Goal: Contribute content: Contribute content

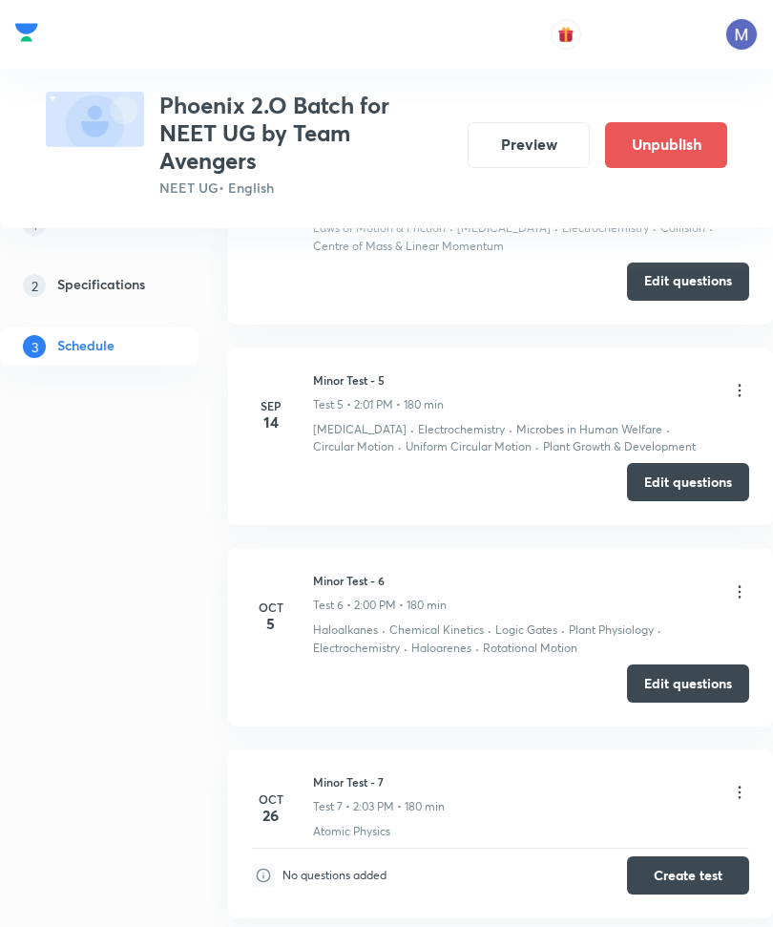
scroll to position [1582, 0]
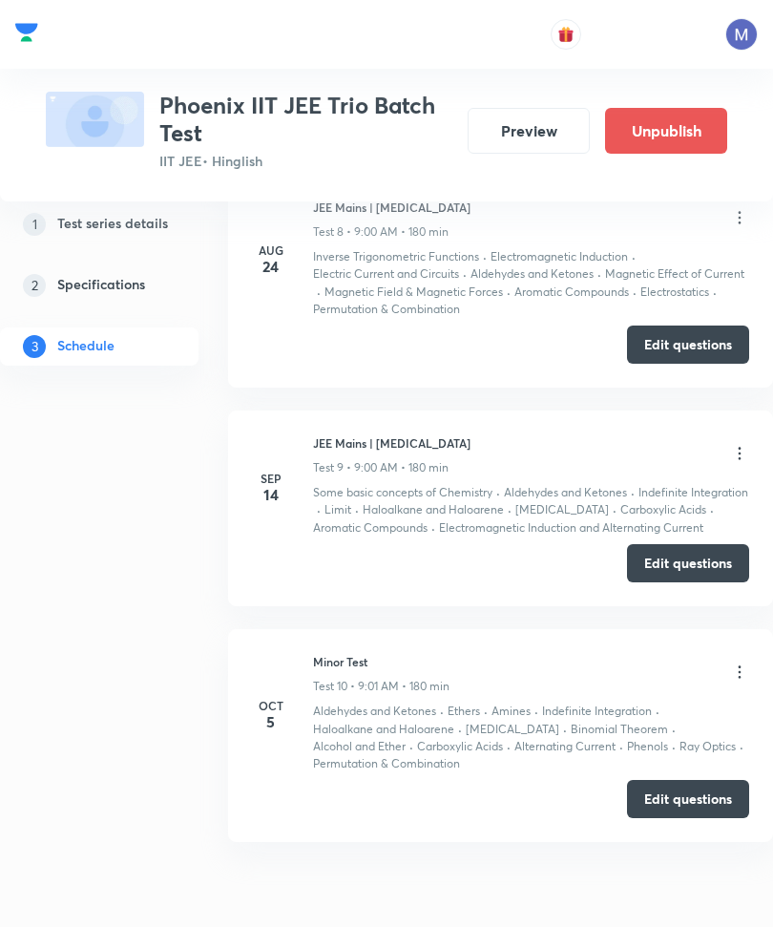
scroll to position [2489, 0]
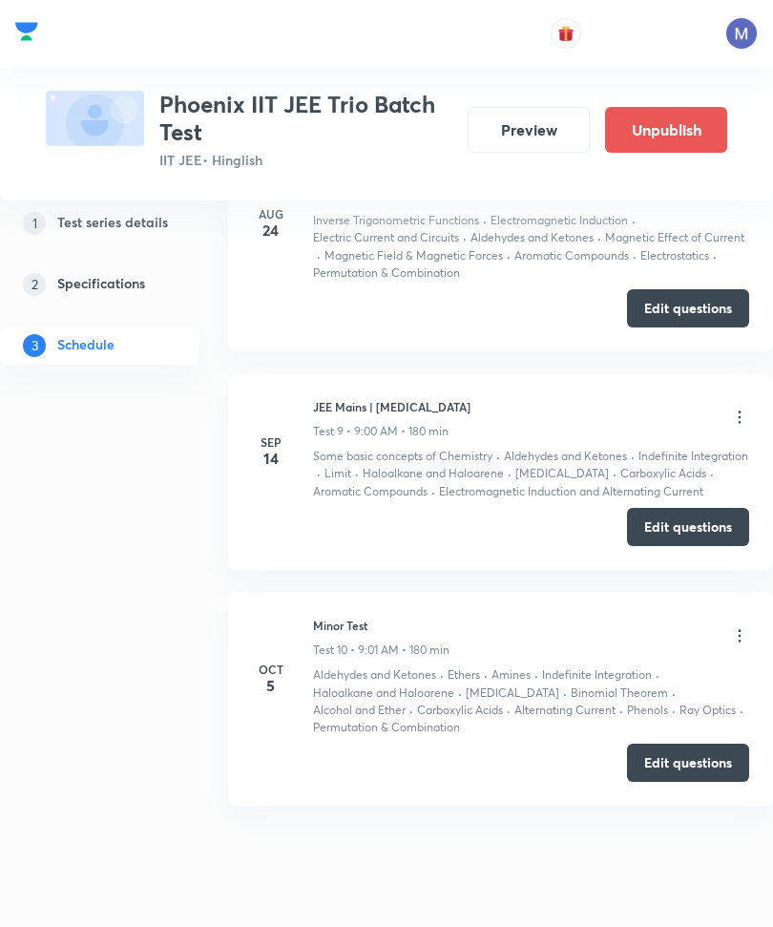
click at [720, 772] on button "Edit questions" at bounding box center [688, 764] width 122 height 38
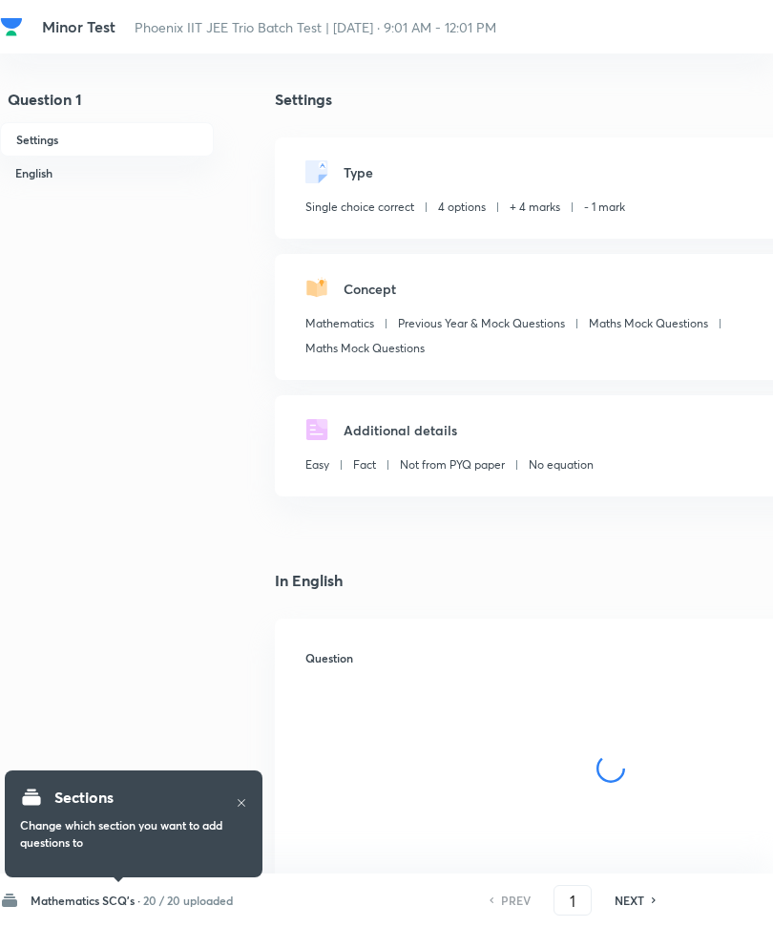
checkbox input "true"
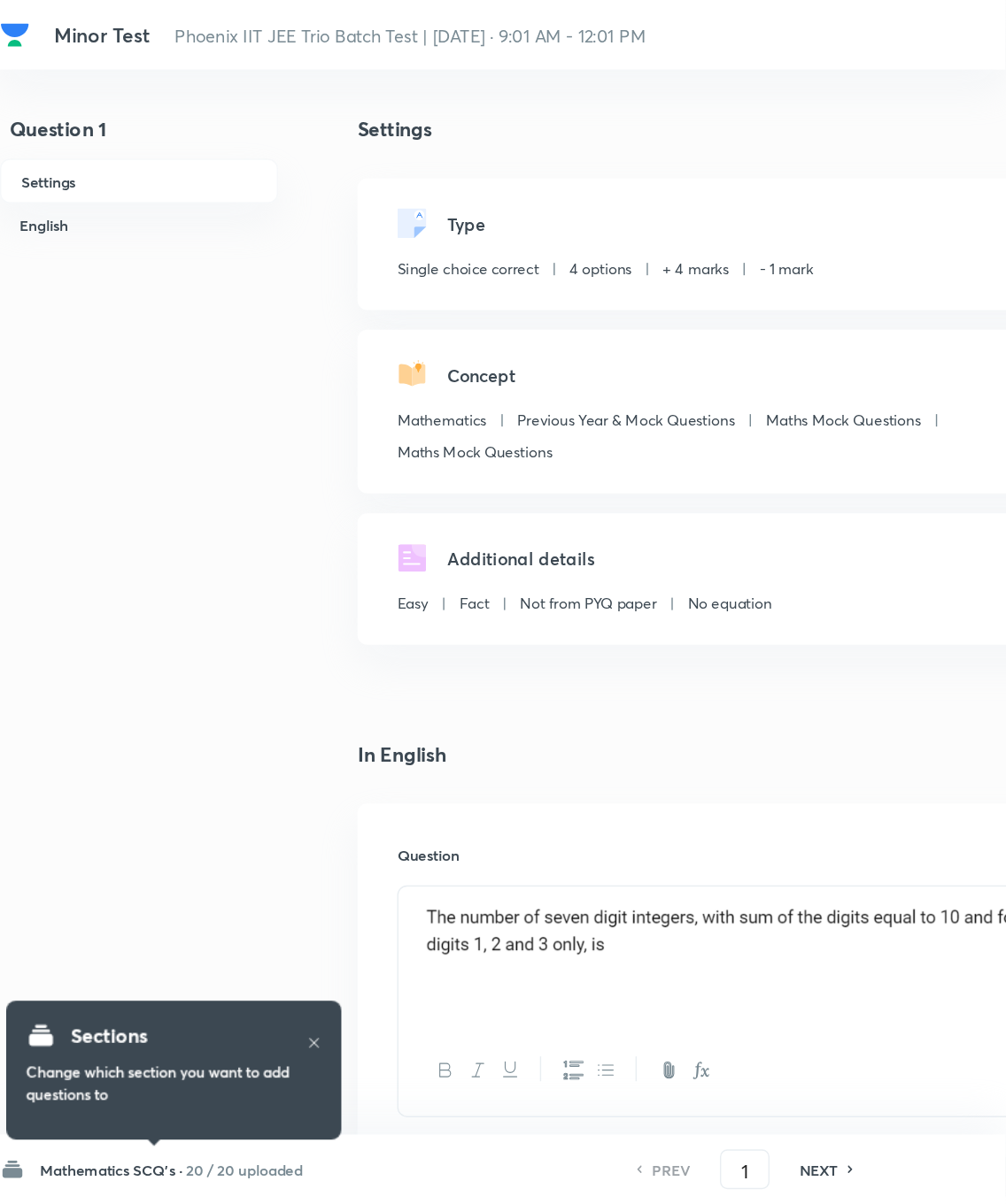
scroll to position [39, 0]
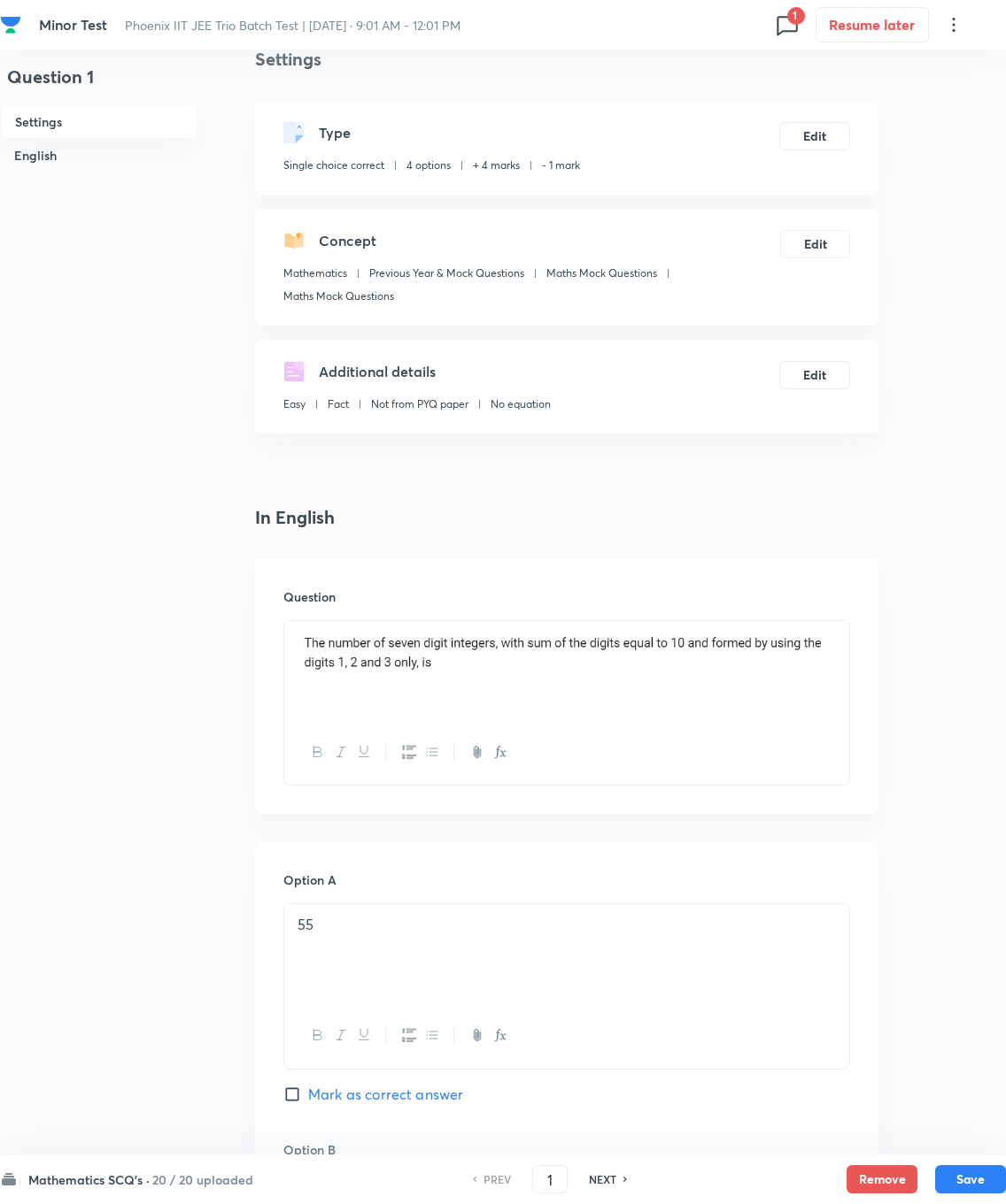
click at [200, 858] on h6 "20 / 20 uploaded" at bounding box center [202, 1180] width 101 height 19
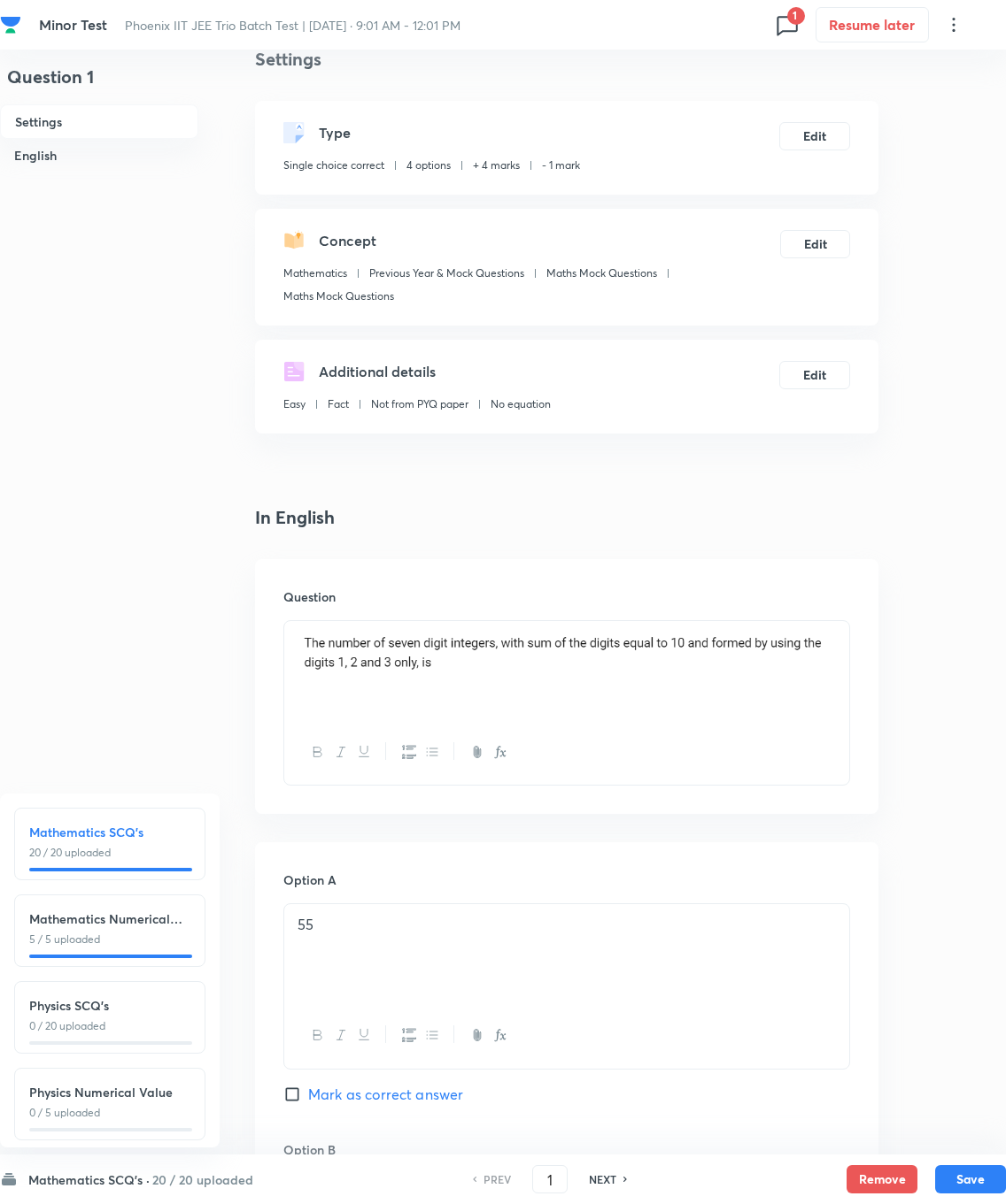
scroll to position [181, 0]
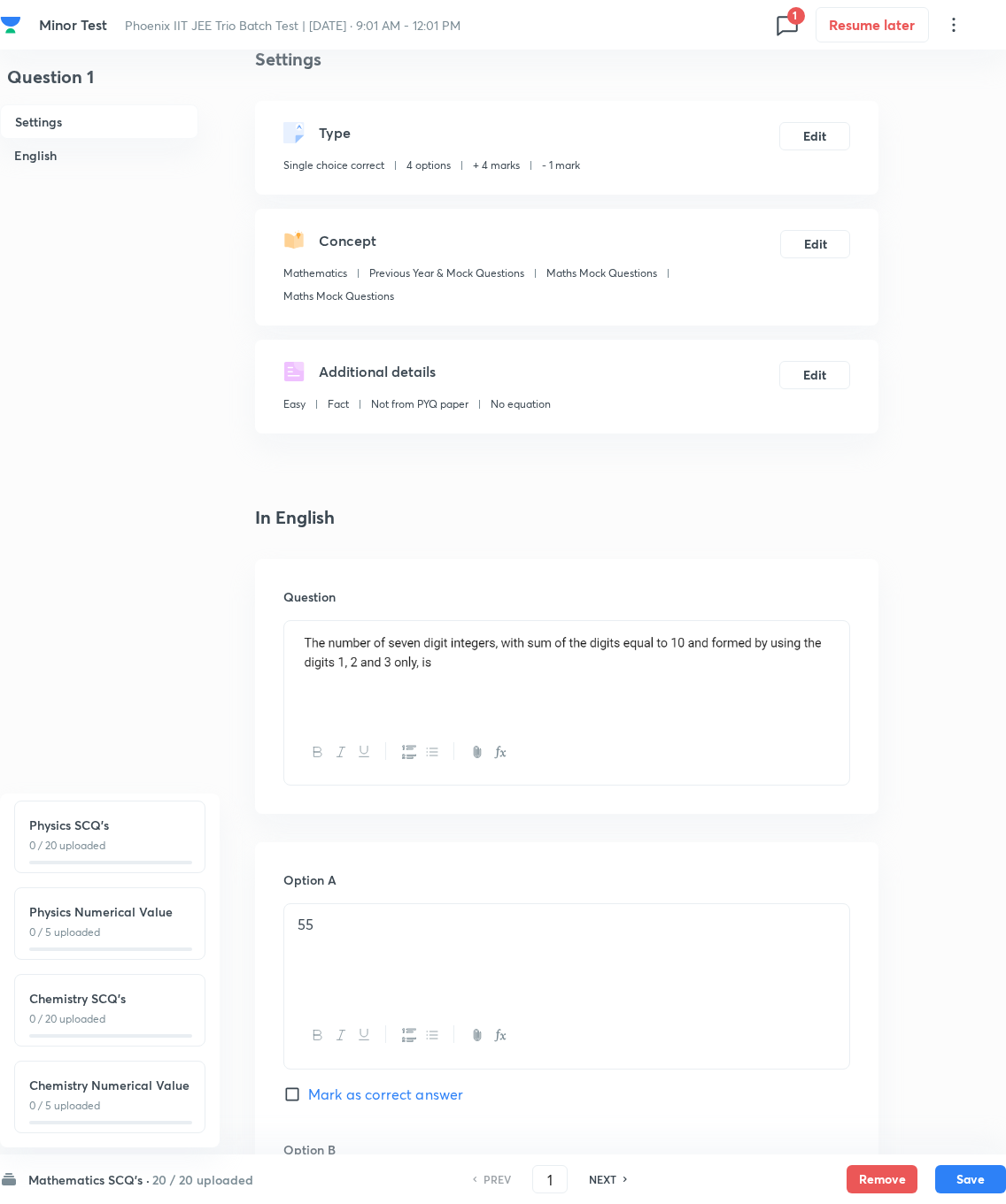
click at [64, 858] on h6 "Chemistry SCQ's" at bounding box center [110, 998] width 161 height 19
type input "51"
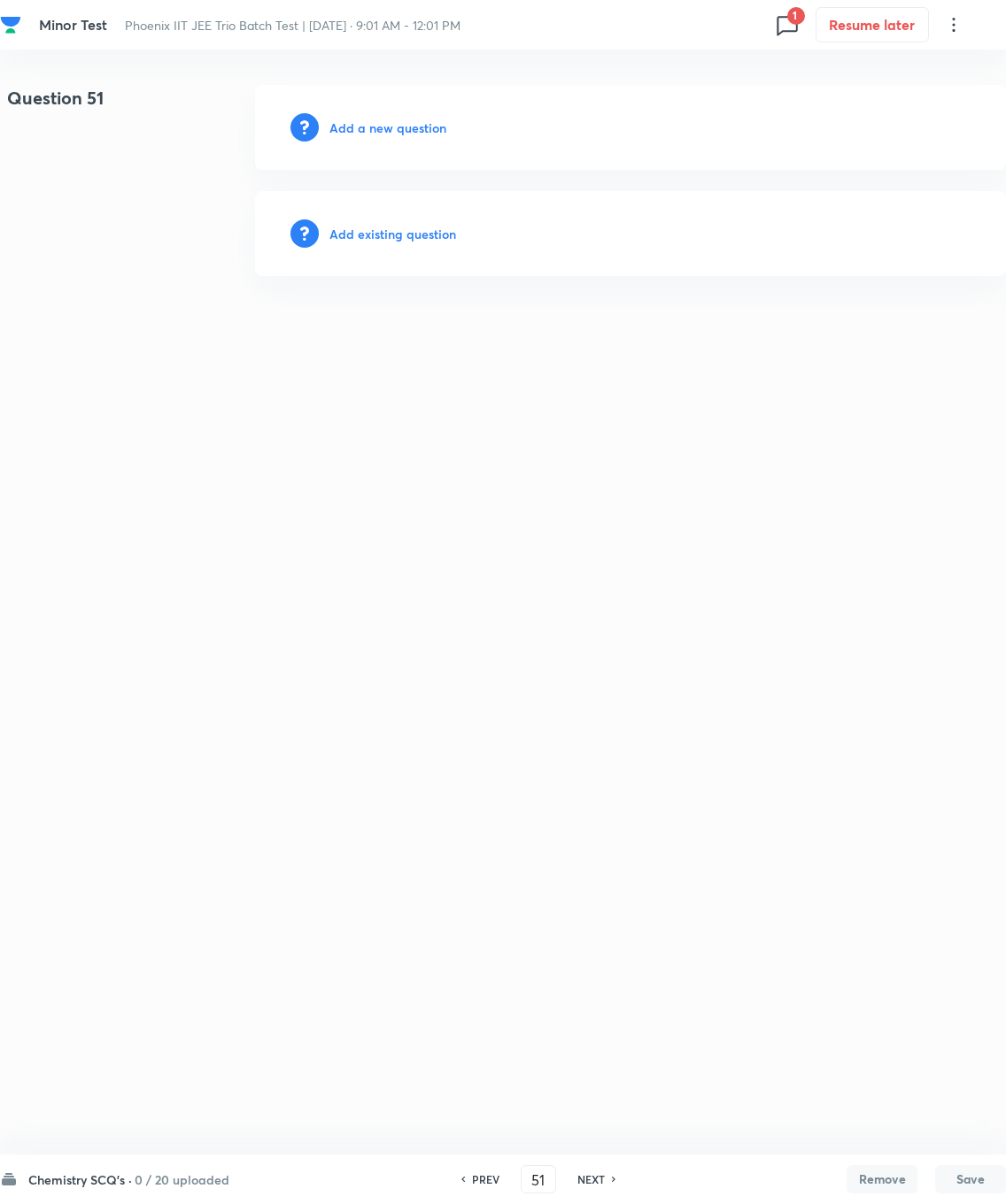
scroll to position [0, 0]
click at [384, 226] on h6 "Add existing question" at bounding box center [392, 234] width 127 height 19
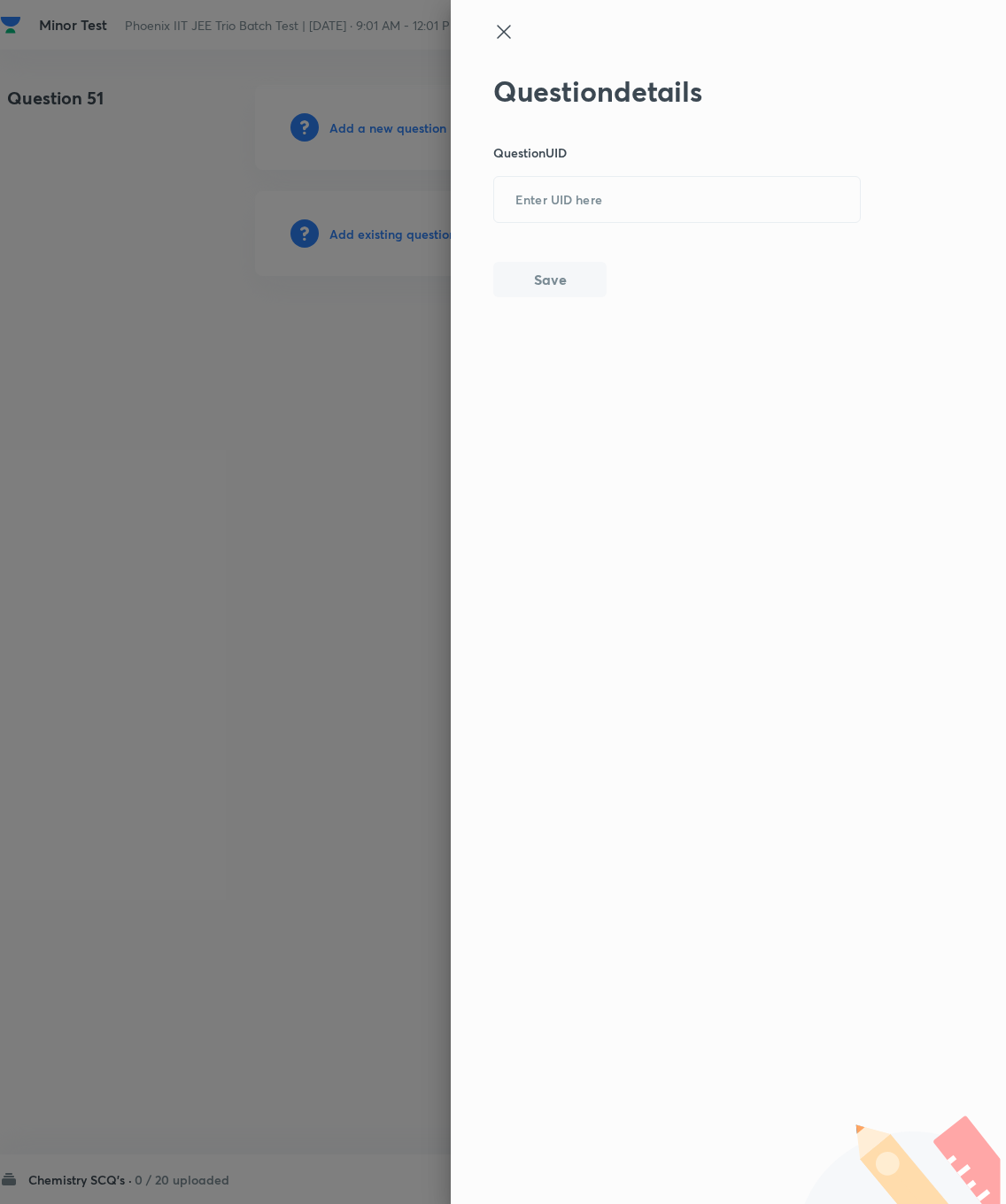
click at [557, 163] on div "Question details Question UID ​ Save" at bounding box center [677, 185] width 368 height 223
click at [541, 190] on input "text" at bounding box center [677, 200] width 365 height 44
type input "RGQID"
click at [516, 275] on button "Save" at bounding box center [550, 280] width 113 height 35
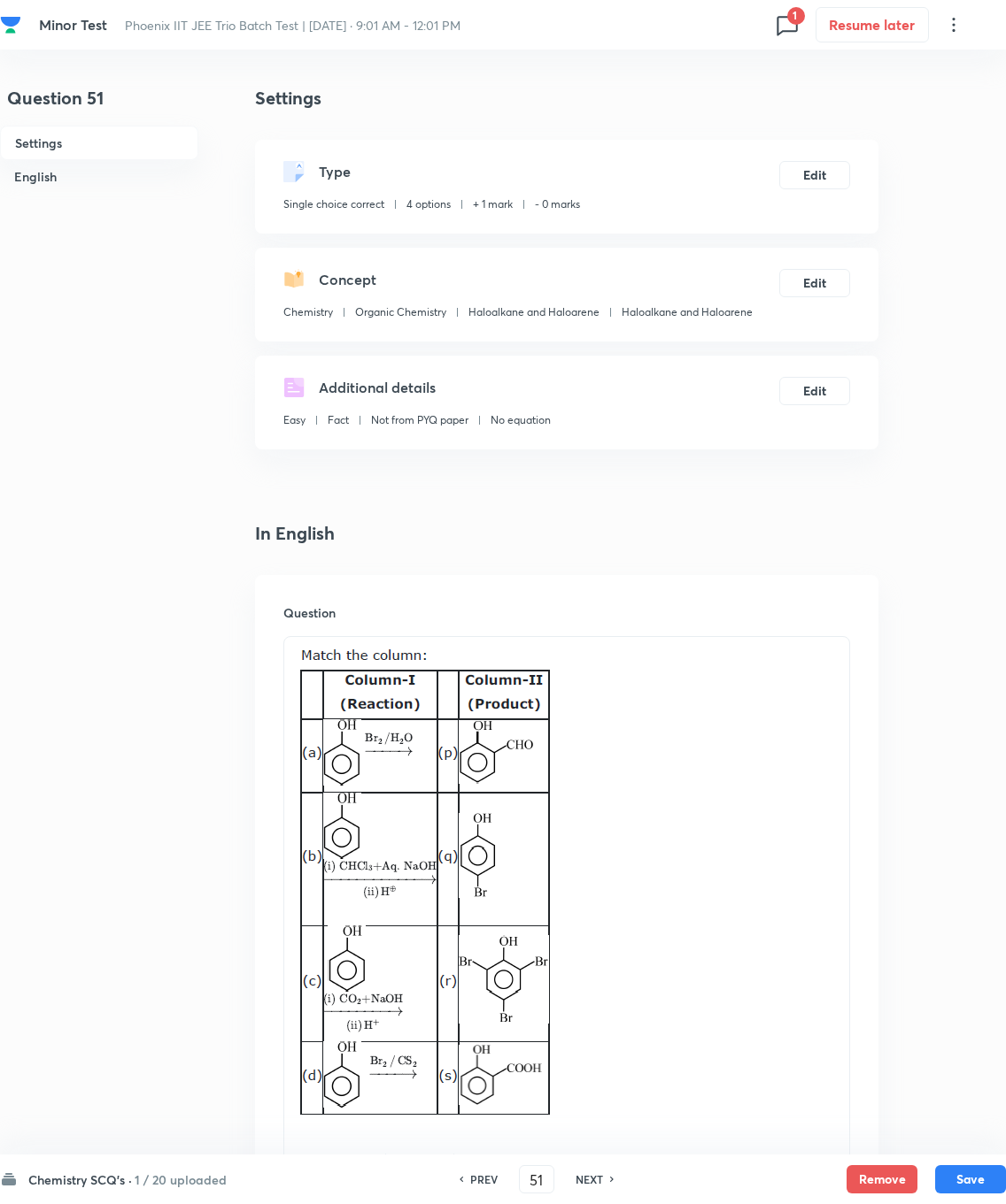
click at [716, 156] on div "Type Single choice correct 4 options + 1 mark - 0 marks Edit" at bounding box center [567, 186] width 623 height 94
click at [716, 175] on button "Edit" at bounding box center [814, 175] width 70 height 29
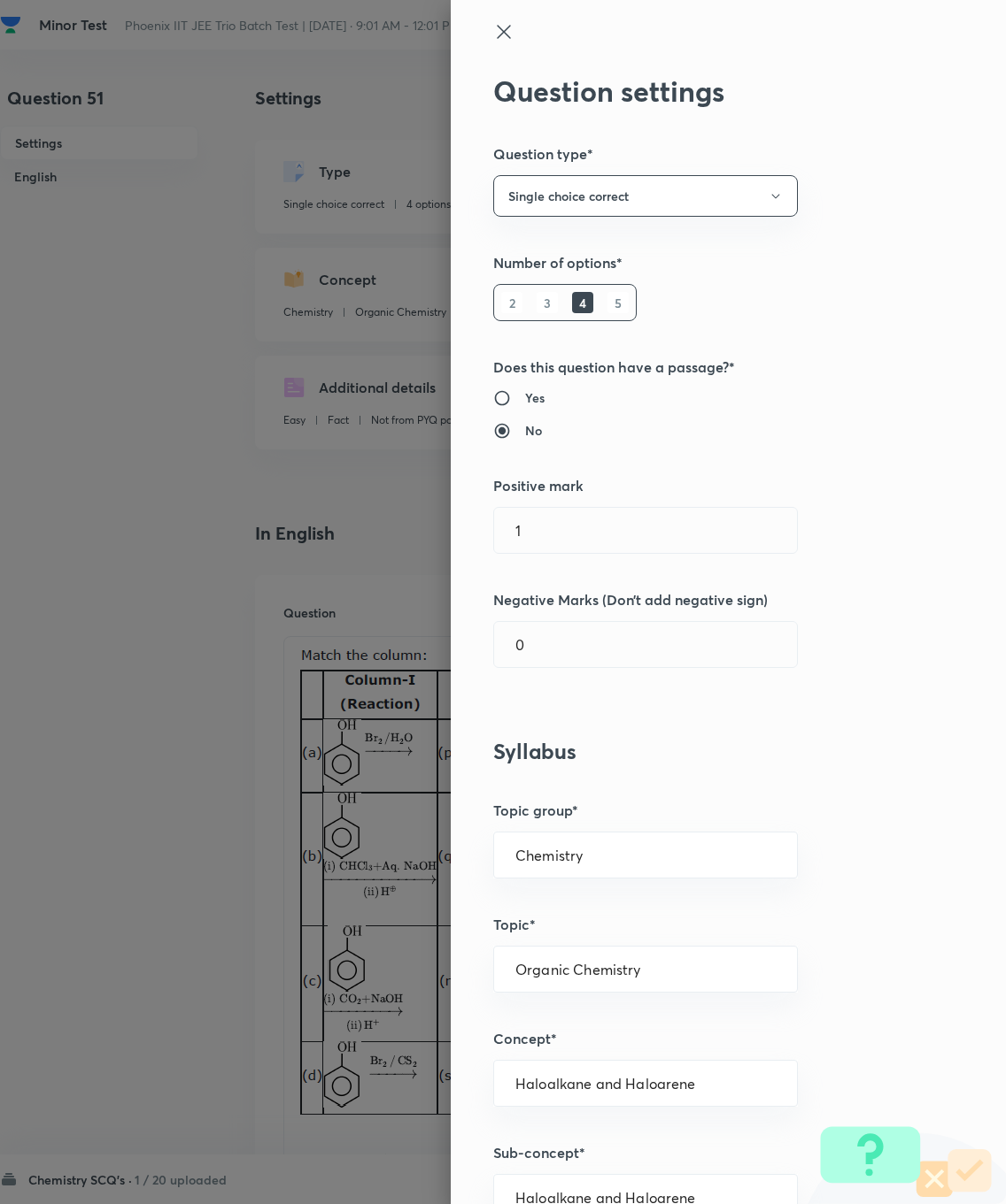
click at [553, 528] on input "1" at bounding box center [645, 530] width 303 height 45
type input "4"
click at [540, 633] on input "0" at bounding box center [645, 644] width 303 height 45
click at [588, 647] on input "10" at bounding box center [645, 644] width 303 height 45
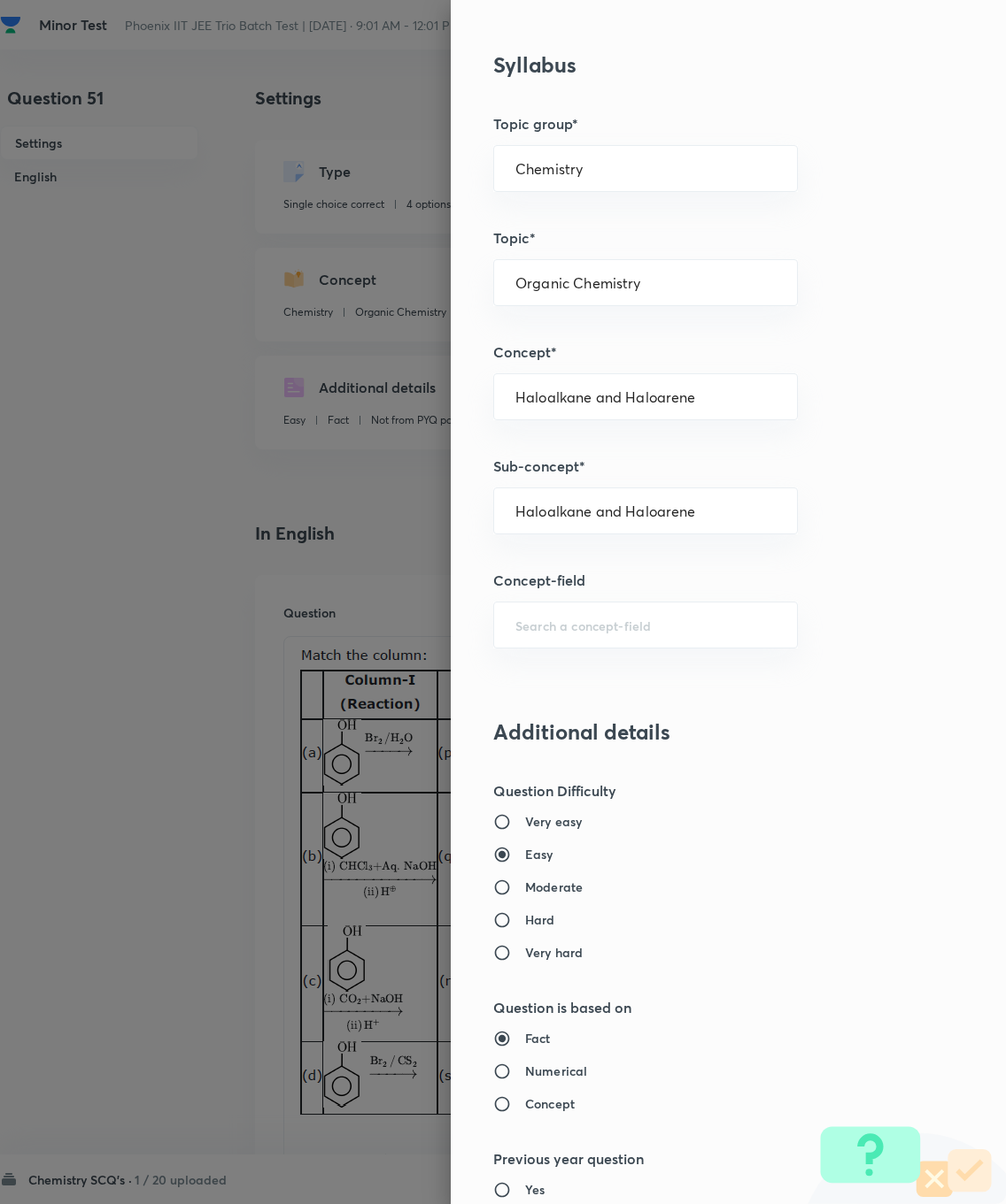
scroll to position [1205, 0]
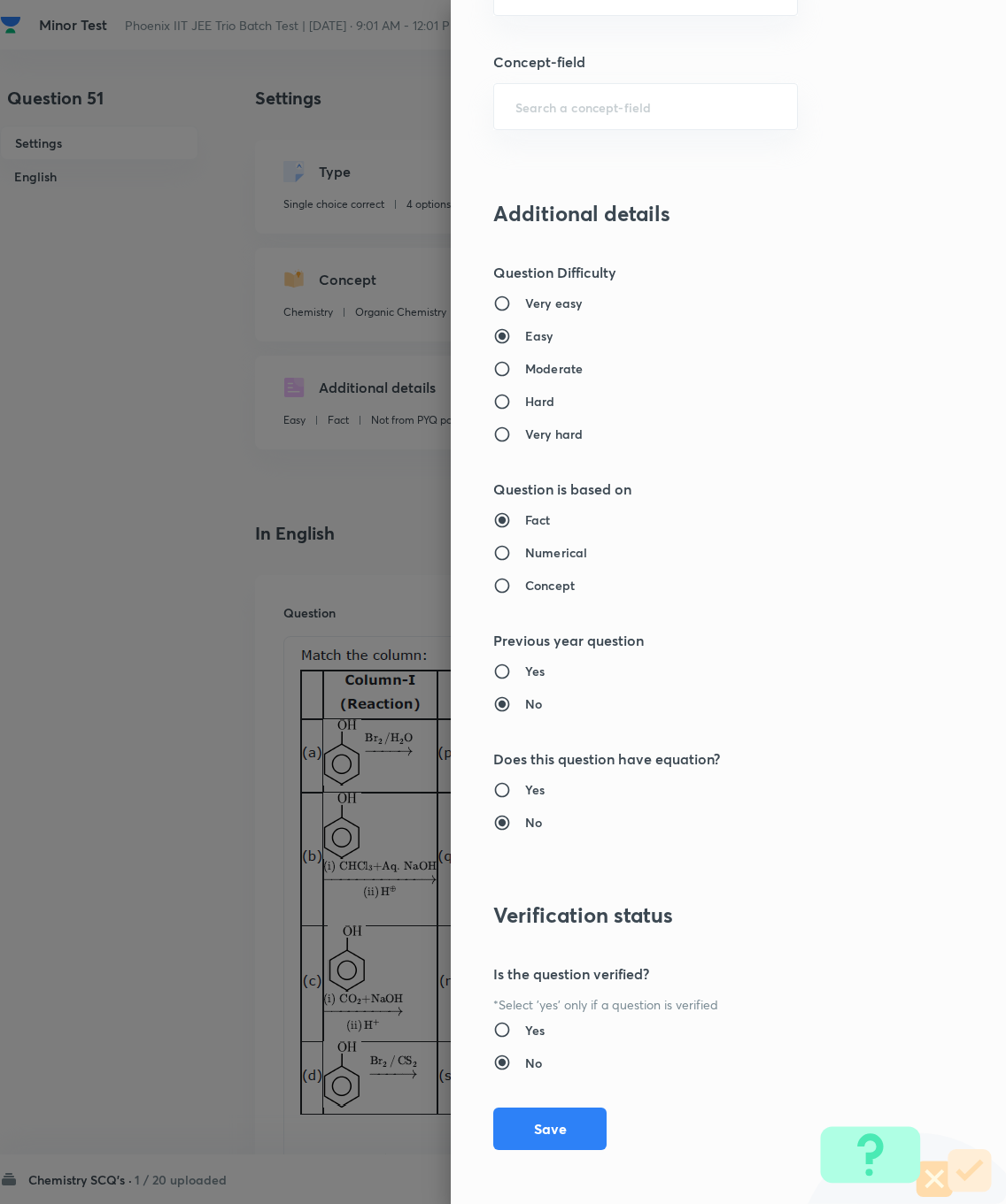
type input "1"
click at [536, 858] on button "Save" at bounding box center [550, 1129] width 113 height 43
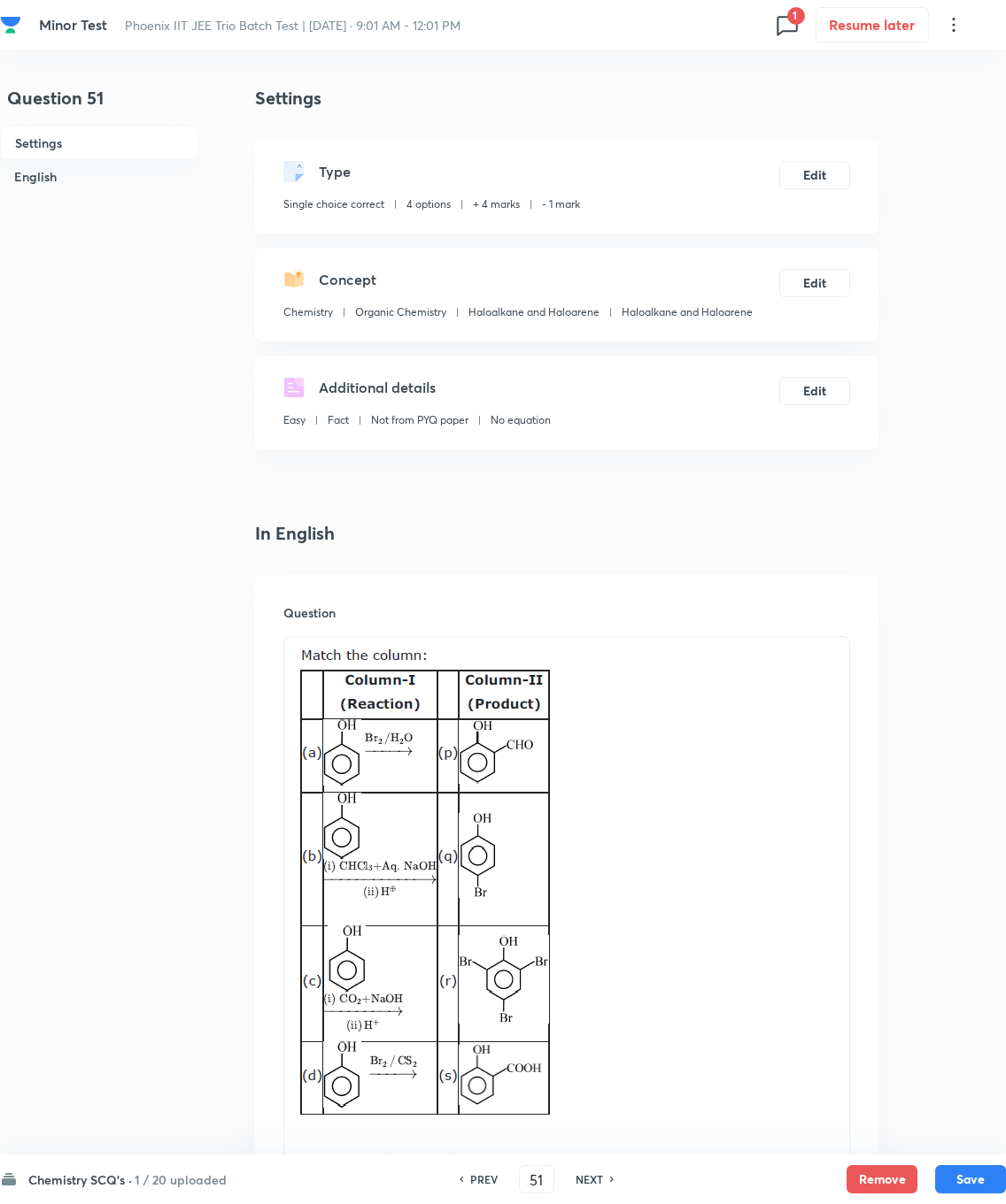
click at [716, 858] on div "Chemistry SCQ's · 1 / 20 uploaded PREV 51 ​ NEXT Remove Save" at bounding box center [503, 1179] width 1006 height 49
click at [716, 858] on button "Save" at bounding box center [970, 1179] width 70 height 29
type input "52"
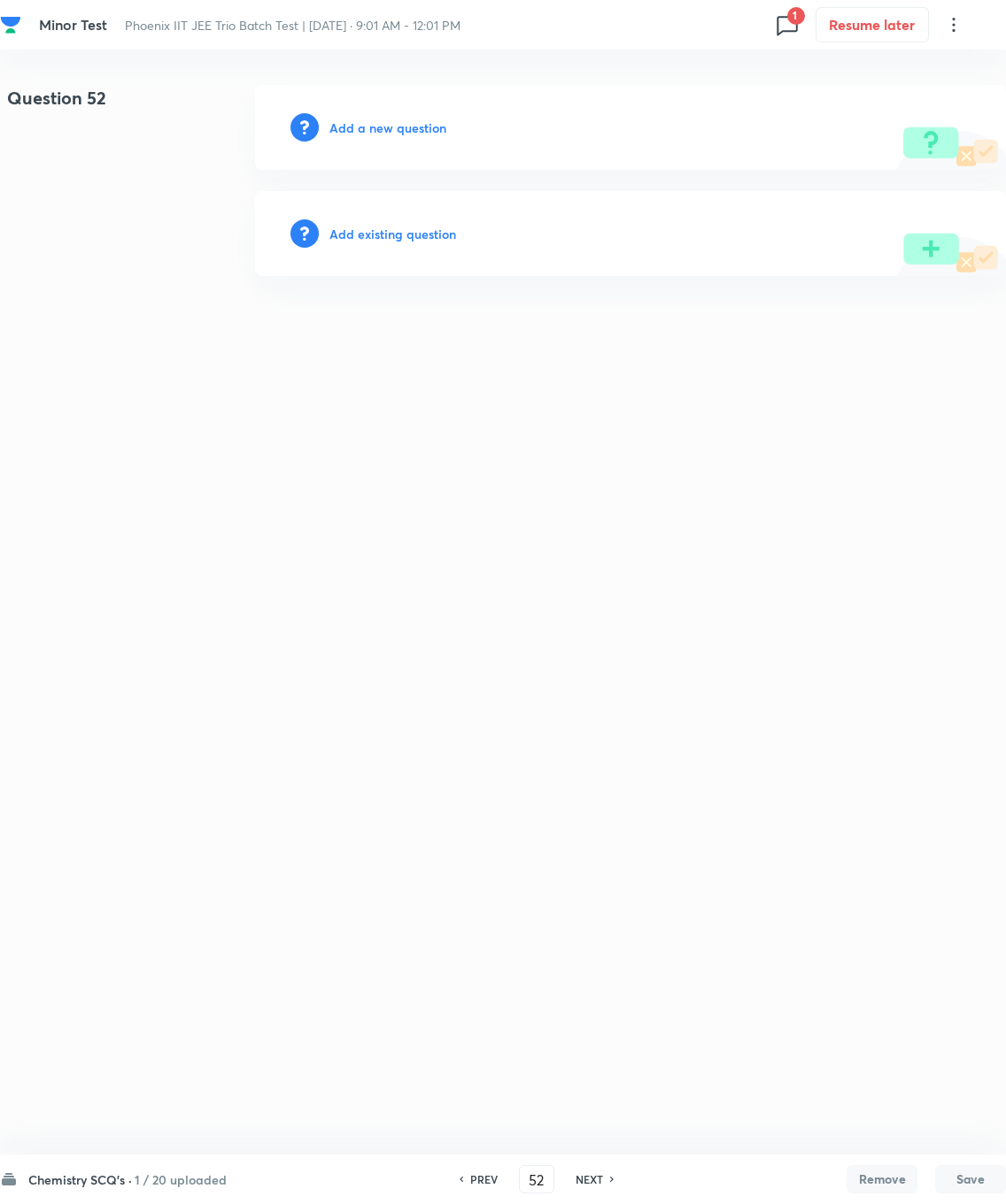
click at [399, 238] on h6 "Add existing question" at bounding box center [392, 234] width 127 height 19
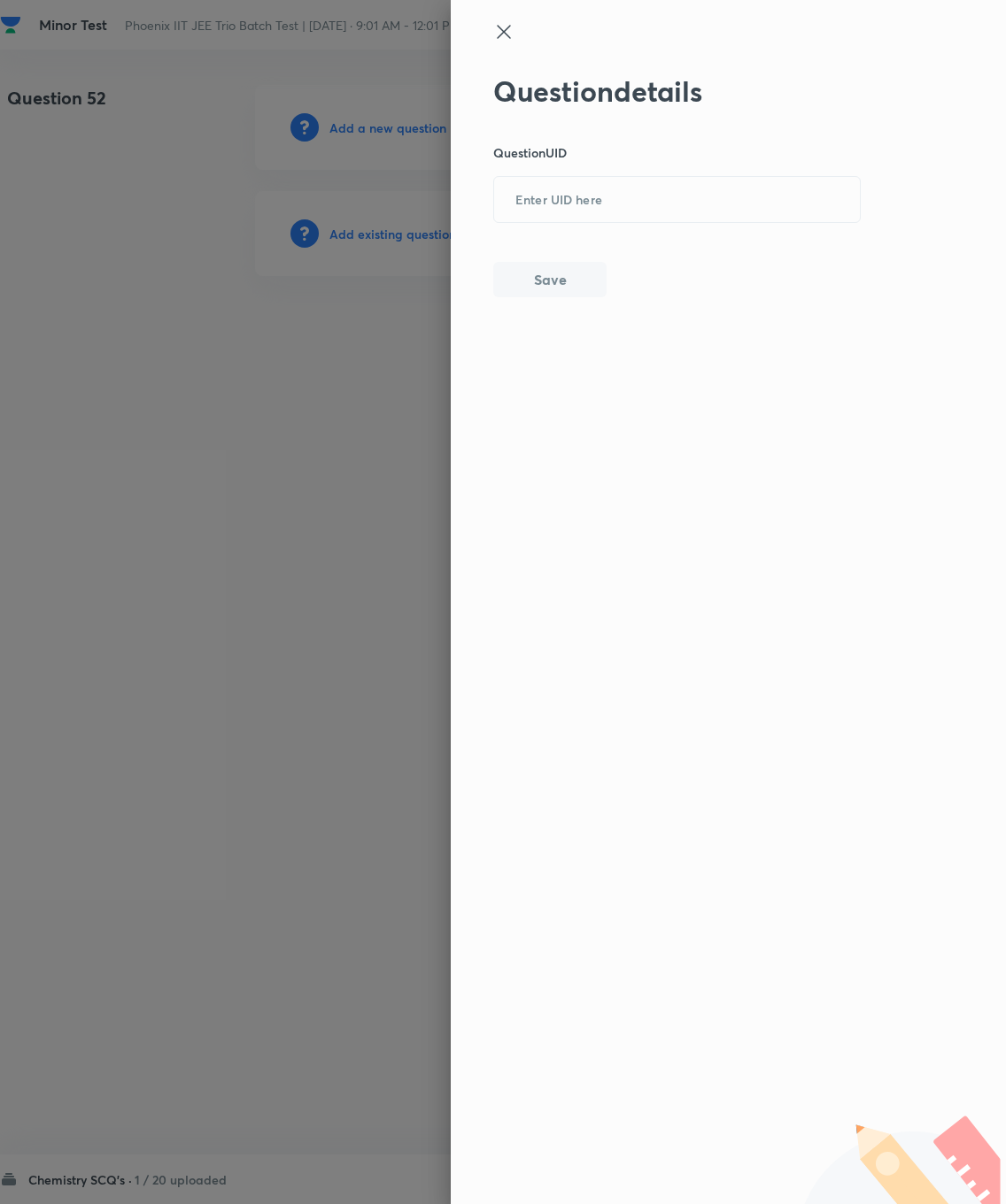
click at [560, 203] on input "text" at bounding box center [677, 200] width 365 height 44
type input "Y4RYN"
click at [557, 270] on button "Save" at bounding box center [550, 280] width 113 height 35
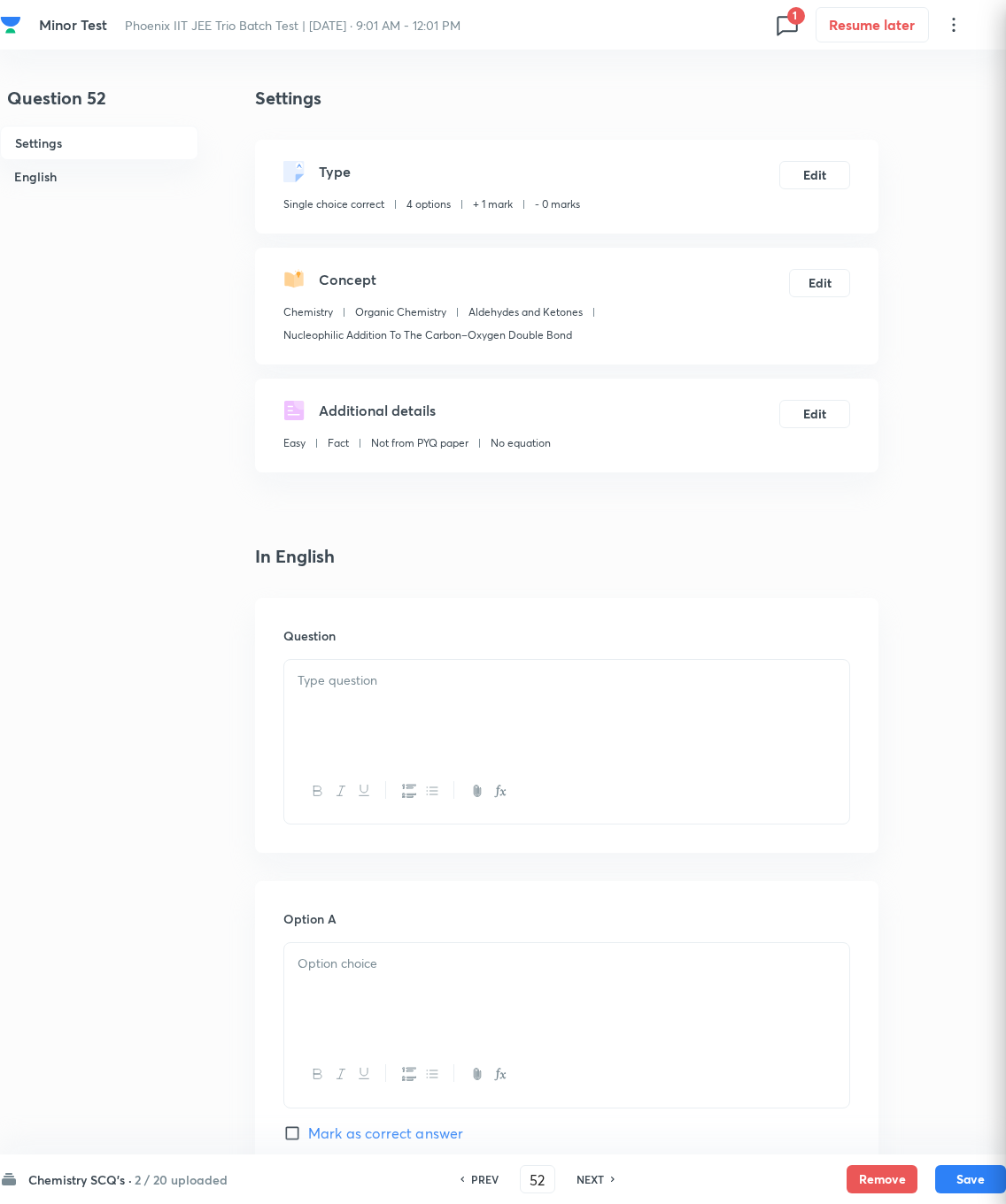
checkbox input "true"
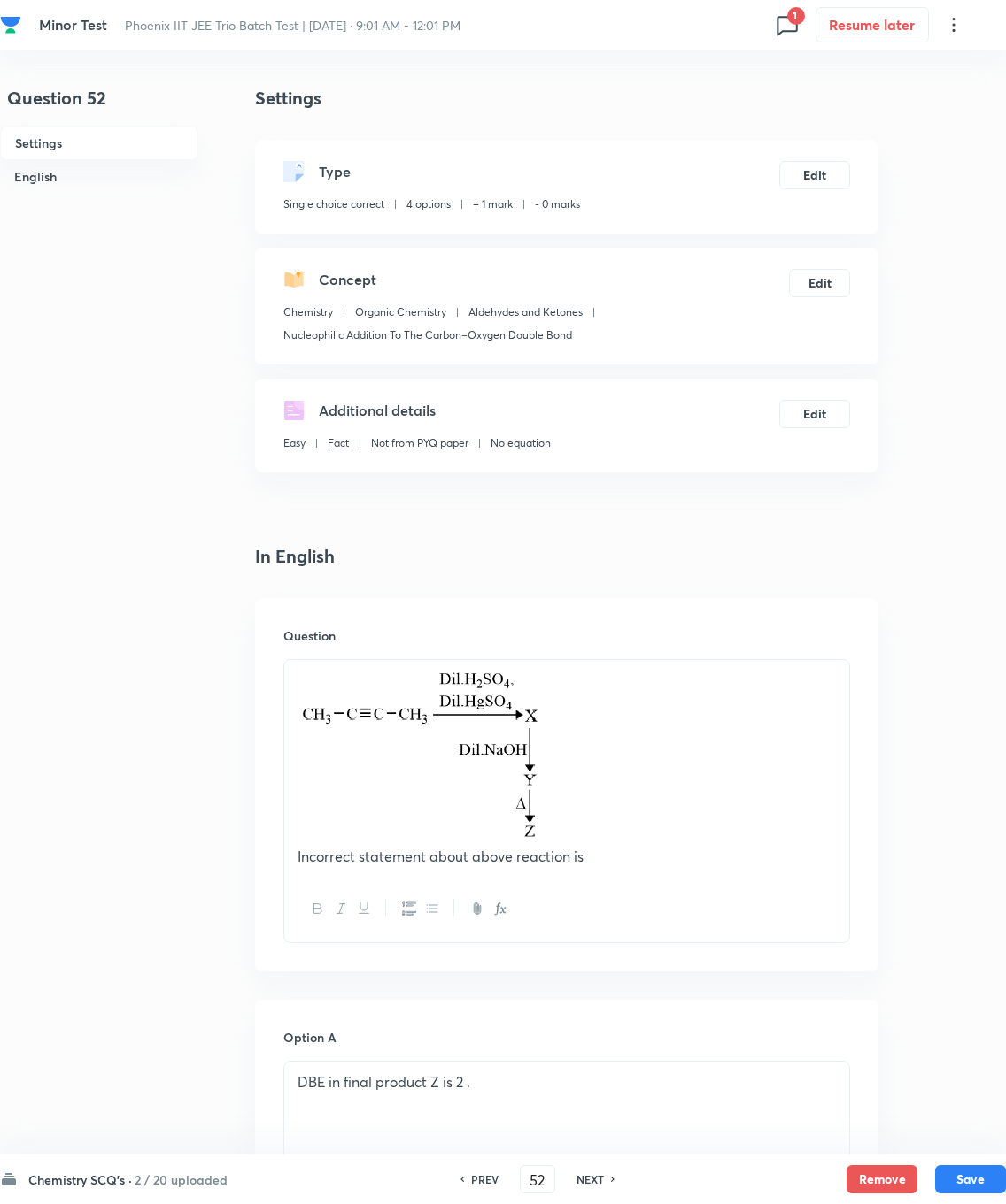
click at [716, 161] on button "Edit" at bounding box center [814, 175] width 70 height 29
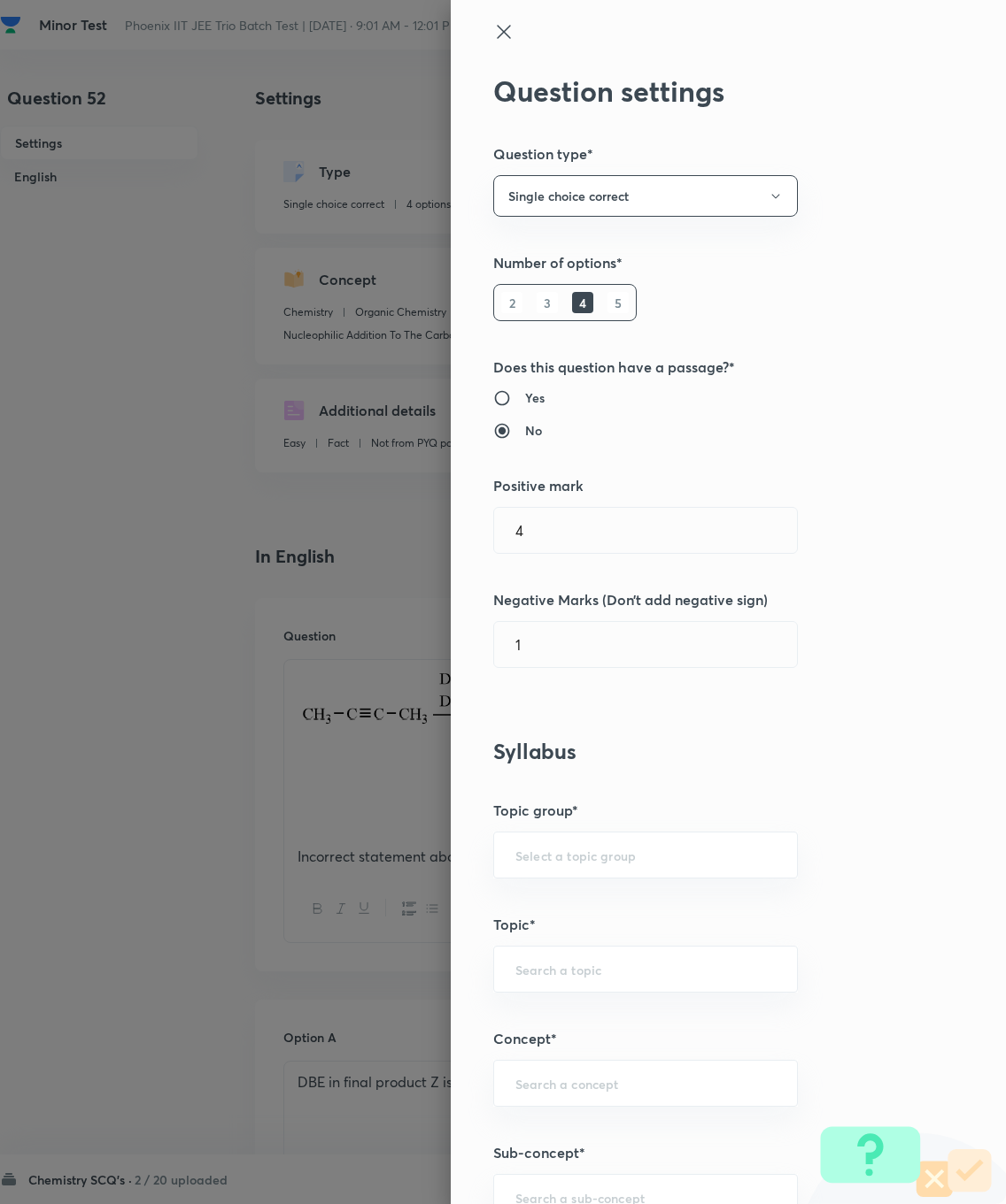
type input "1"
type input "0"
type input "Chemistry"
type input "Organic Chemistry"
type input "Aldehydes and Ketones"
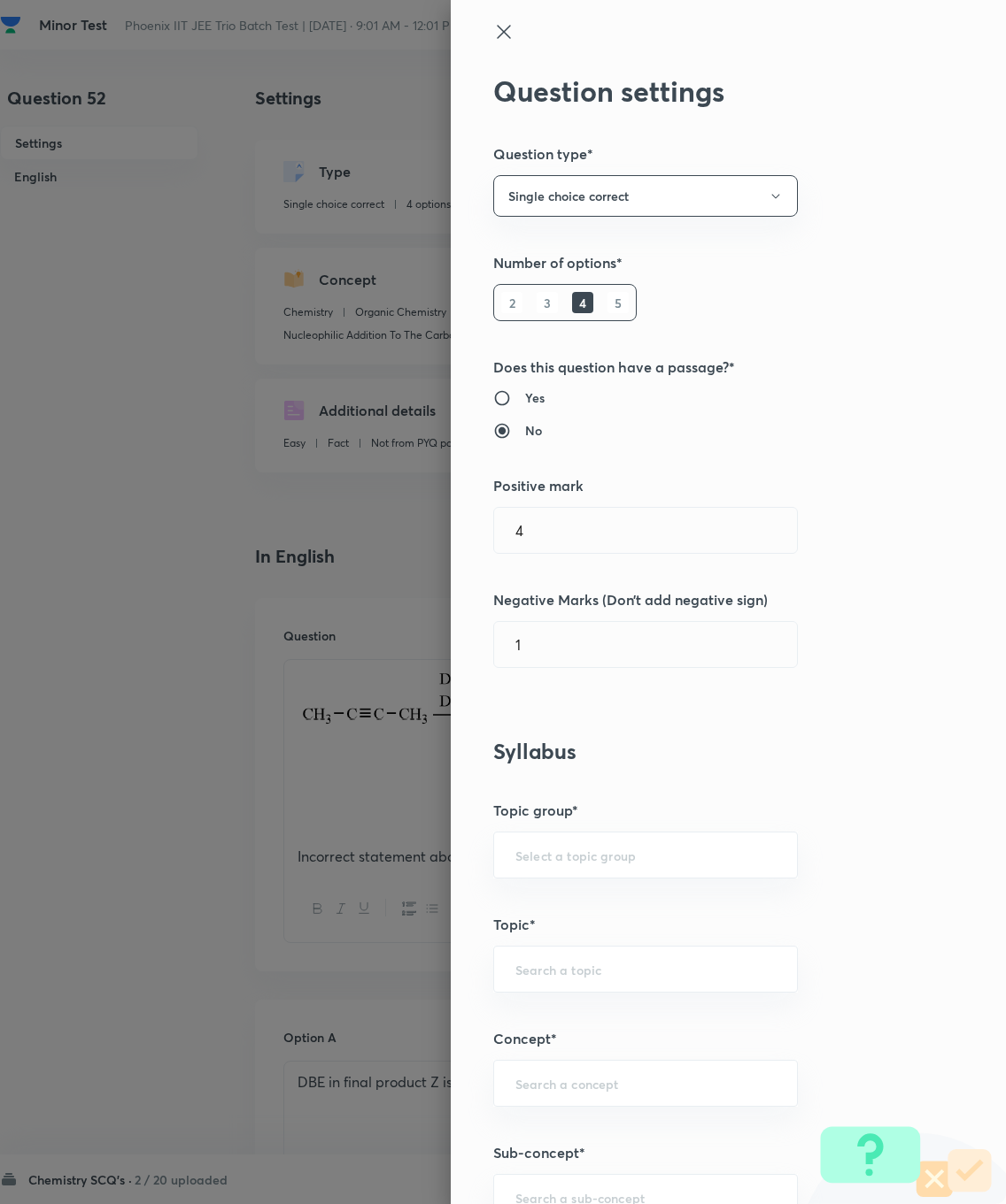
type input "Nucleophilic Addition To The Carbon–Oxygen Double Bond"
click at [556, 529] on input "1" at bounding box center [645, 530] width 303 height 45
type input "4"
click at [560, 636] on input "0" at bounding box center [645, 644] width 303 height 45
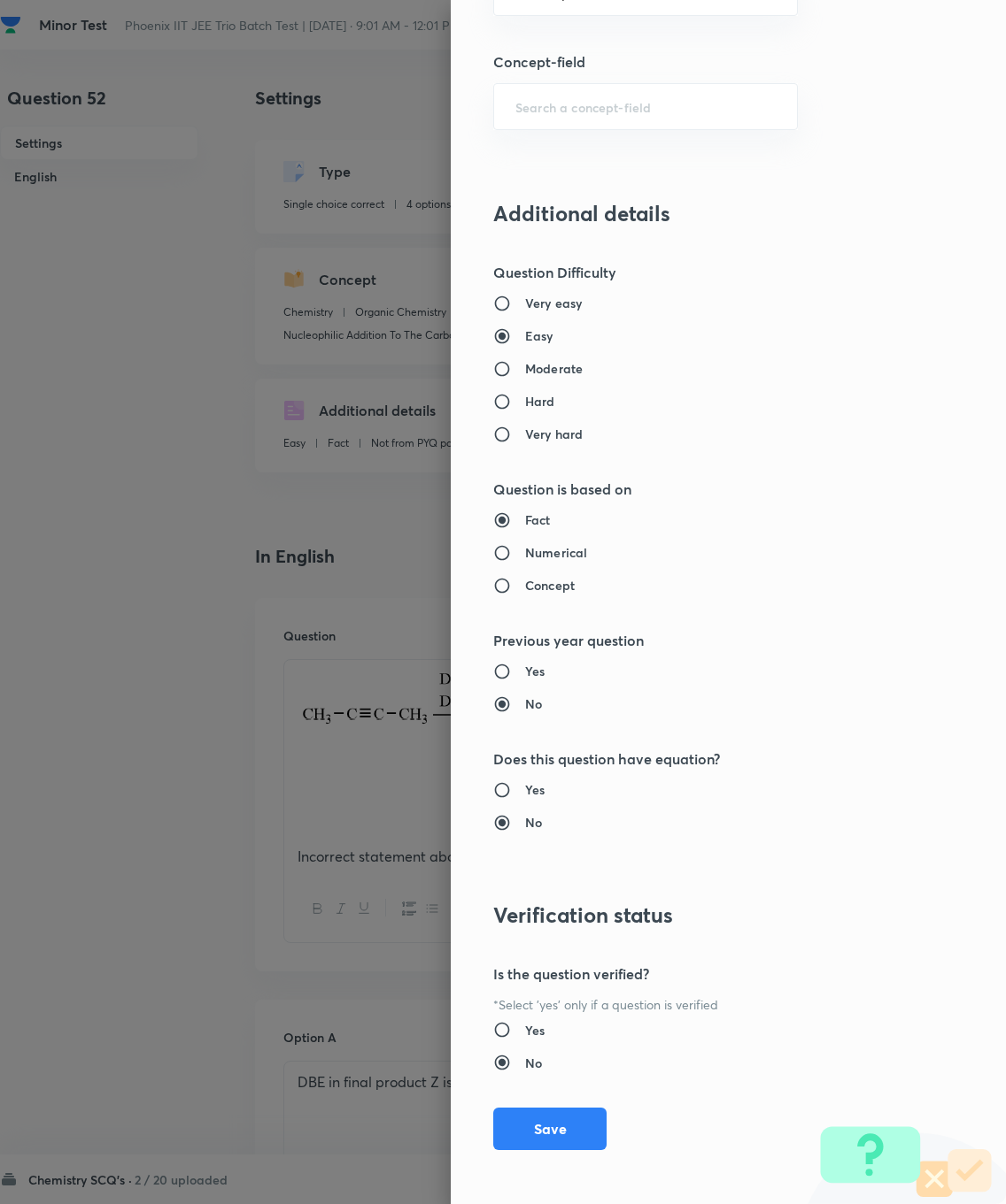
type input "1"
click at [539, 858] on button "Save" at bounding box center [550, 1129] width 113 height 43
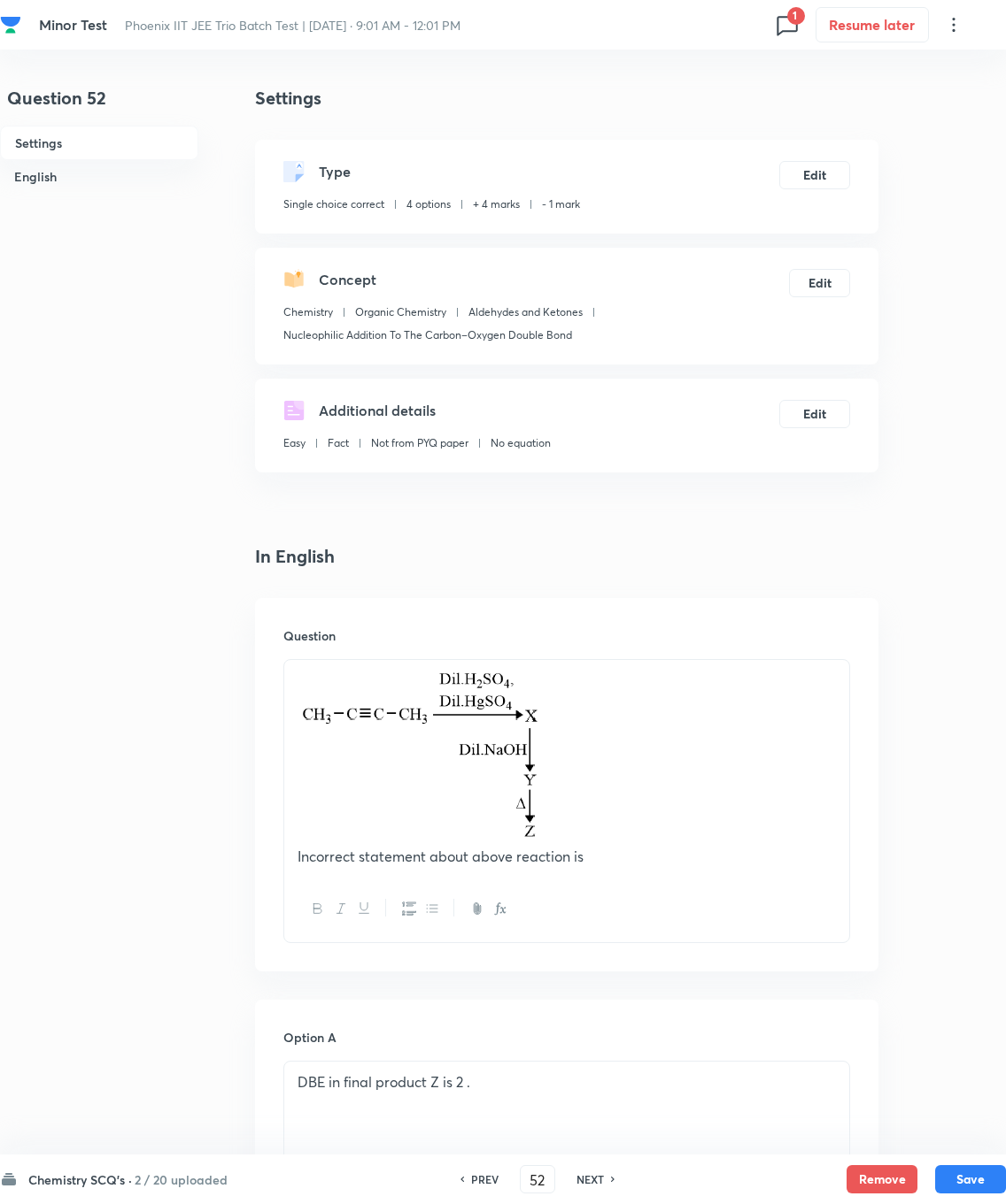
click at [716, 858] on button "Save" at bounding box center [970, 1179] width 70 height 29
type input "53"
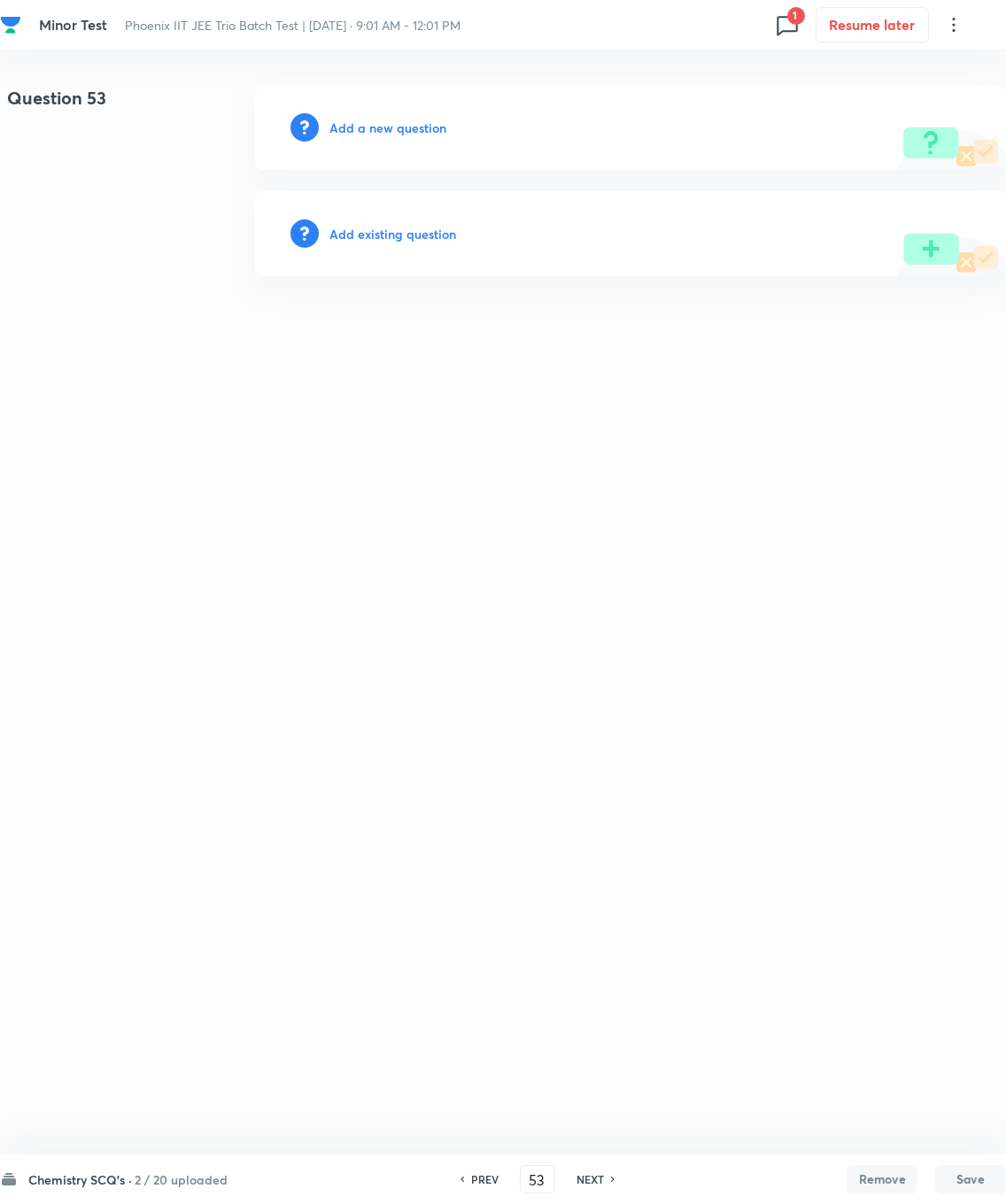
click at [410, 234] on h6 "Add existing question" at bounding box center [392, 234] width 127 height 19
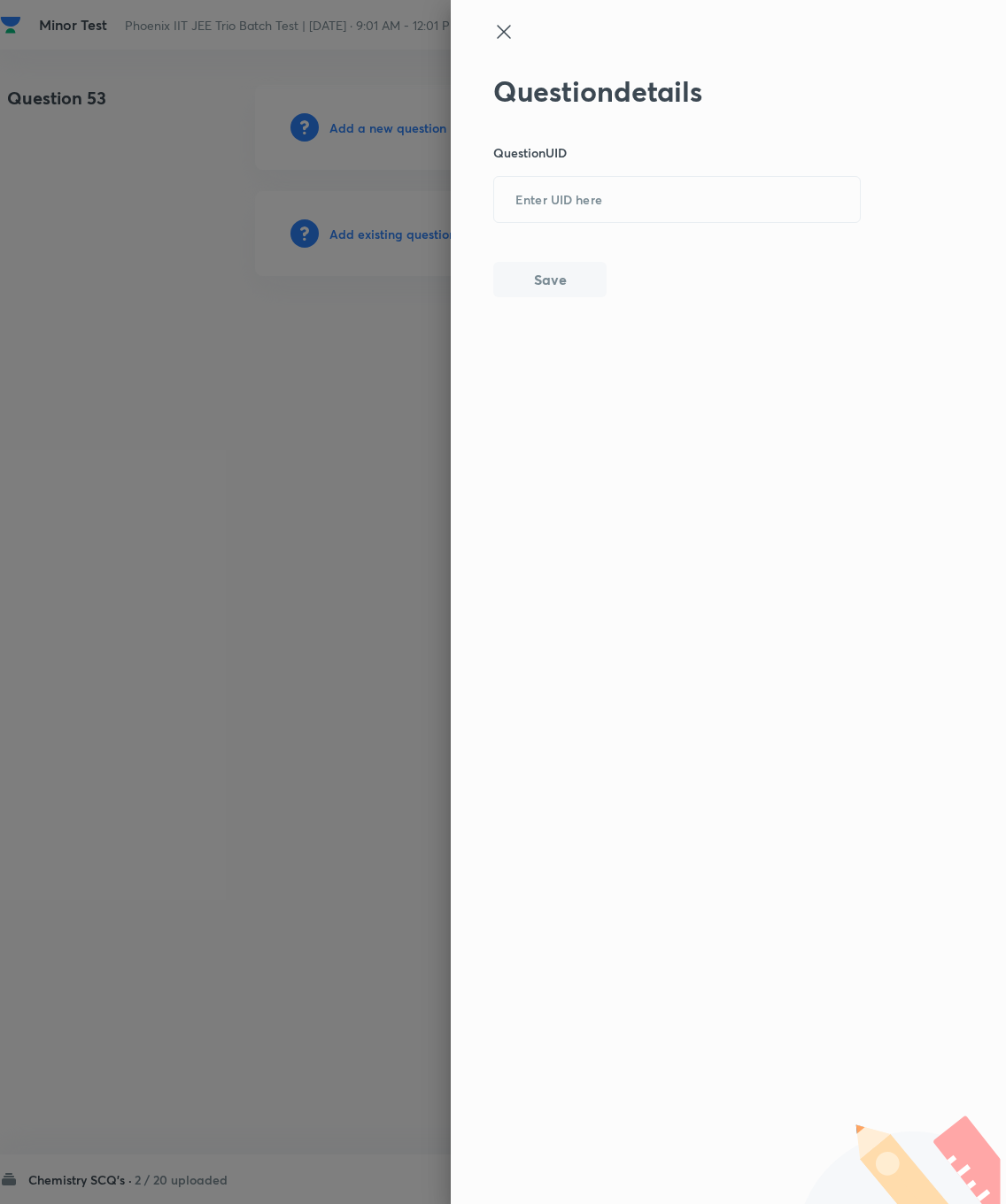
click at [582, 200] on input "text" at bounding box center [677, 200] width 365 height 44
type input "8QEMD"
click at [549, 254] on div "Question details Question UID 8QEMD ​ Save" at bounding box center [677, 185] width 368 height 223
click at [538, 271] on button "Save" at bounding box center [550, 280] width 113 height 35
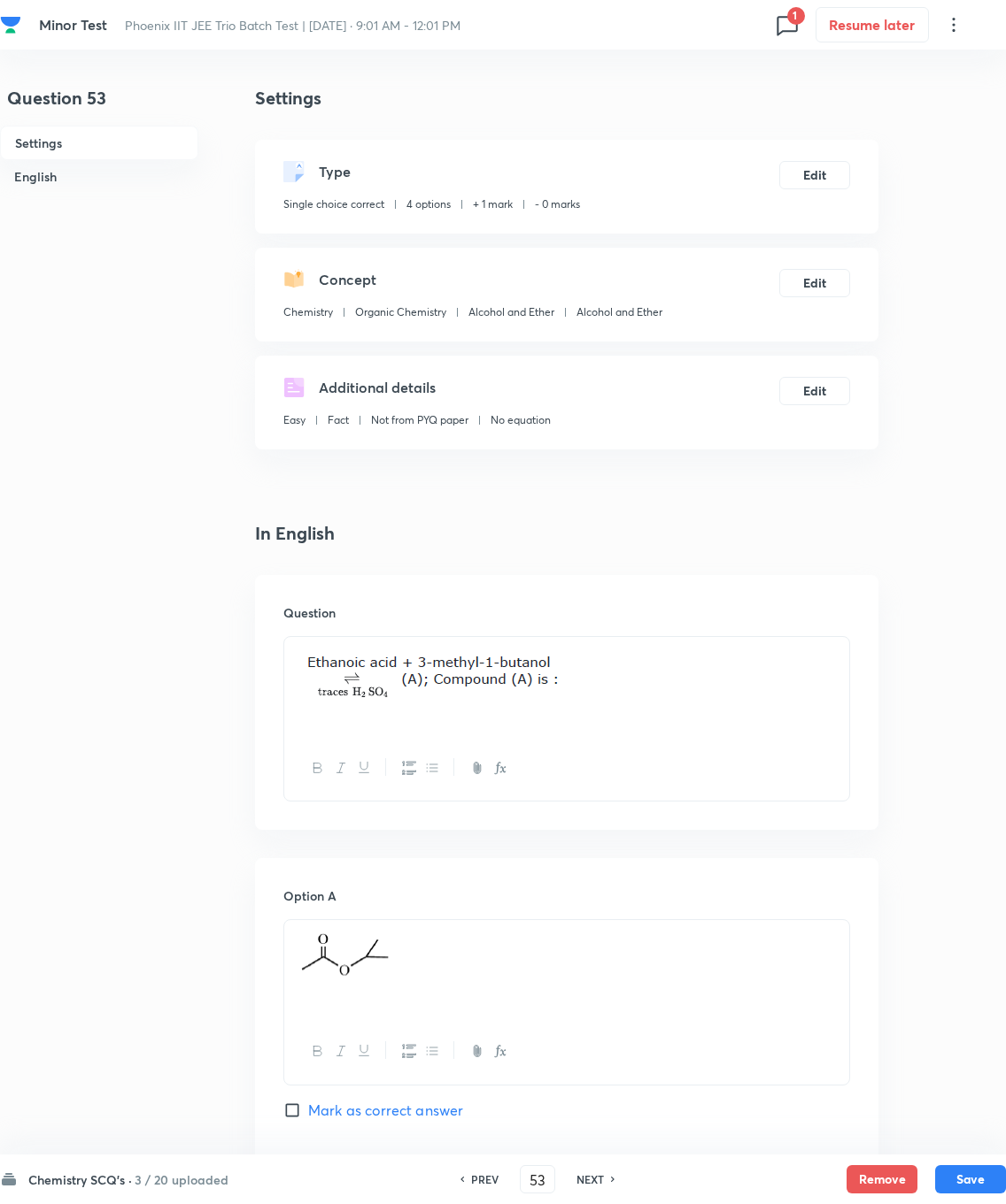
click at [716, 169] on button "Edit" at bounding box center [814, 175] width 70 height 29
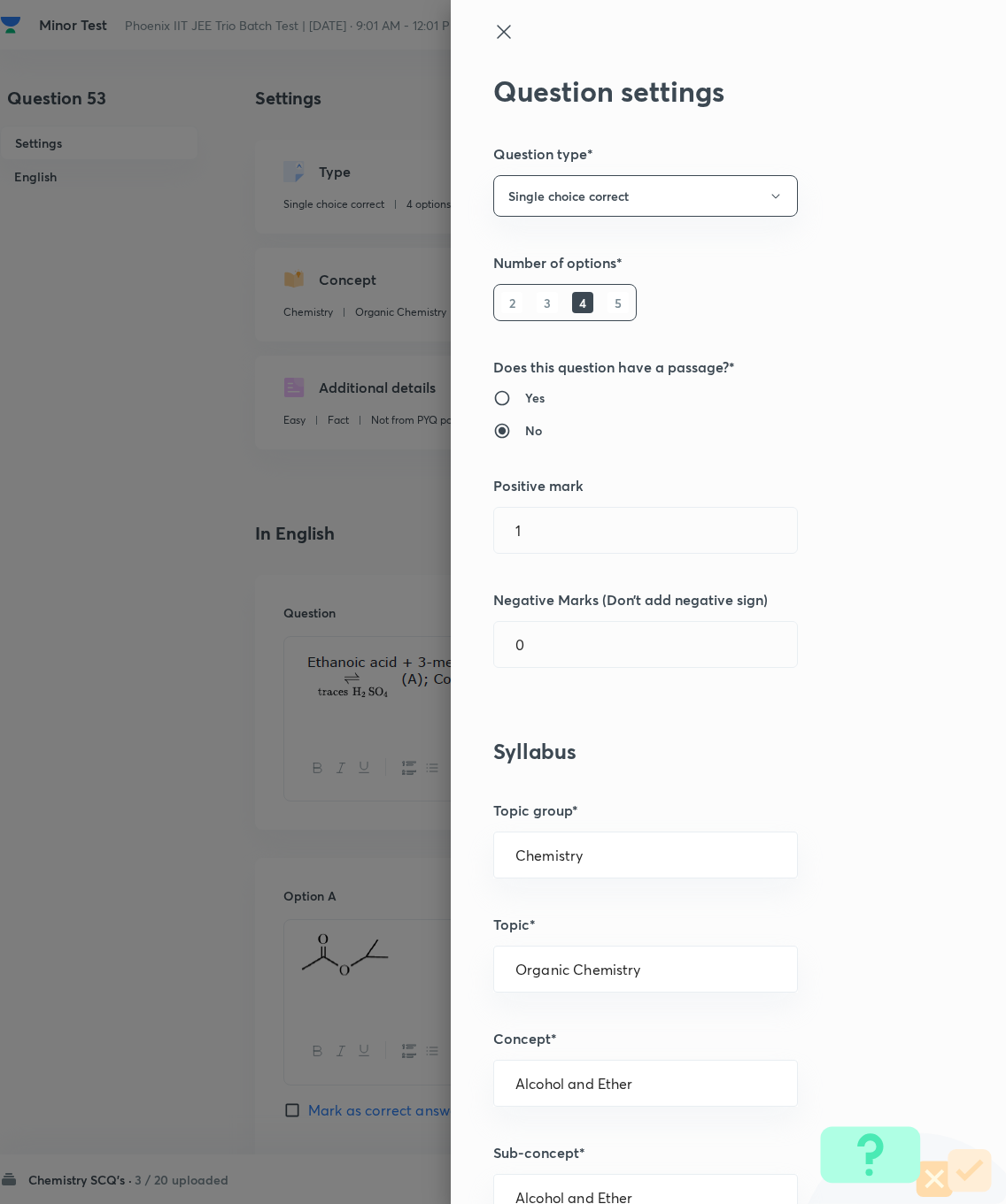
click at [550, 515] on input "1" at bounding box center [645, 530] width 303 height 45
click at [577, 526] on input "1" at bounding box center [645, 530] width 303 height 45
type input "4"
click at [554, 633] on input "0" at bounding box center [645, 644] width 303 height 45
click at [574, 639] on input "0" at bounding box center [645, 644] width 303 height 45
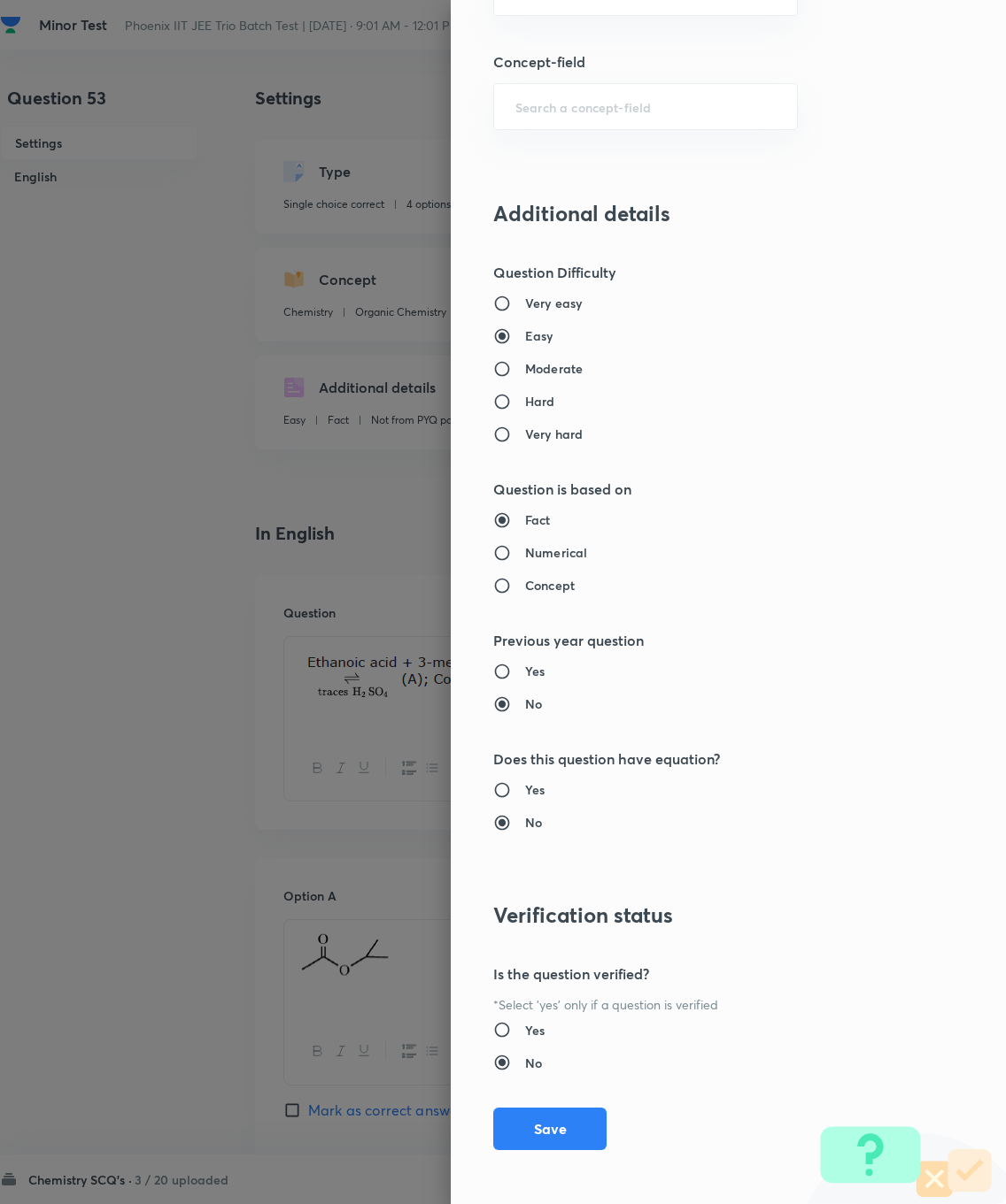
type input "1"
click at [527, 858] on button "Save" at bounding box center [550, 1129] width 113 height 43
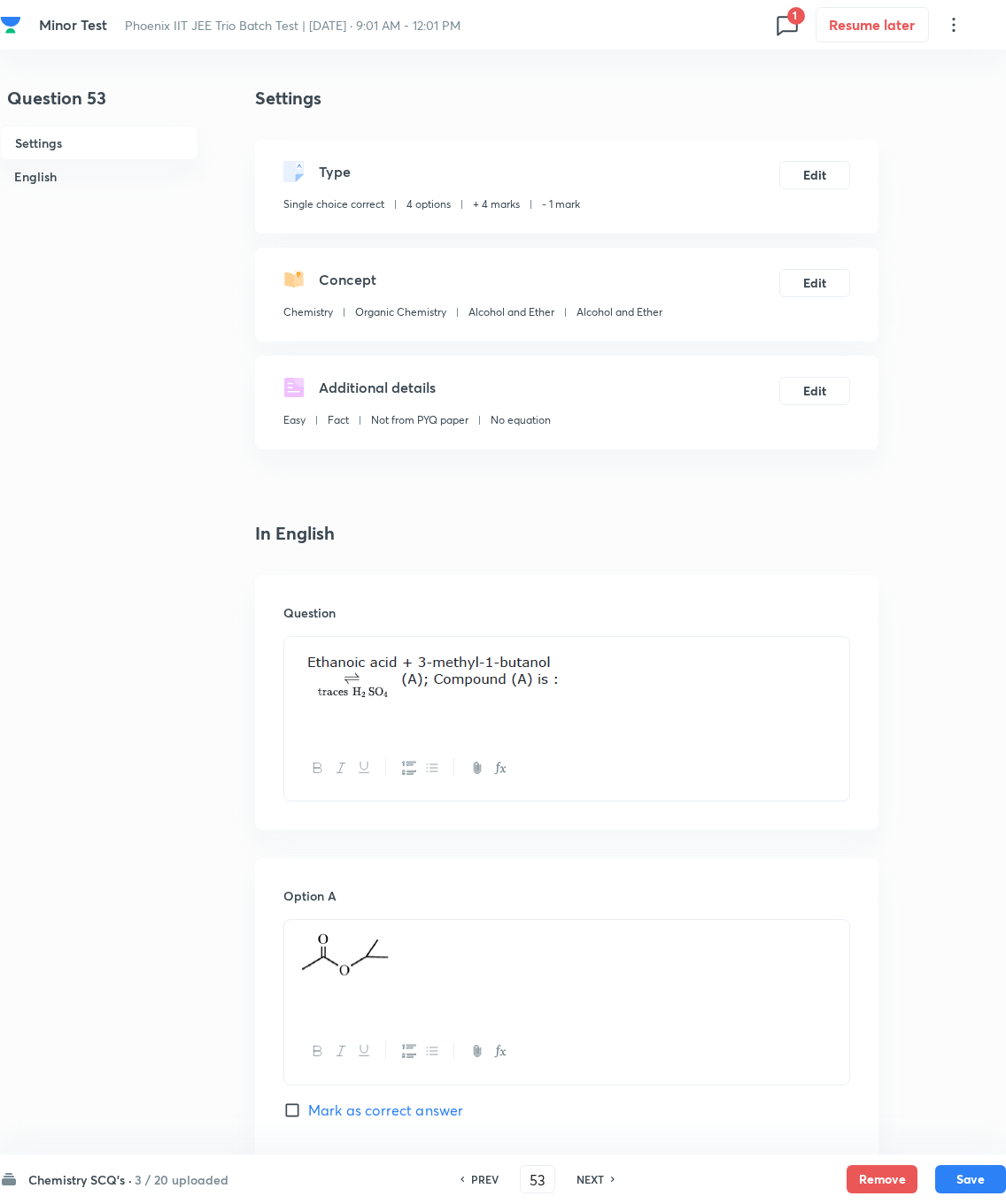
click at [716, 858] on button "Save" at bounding box center [970, 1179] width 70 height 29
type input "54"
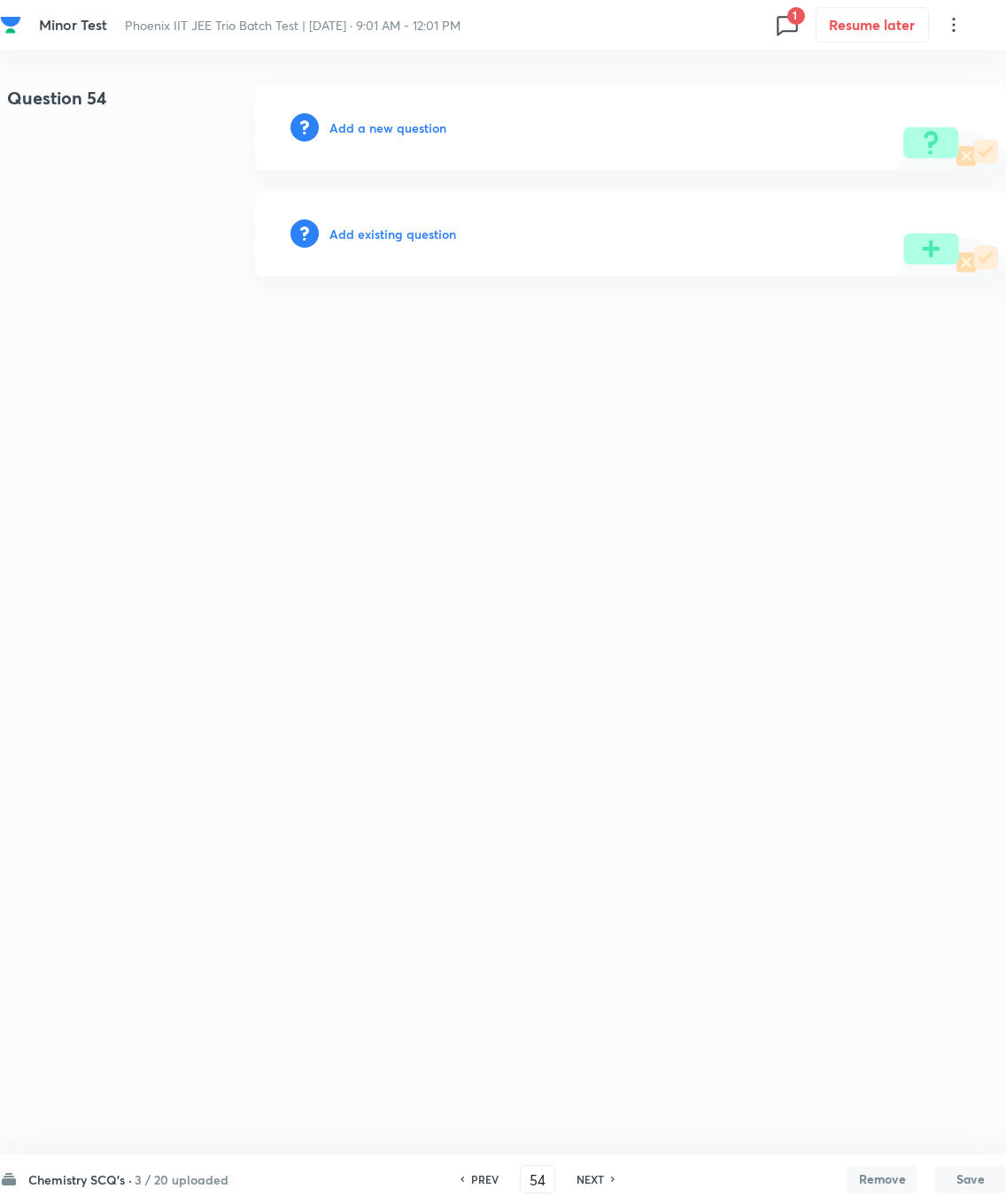
click at [368, 227] on h6 "Add existing question" at bounding box center [392, 234] width 127 height 19
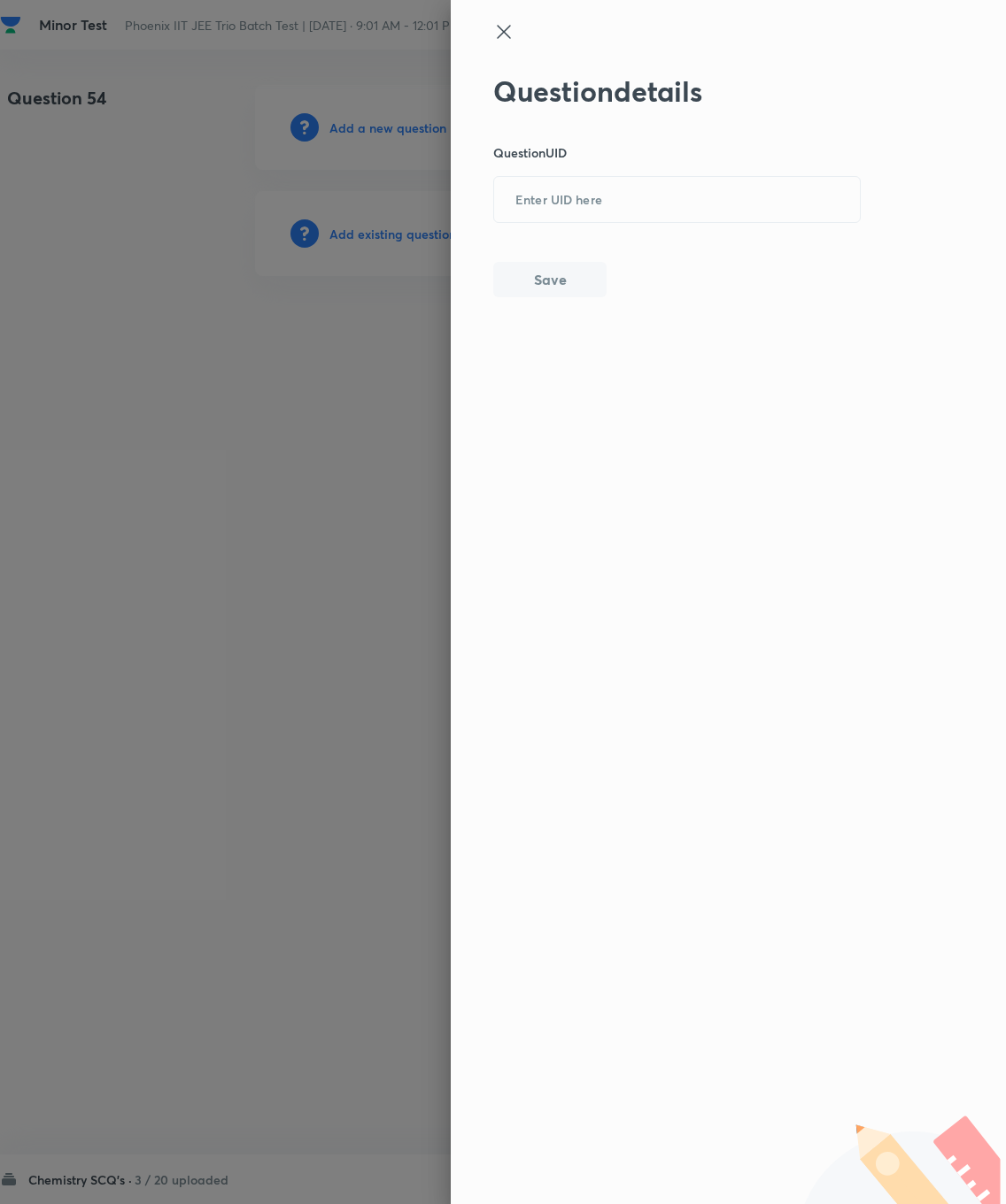
click at [535, 190] on input "text" at bounding box center [677, 200] width 365 height 44
type input "ZSIUO"
click at [547, 263] on button "Save" at bounding box center [550, 280] width 113 height 35
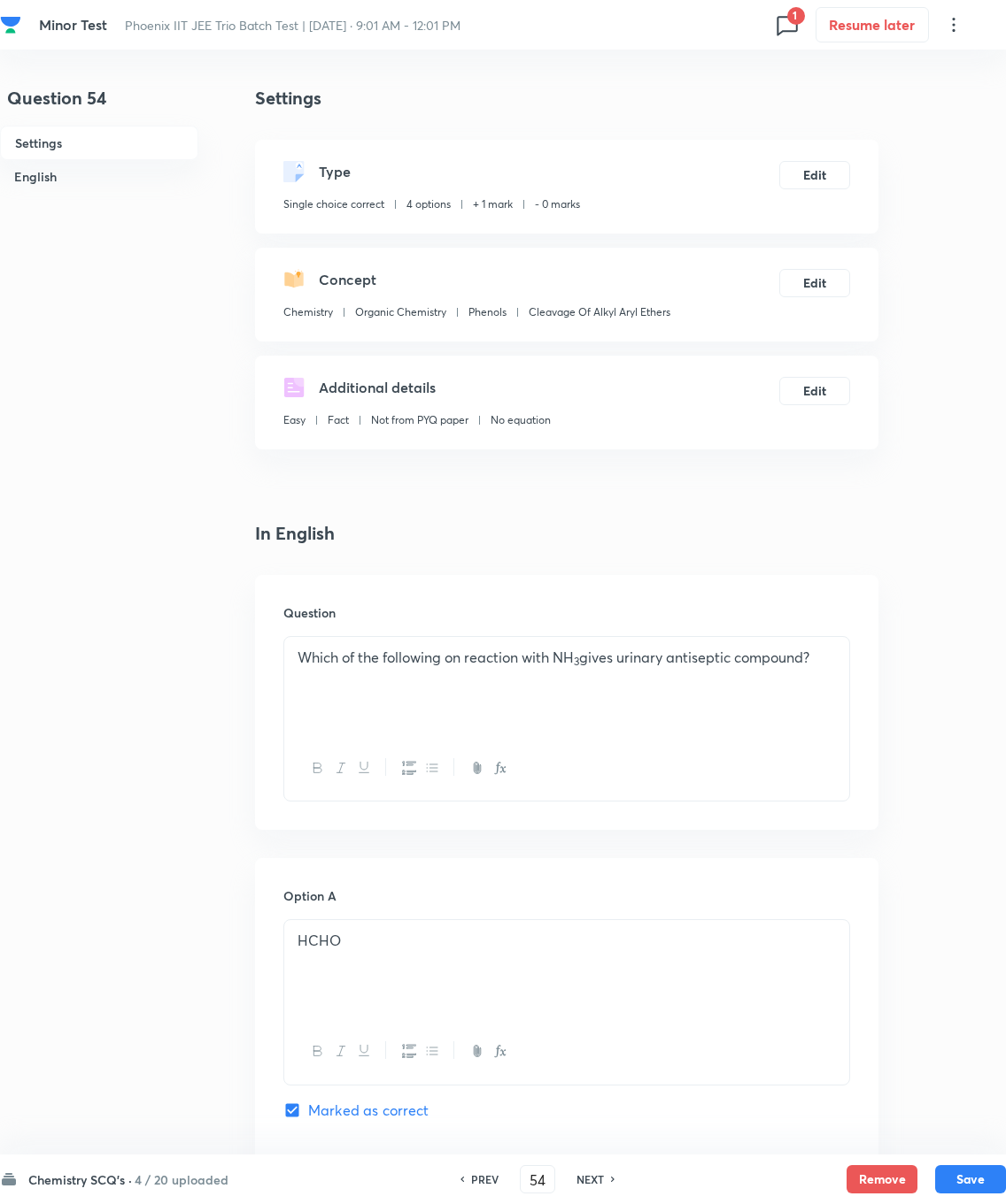
click at [716, 161] on button "Edit" at bounding box center [814, 175] width 70 height 29
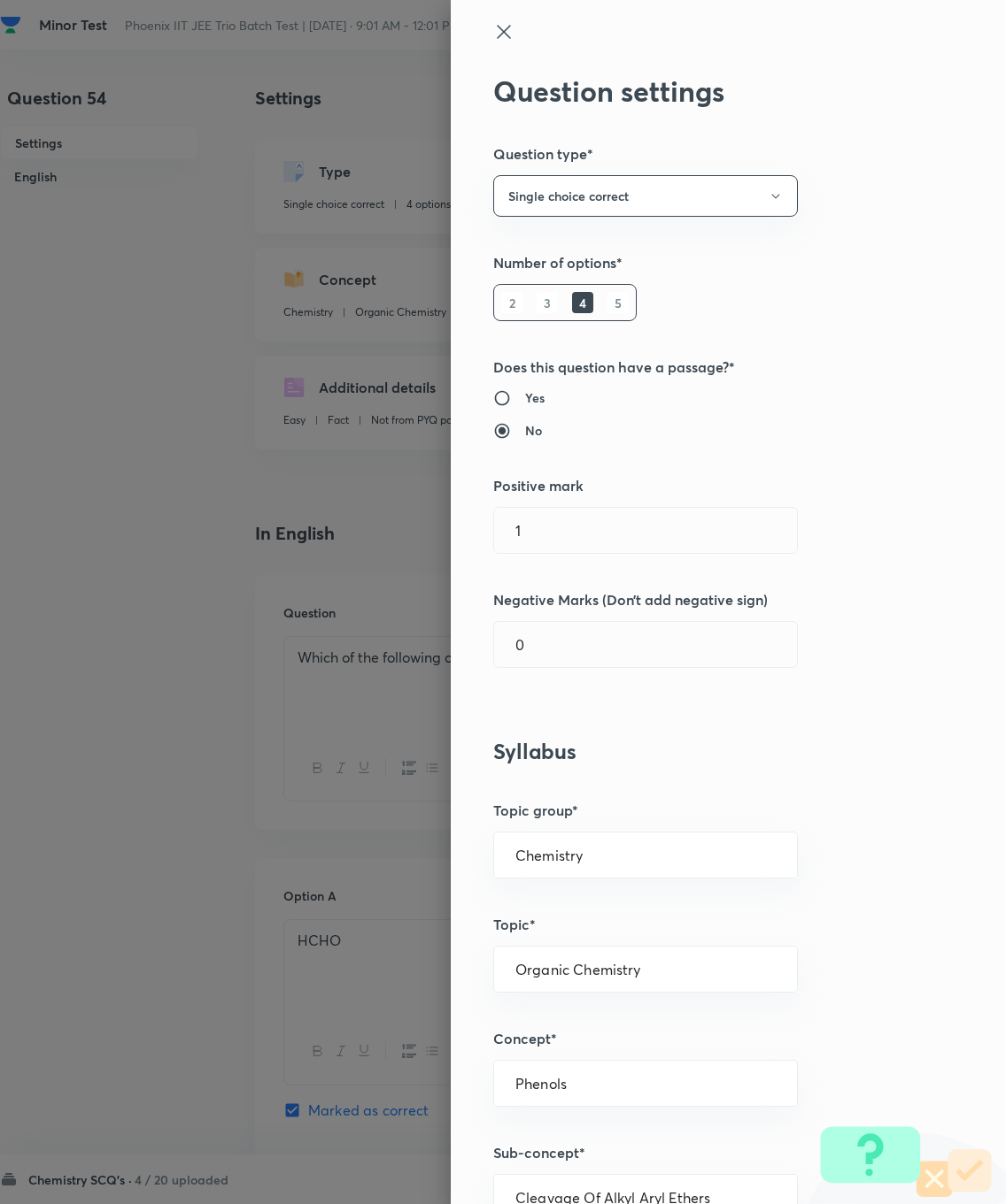
click at [562, 532] on input "1" at bounding box center [645, 530] width 303 height 45
type input "4"
click at [564, 635] on input "0" at bounding box center [645, 644] width 303 height 45
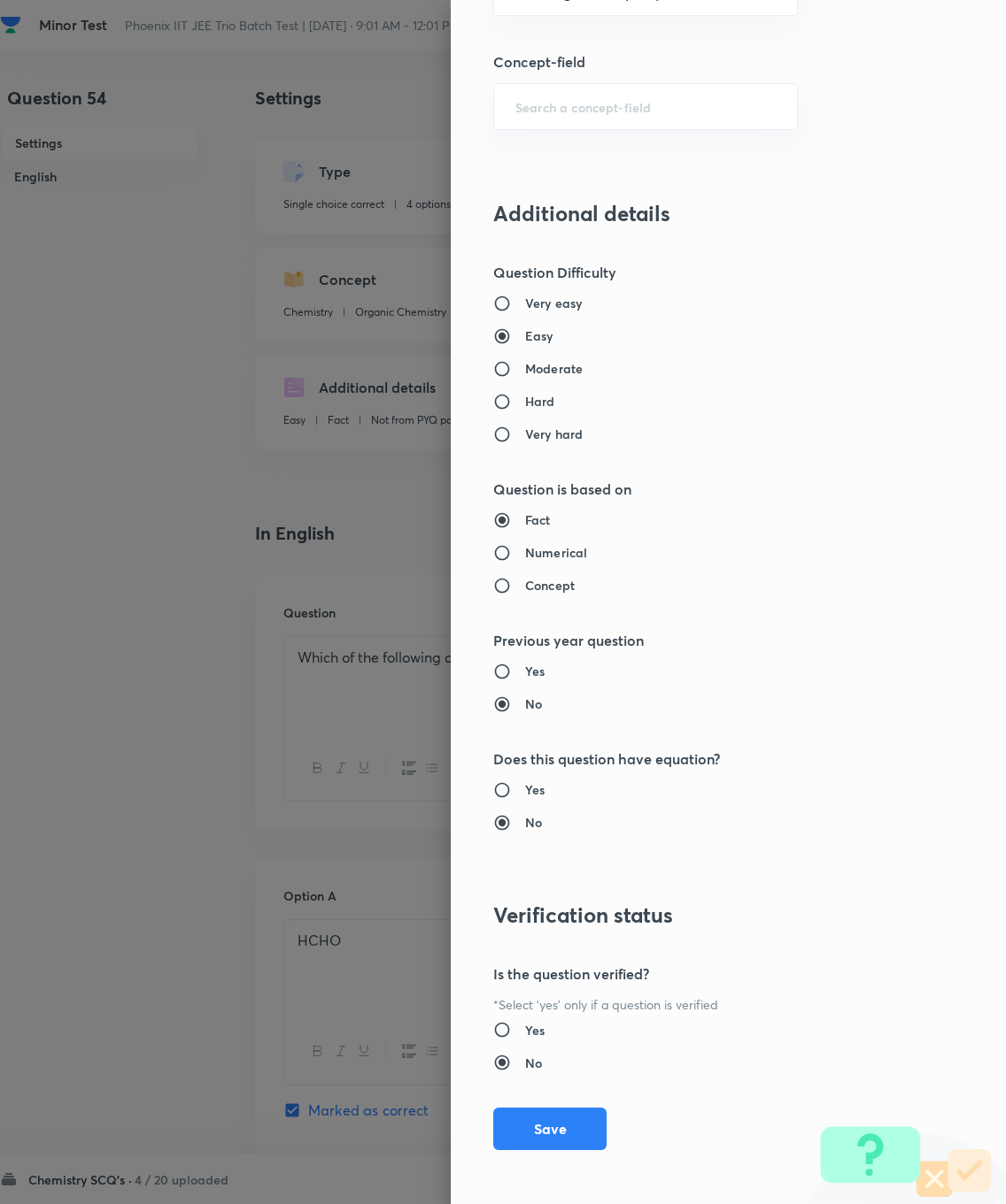
type input "1"
click at [535, 858] on button "Save" at bounding box center [550, 1129] width 113 height 43
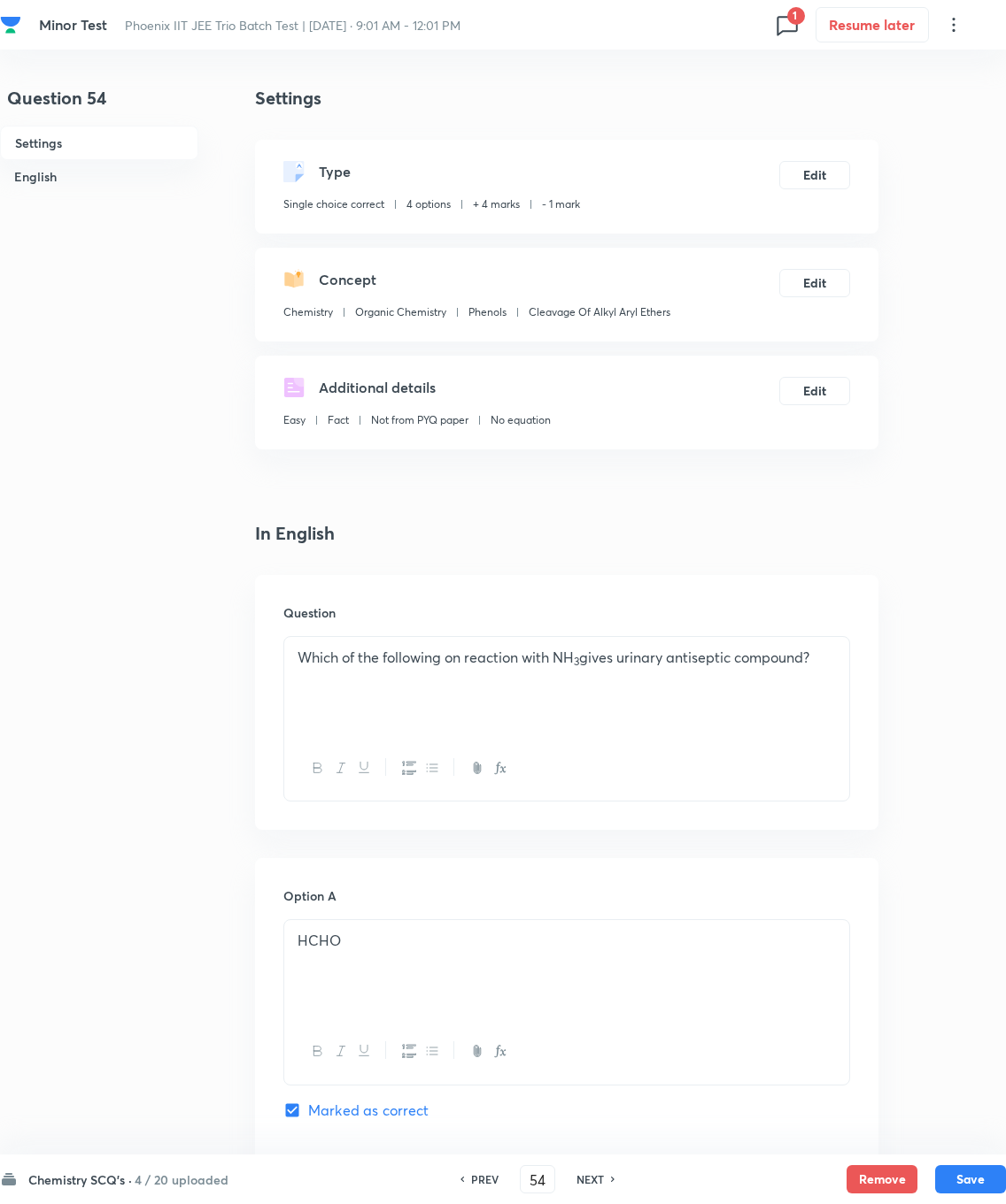
click at [716, 858] on button "Save" at bounding box center [970, 1179] width 70 height 29
type input "55"
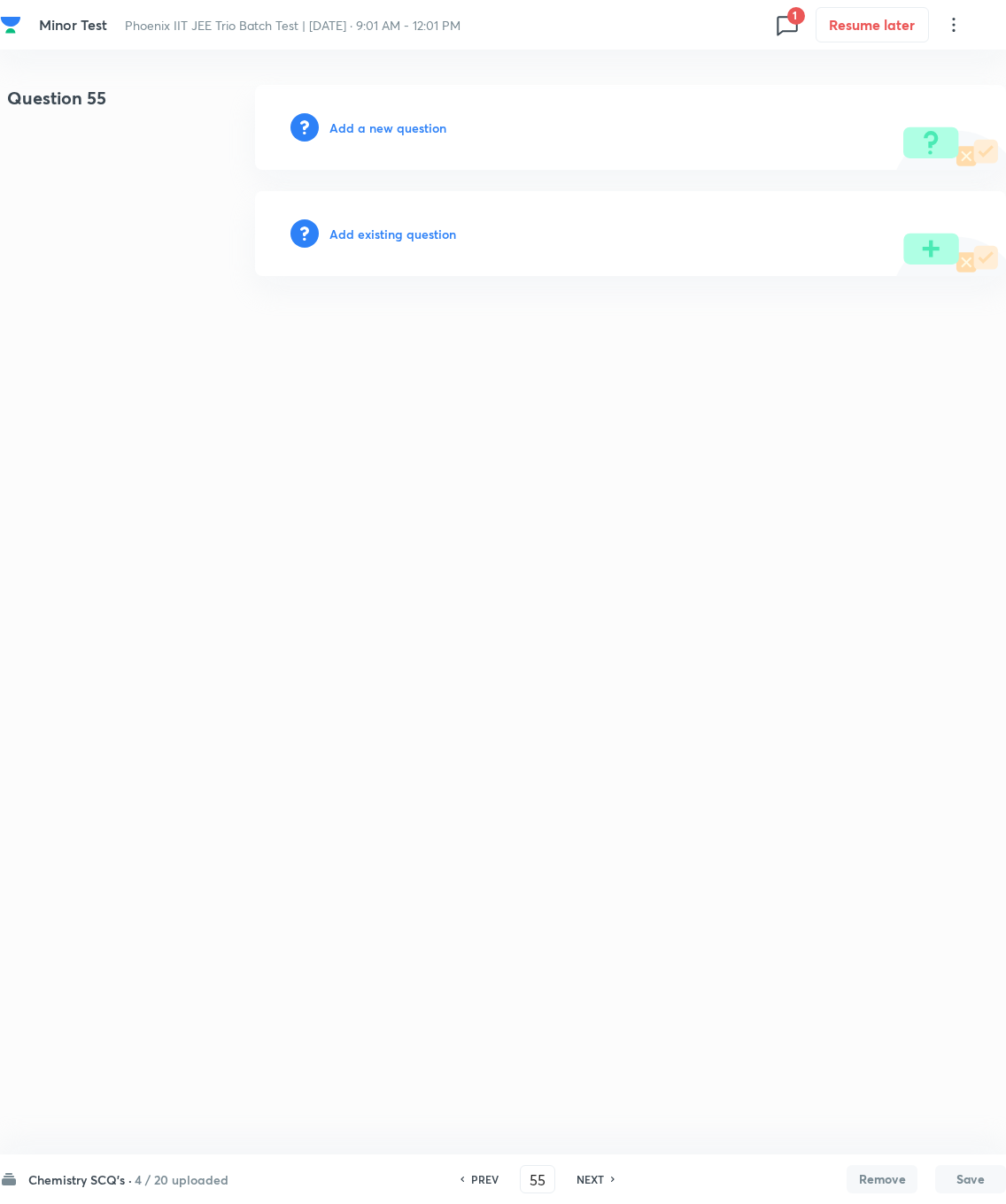
click at [394, 231] on h6 "Add existing question" at bounding box center [392, 234] width 127 height 19
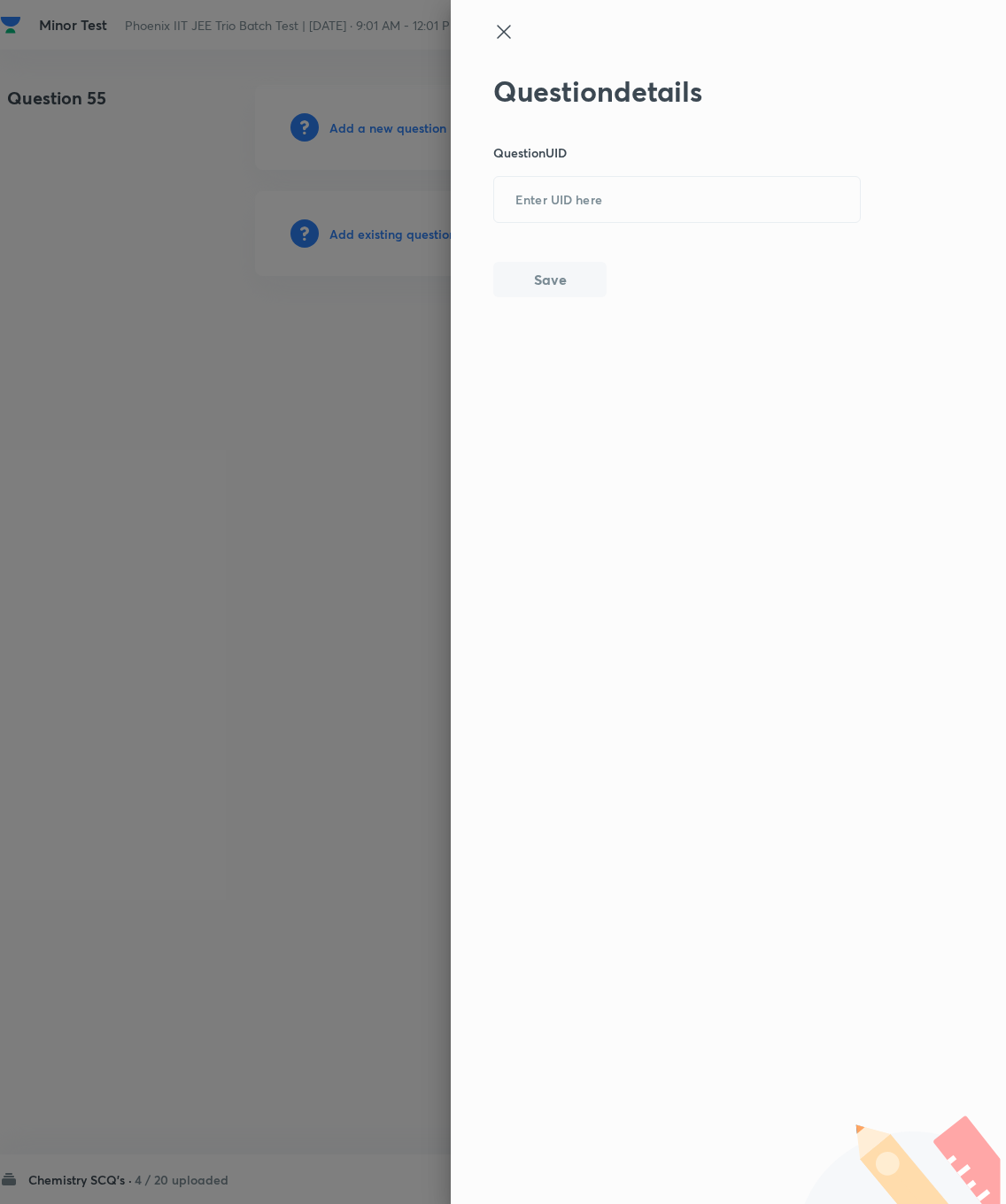
click at [570, 198] on input "text" at bounding box center [677, 200] width 365 height 44
type input "C6WNS"
click at [559, 272] on button "Save" at bounding box center [550, 280] width 113 height 35
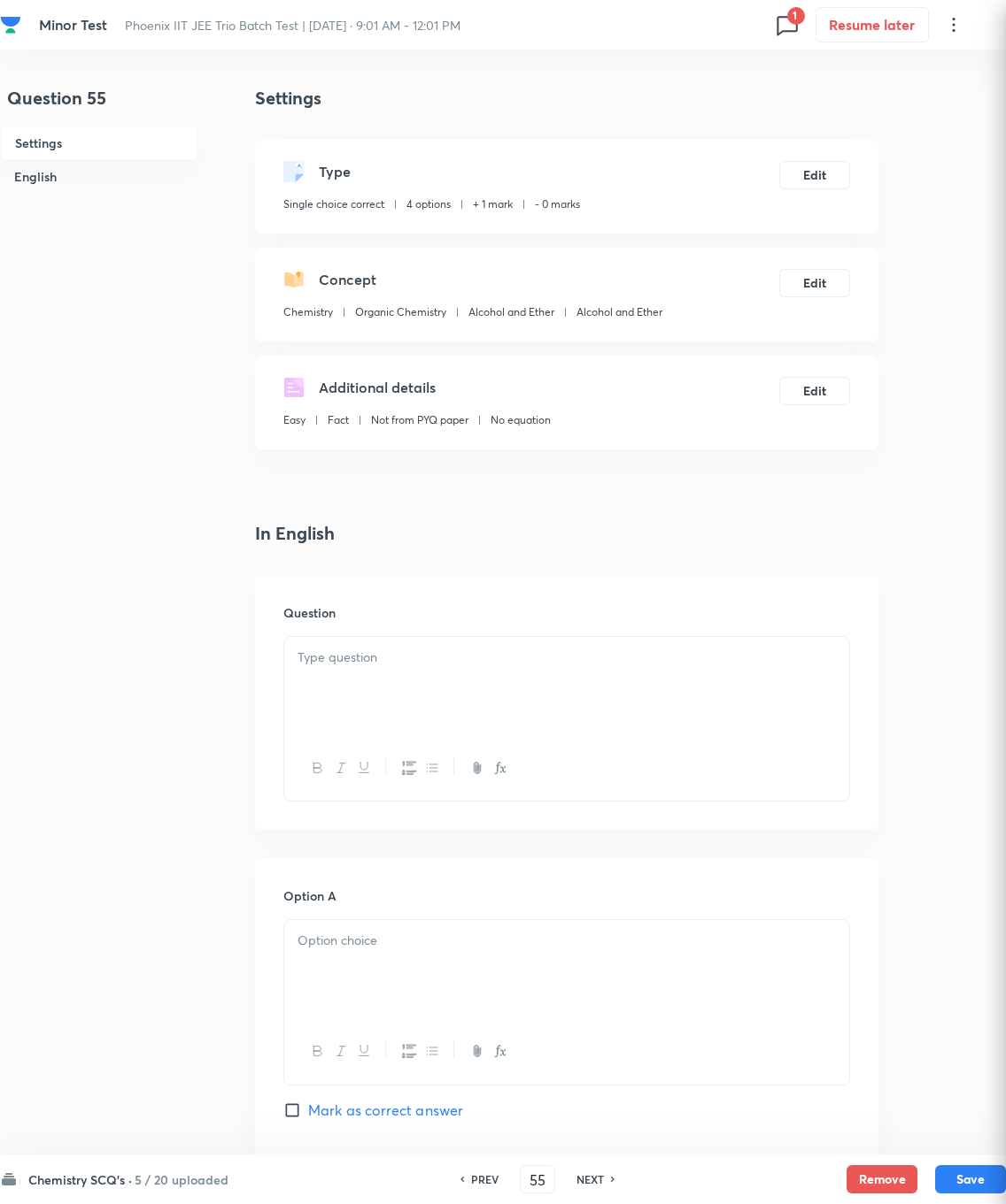
checkbox input "true"
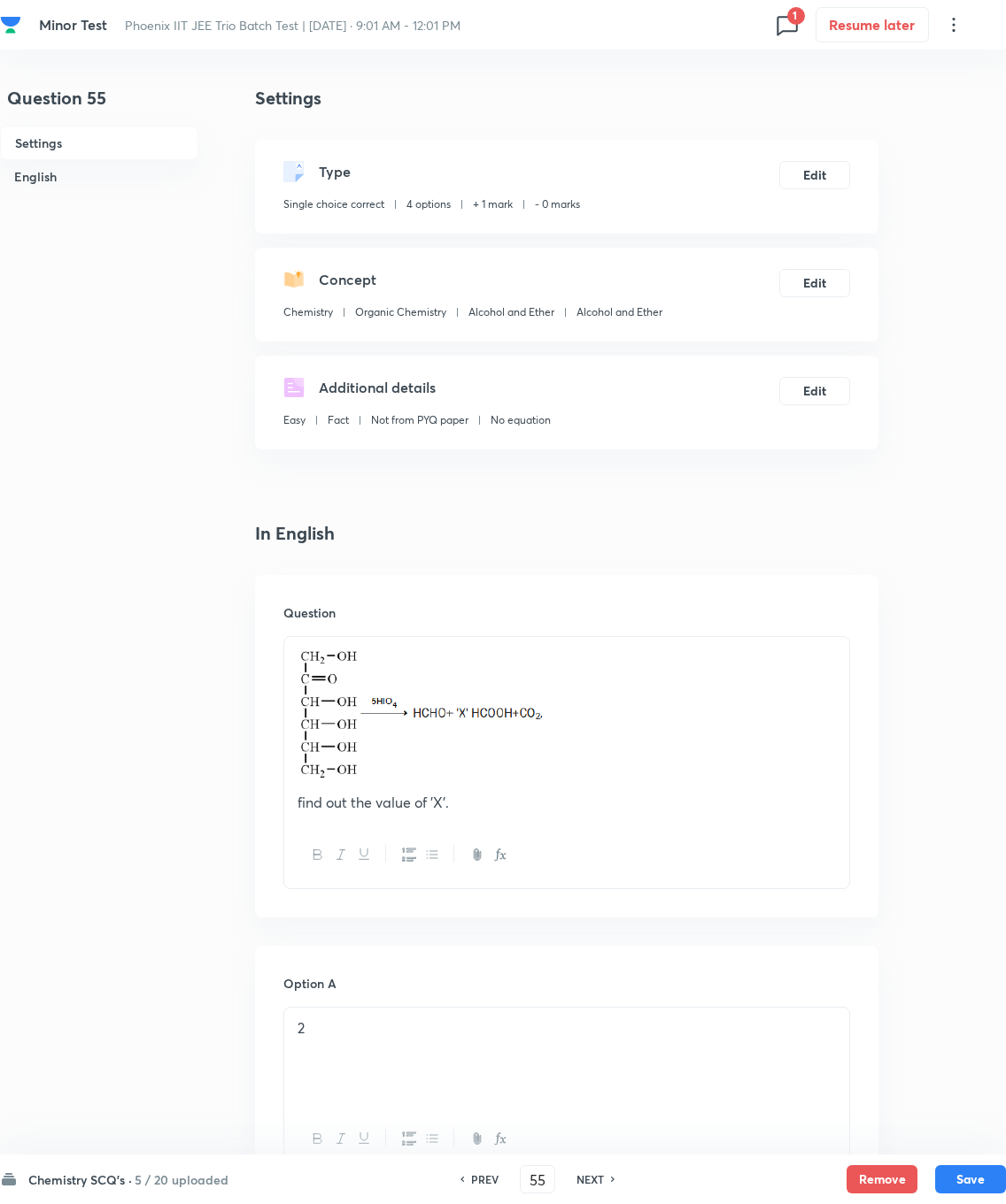
click at [716, 163] on button "Edit" at bounding box center [814, 175] width 70 height 29
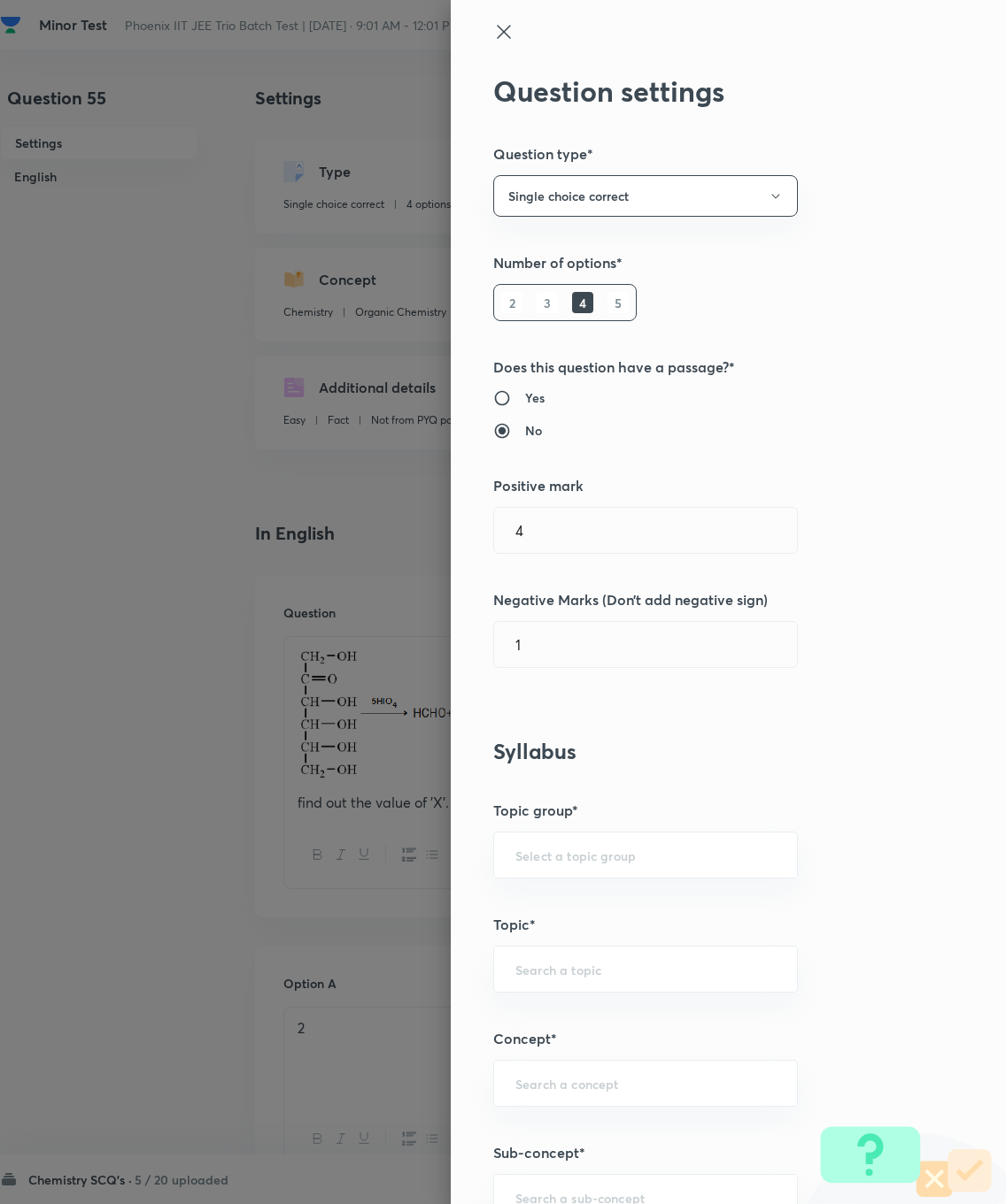
type input "1"
type input "0"
type input "Chemistry"
type input "Organic Chemistry"
type input "Alcohol and Ether"
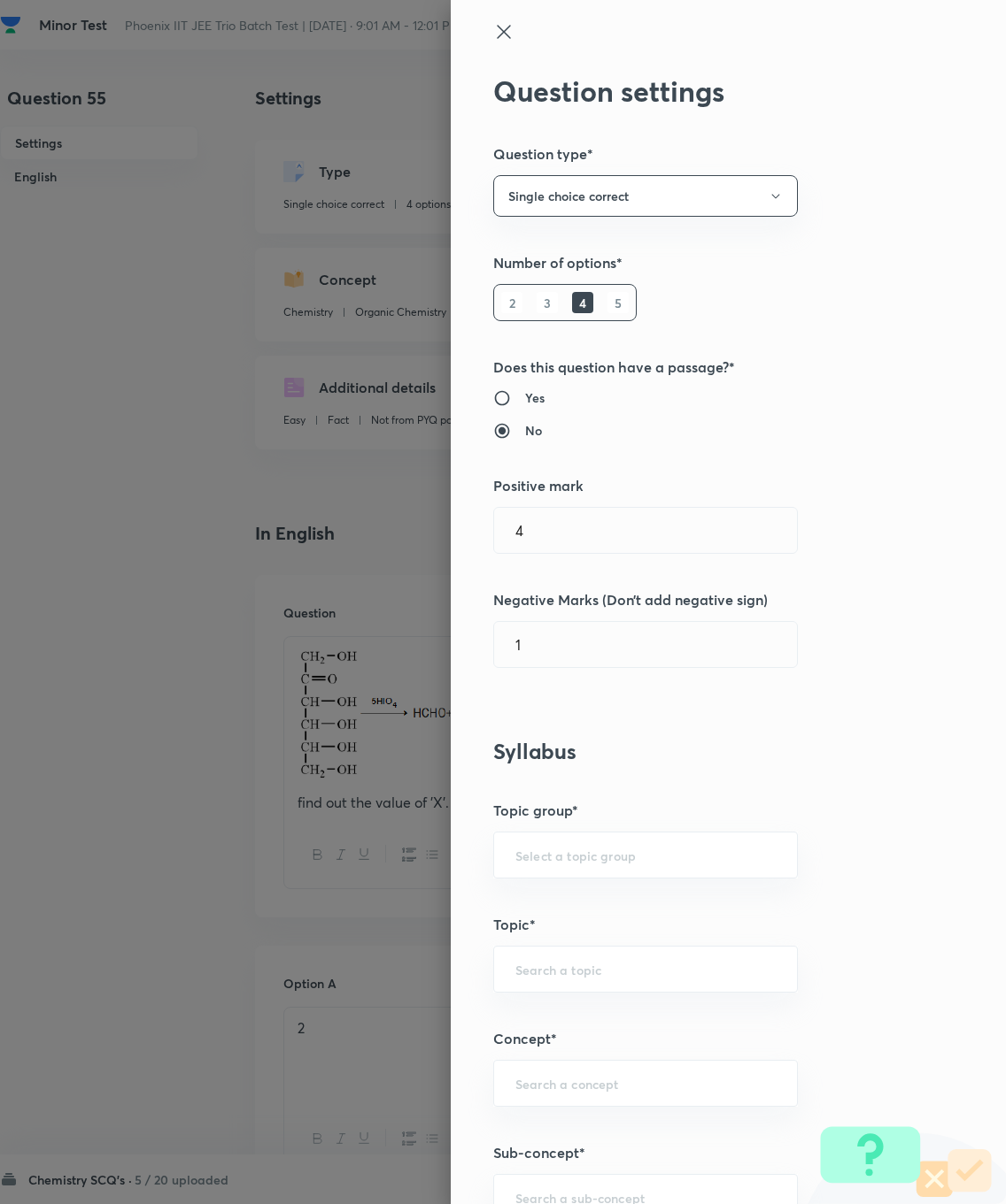
type input "Alcohol and Ether"
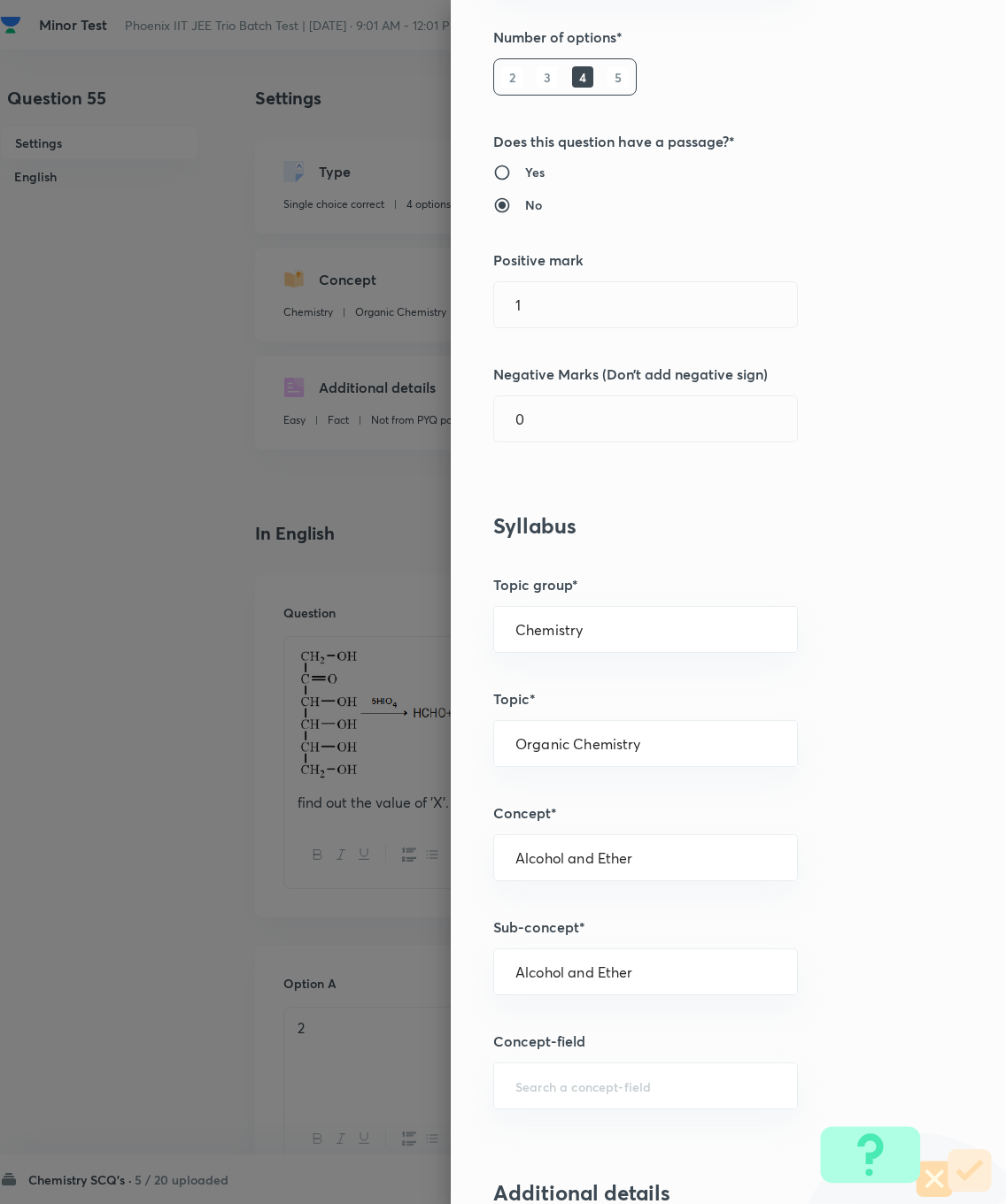
scroll to position [261, 0]
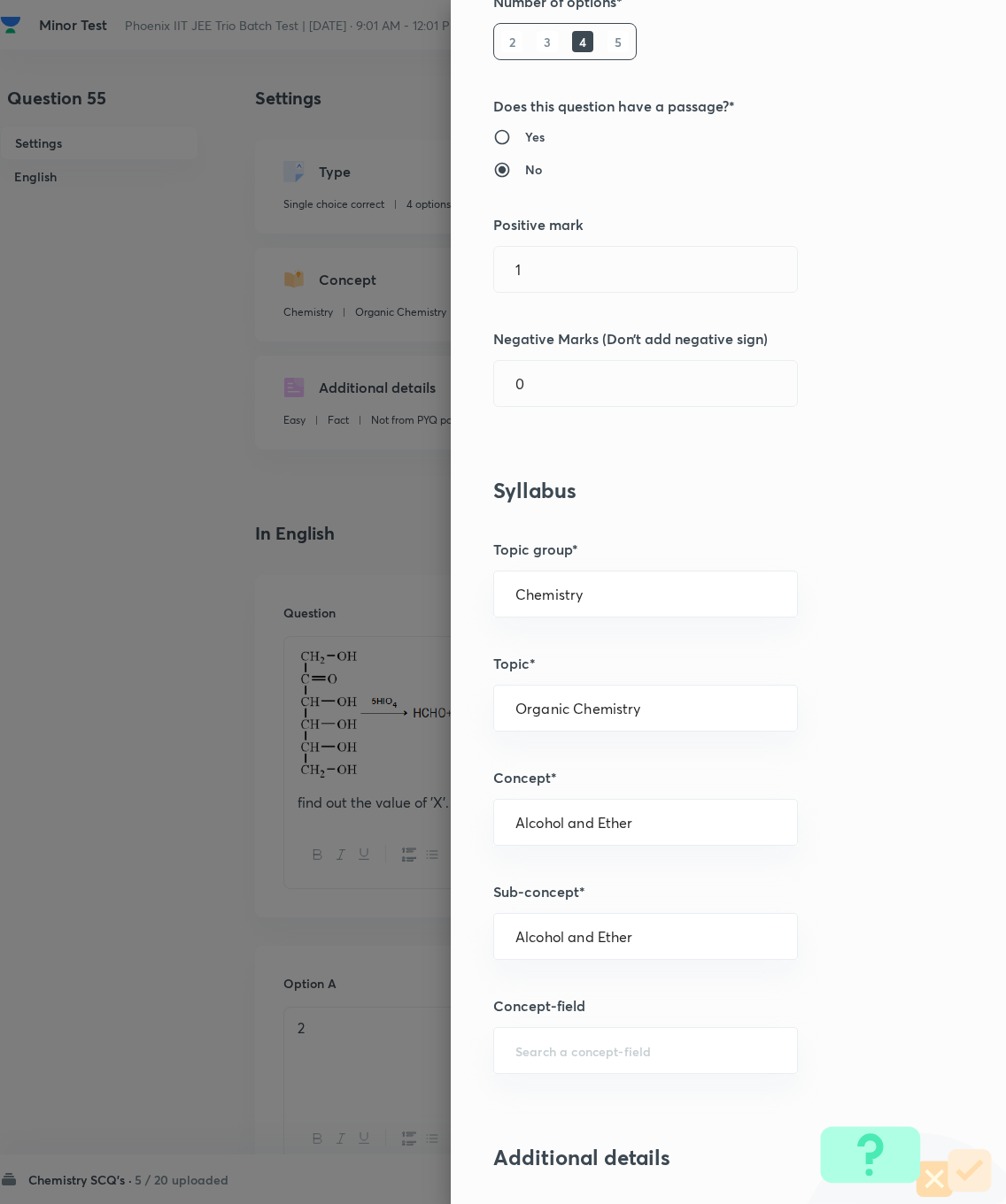
click at [684, 261] on input "1" at bounding box center [645, 269] width 303 height 45
type input "4"
click at [567, 381] on input "0" at bounding box center [645, 384] width 303 height 45
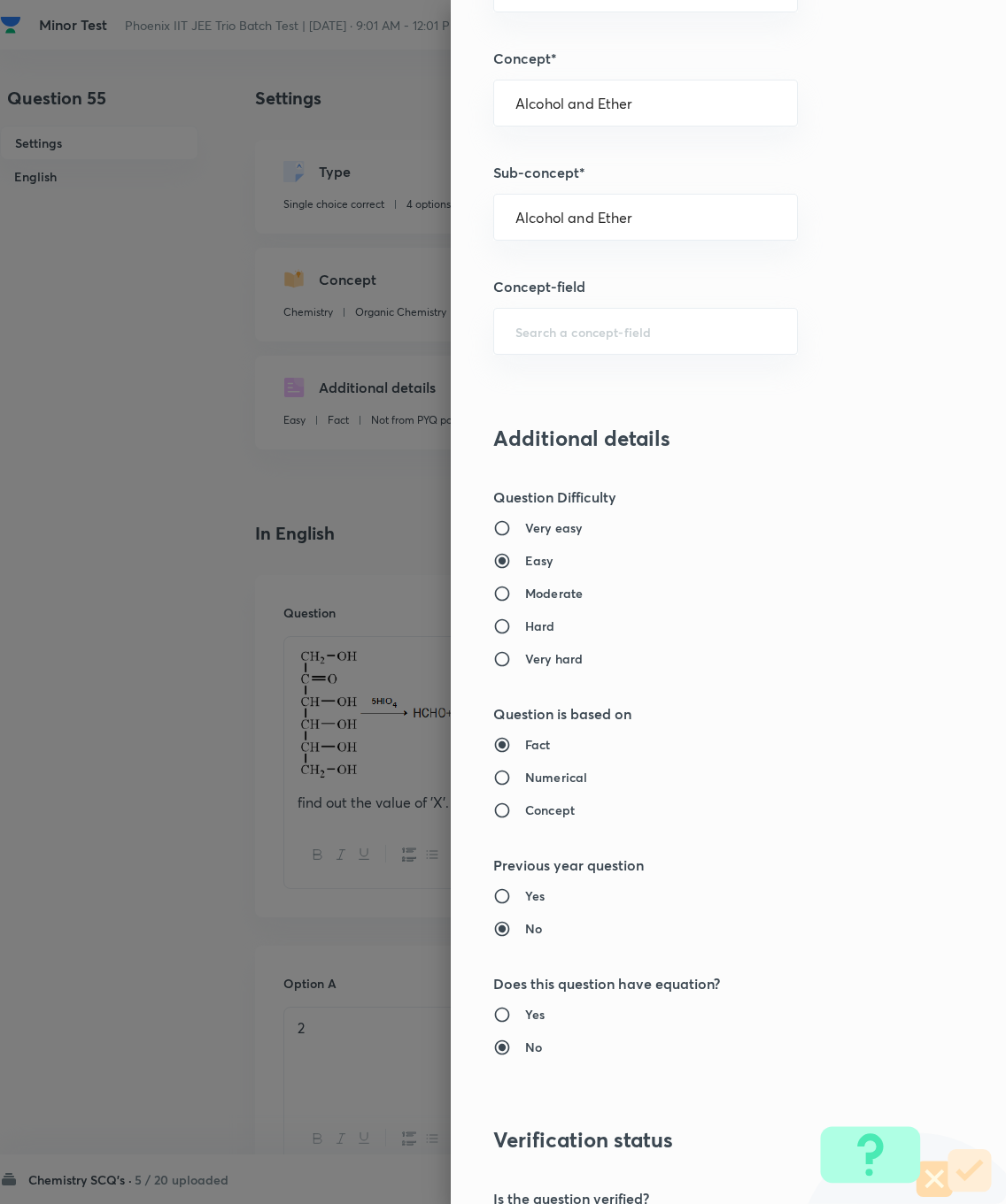
scroll to position [1205, 0]
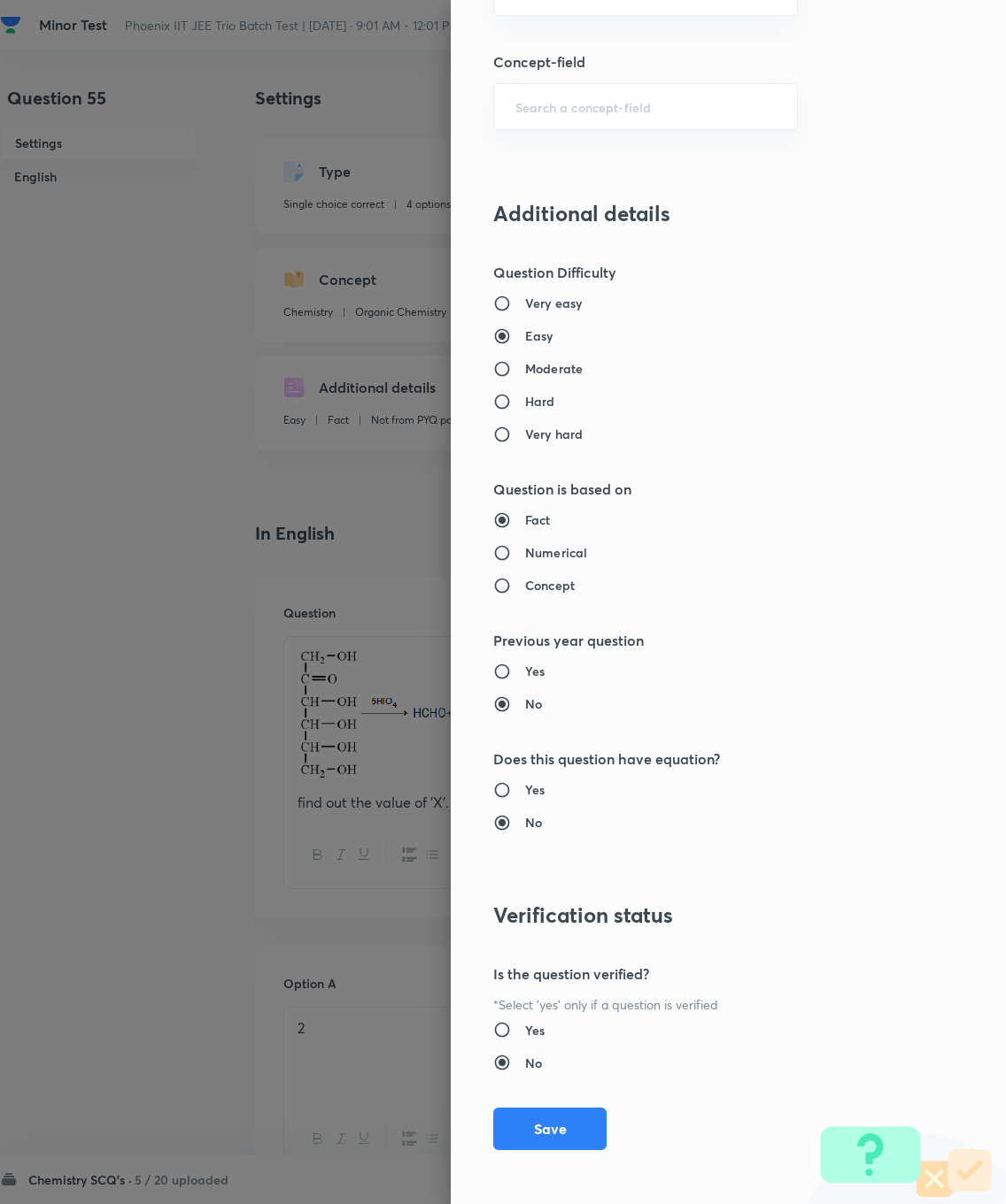
type input "1"
click at [549, 858] on button "Save" at bounding box center [550, 1129] width 113 height 43
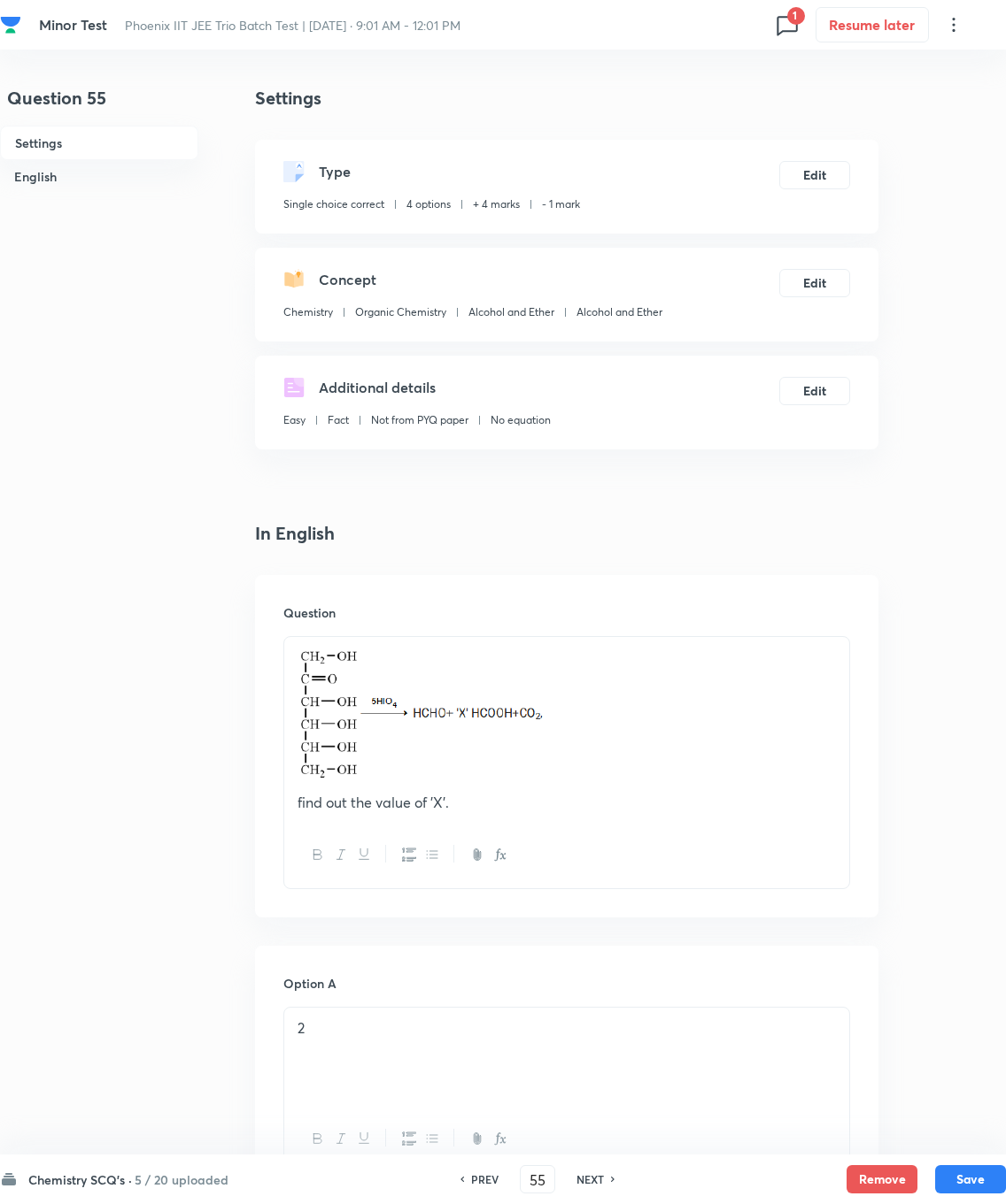
click at [716, 858] on button "Save" at bounding box center [970, 1179] width 70 height 29
type input "56"
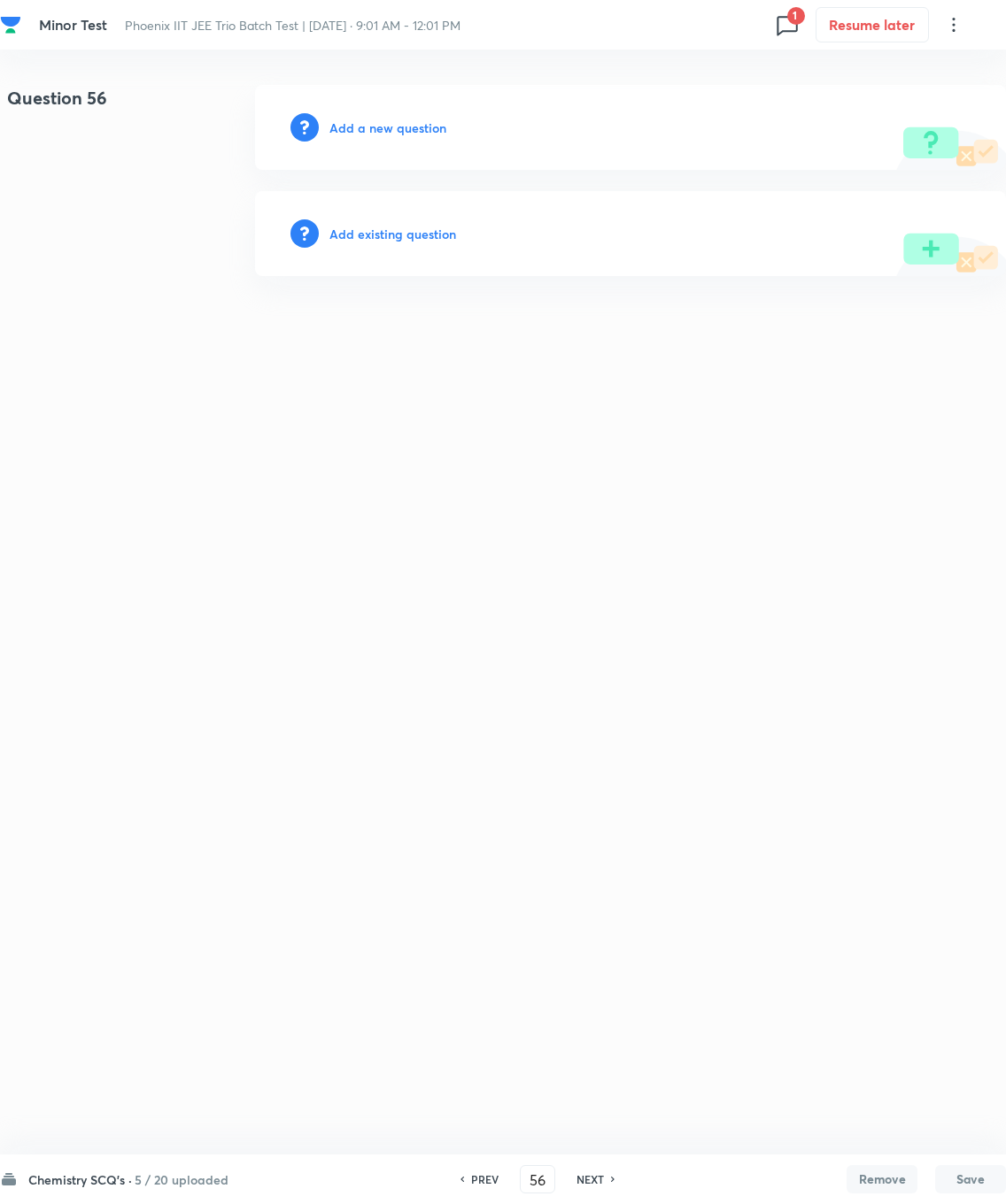
click at [357, 239] on h6 "Add existing question" at bounding box center [392, 234] width 127 height 19
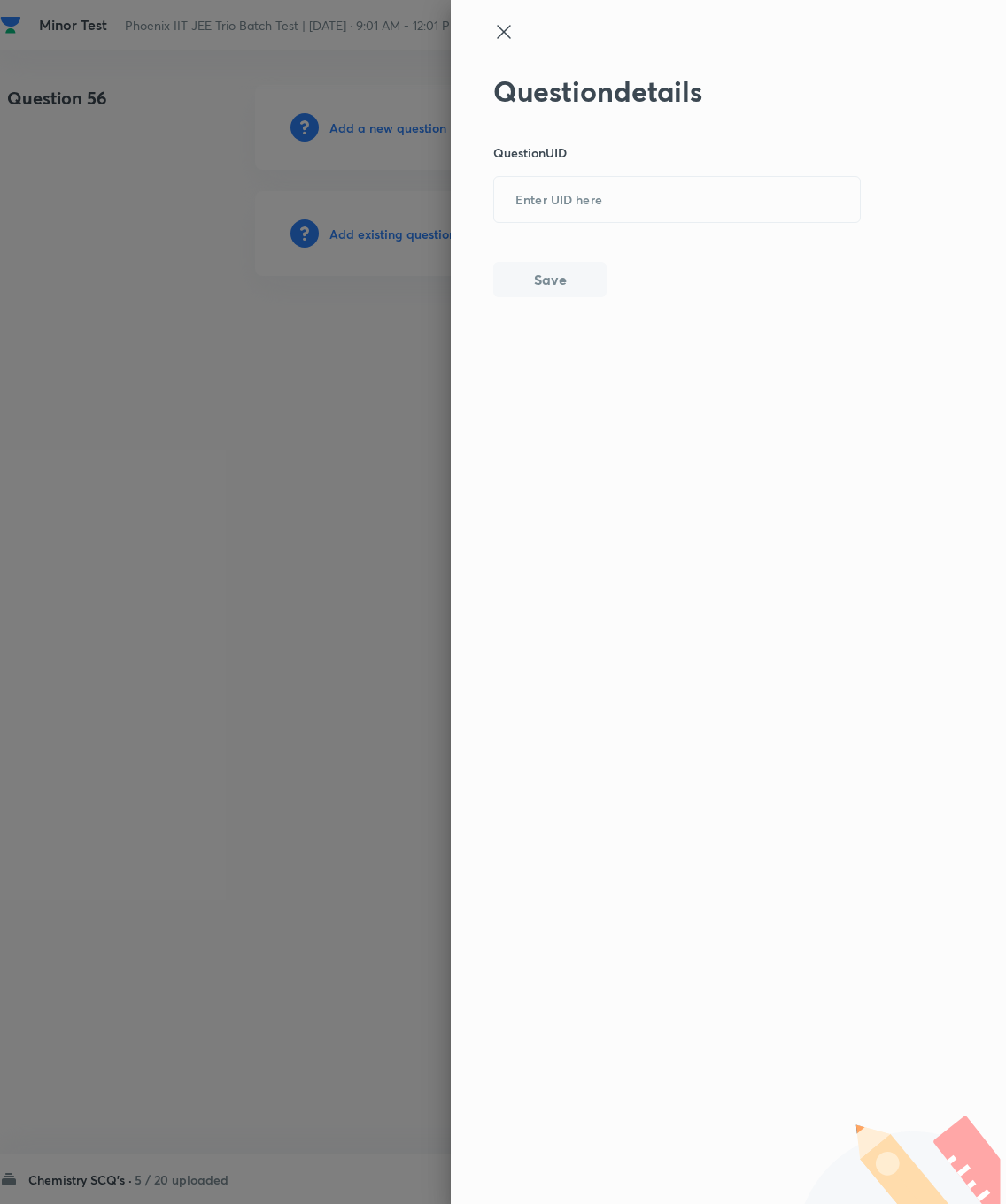
click at [561, 200] on input "text" at bounding box center [677, 200] width 365 height 44
type input "EU4ZL"
click at [538, 284] on button "Save" at bounding box center [550, 280] width 113 height 35
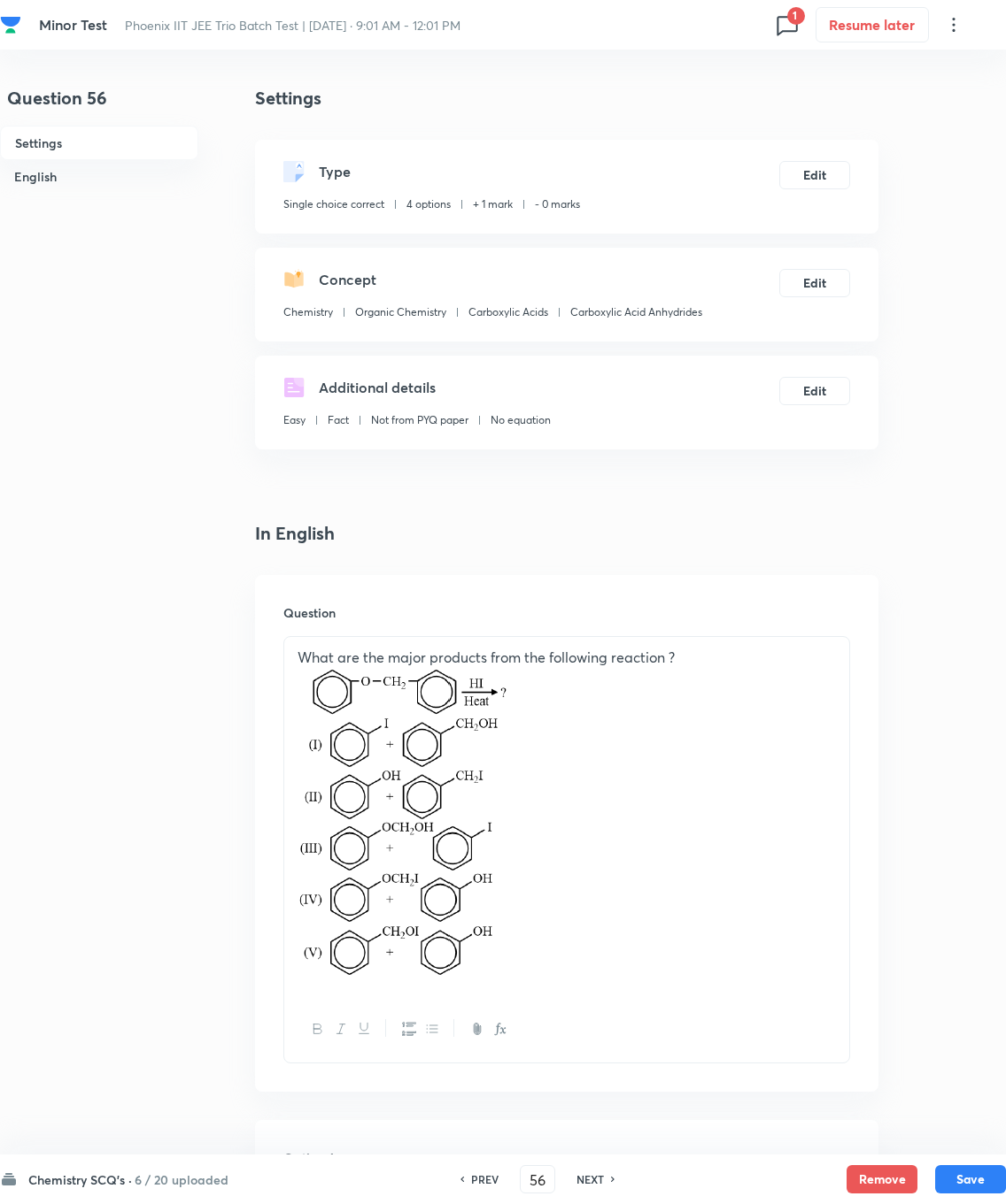
click at [716, 153] on div "Type Single choice correct 4 options + 1 mark - 0 marks Edit" at bounding box center [567, 186] width 623 height 94
click at [716, 179] on button "Edit" at bounding box center [814, 175] width 70 height 29
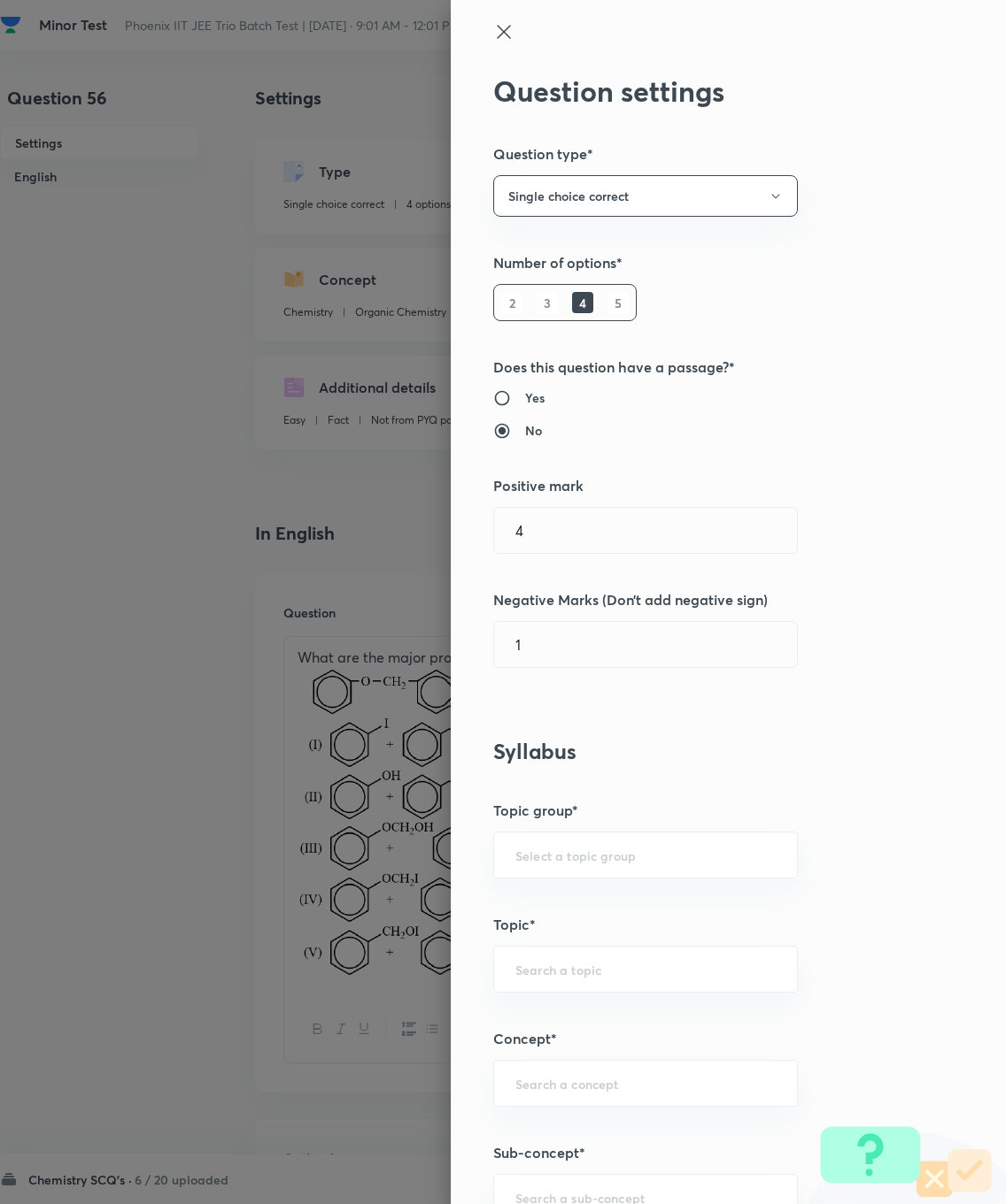
type input "1"
type input "0"
type input "Chemistry"
type input "Organic Chemistry"
type input "Carboxylic Acids"
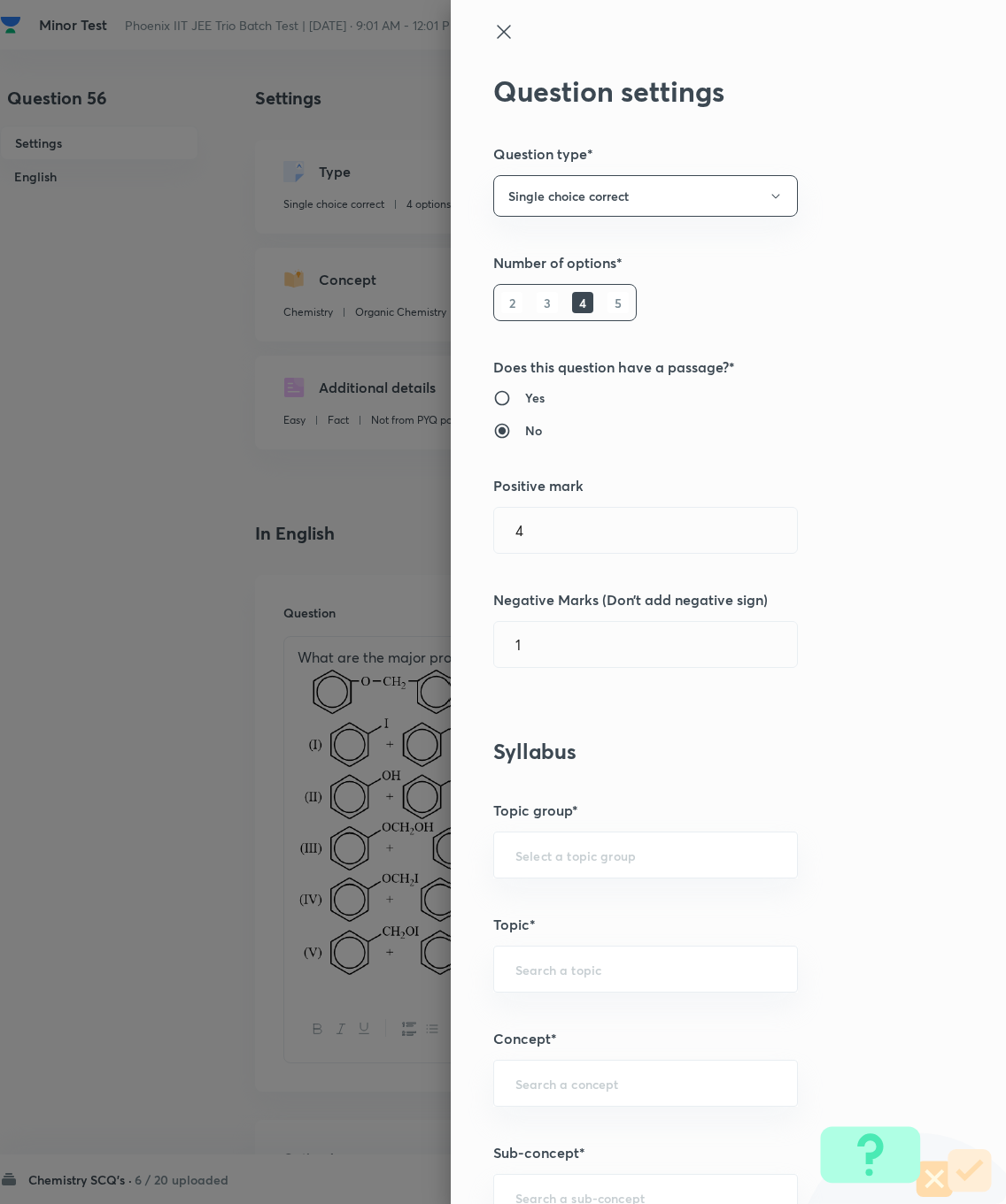
type input "Carboxylic Acid Anhydrides"
click at [538, 516] on input "1" at bounding box center [645, 530] width 303 height 45
click at [560, 525] on input "1" at bounding box center [645, 530] width 303 height 45
type input "4"
click at [546, 653] on input "0" at bounding box center [645, 644] width 303 height 45
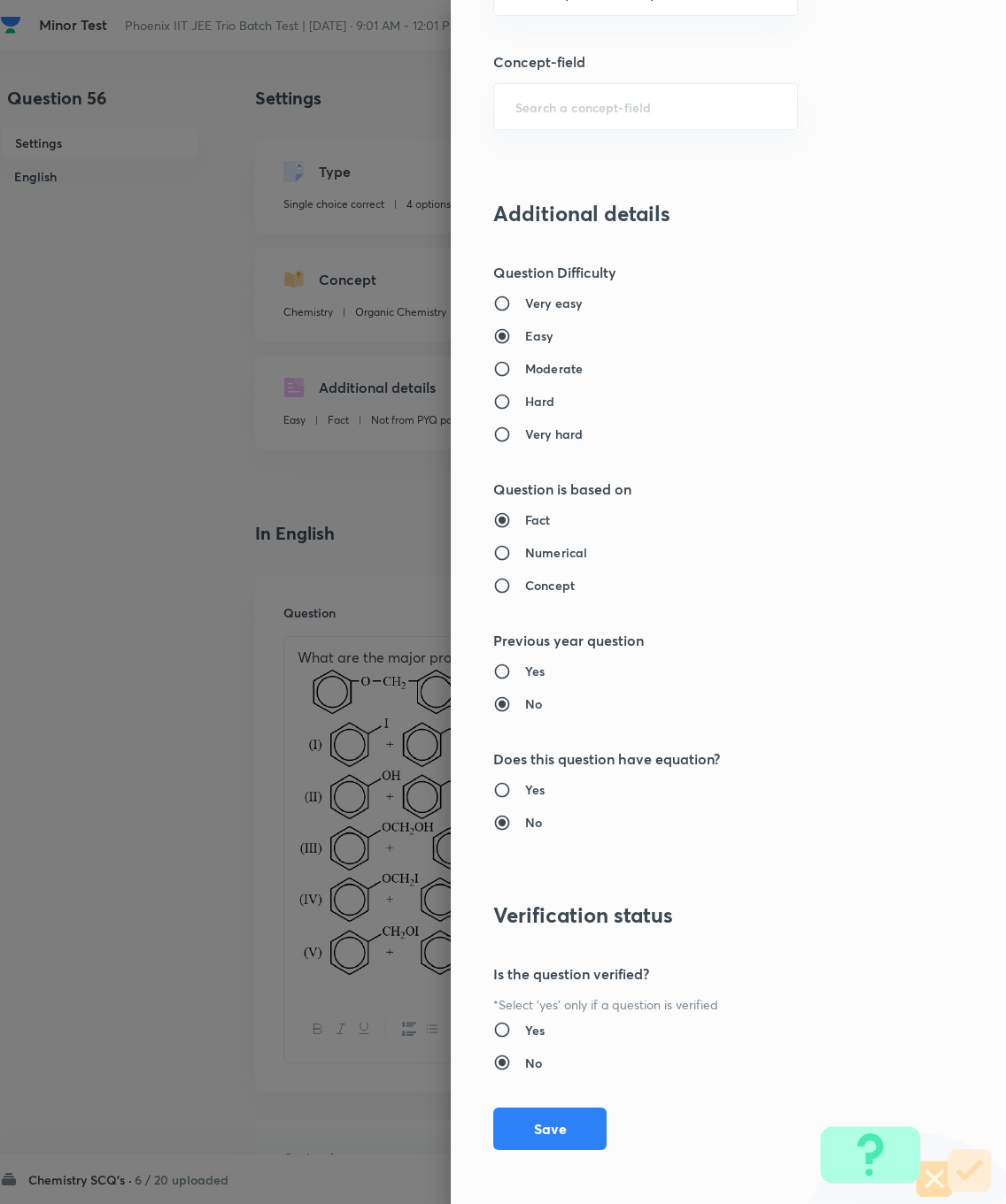
type input "1"
click at [532, 858] on button "Save" at bounding box center [550, 1129] width 113 height 43
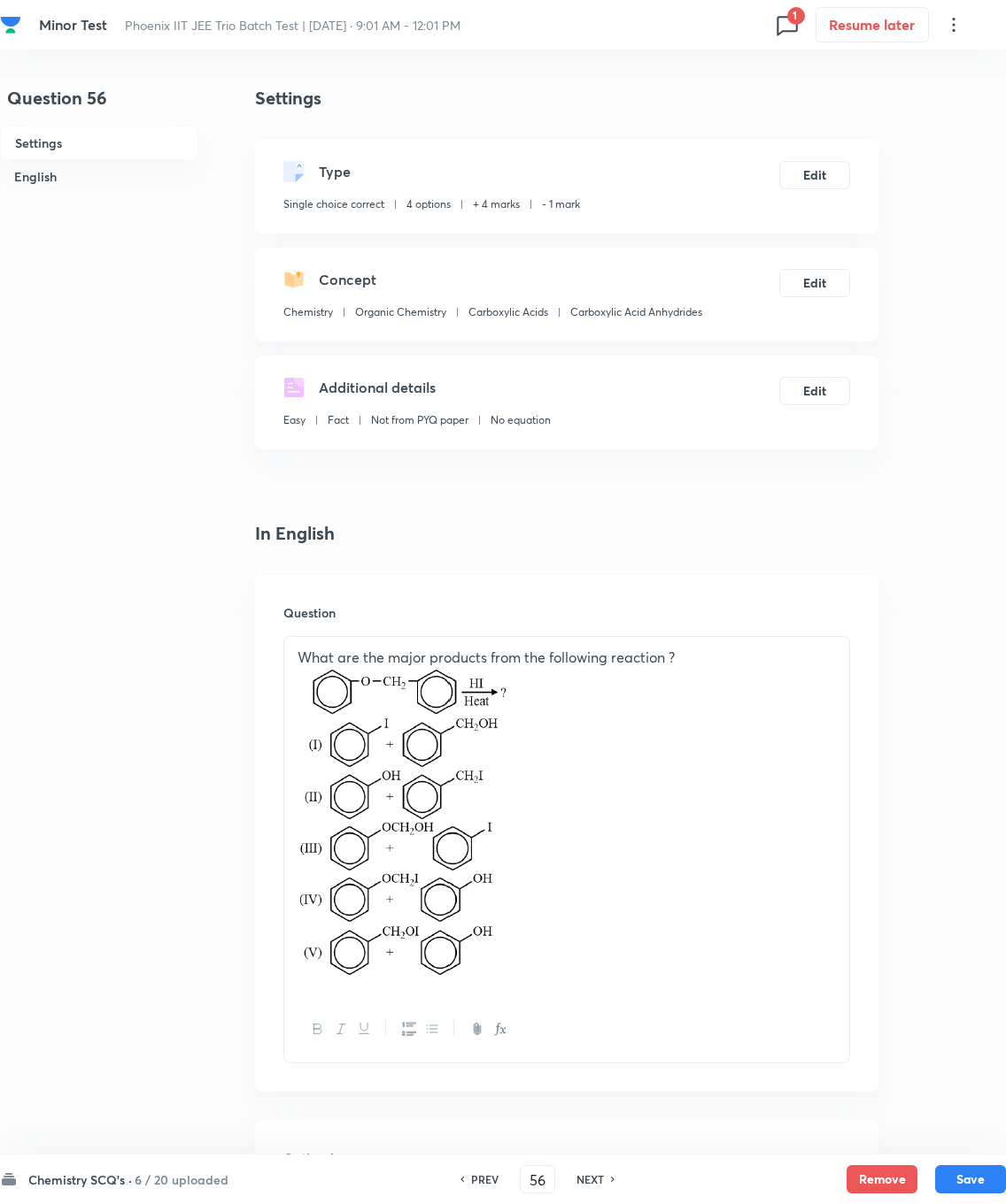
click at [716, 858] on button "Save" at bounding box center [970, 1179] width 70 height 29
type input "57"
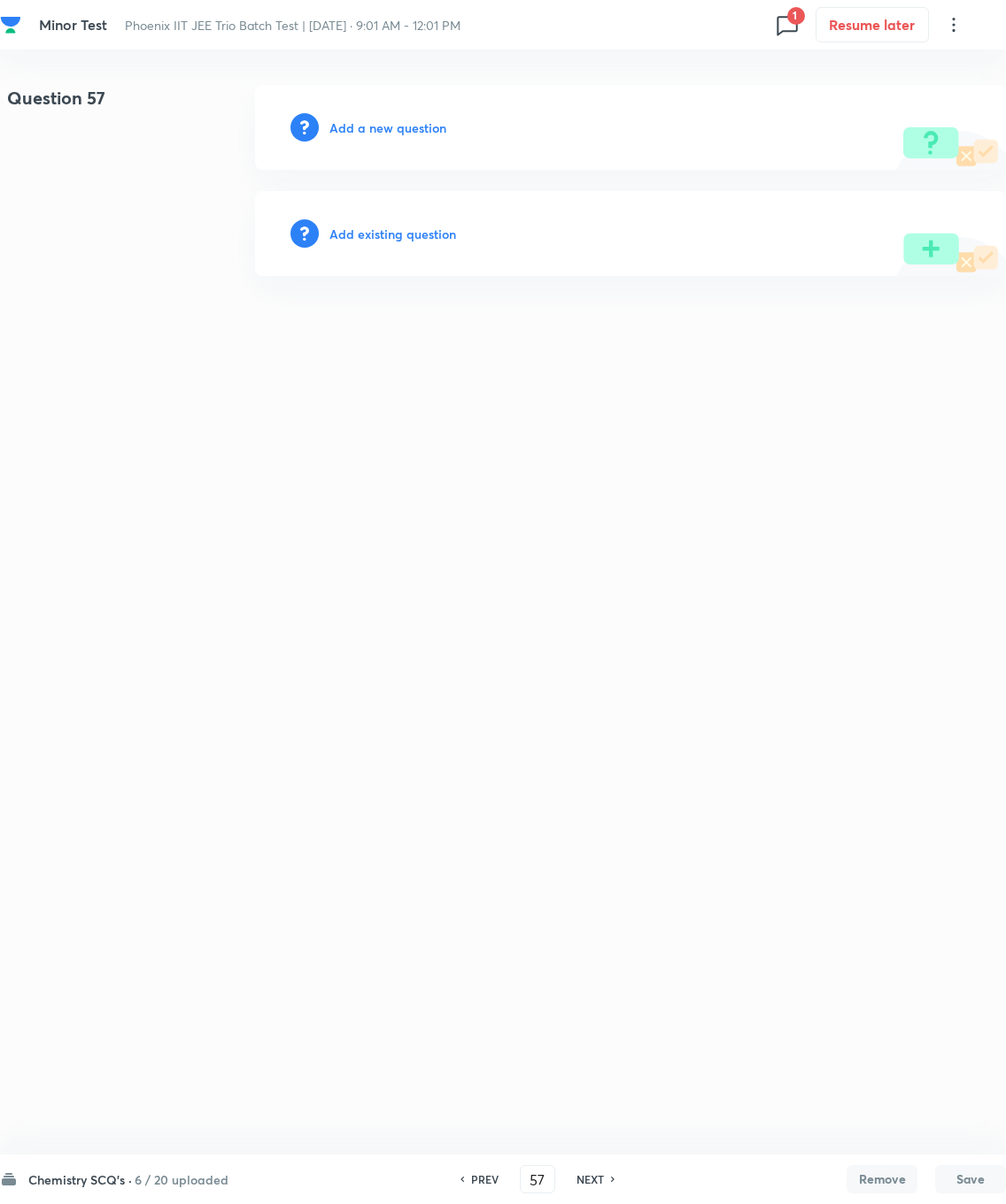
click at [368, 216] on div "Add existing question" at bounding box center [630, 234] width 751 height 85
click at [349, 237] on h6 "Add existing question" at bounding box center [392, 234] width 127 height 19
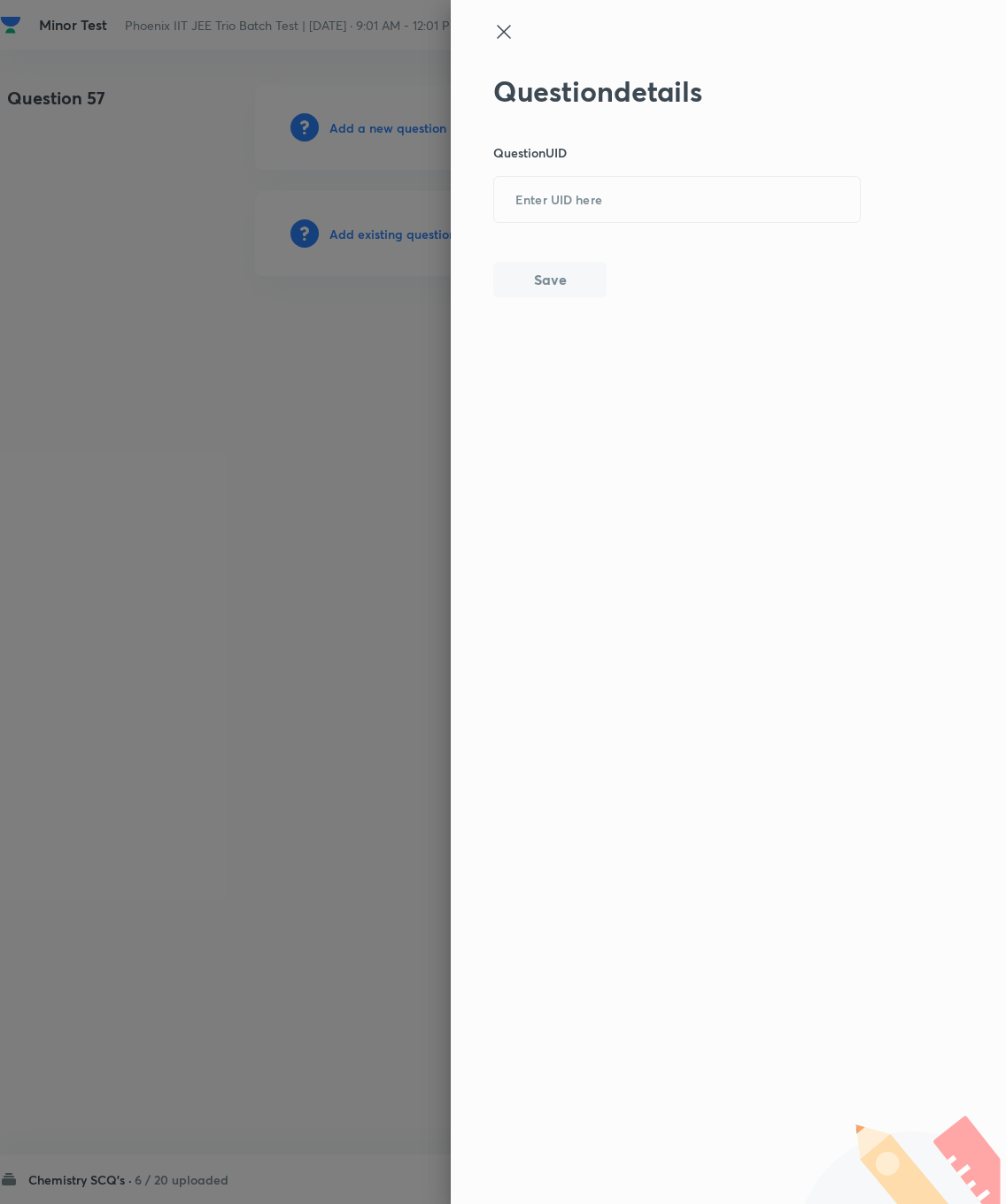
click at [549, 193] on input "text" at bounding box center [677, 200] width 365 height 44
type input "4VMVH"
click at [566, 271] on button "Save" at bounding box center [550, 280] width 113 height 35
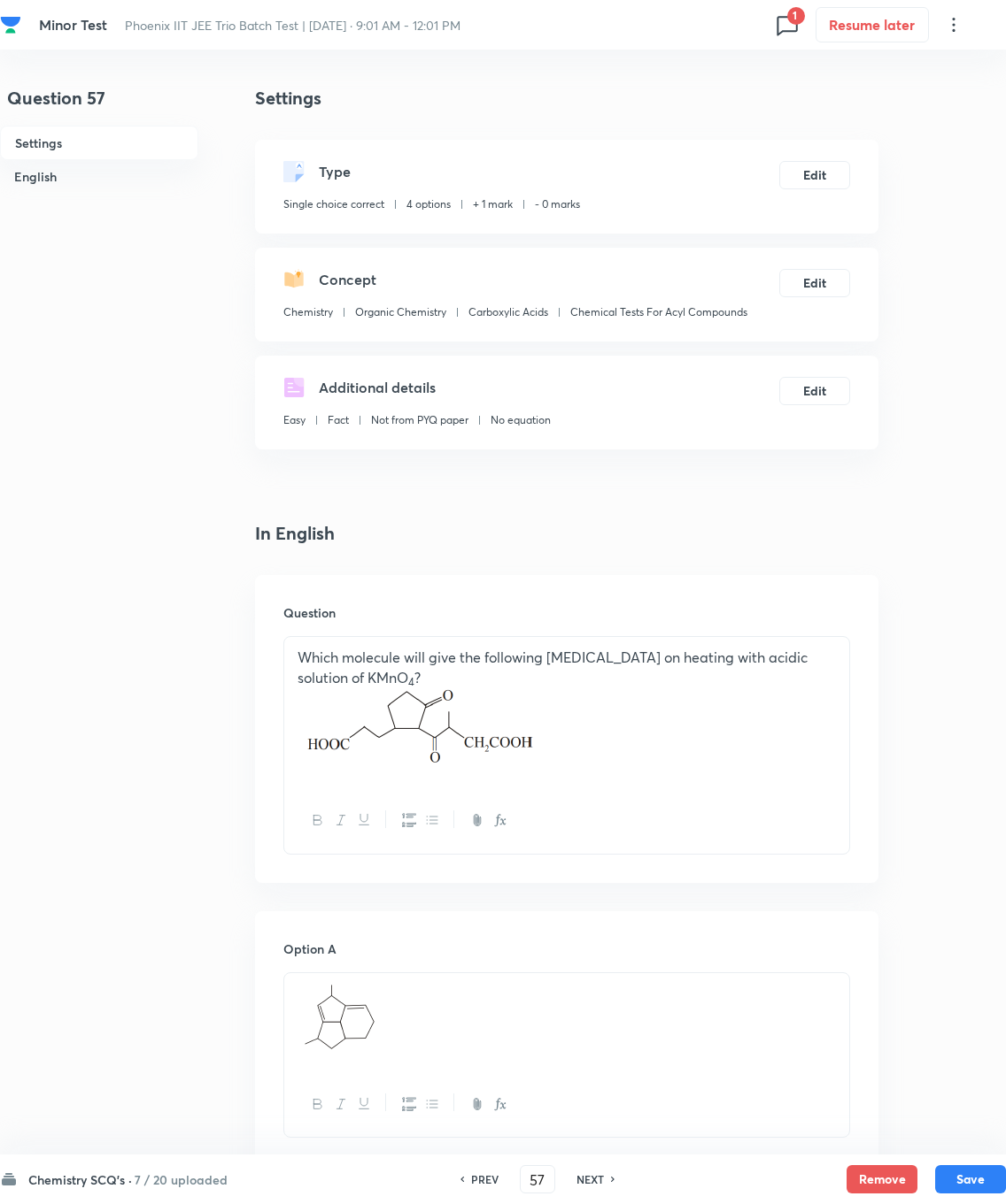
click at [716, 166] on button "Edit" at bounding box center [814, 175] width 70 height 29
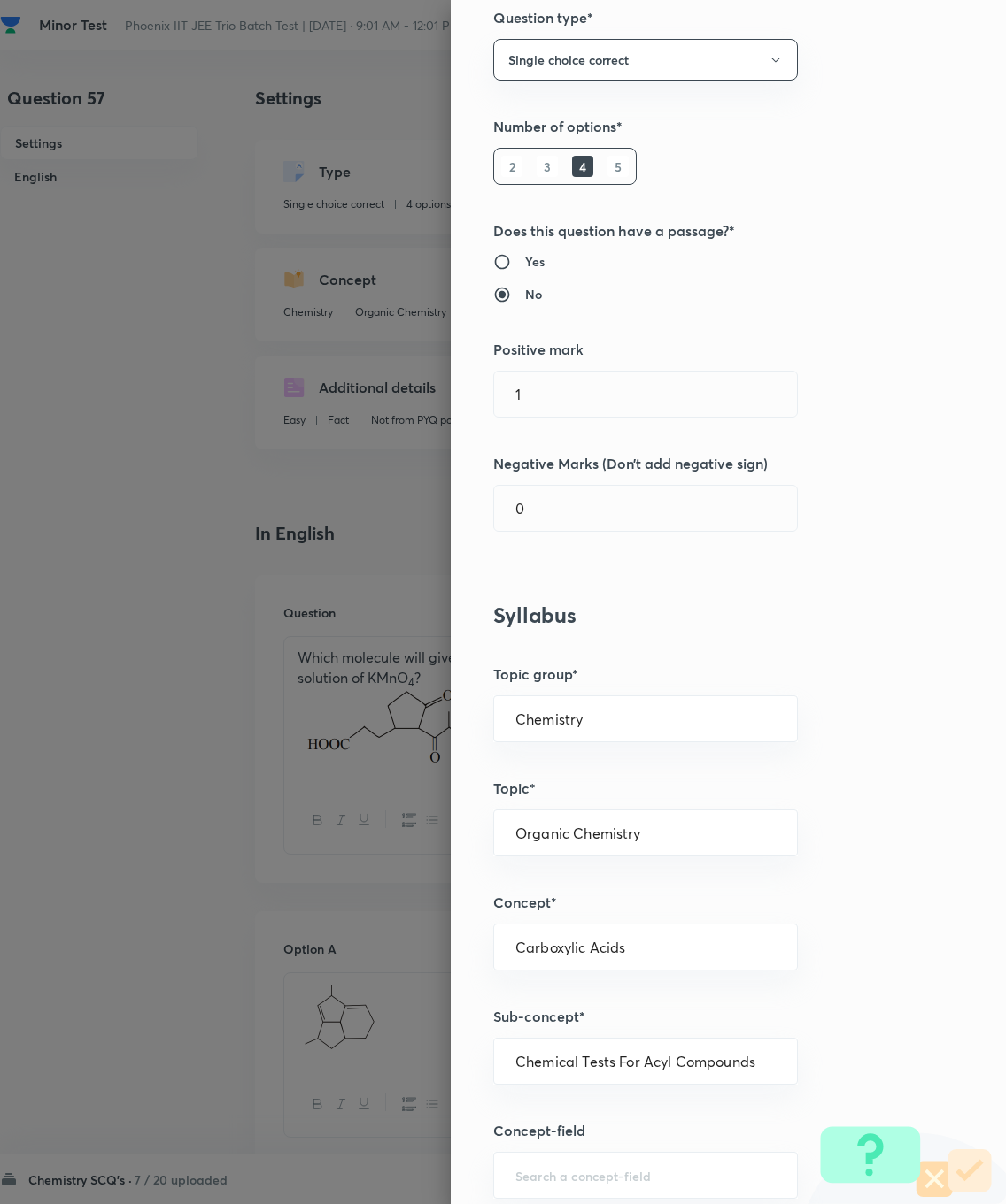
scroll to position [144, 0]
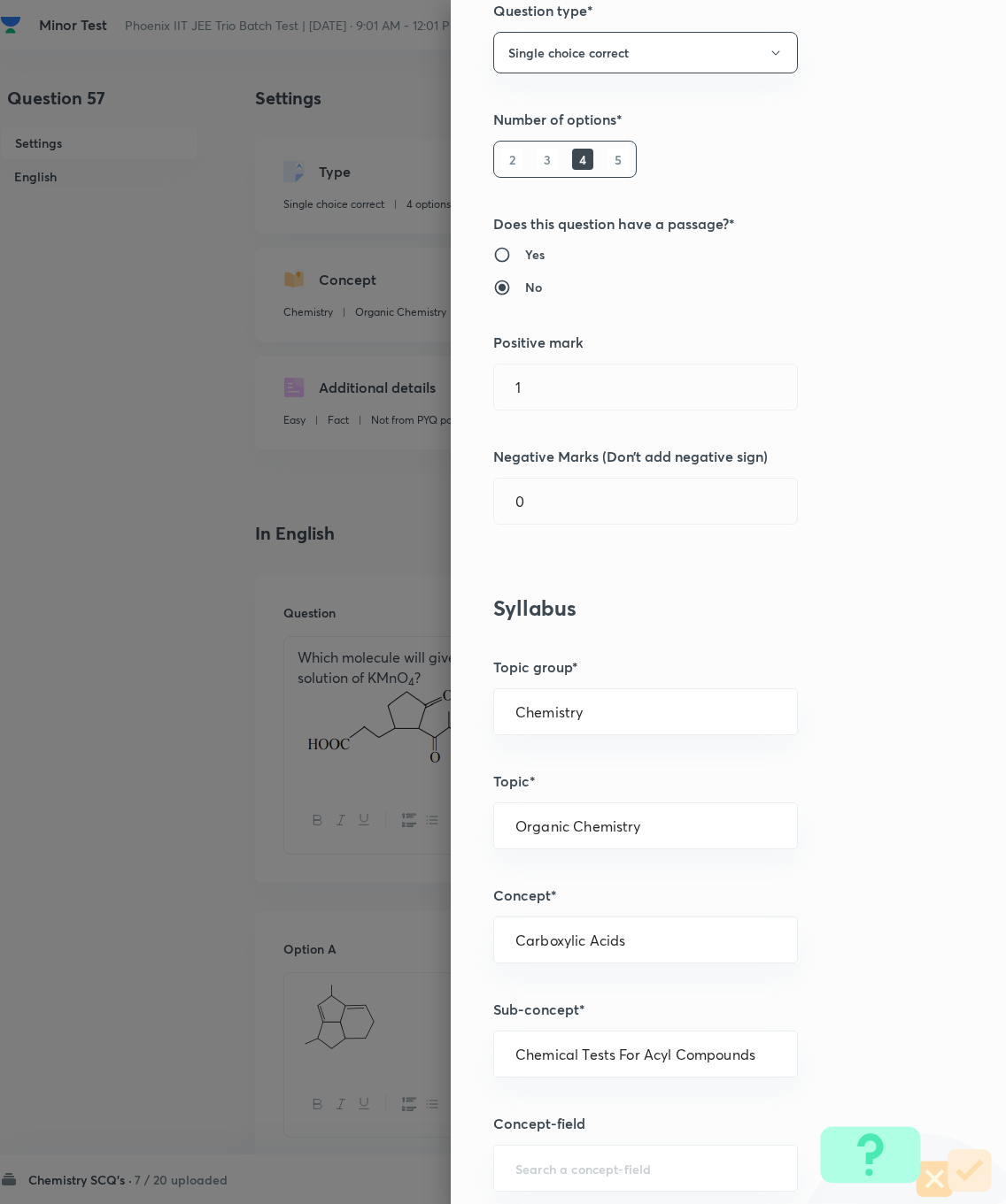
click at [557, 385] on input "1" at bounding box center [645, 387] width 303 height 45
type input "4"
click at [590, 483] on input "0" at bounding box center [645, 501] width 303 height 45
click at [593, 518] on input "0" at bounding box center [645, 501] width 303 height 45
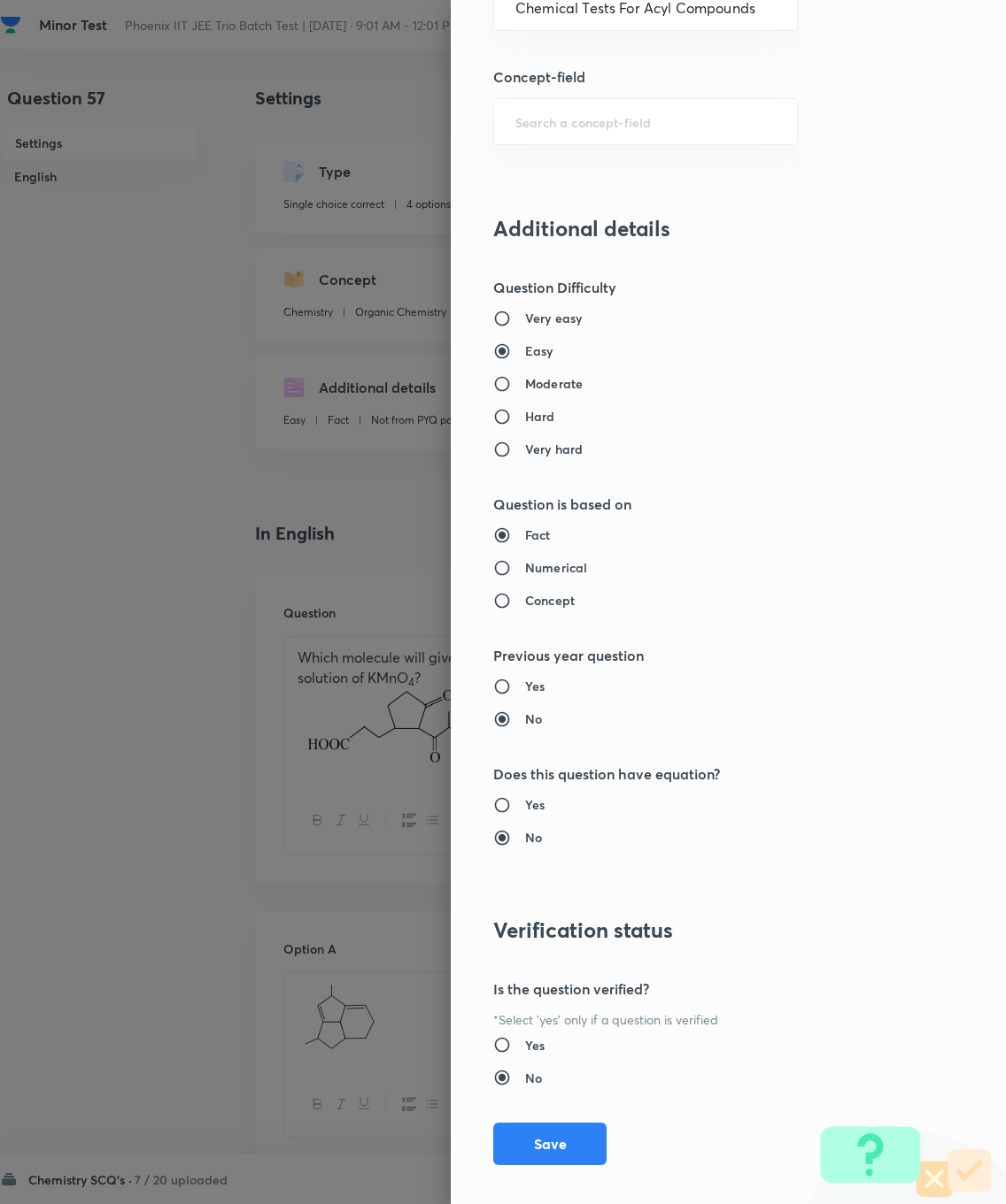
scroll to position [1205, 0]
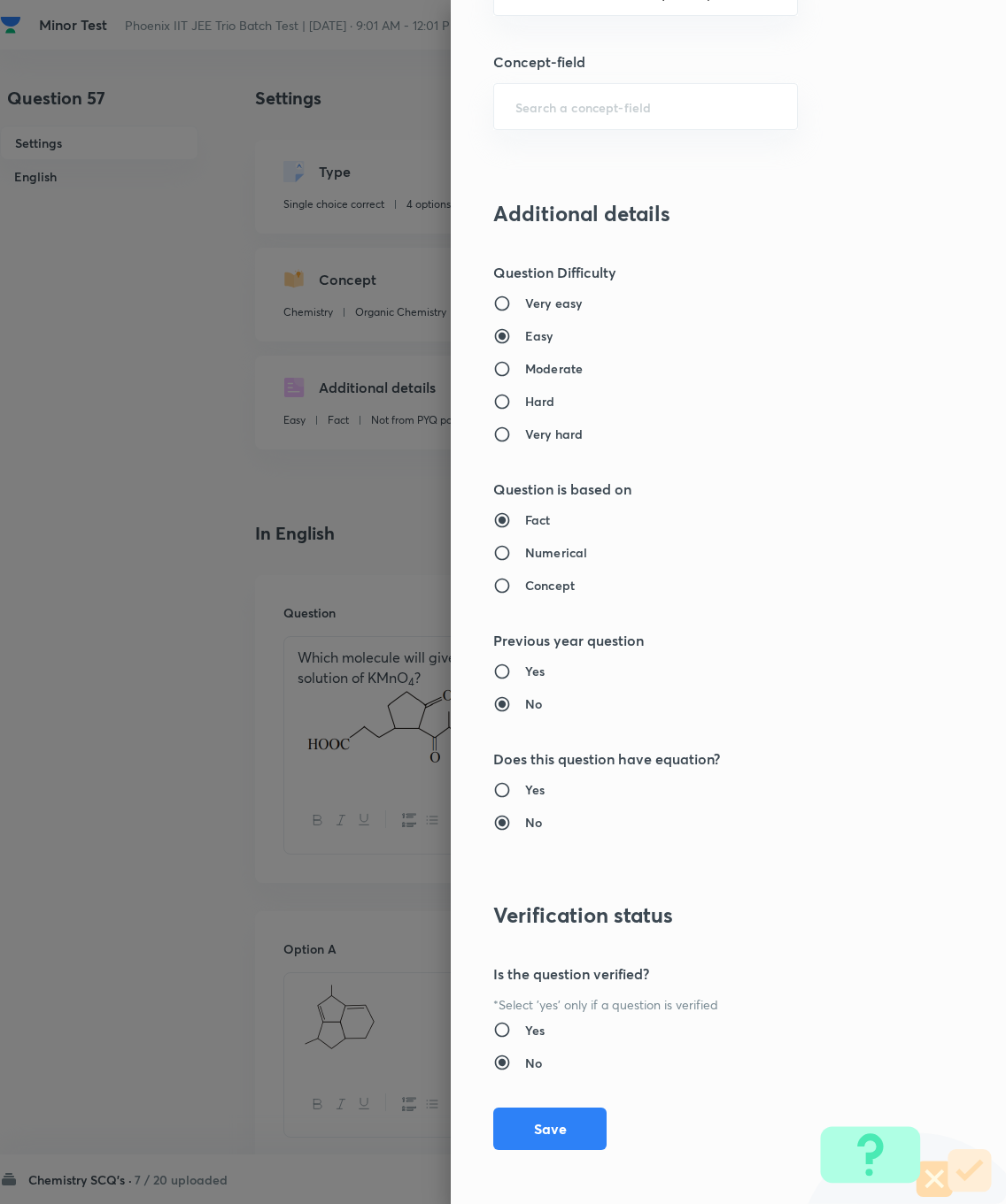
type input "1"
click at [542, 858] on button "Save" at bounding box center [550, 1129] width 113 height 43
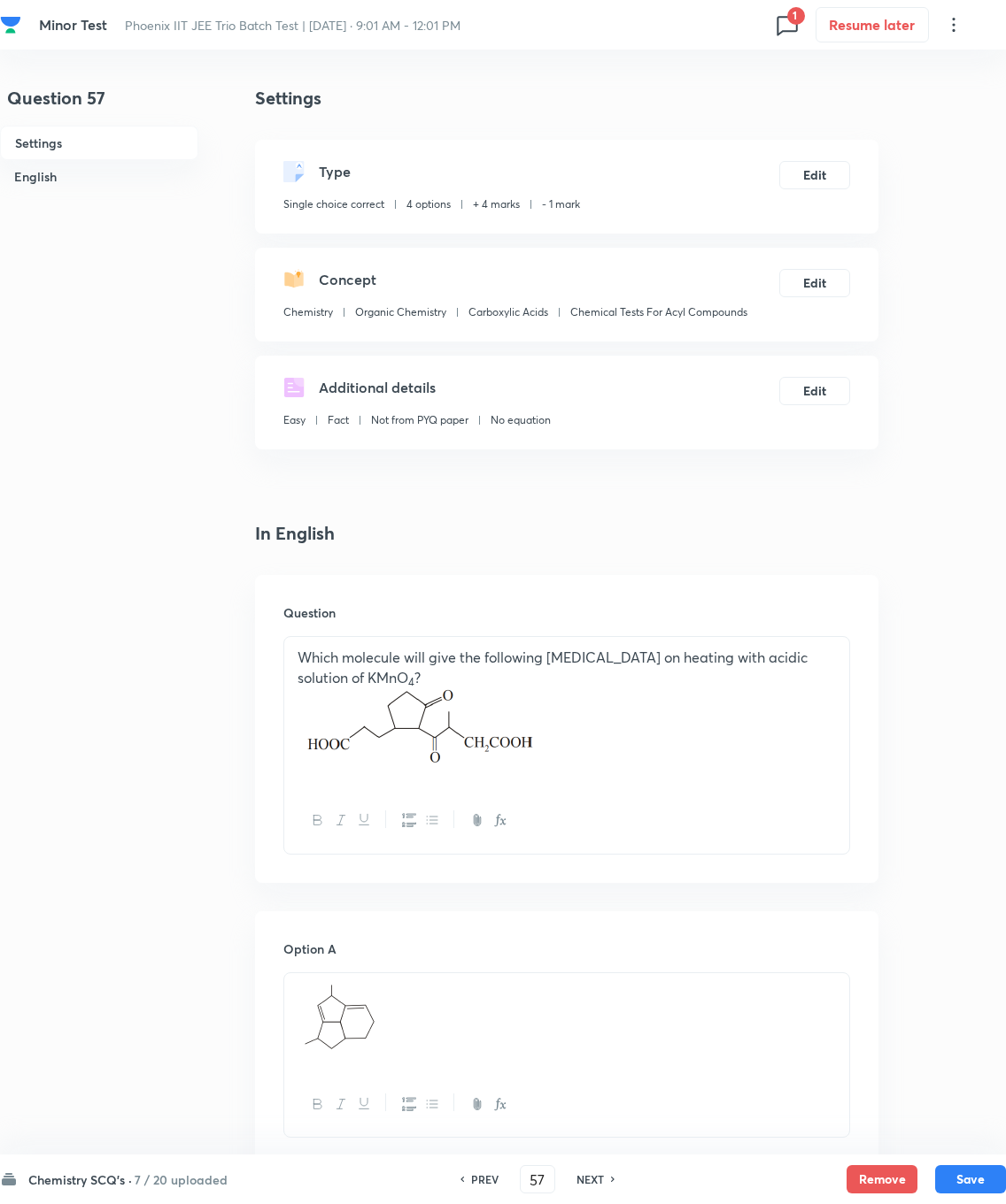
click at [716, 858] on button "Save" at bounding box center [970, 1179] width 70 height 29
type input "58"
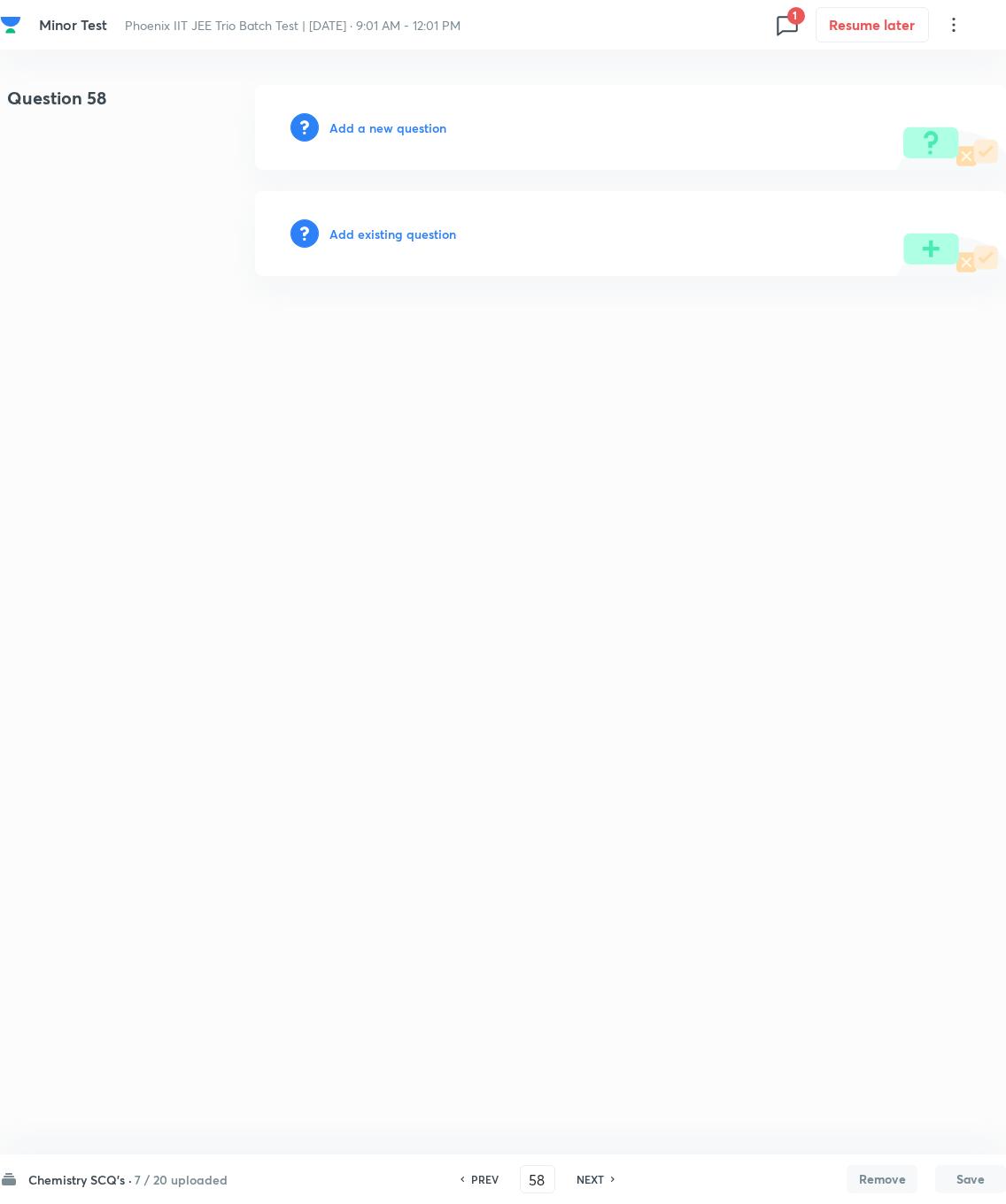
click at [377, 227] on h6 "Add existing question" at bounding box center [392, 234] width 127 height 19
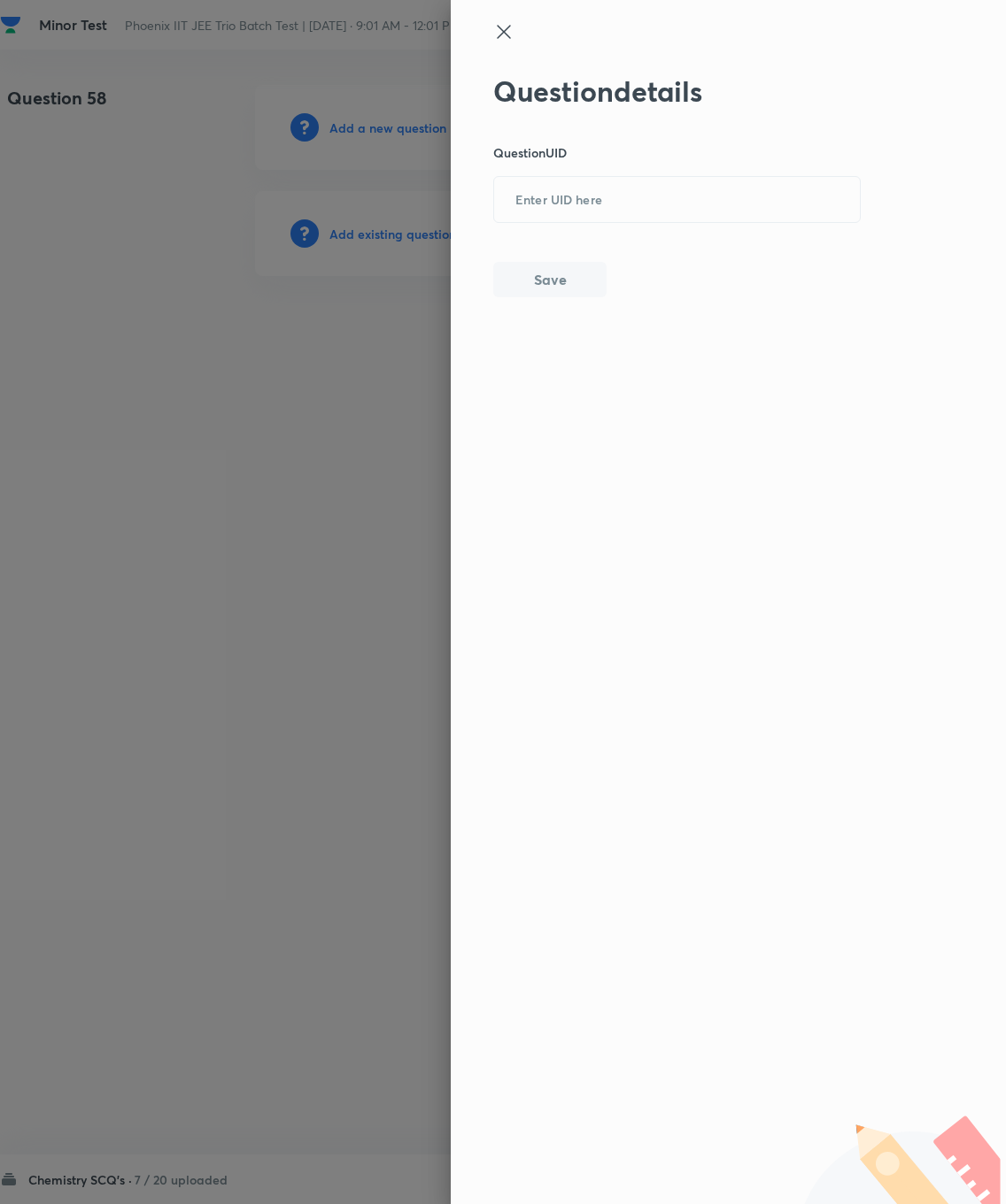
click at [541, 190] on input "text" at bounding box center [677, 200] width 365 height 44
type input "PD8KQ"
click at [565, 289] on button "Save" at bounding box center [550, 280] width 113 height 35
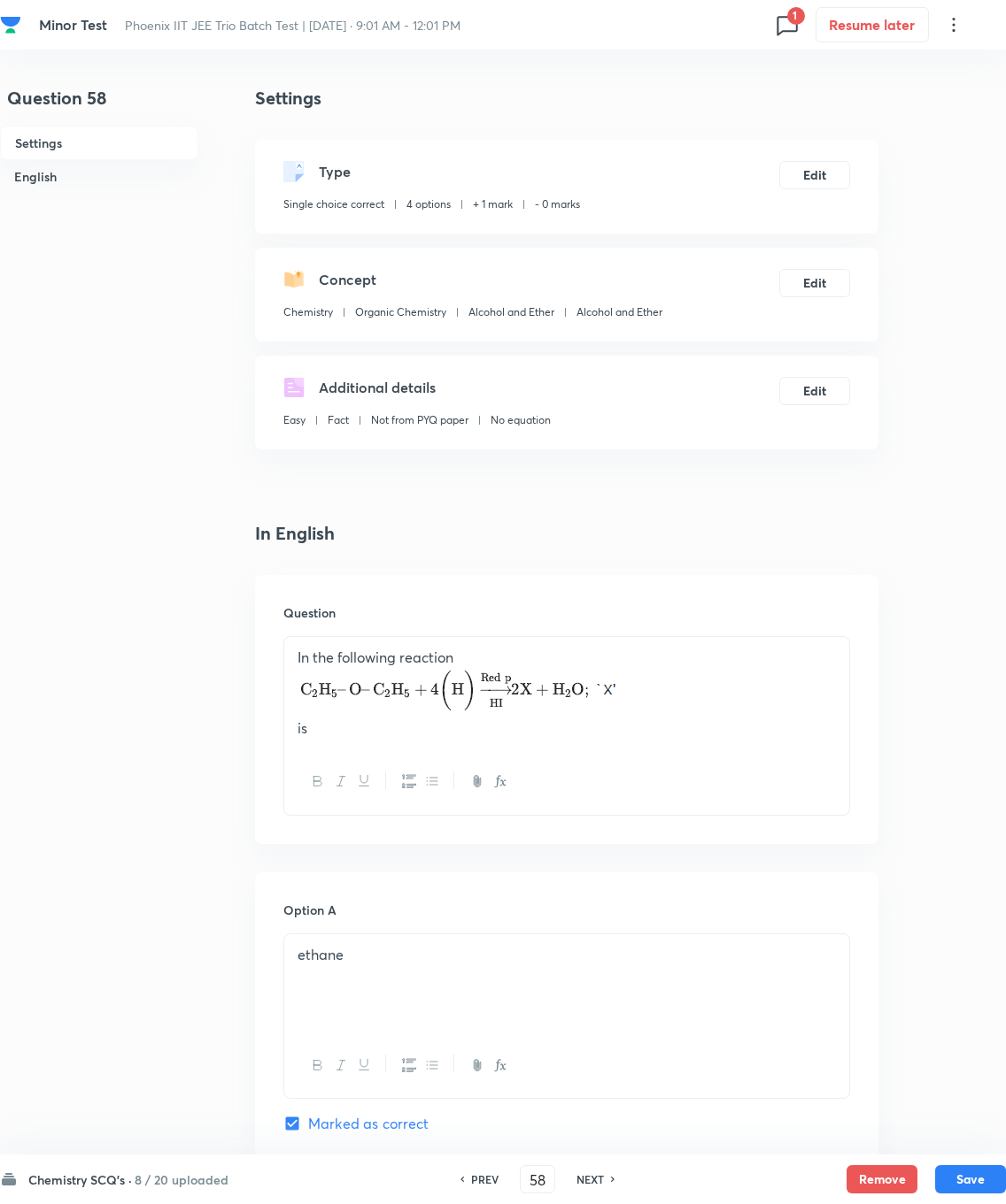
click at [716, 172] on button "Edit" at bounding box center [814, 175] width 70 height 29
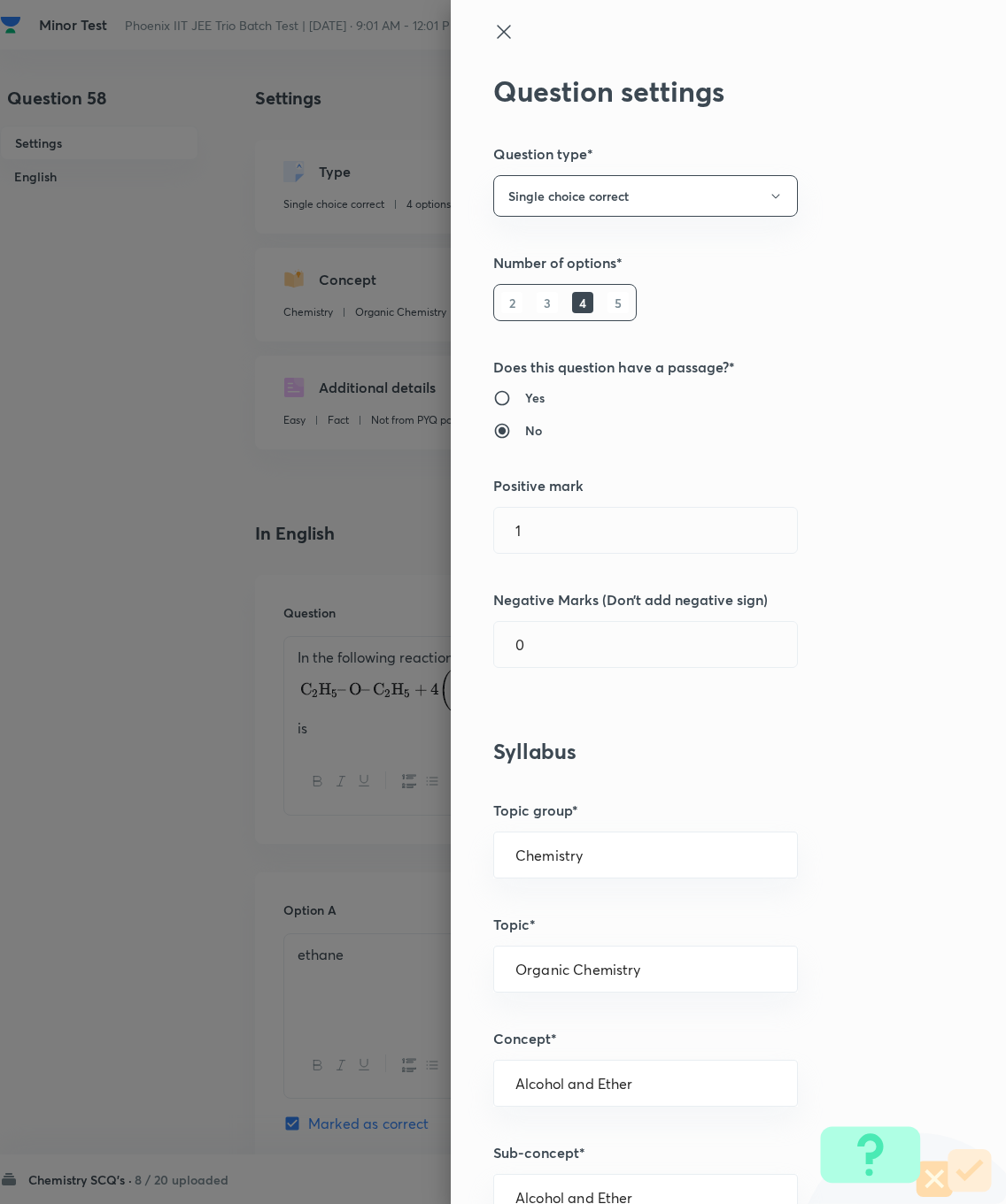
click at [565, 526] on input "1" at bounding box center [645, 530] width 303 height 45
type input "4"
click at [598, 657] on input "0" at bounding box center [645, 644] width 303 height 45
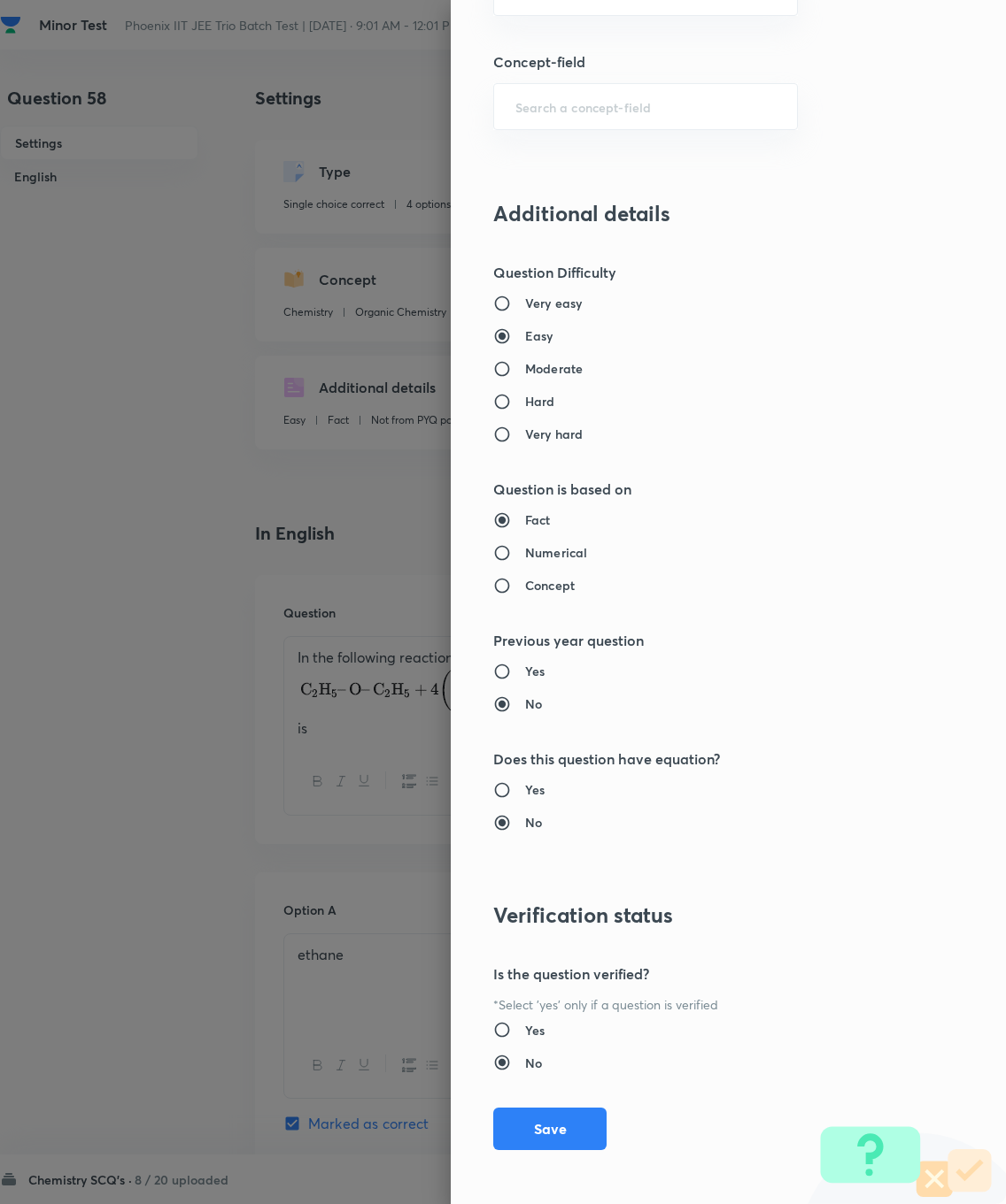
type input "1"
click at [541, 858] on button "Save" at bounding box center [550, 1129] width 113 height 43
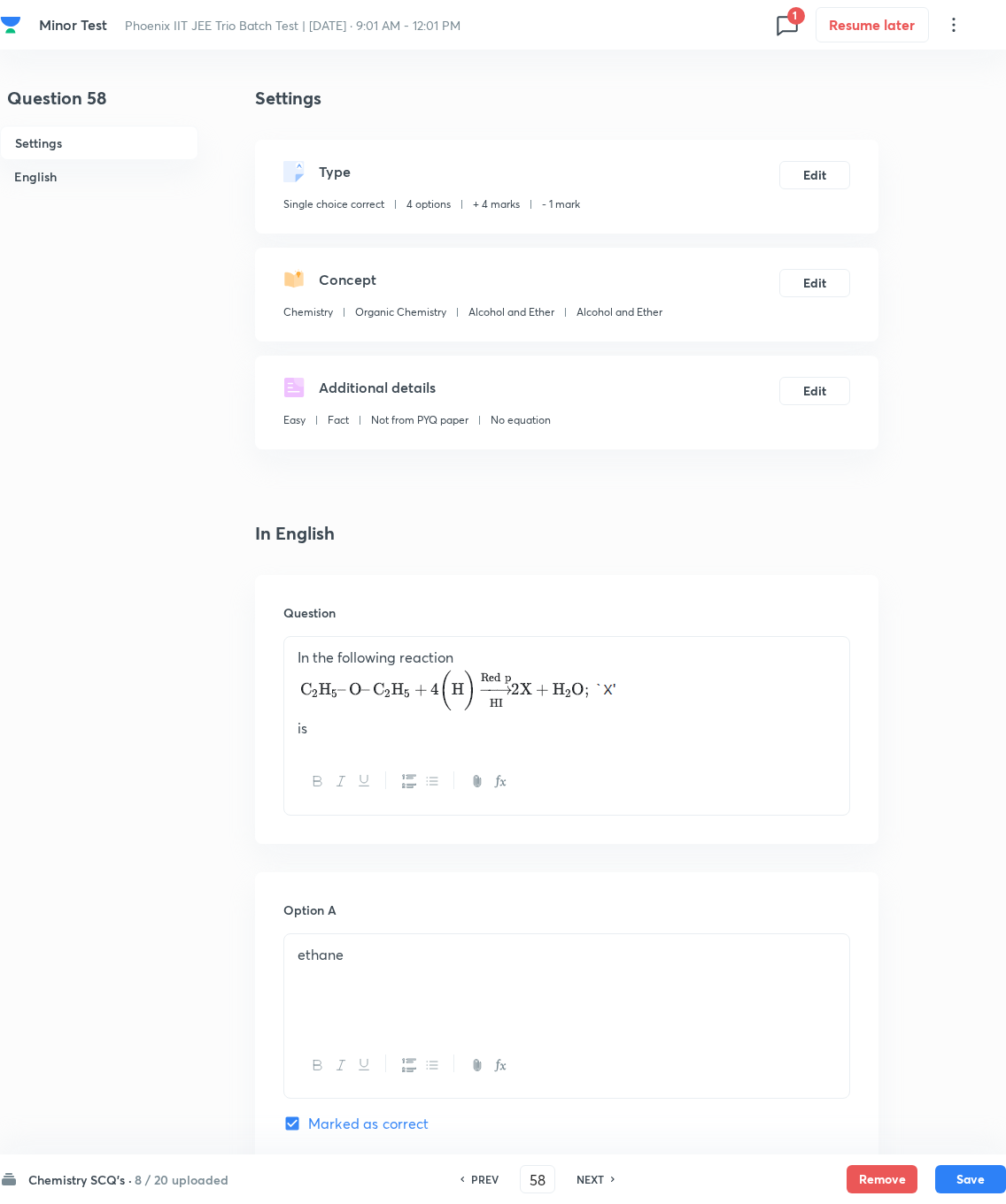
click at [716, 858] on div "Chemistry SCQ's · 8 / 20 uploaded PREV 58 ​ NEXT Remove Save" at bounding box center [503, 1179] width 1006 height 49
click at [716, 858] on button "Save" at bounding box center [970, 1179] width 70 height 29
type input "59"
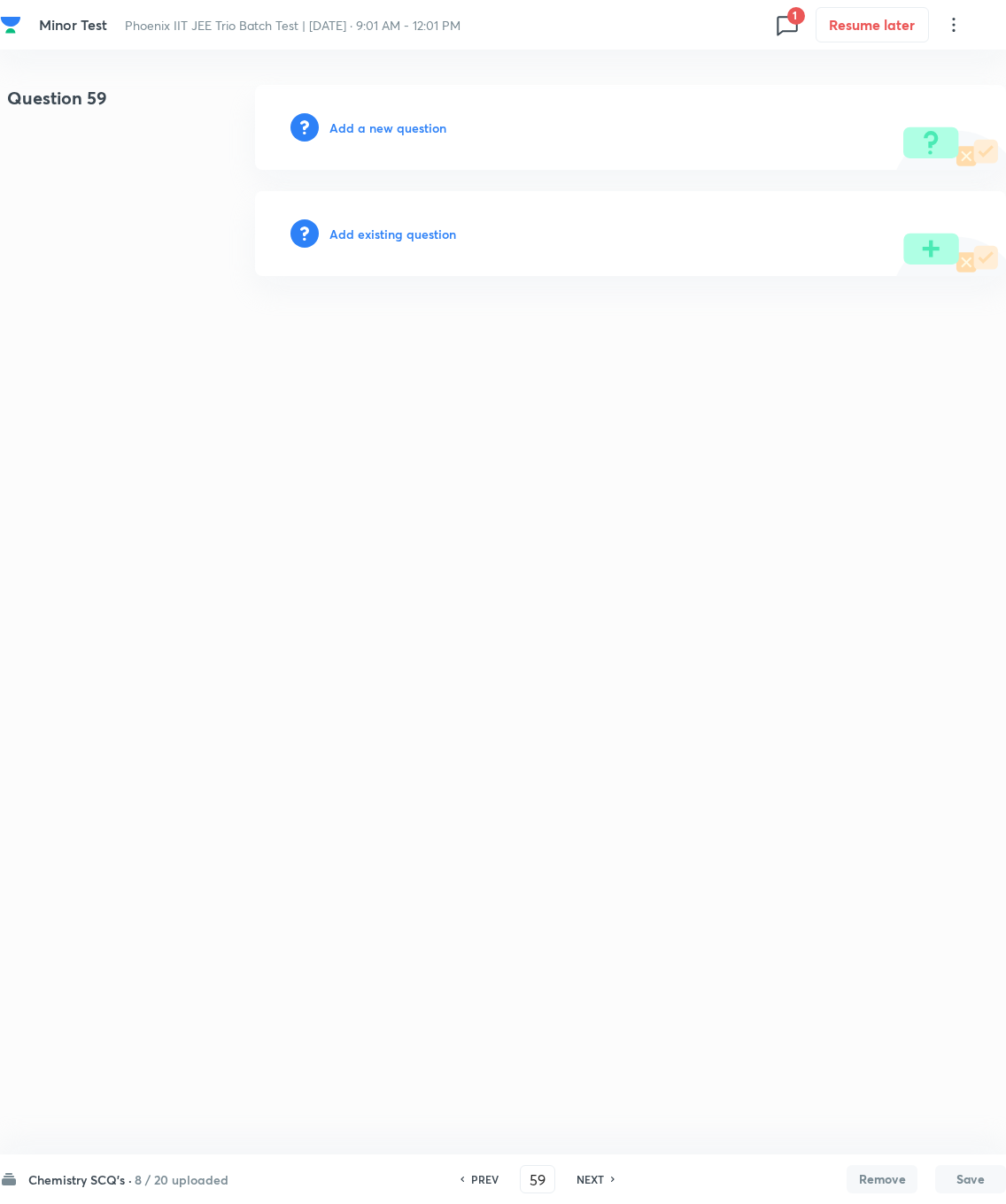
click at [399, 233] on h6 "Add existing question" at bounding box center [392, 234] width 127 height 19
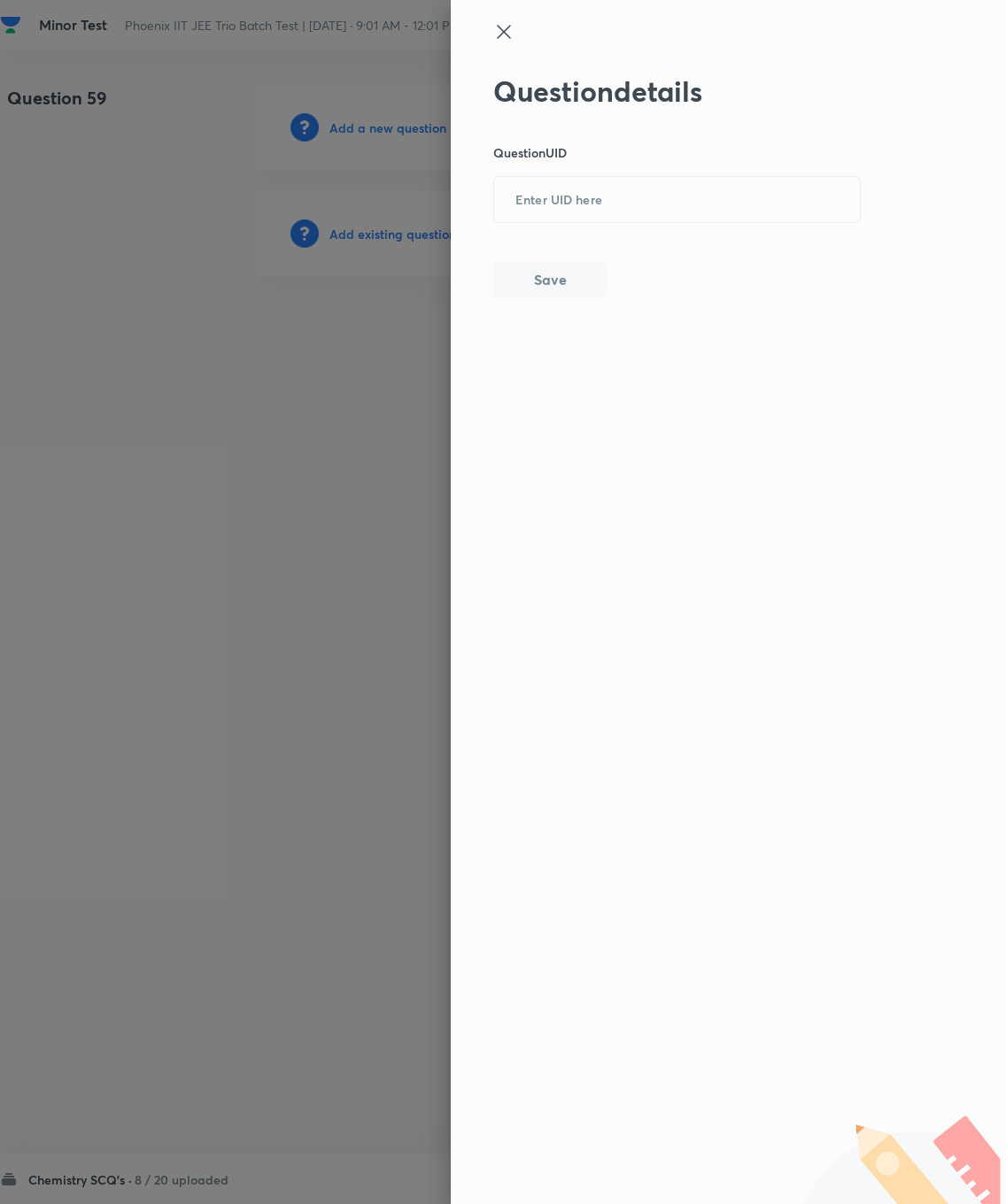
click at [562, 192] on input "text" at bounding box center [677, 200] width 365 height 44
type input "5A5PI"
click at [509, 269] on button "Save" at bounding box center [550, 280] width 113 height 35
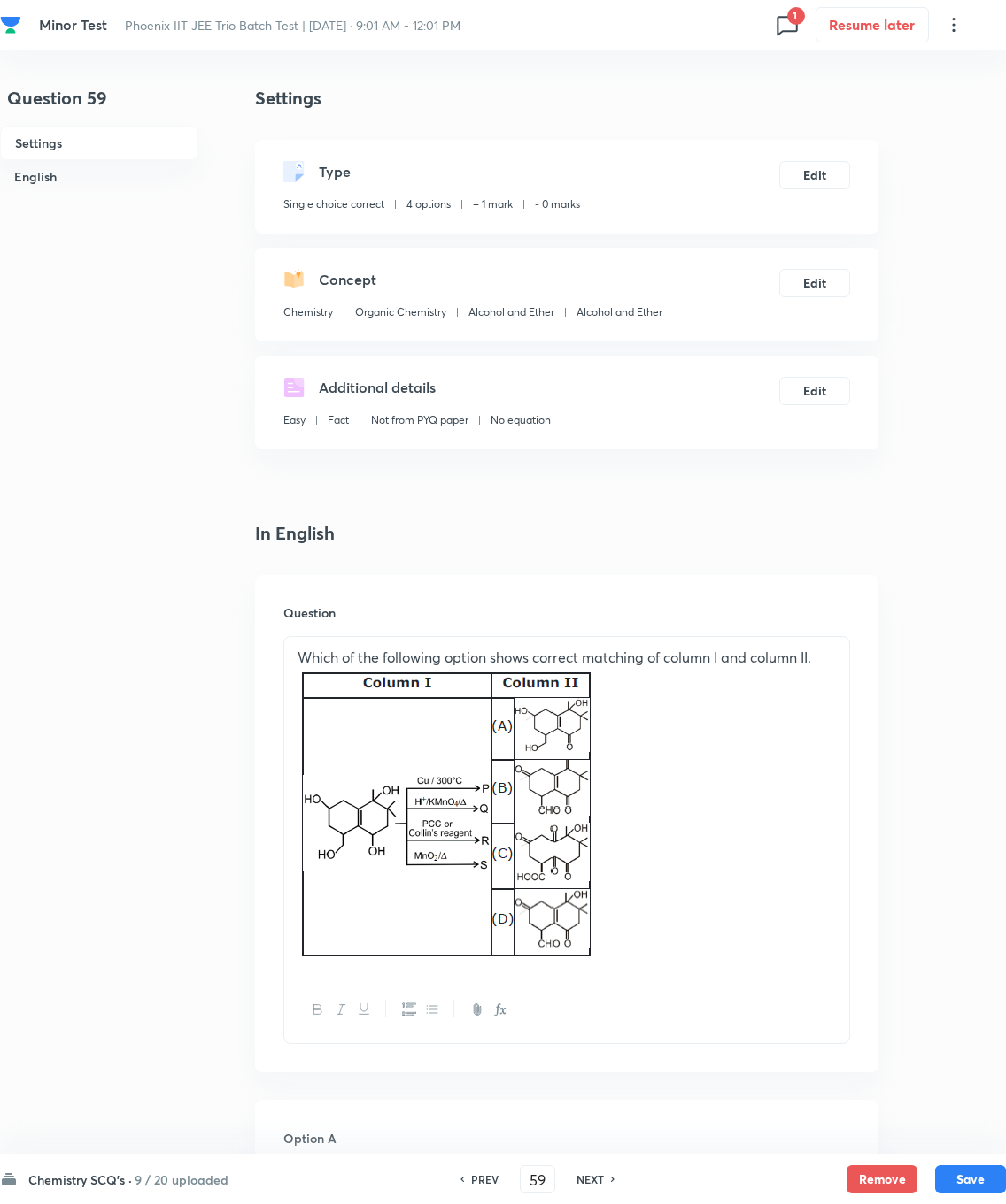
click at [716, 152] on div "Type Single choice correct 4 options + 1 mark - 0 marks Edit" at bounding box center [567, 186] width 623 height 94
click at [716, 171] on button "Edit" at bounding box center [814, 175] width 70 height 29
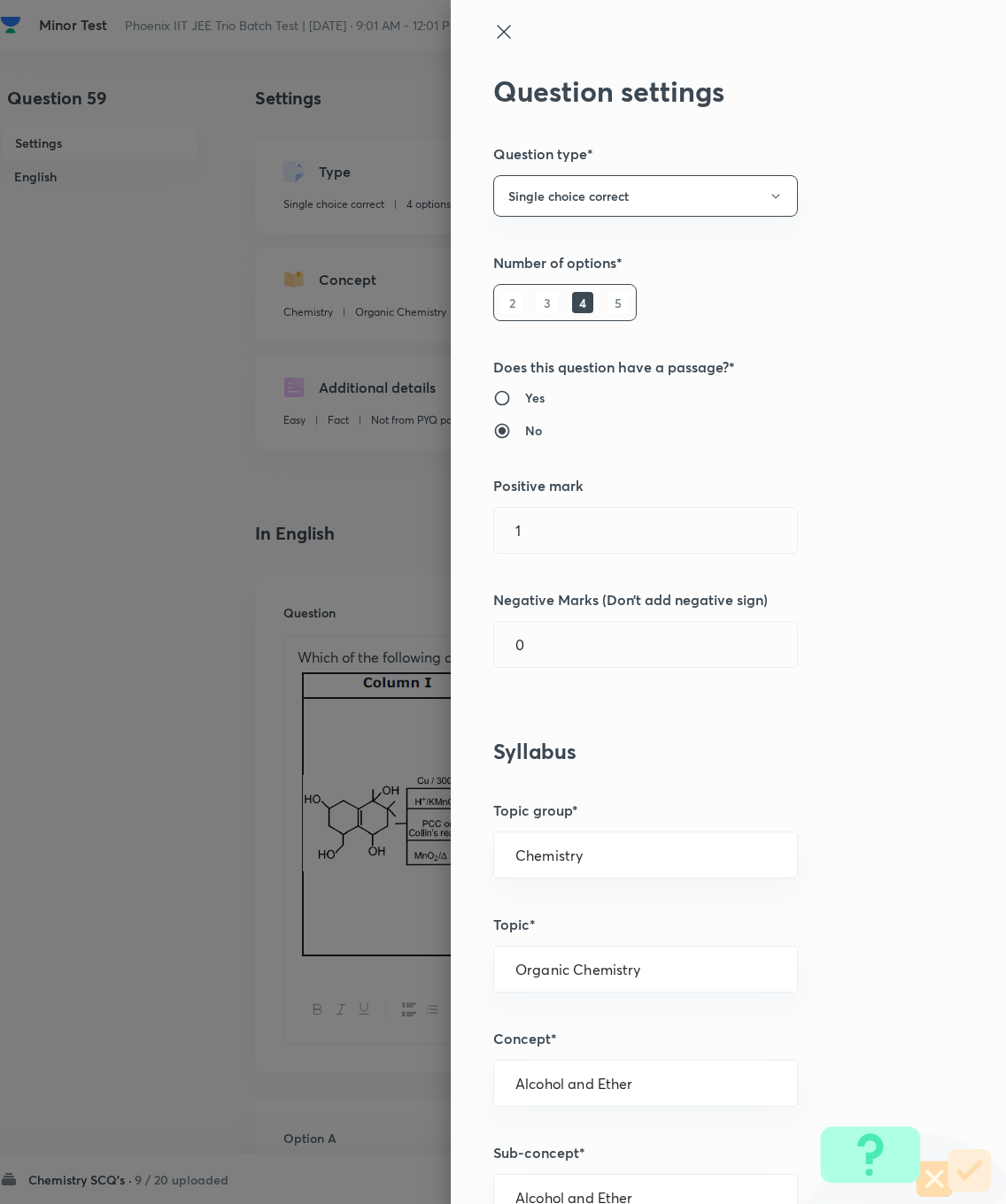
click at [558, 512] on input "1" at bounding box center [645, 530] width 303 height 45
click at [586, 514] on input "1" at bounding box center [645, 530] width 303 height 45
click at [560, 544] on input "1" at bounding box center [645, 530] width 303 height 45
type input "1"
type input "4"
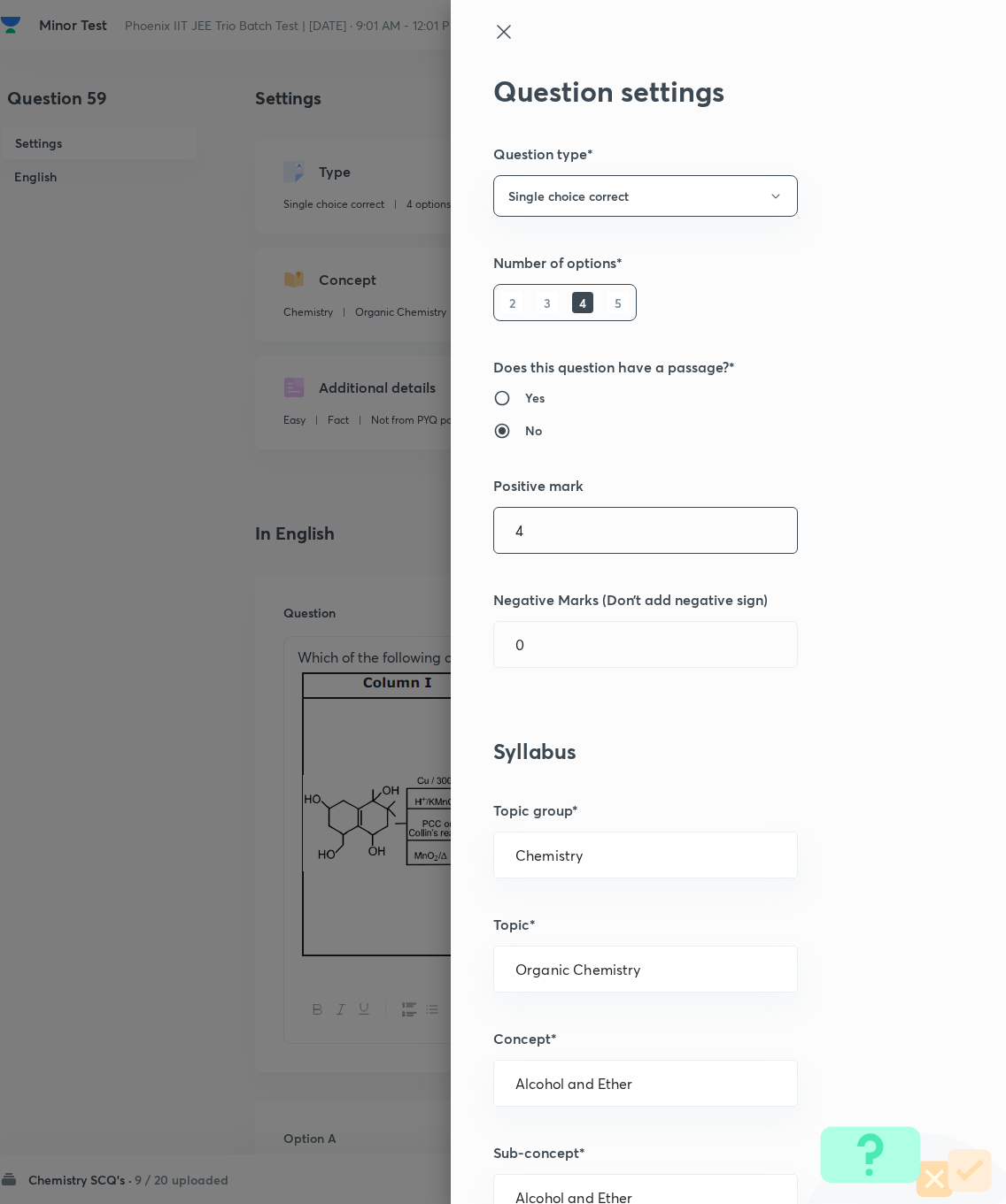
click at [583, 647] on input "0" at bounding box center [645, 644] width 303 height 45
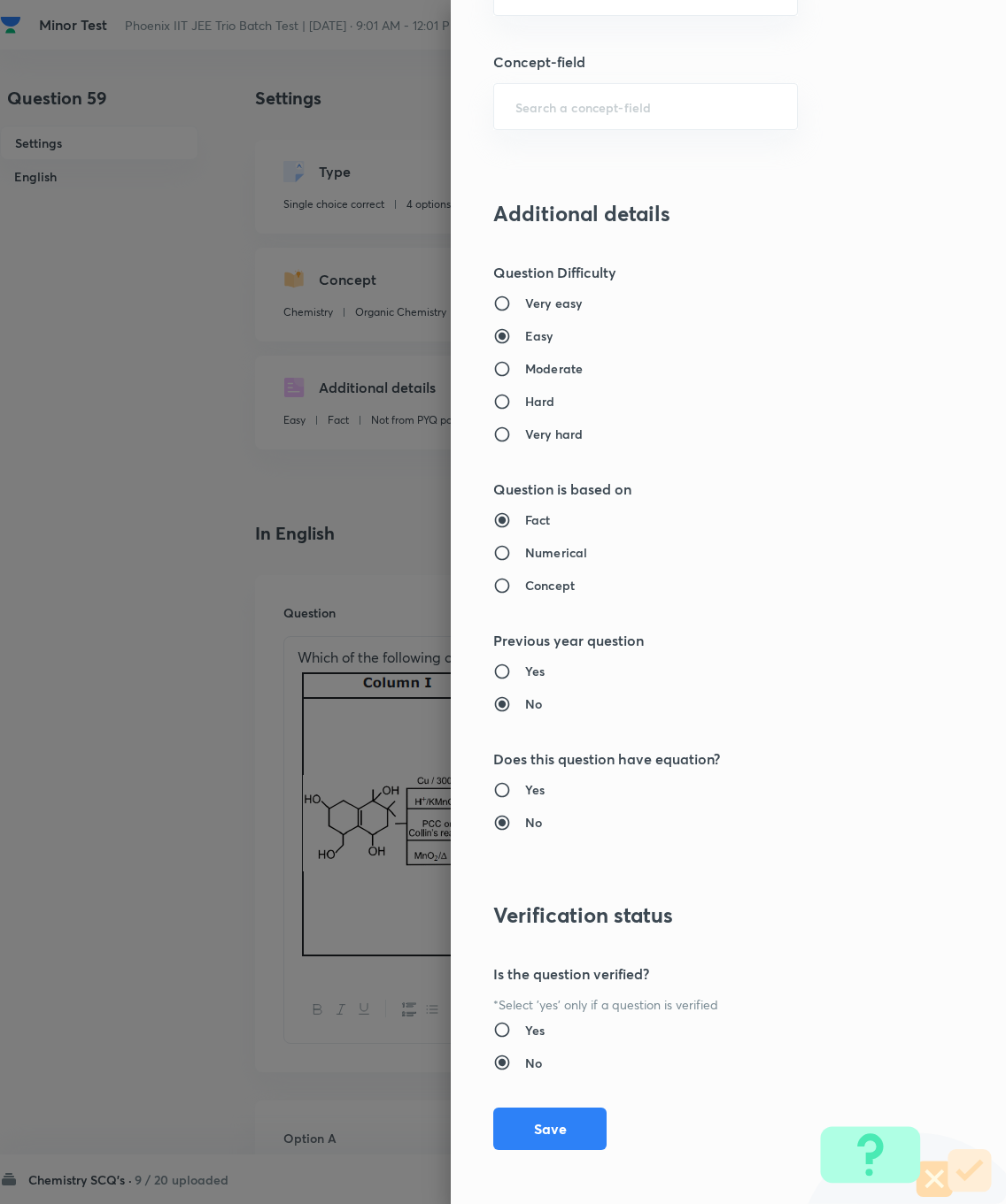
type input "1"
click at [552, 858] on button "Save" at bounding box center [550, 1129] width 113 height 43
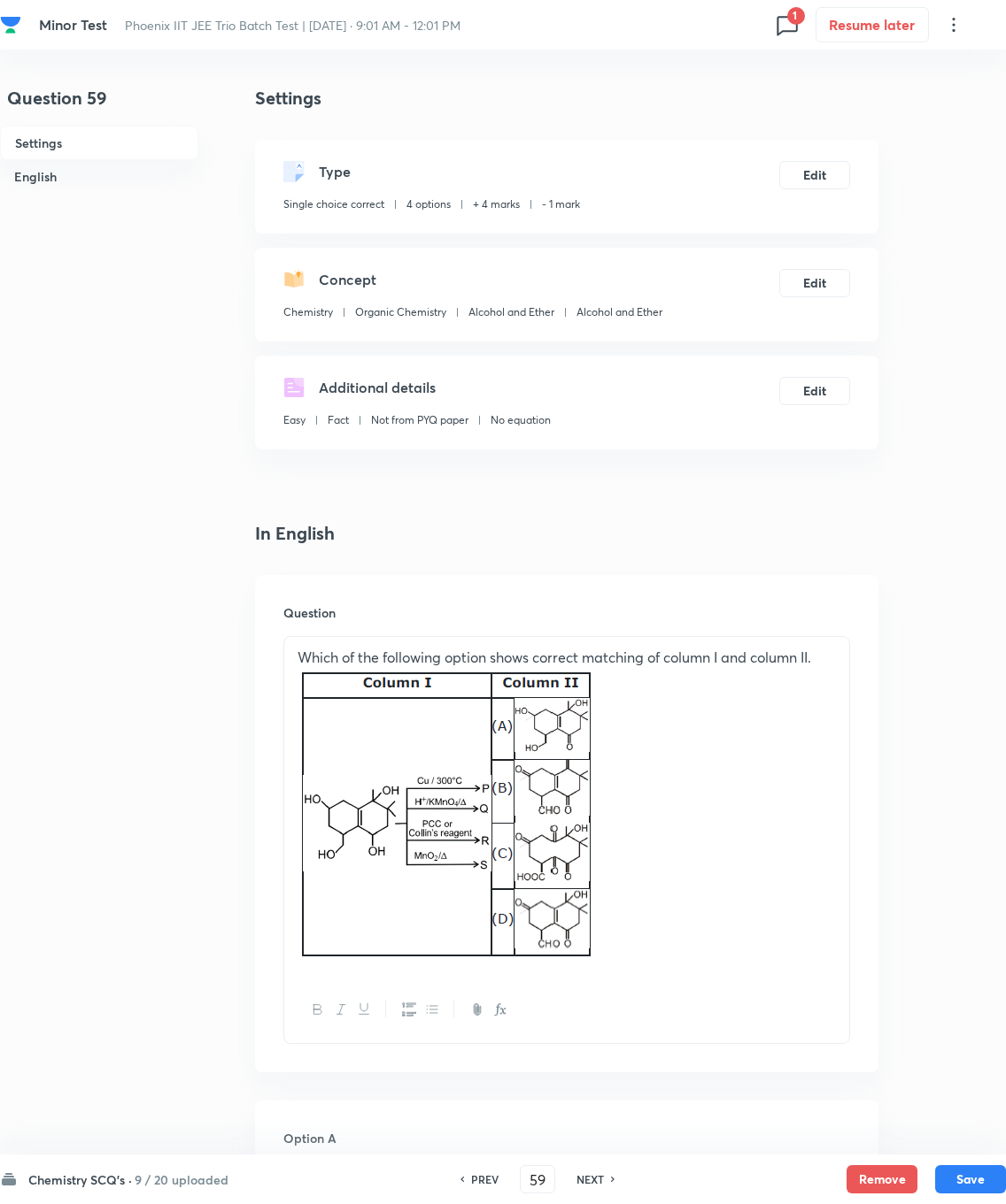
click at [716, 858] on button "Save" at bounding box center [970, 1179] width 70 height 29
type input "60"
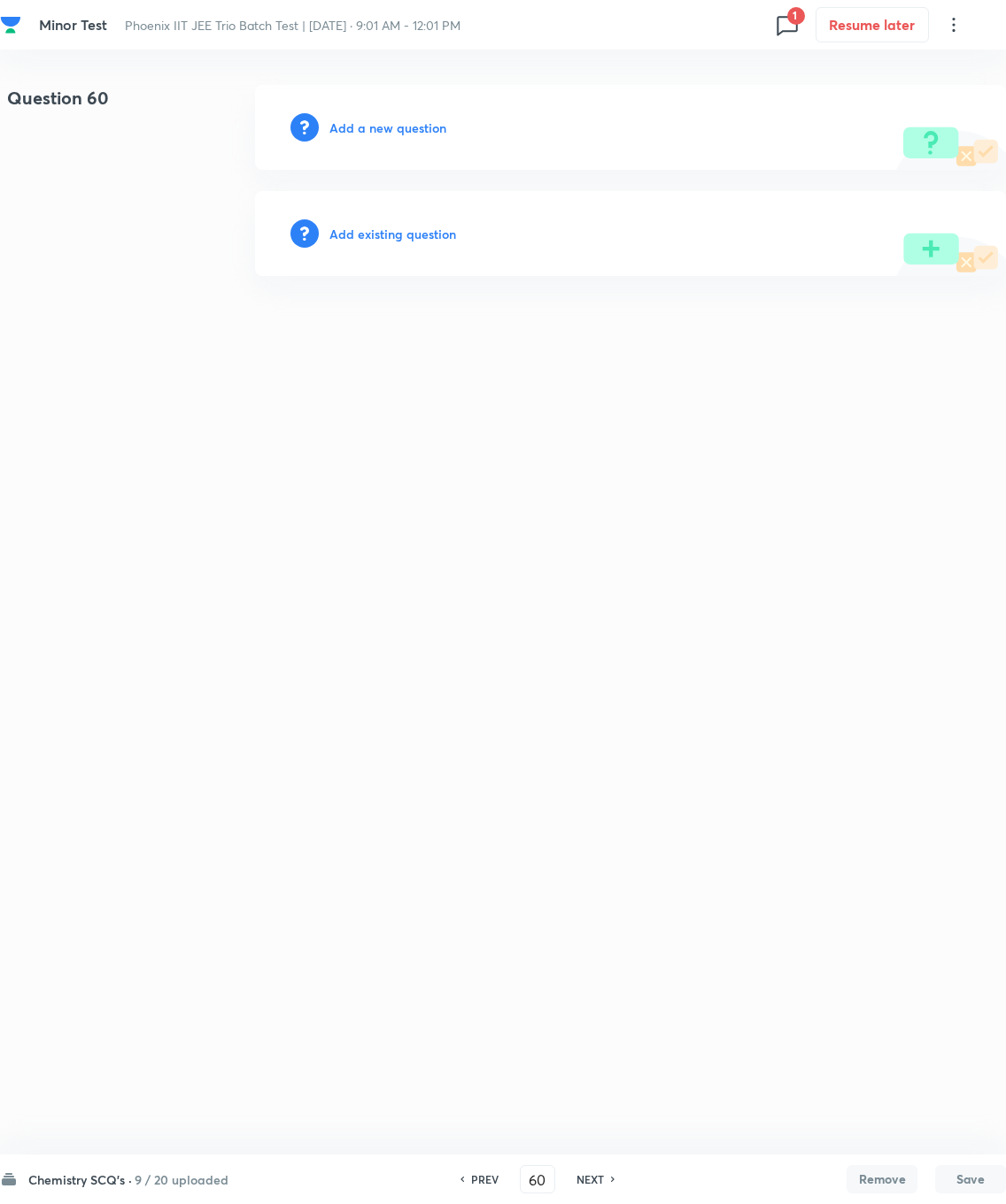
click at [413, 234] on h6 "Add existing question" at bounding box center [392, 234] width 127 height 19
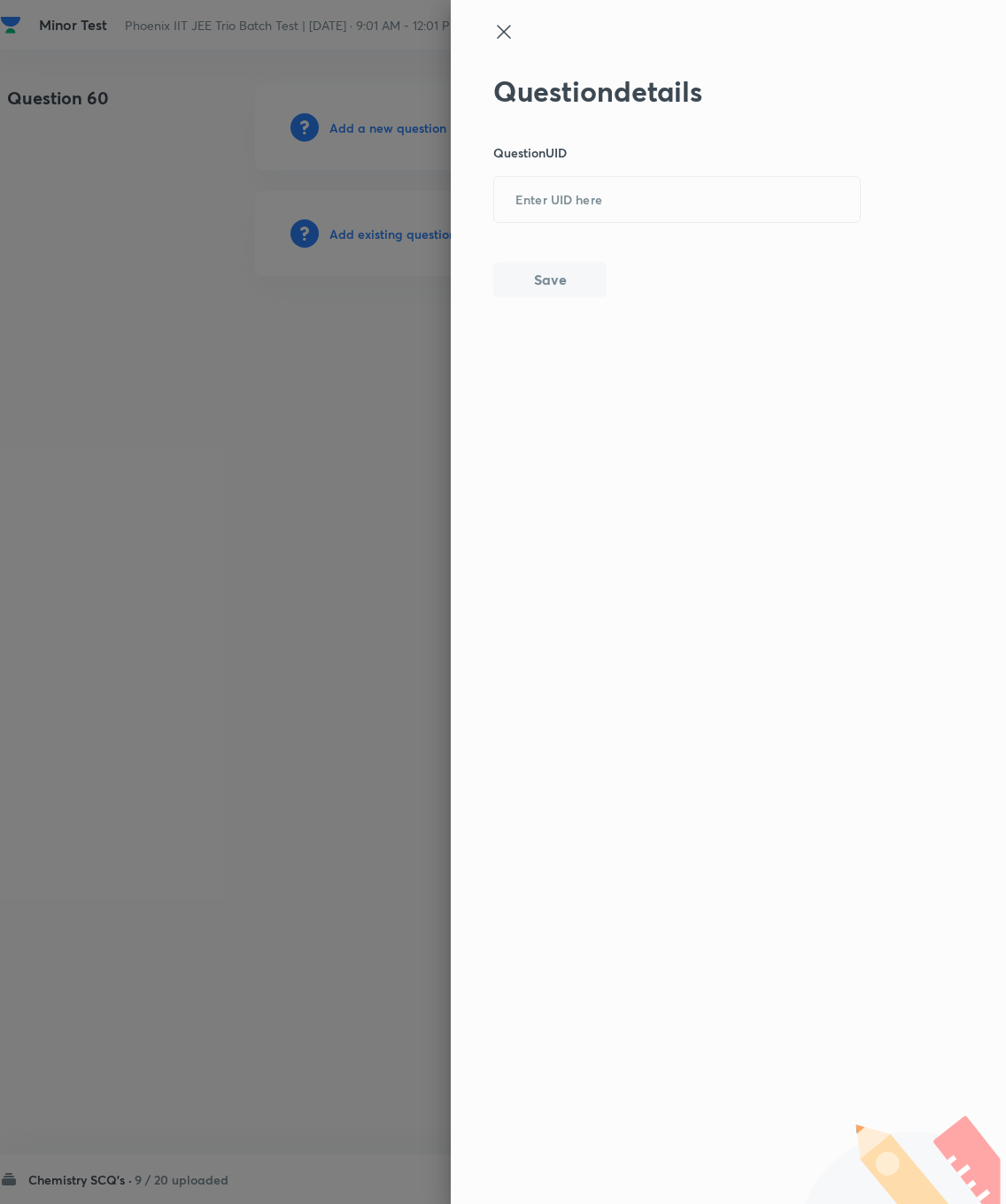
click at [567, 214] on input "text" at bounding box center [677, 200] width 365 height 44
type input "5ZHGS"
click at [552, 264] on button "Save" at bounding box center [550, 280] width 113 height 35
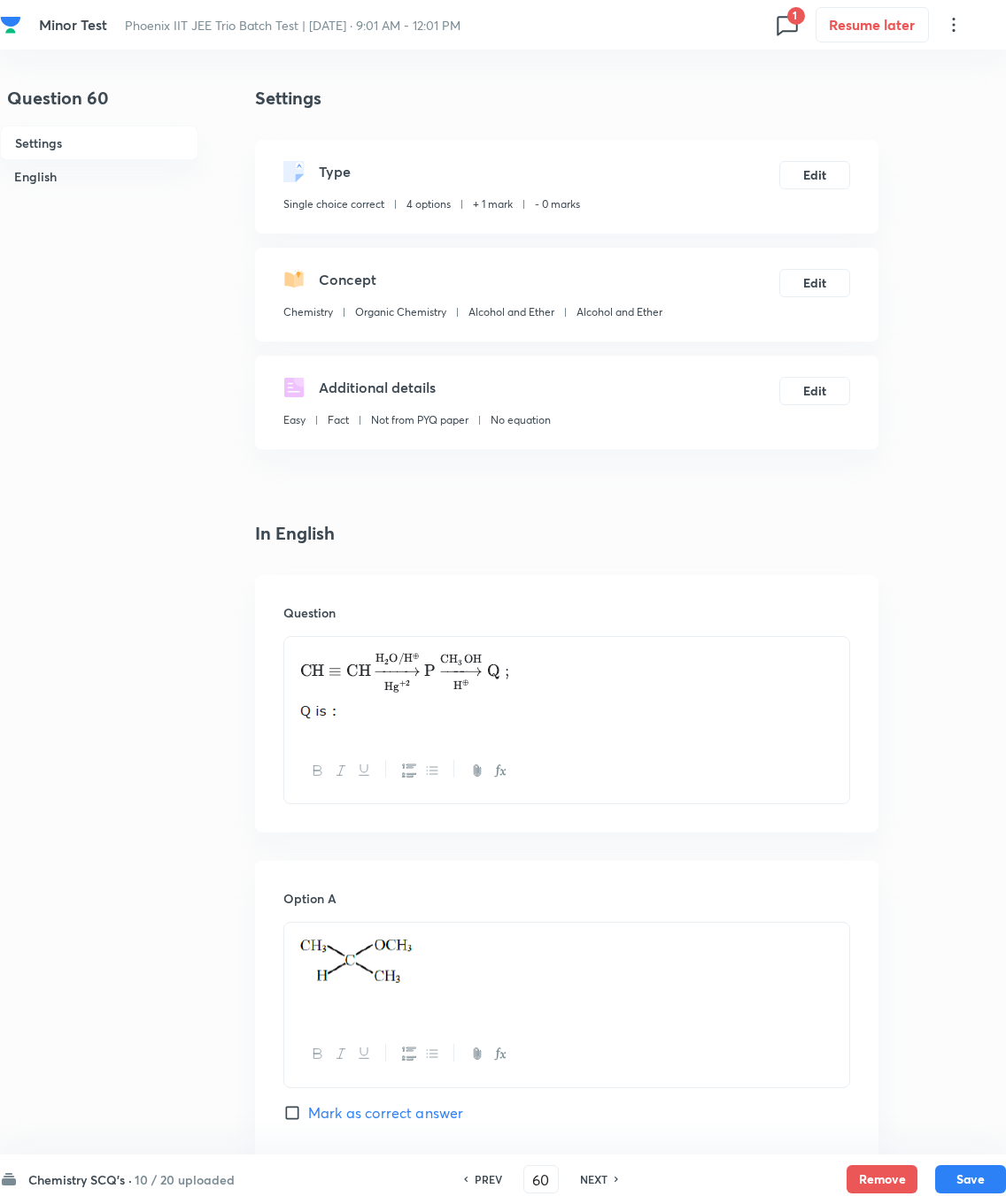
click at [716, 161] on button "Edit" at bounding box center [814, 175] width 70 height 29
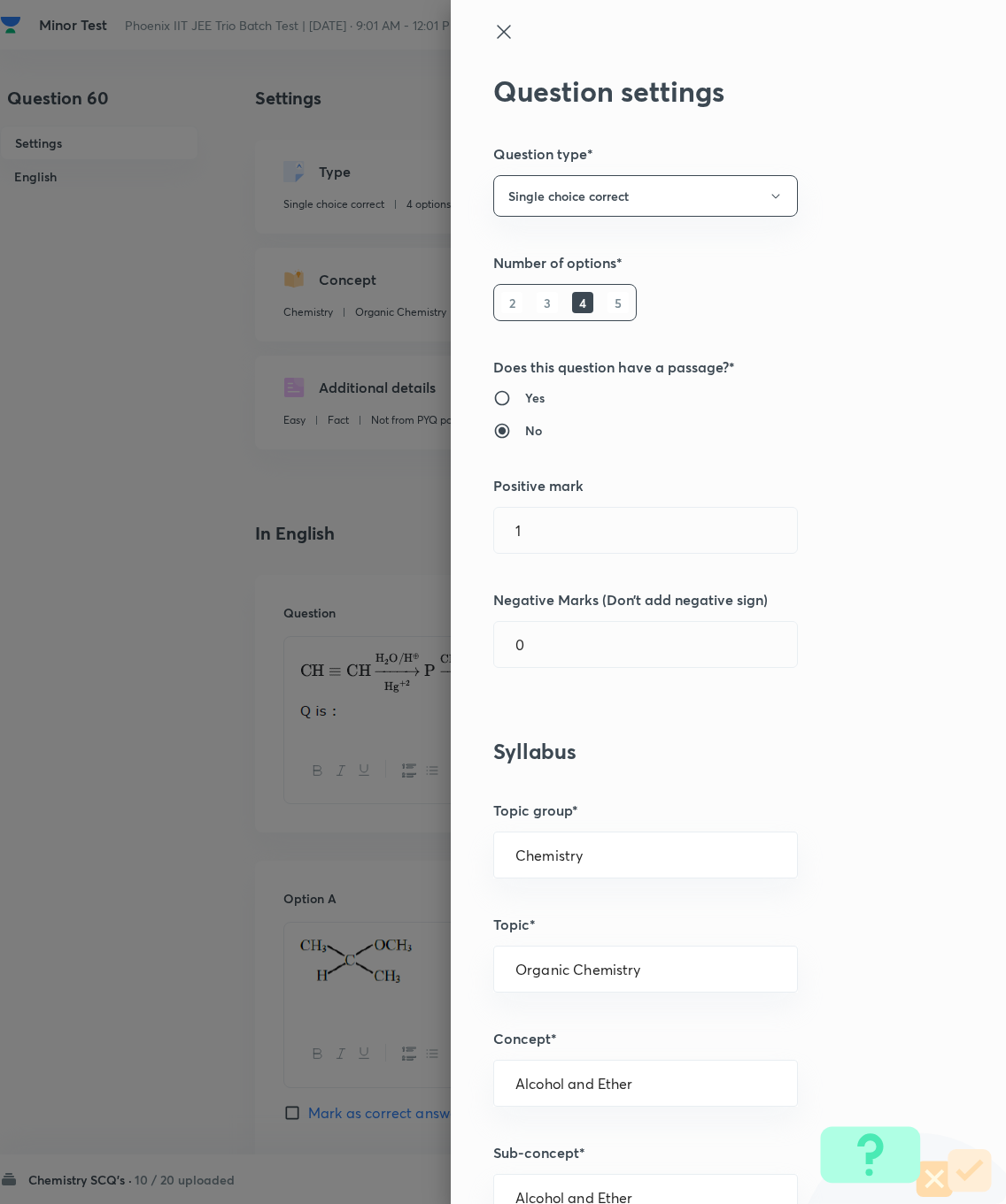
click at [557, 508] on input "1" at bounding box center [645, 530] width 303 height 45
click at [573, 516] on input "1" at bounding box center [645, 530] width 303 height 45
type input "5"
type input "4"
click at [585, 615] on div "Question settings Question type* Single choice correct Number of options* 2 3 4…" at bounding box center [728, 602] width 555 height 1204
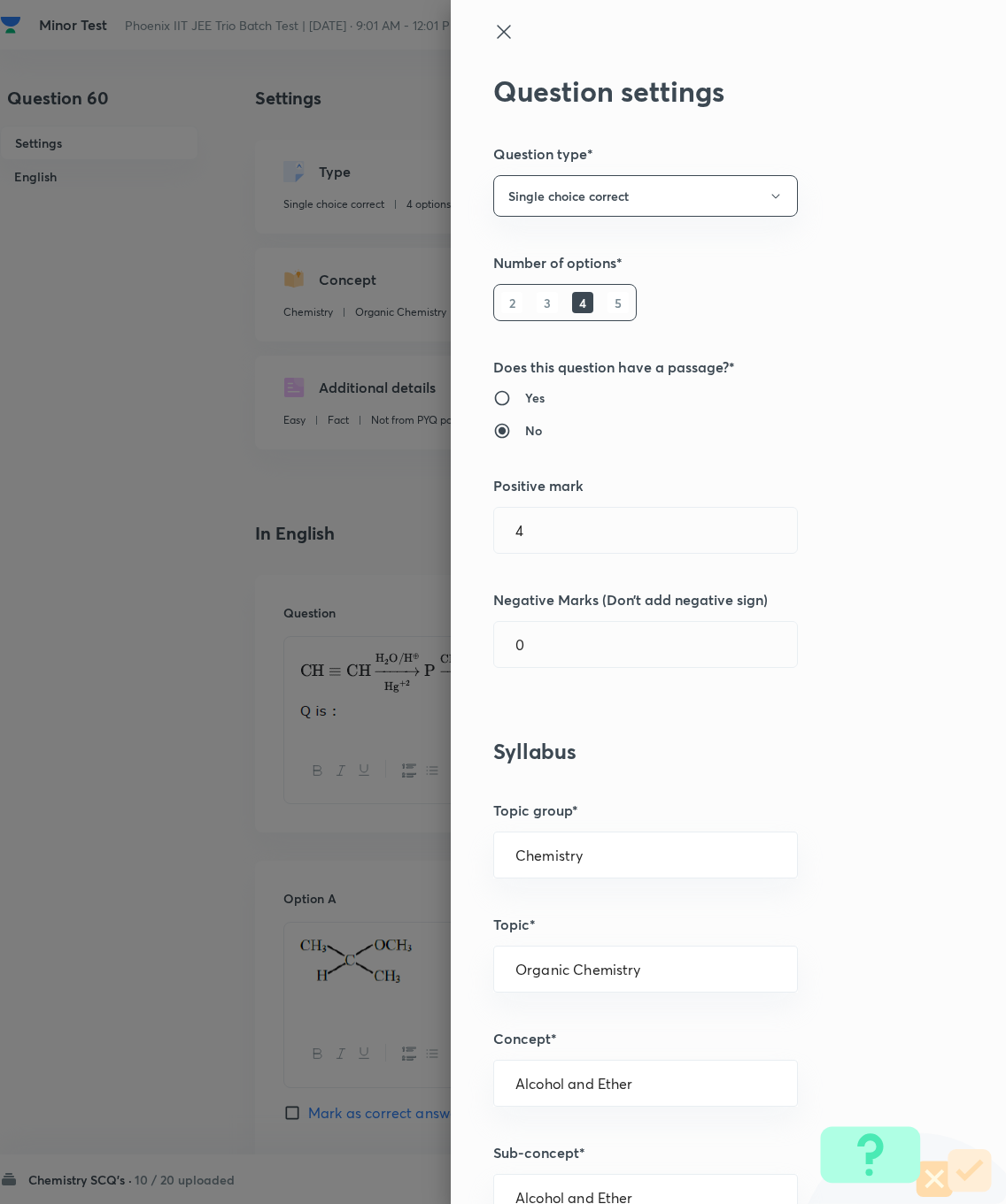
click at [563, 659] on input "0" at bounding box center [645, 644] width 303 height 45
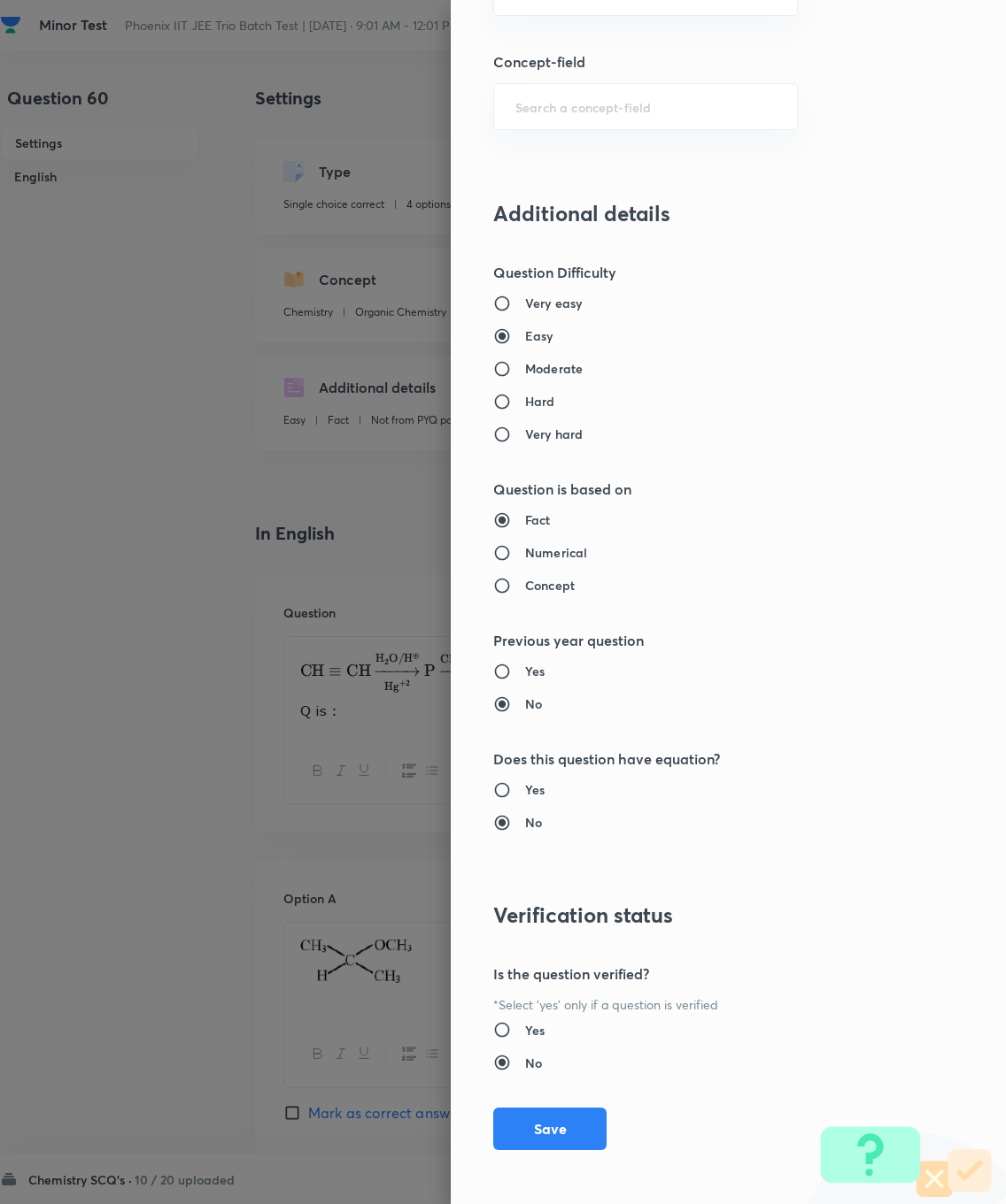
type input "1"
click at [543, 858] on button "Save" at bounding box center [550, 1129] width 113 height 43
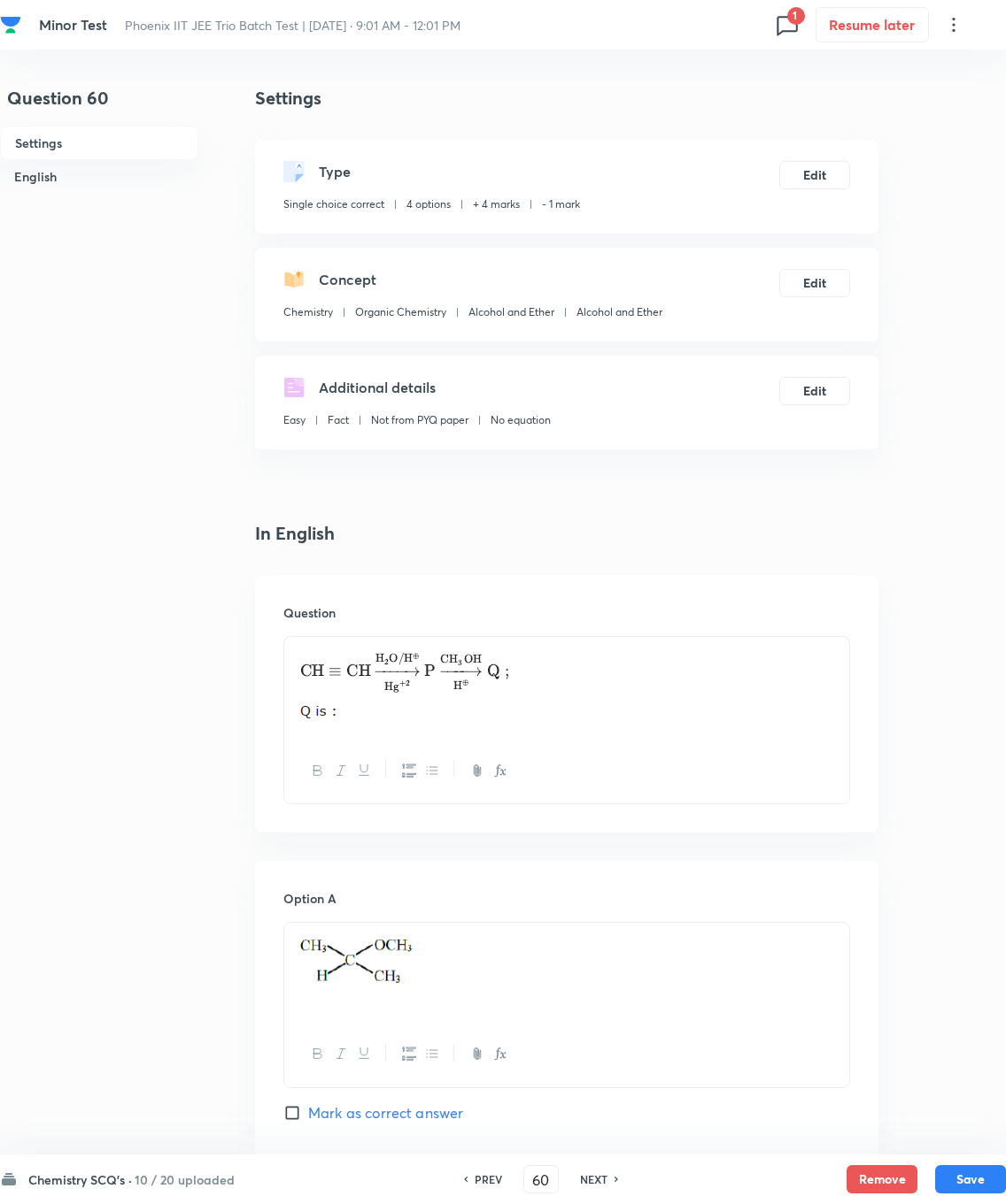
click at [716, 858] on button "Save" at bounding box center [970, 1179] width 70 height 29
type input "61"
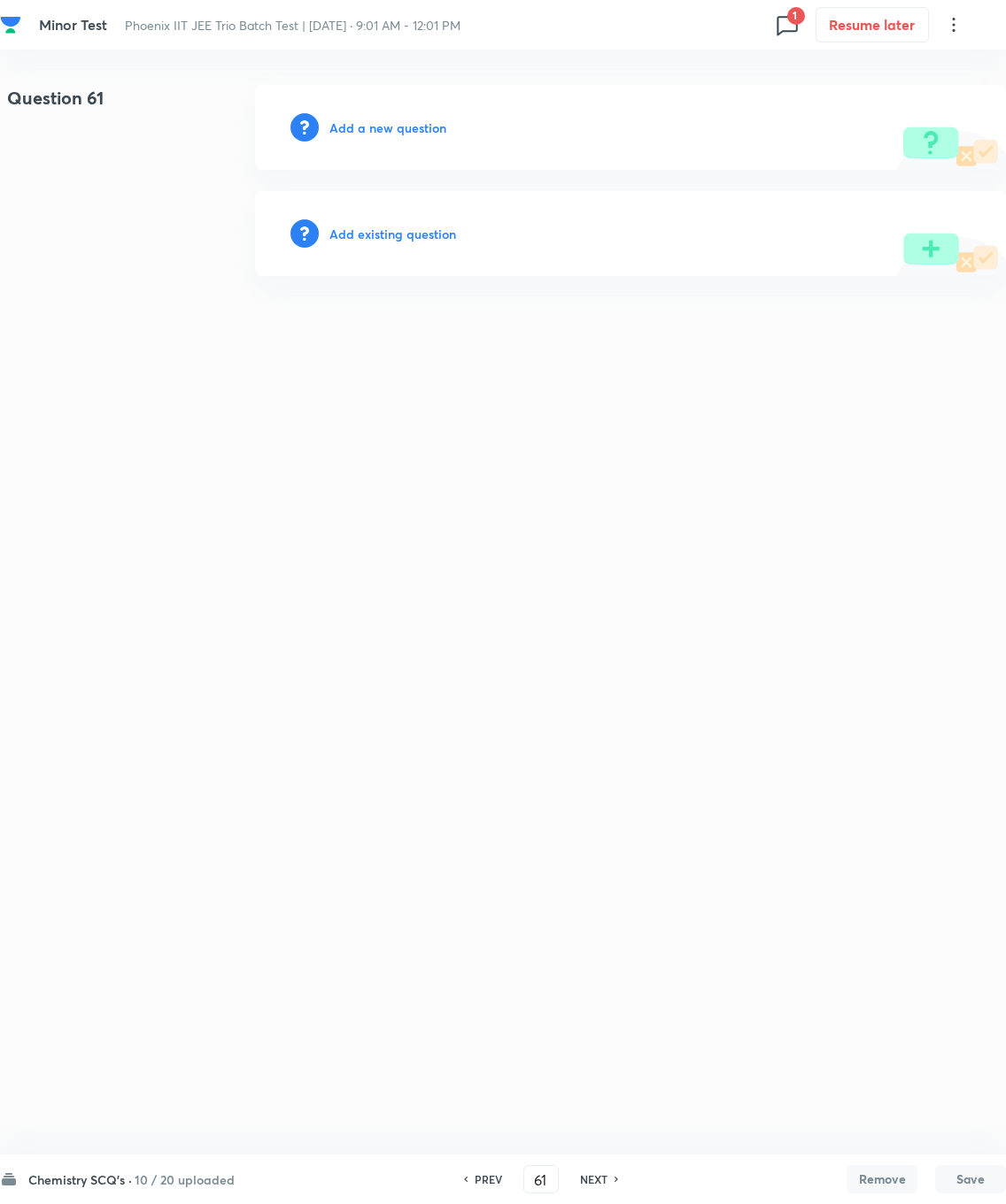
click at [379, 232] on h6 "Add existing question" at bounding box center [392, 234] width 127 height 19
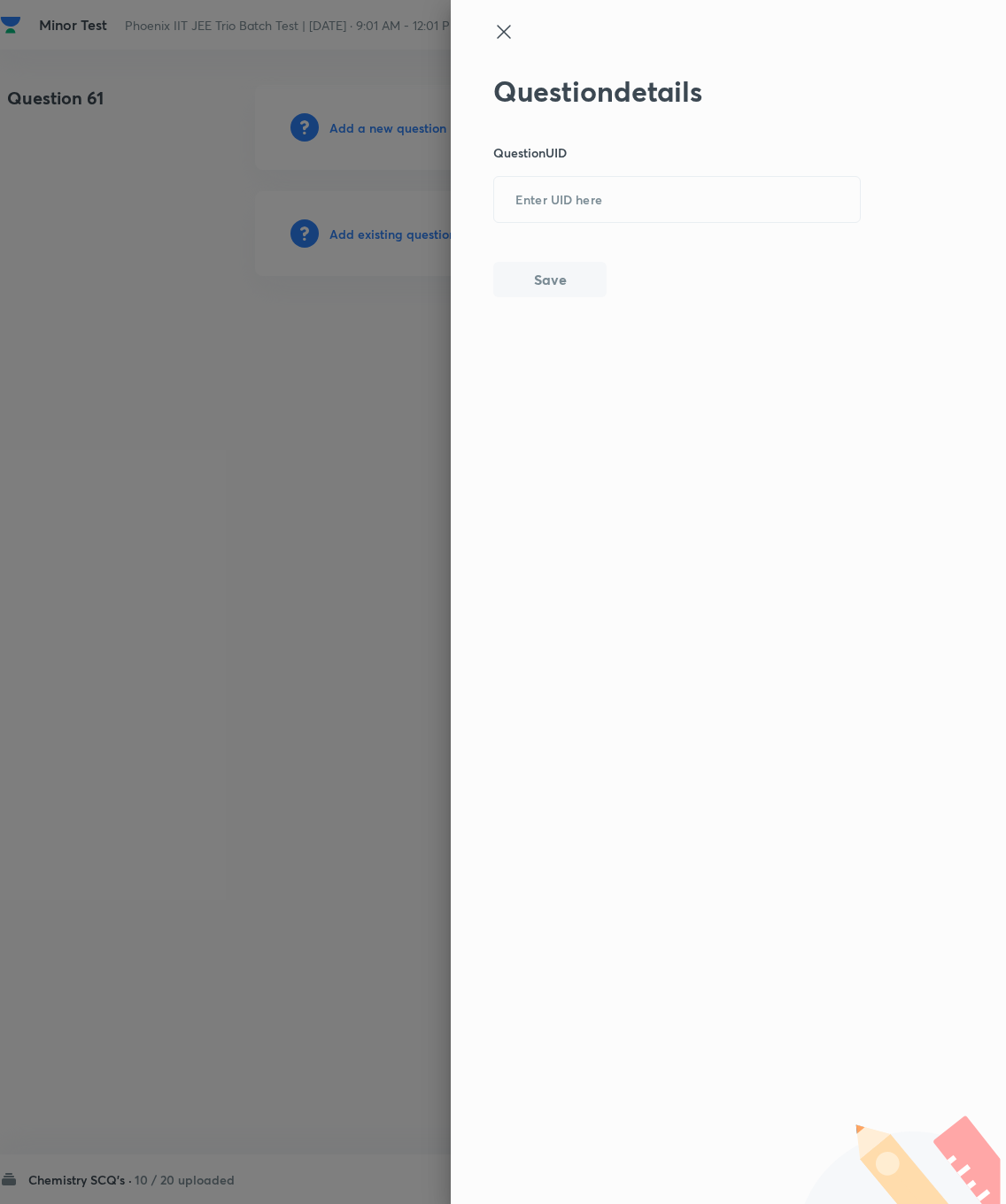
click at [570, 205] on input "text" at bounding box center [677, 200] width 365 height 44
type input "AJTXE"
click at [538, 273] on button "Save" at bounding box center [550, 280] width 113 height 35
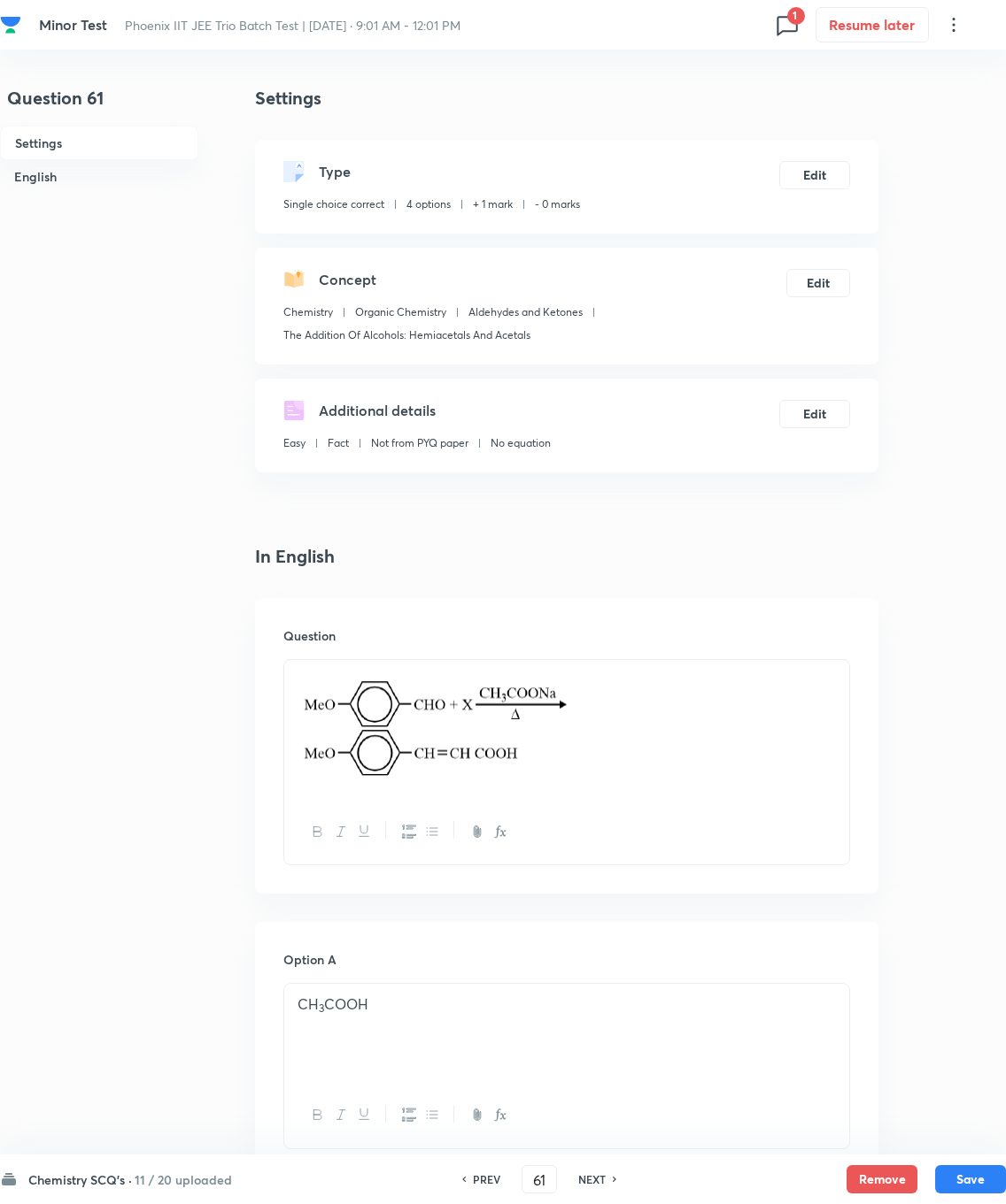
click at [716, 166] on button "Edit" at bounding box center [814, 175] width 70 height 29
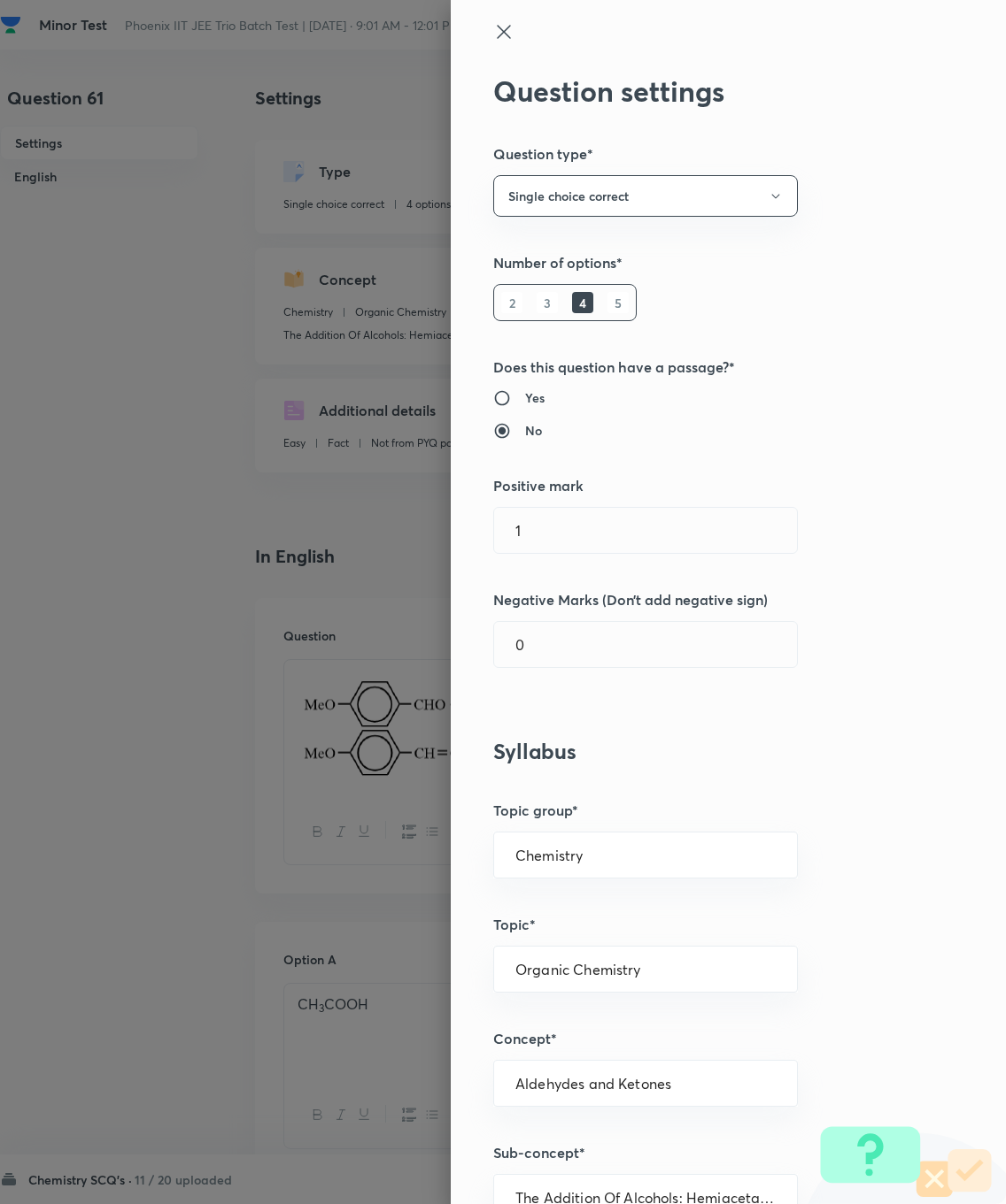
click at [577, 510] on input "1" at bounding box center [645, 530] width 303 height 45
click at [567, 515] on input "1" at bounding box center [645, 530] width 303 height 45
click at [595, 539] on input "1" at bounding box center [645, 530] width 303 height 45
type input "4"
click at [571, 642] on input "0" at bounding box center [645, 644] width 303 height 45
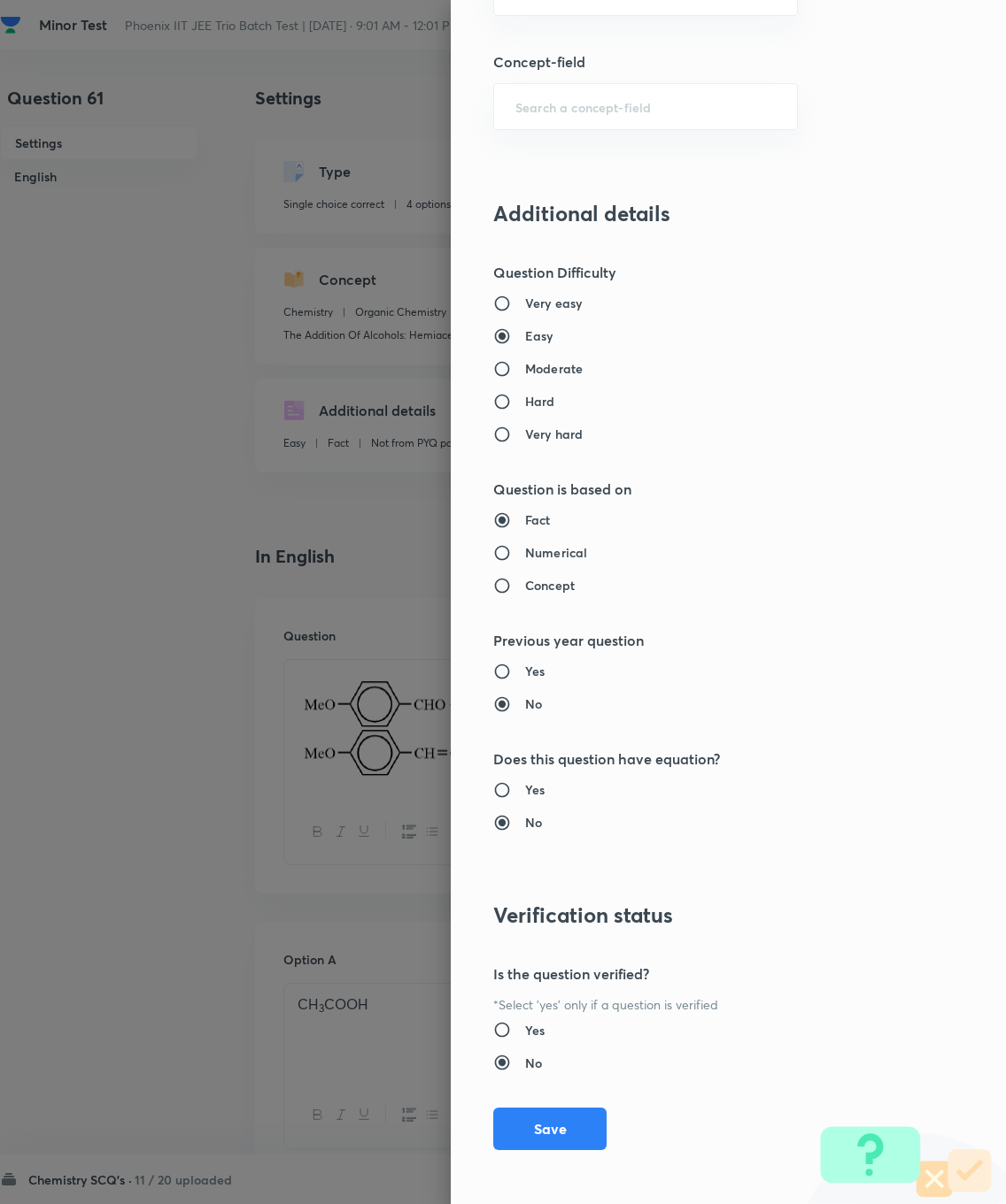
type input "1"
click at [543, 858] on button "Save" at bounding box center [550, 1129] width 113 height 43
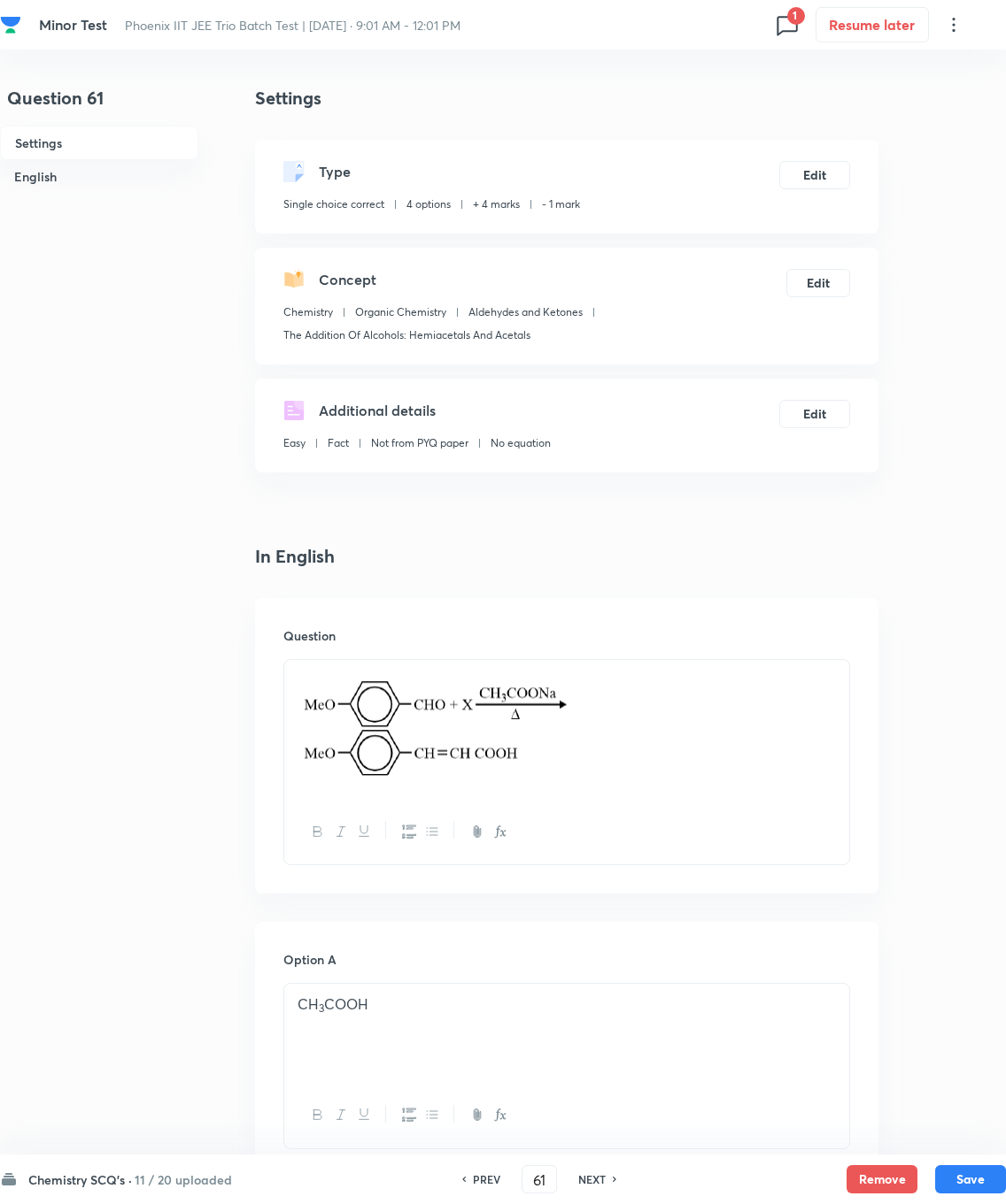
click at [716, 858] on button "Save" at bounding box center [970, 1179] width 70 height 29
type input "62"
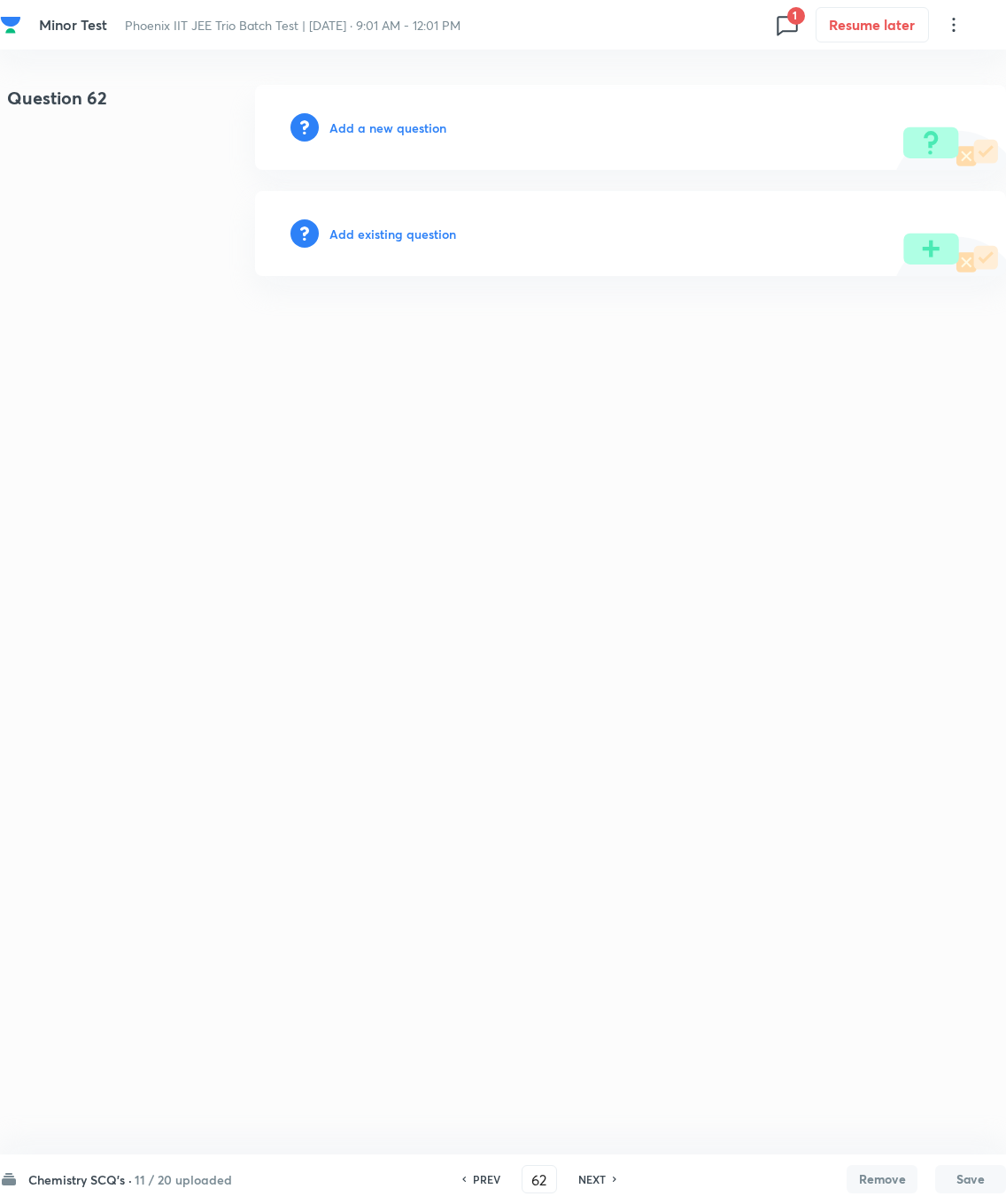
click at [420, 241] on h6 "Add existing question" at bounding box center [392, 234] width 127 height 19
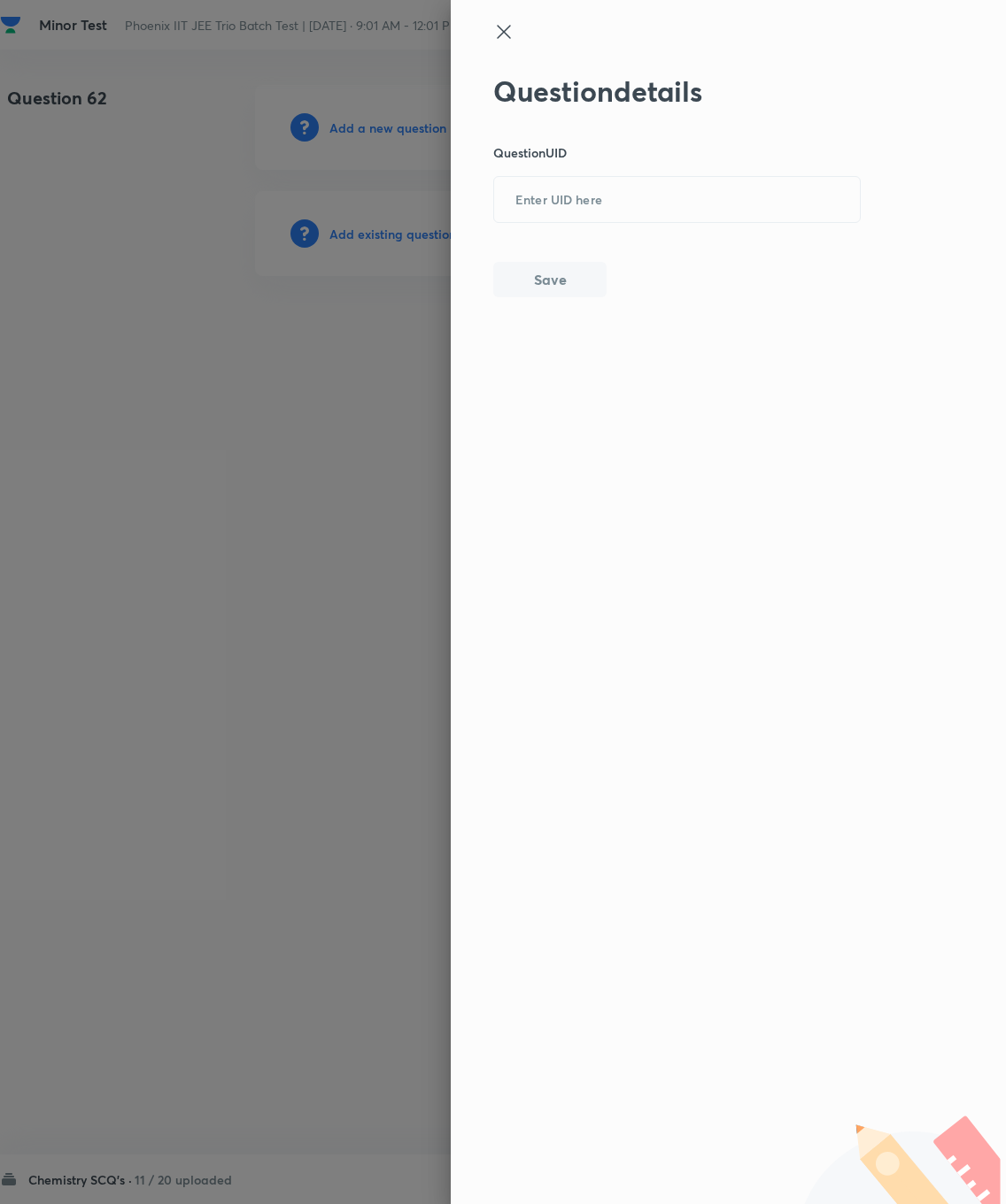
click at [558, 205] on input "text" at bounding box center [677, 200] width 365 height 44
type input "X52EX"
click at [545, 262] on button "Save" at bounding box center [550, 280] width 113 height 35
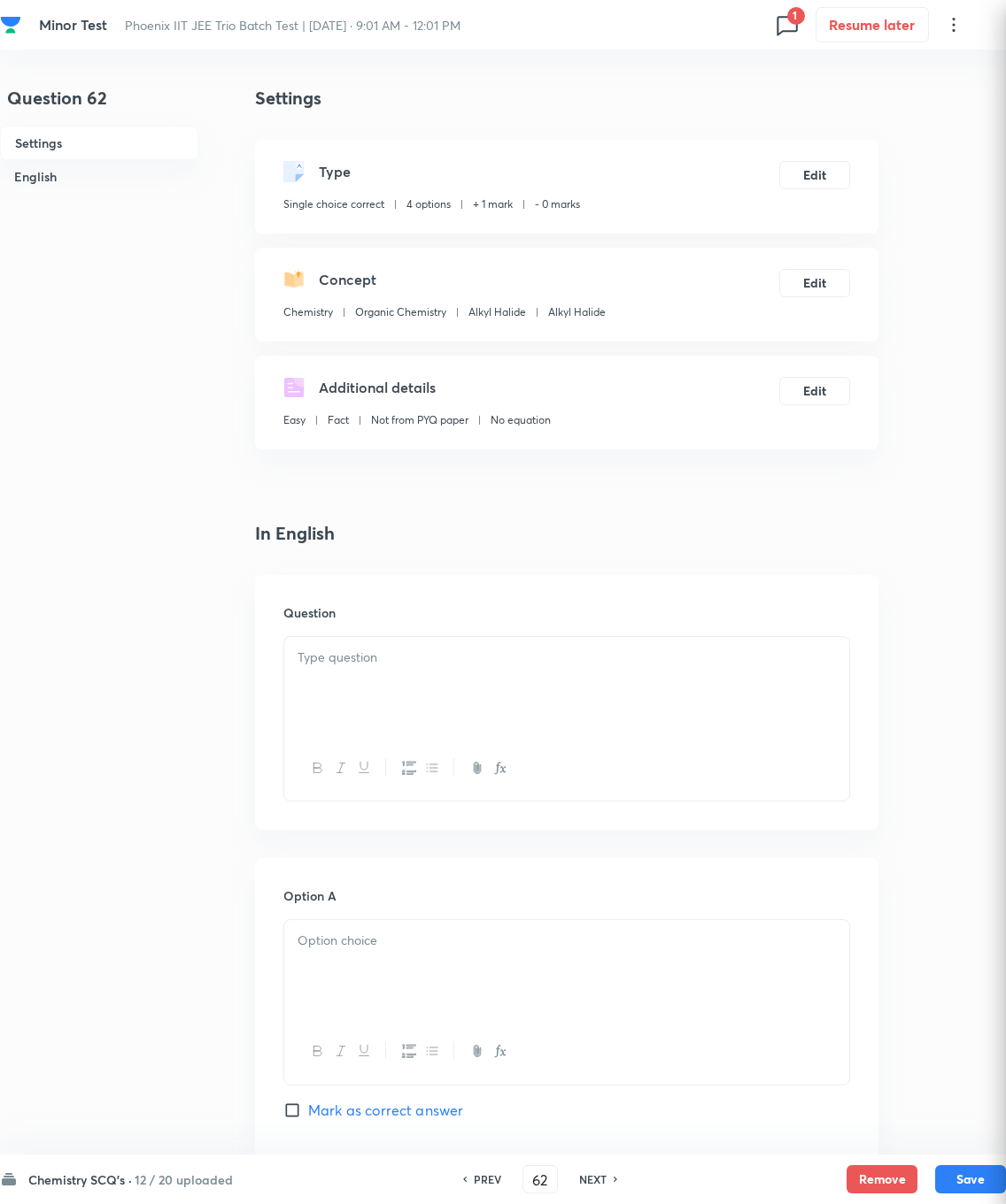
checkbox input "true"
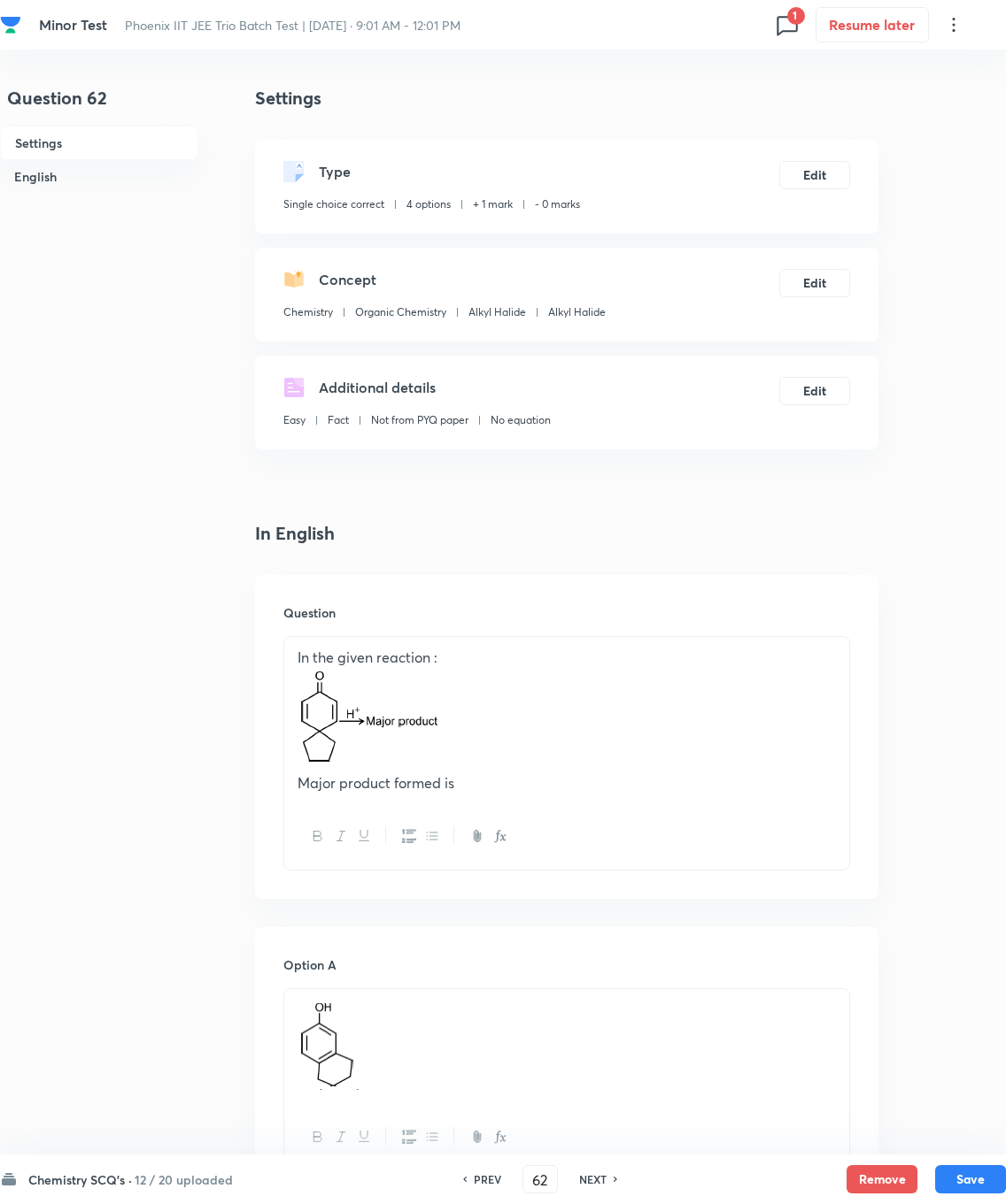
click at [716, 165] on button "Edit" at bounding box center [814, 175] width 70 height 29
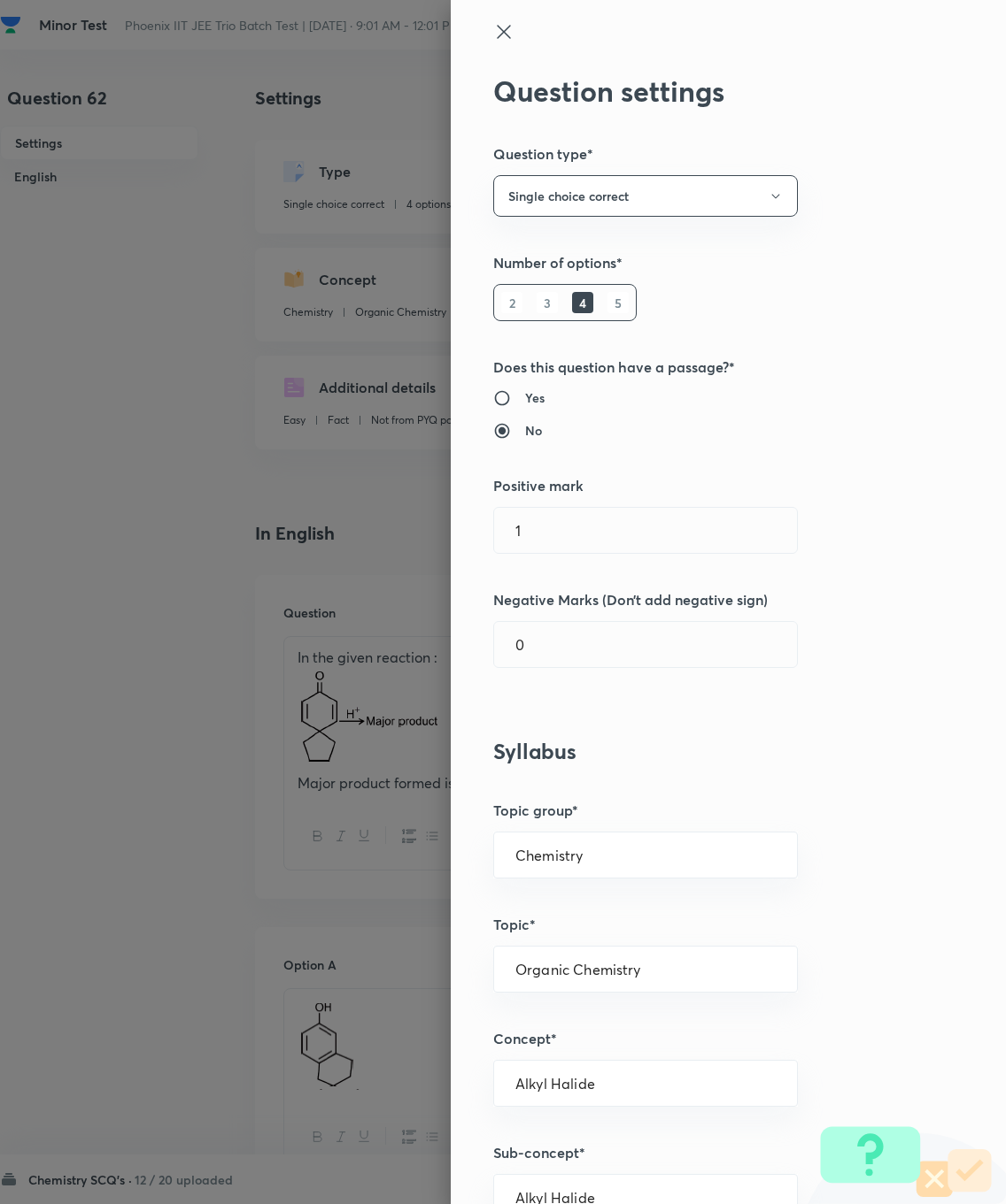
click at [594, 524] on input "1" at bounding box center [645, 530] width 303 height 45
type input "4"
click at [591, 644] on input "0" at bounding box center [645, 644] width 303 height 45
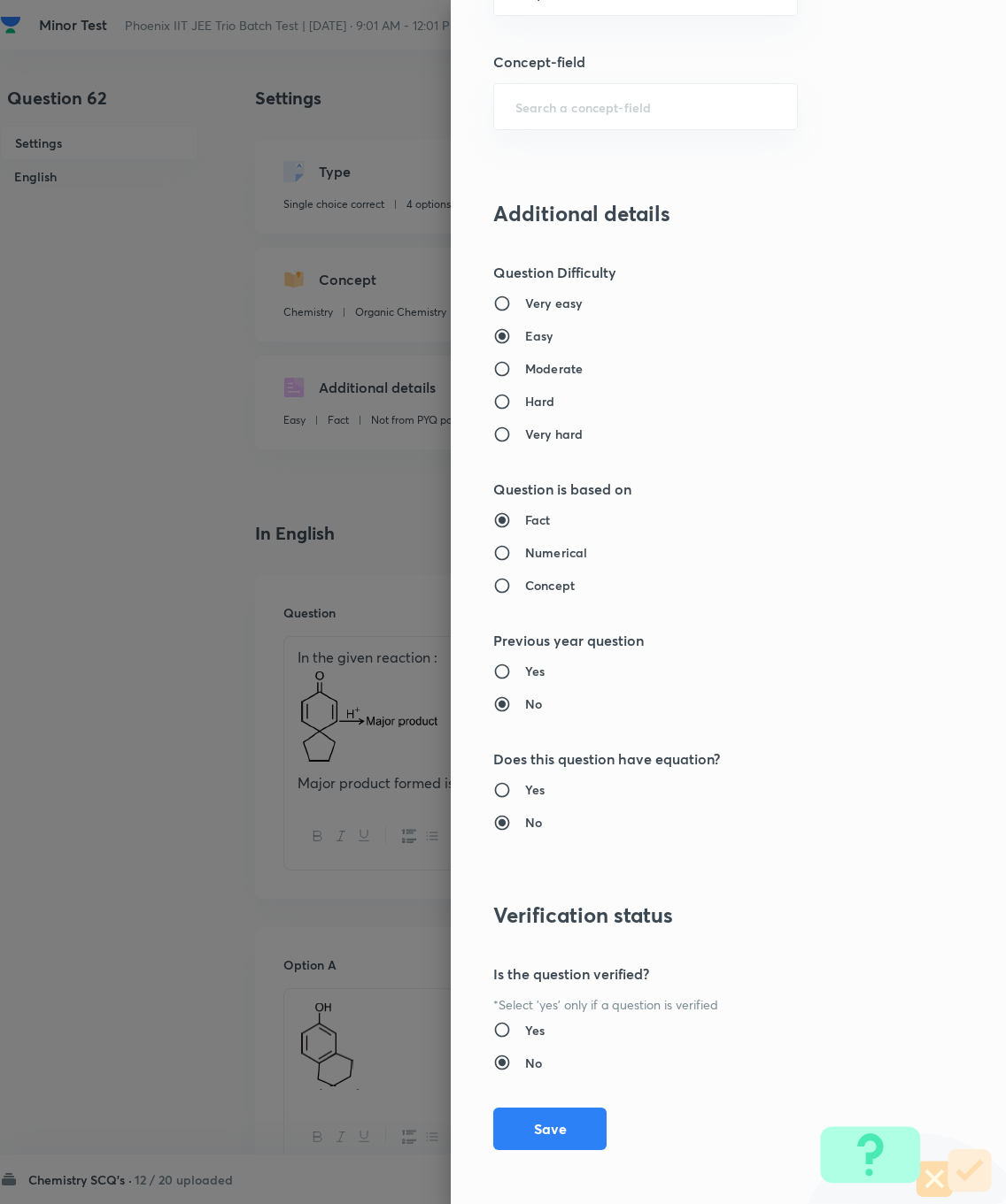
type input "1"
click at [556, 858] on button "Save" at bounding box center [550, 1129] width 113 height 43
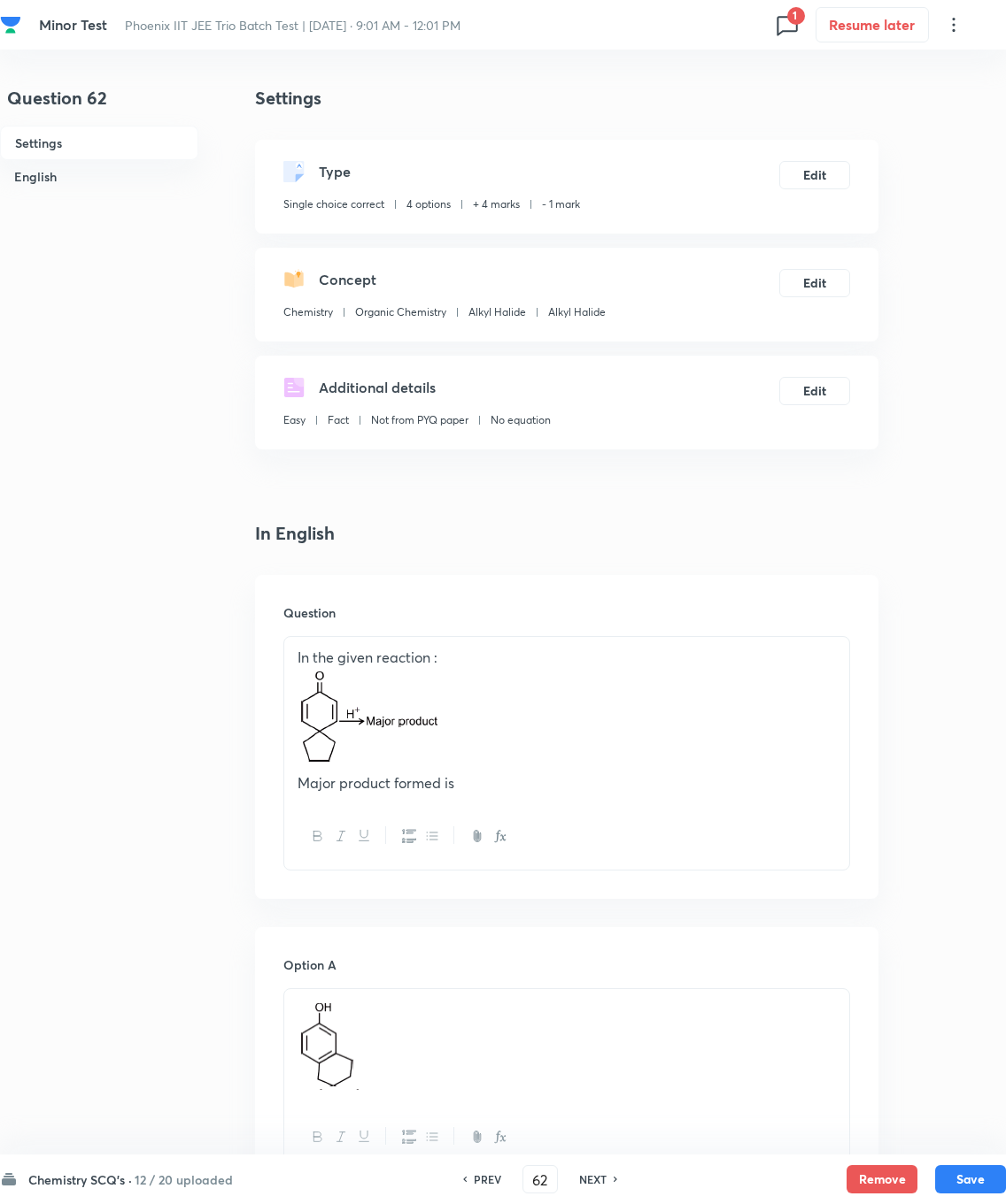
click at [716, 858] on button "Save" at bounding box center [970, 1179] width 70 height 29
type input "63"
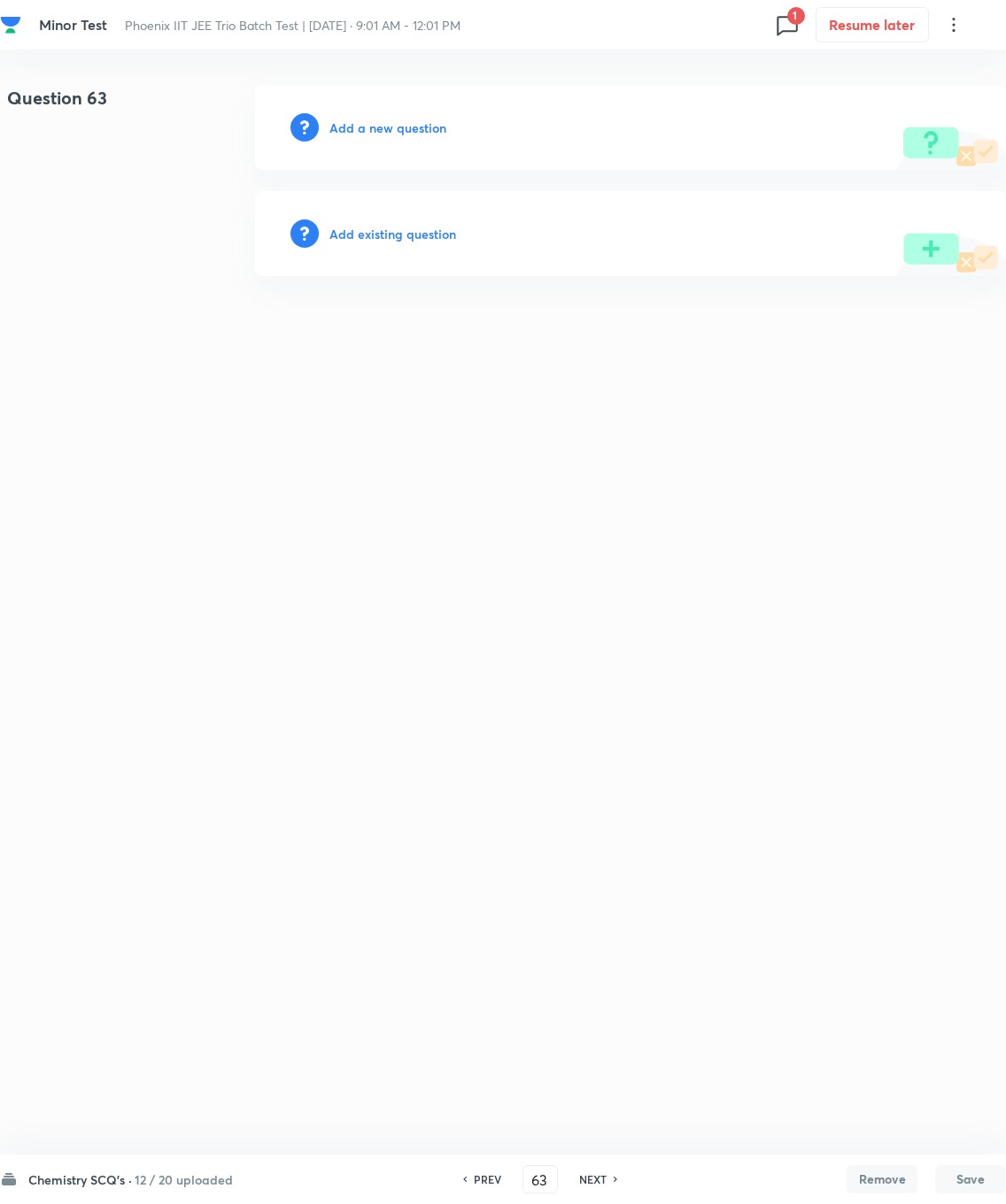
click at [395, 225] on h6 "Add existing question" at bounding box center [392, 234] width 127 height 19
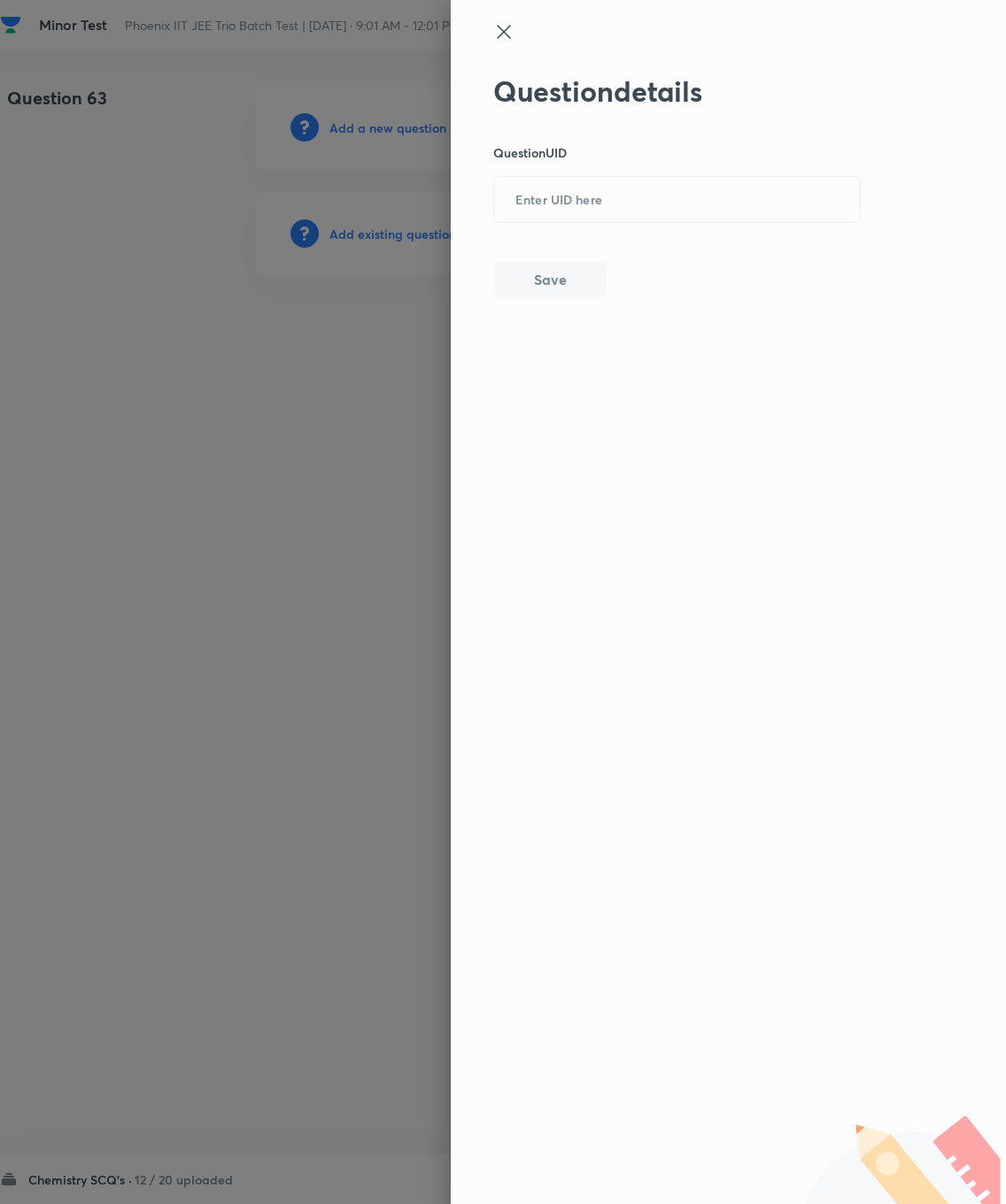
click at [609, 195] on input "text" at bounding box center [677, 200] width 365 height 44
type input "45ZVR"
click at [569, 266] on button "Save" at bounding box center [550, 280] width 113 height 35
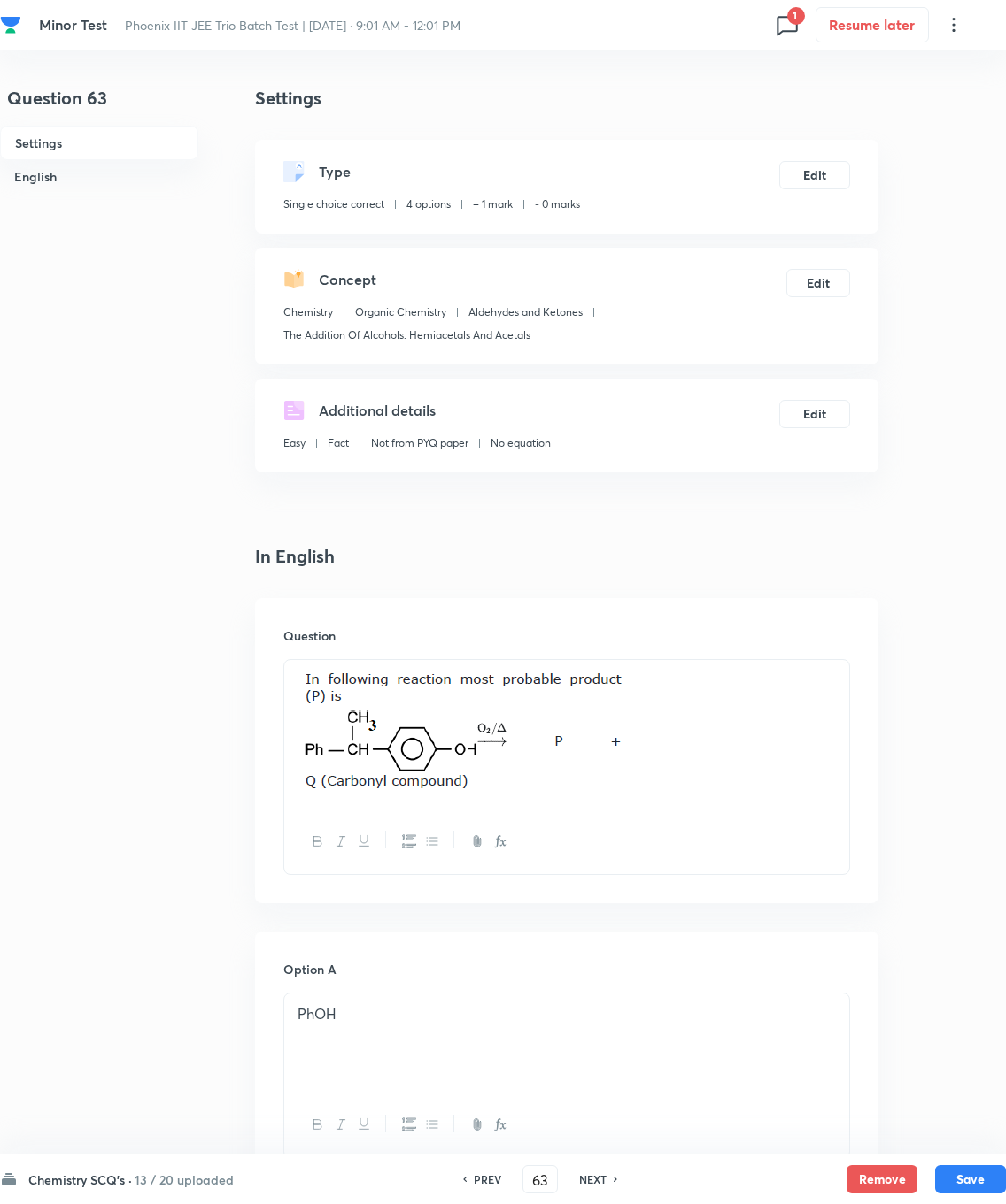
click at [716, 161] on button "Edit" at bounding box center [814, 175] width 70 height 29
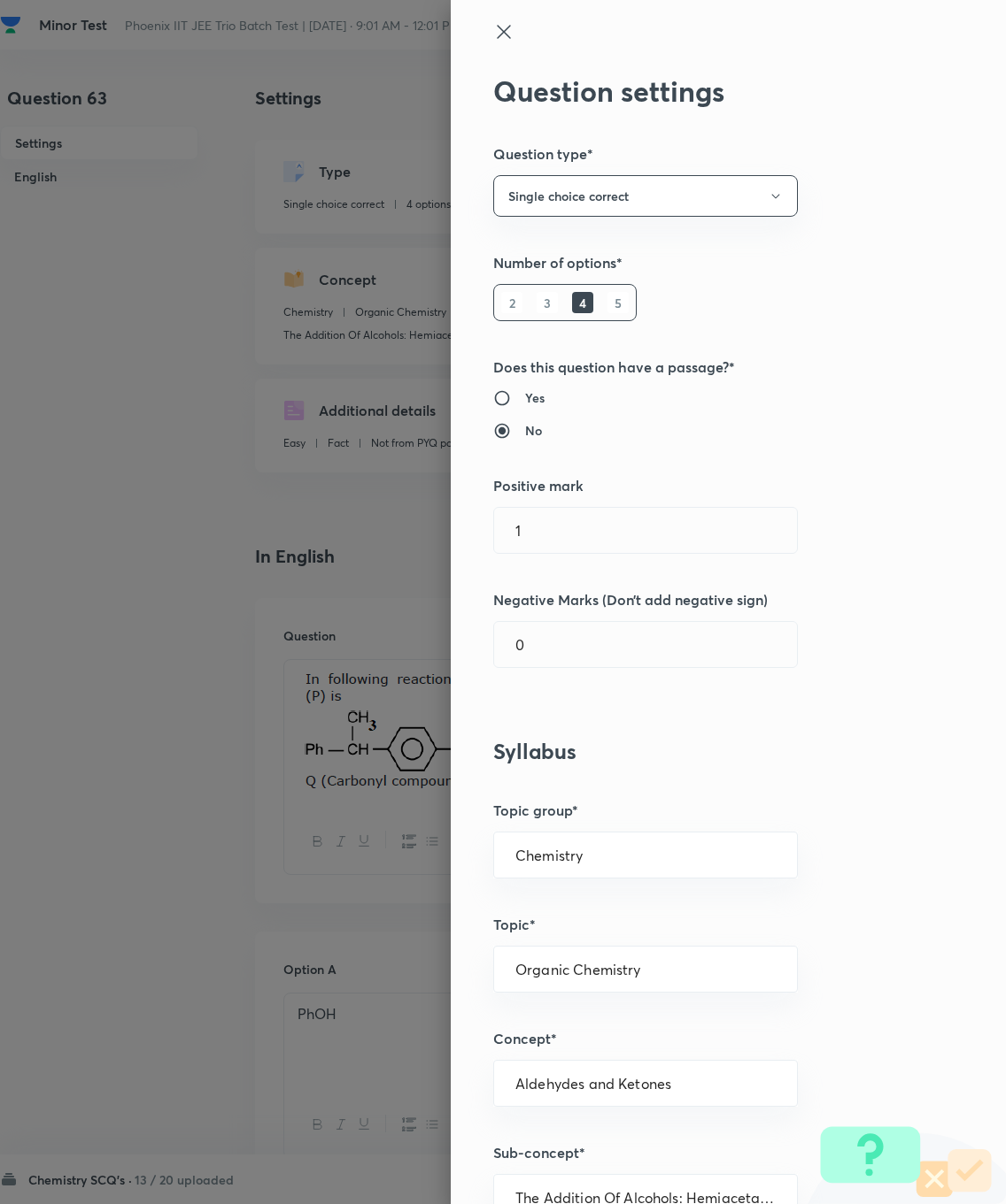
click at [579, 526] on input "1" at bounding box center [645, 530] width 303 height 45
type input "4"
click at [592, 639] on input "0" at bounding box center [645, 644] width 303 height 45
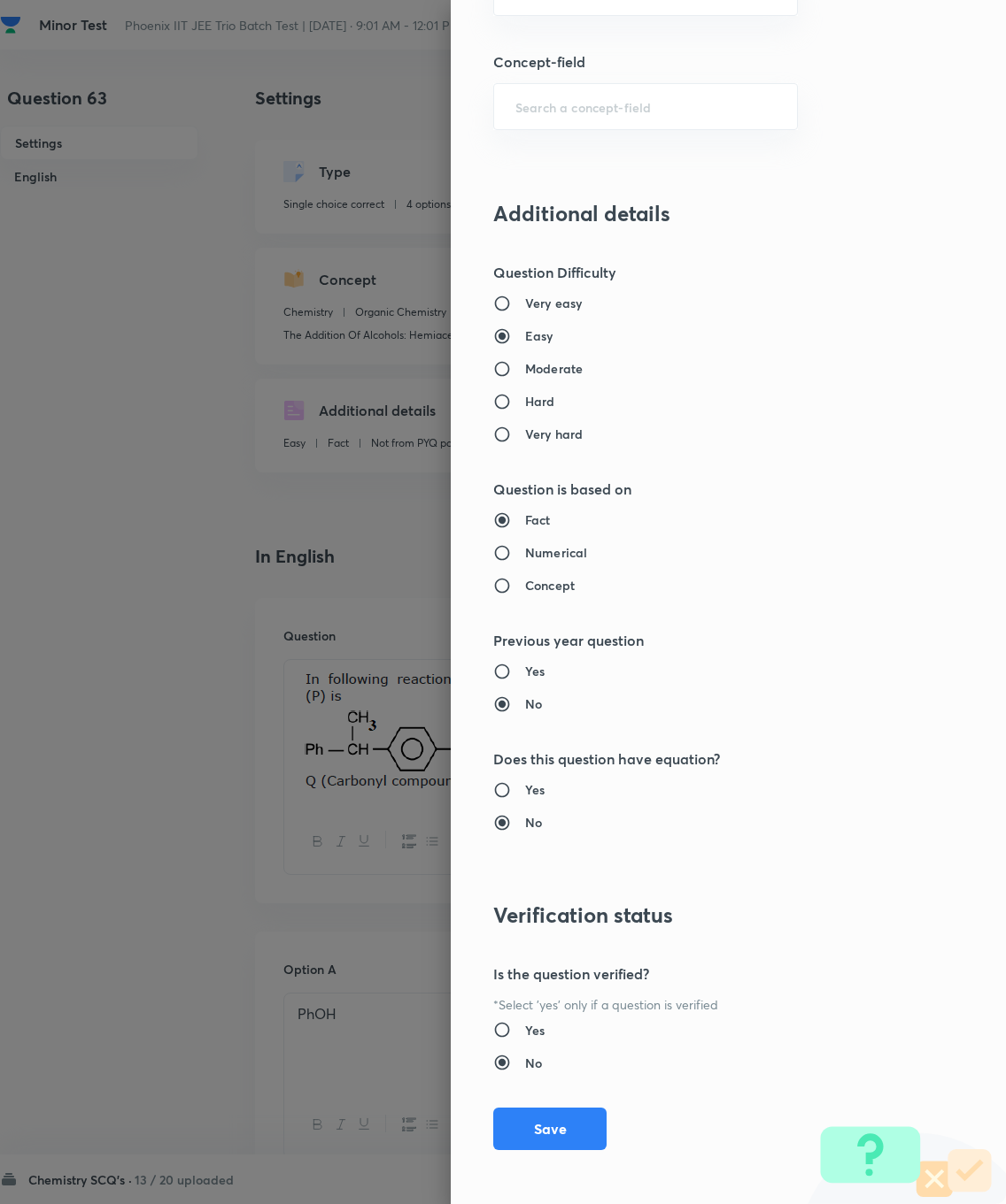
type input "1"
click at [541, 858] on button "Save" at bounding box center [550, 1129] width 113 height 43
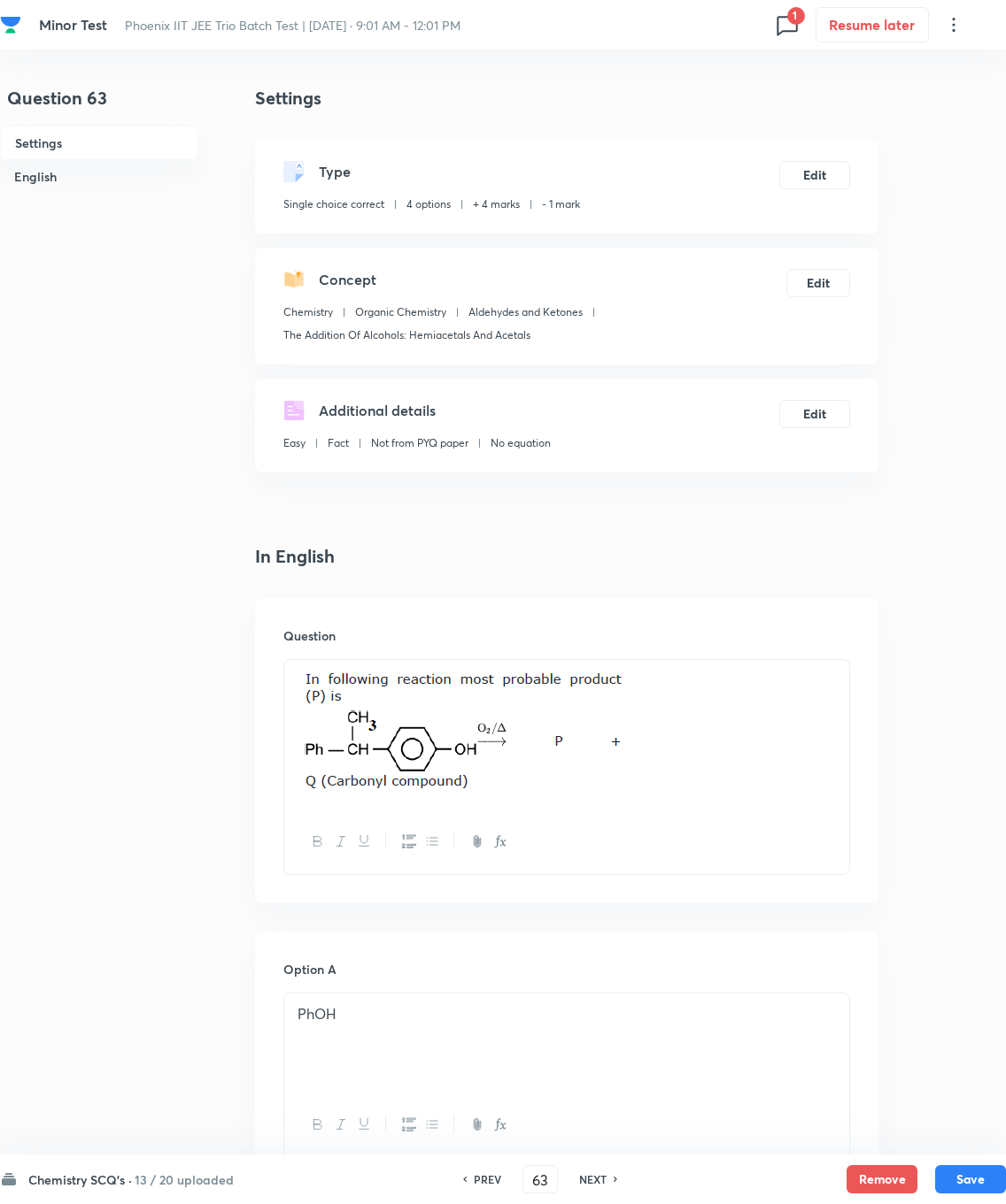
click at [716, 858] on button "Save" at bounding box center [970, 1179] width 70 height 29
type input "64"
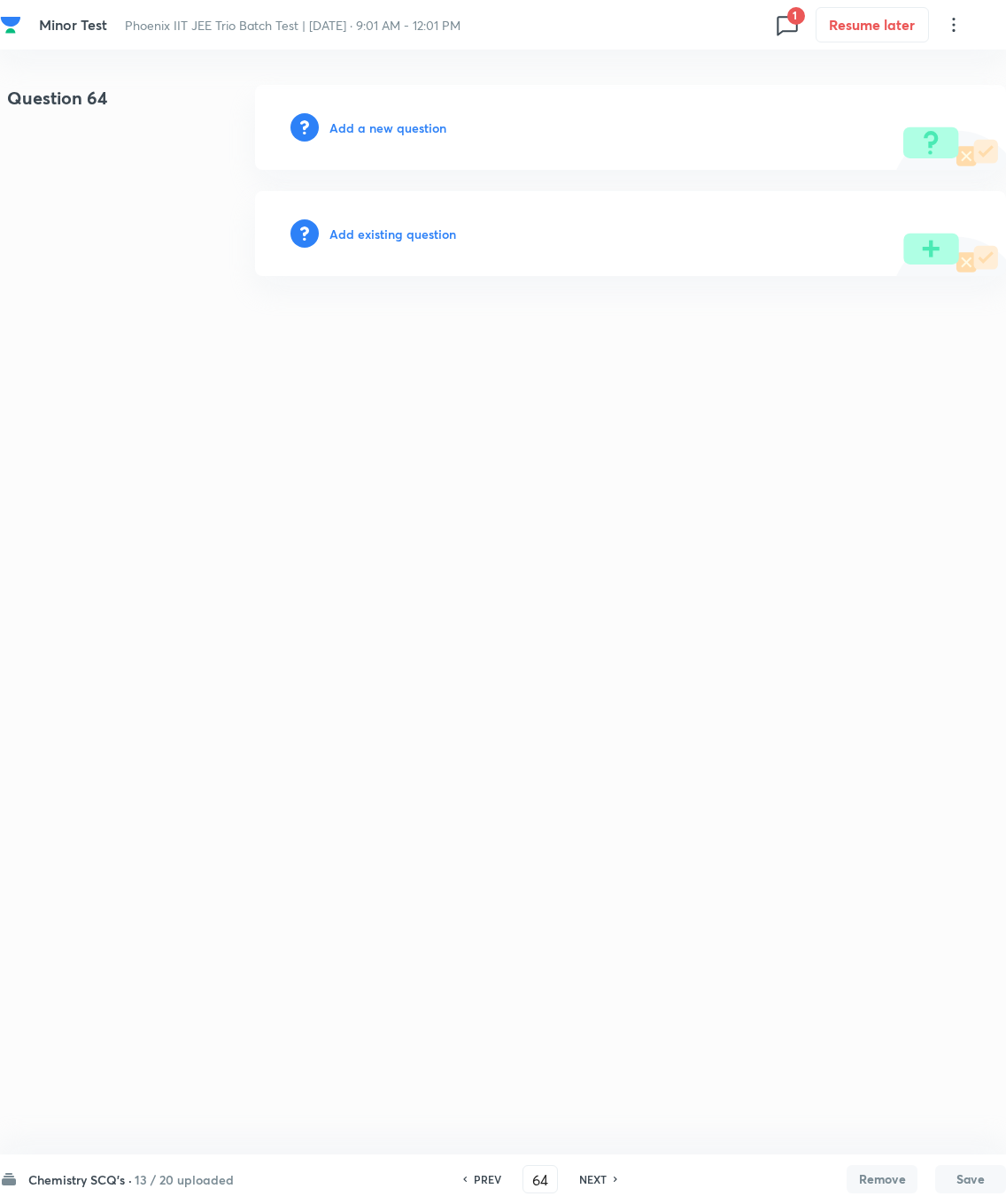
click at [382, 235] on h6 "Add existing question" at bounding box center [392, 234] width 127 height 19
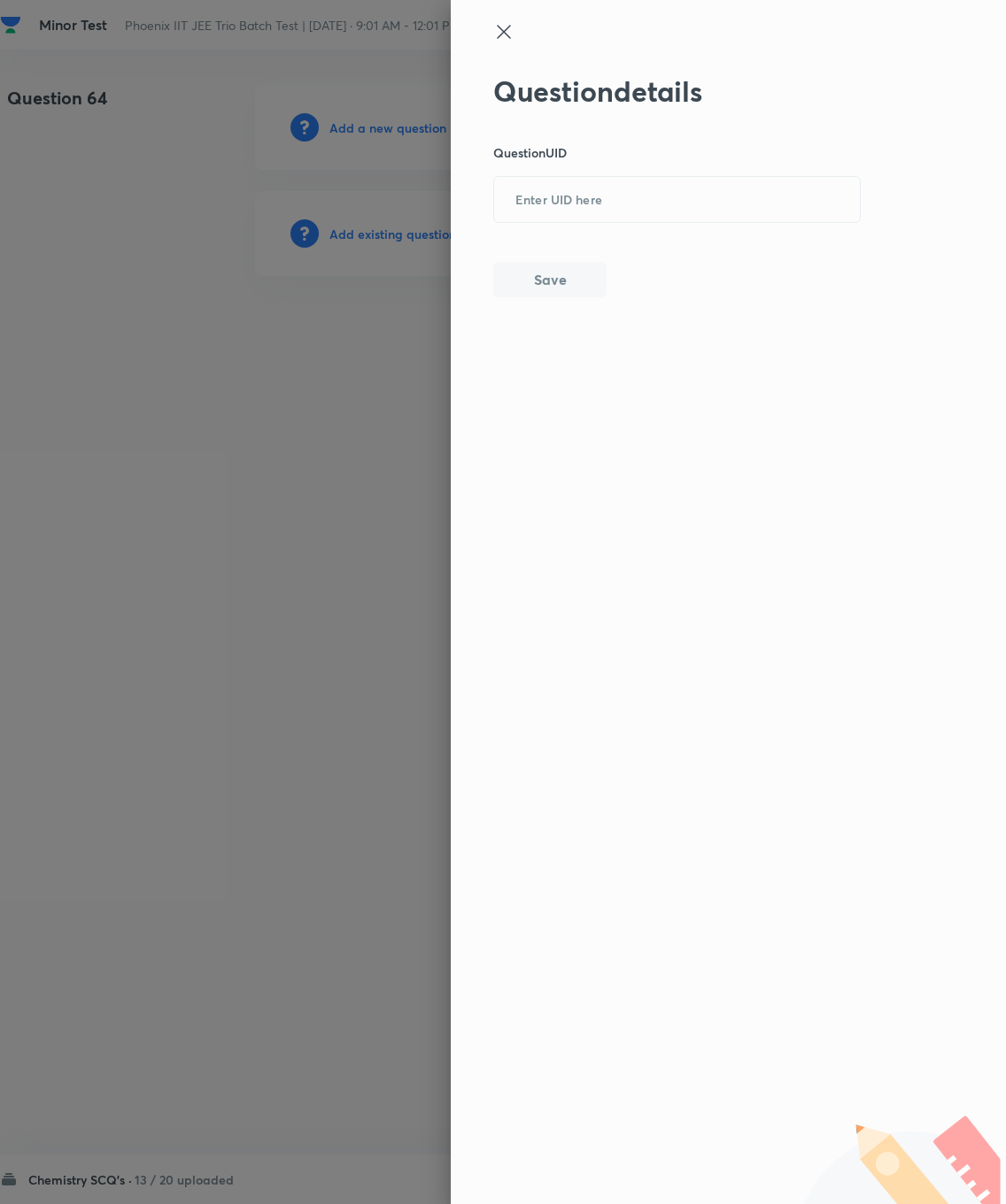
click at [573, 189] on input "text" at bounding box center [677, 200] width 365 height 44
type input "ZBUHK"
click at [532, 285] on button "Save" at bounding box center [550, 280] width 113 height 35
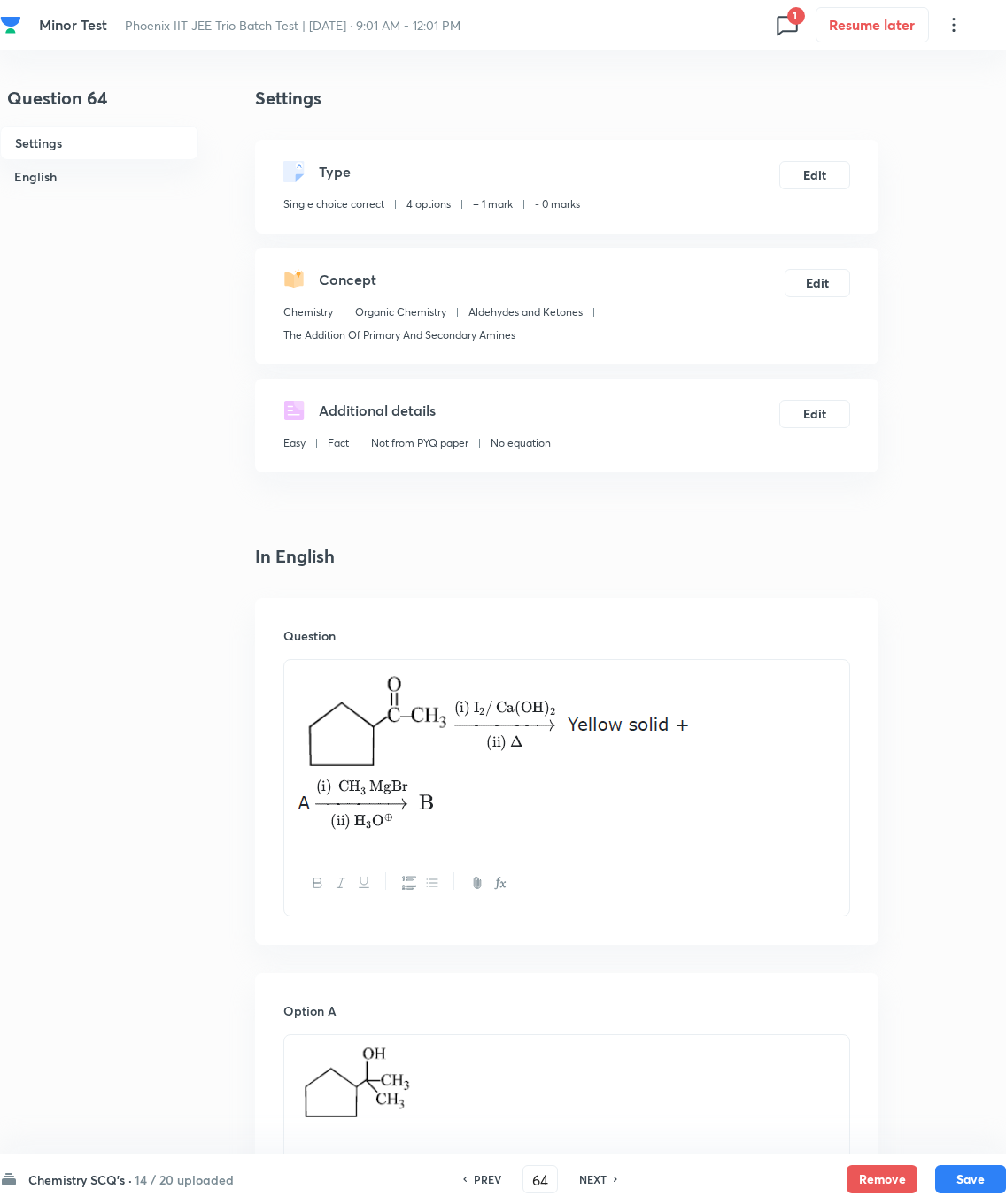
click at [716, 166] on button "Edit" at bounding box center [814, 175] width 70 height 29
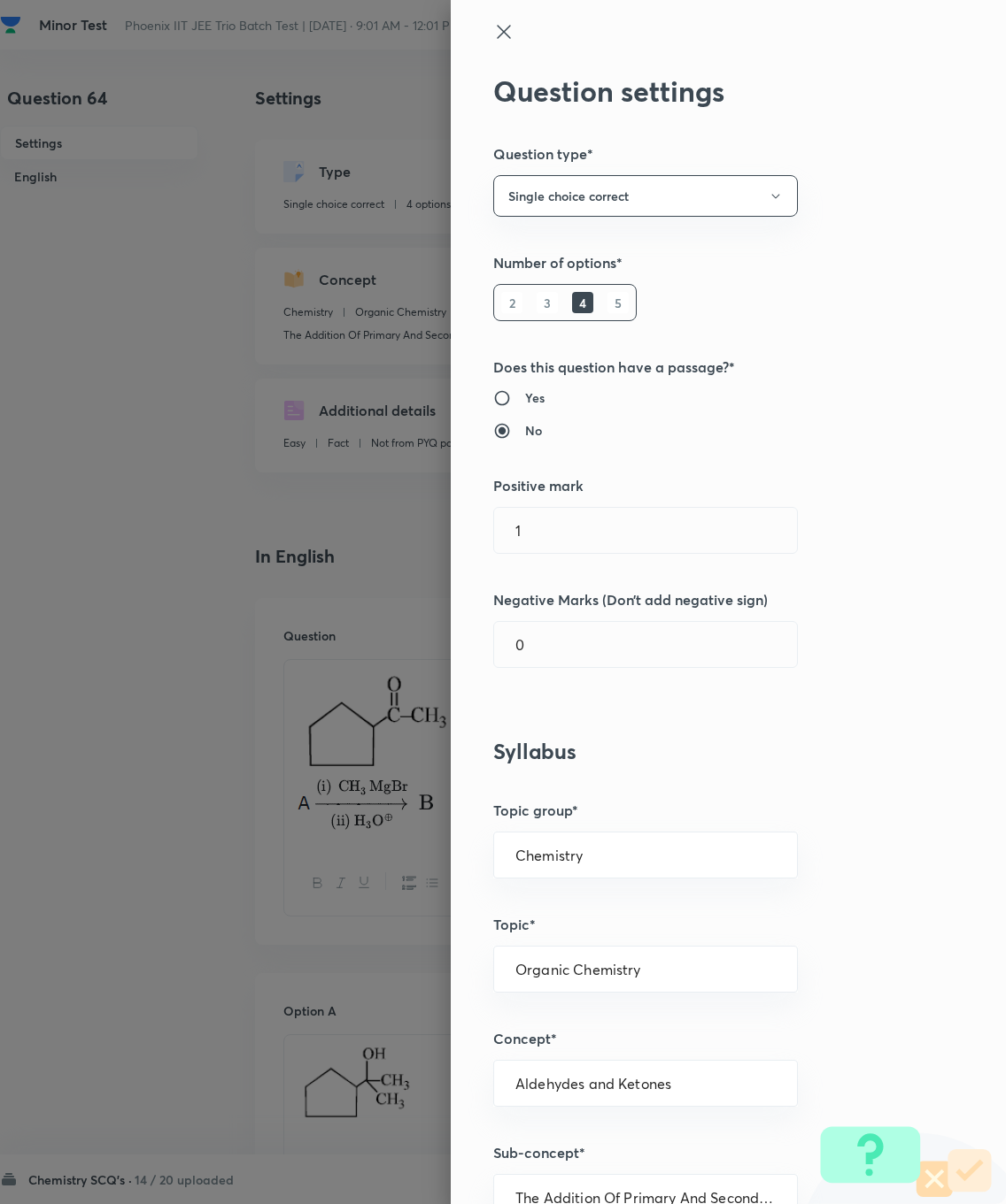
click at [566, 528] on input "1" at bounding box center [645, 530] width 303 height 45
type input "4"
click at [581, 639] on input "0" at bounding box center [645, 644] width 303 height 45
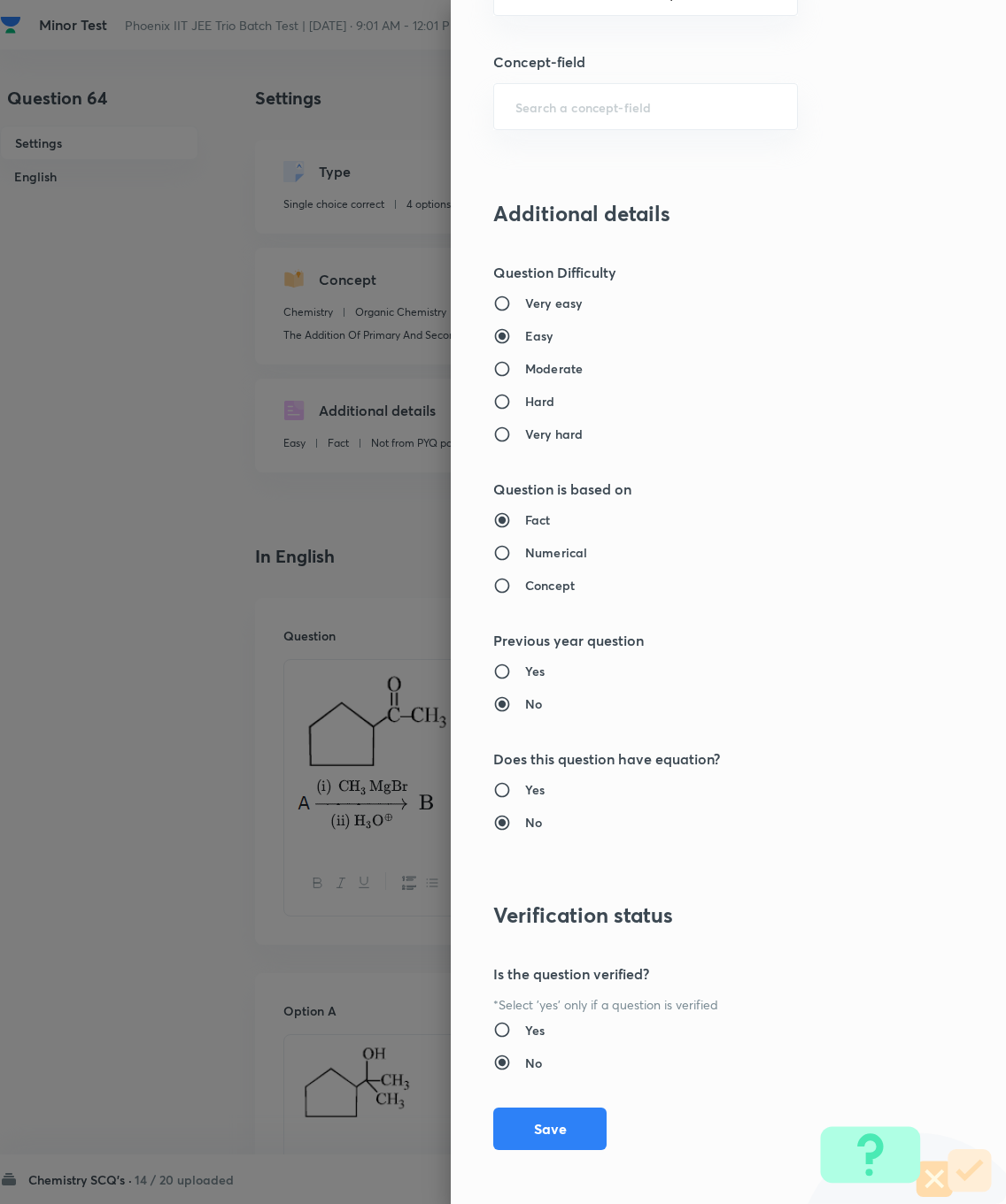
type input "1"
click at [537, 858] on button "Save" at bounding box center [550, 1129] width 113 height 43
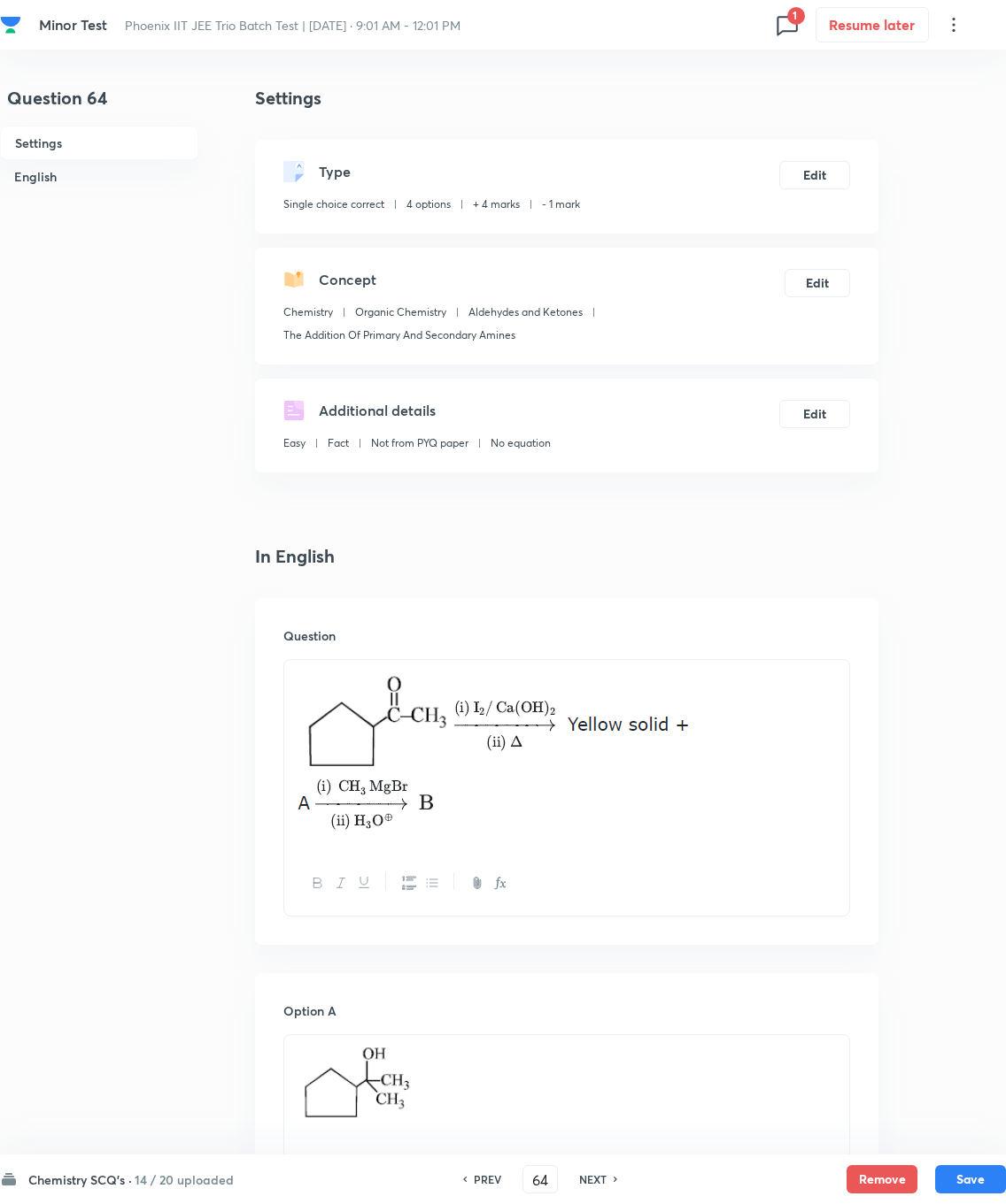
click at [716, 858] on button "Save" at bounding box center [970, 1179] width 70 height 29
type input "65"
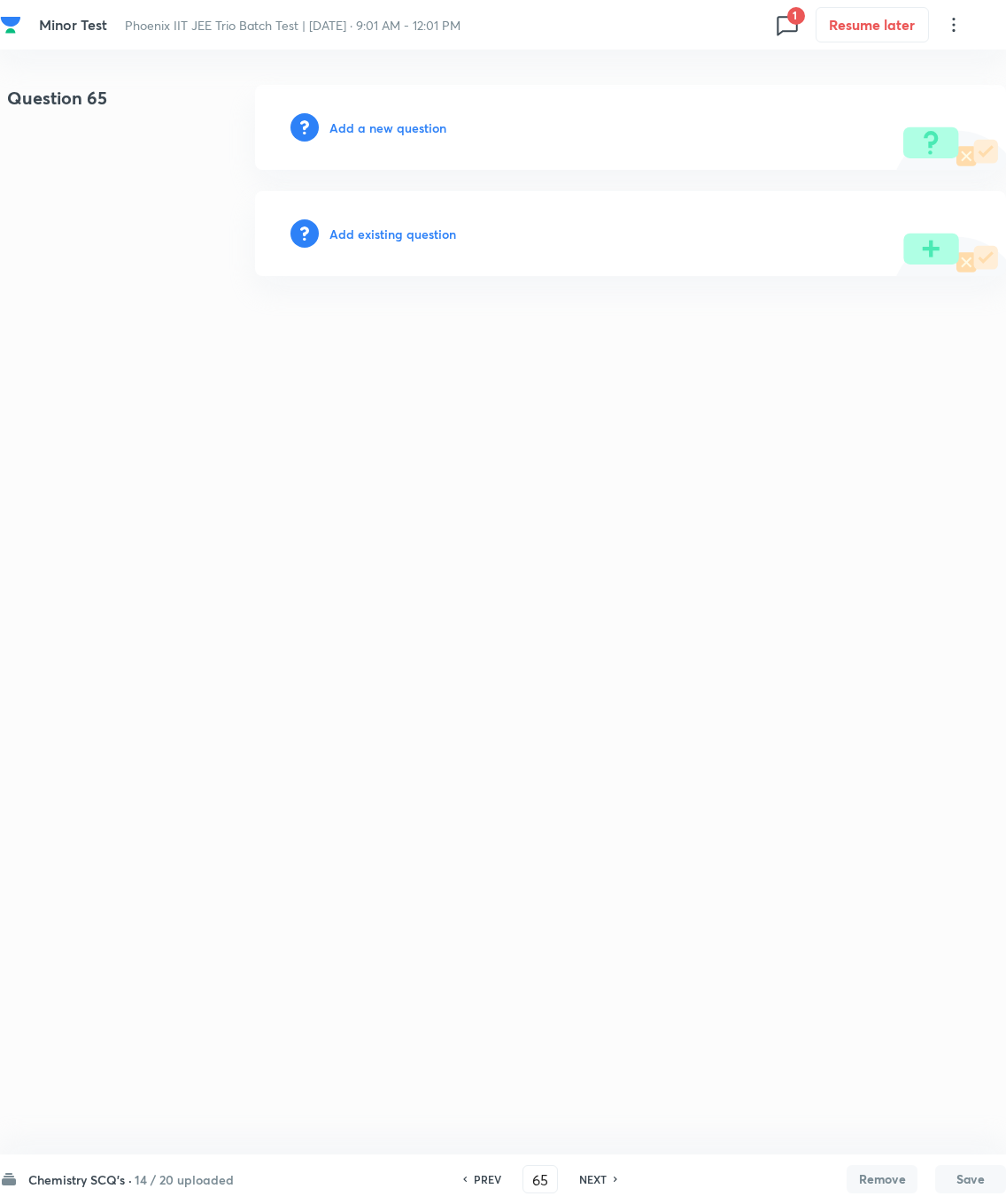
click at [376, 237] on h6 "Add existing question" at bounding box center [392, 234] width 127 height 19
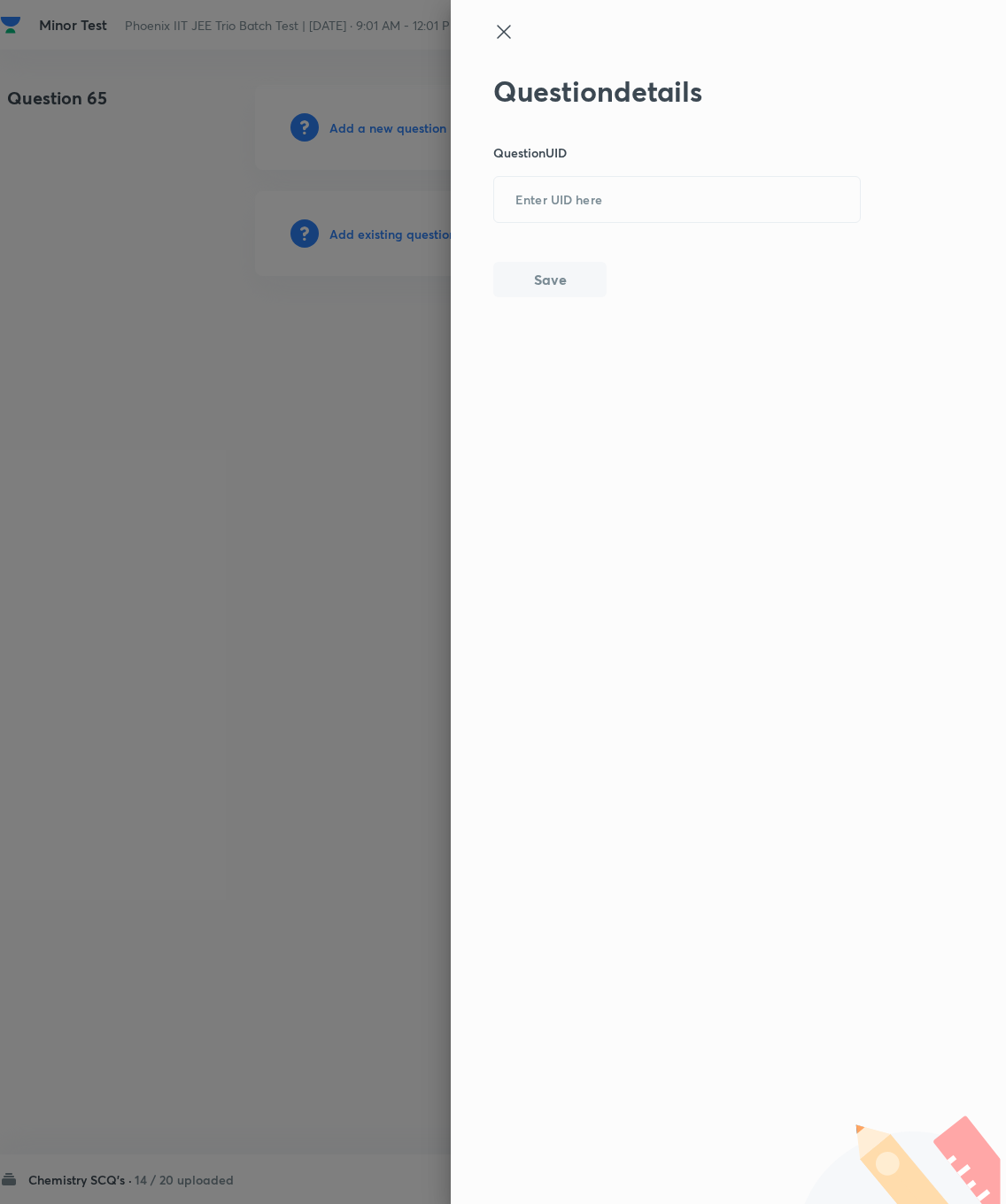
click at [552, 187] on input "text" at bounding box center [677, 200] width 365 height 44
click at [559, 294] on button "Save" at bounding box center [550, 280] width 113 height 35
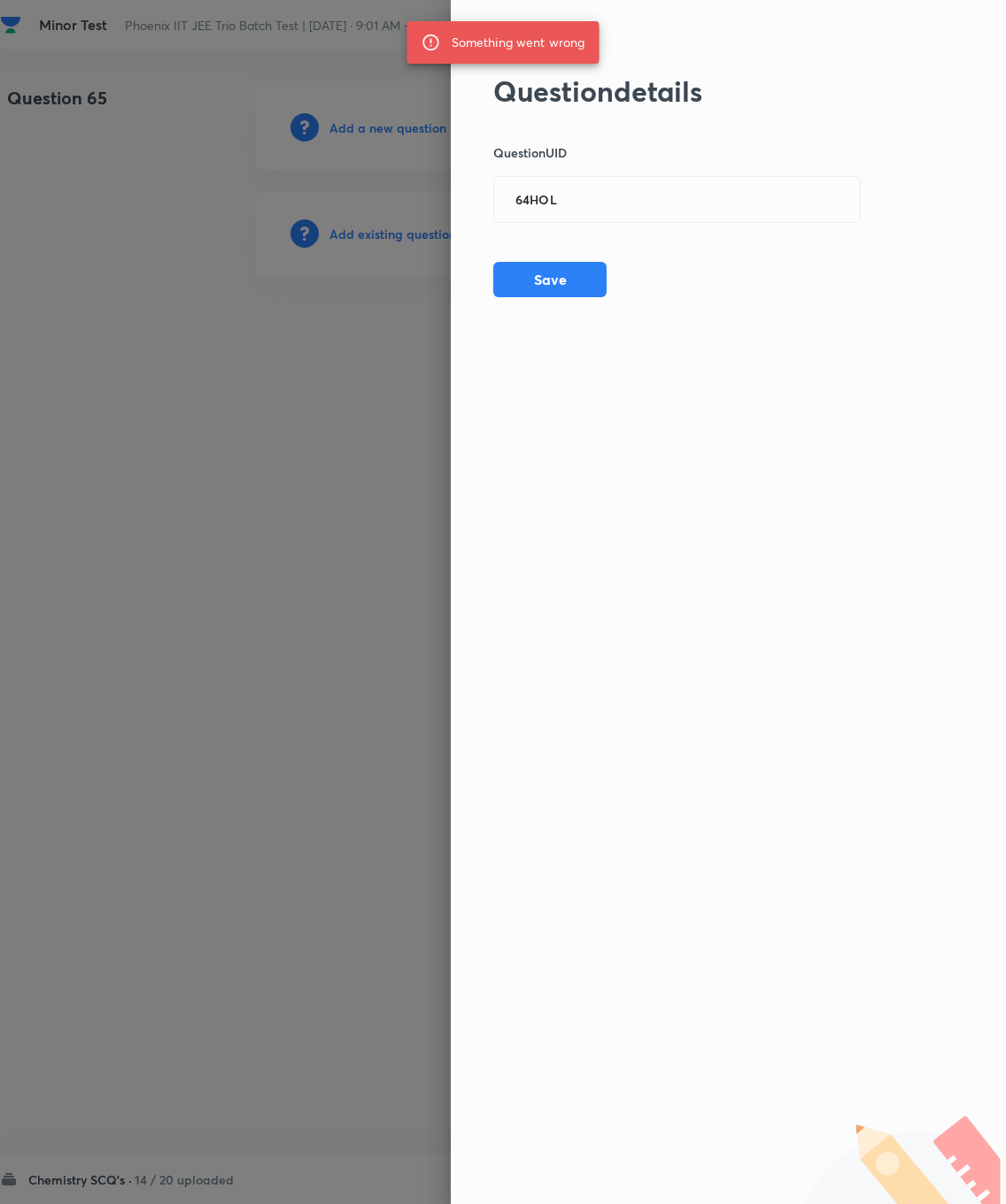
click at [618, 179] on input "64HOL" at bounding box center [677, 200] width 365 height 44
click at [598, 209] on input "64HOL" at bounding box center [677, 200] width 365 height 44
type input "64H0L"
click at [576, 295] on button "Save" at bounding box center [550, 280] width 113 height 35
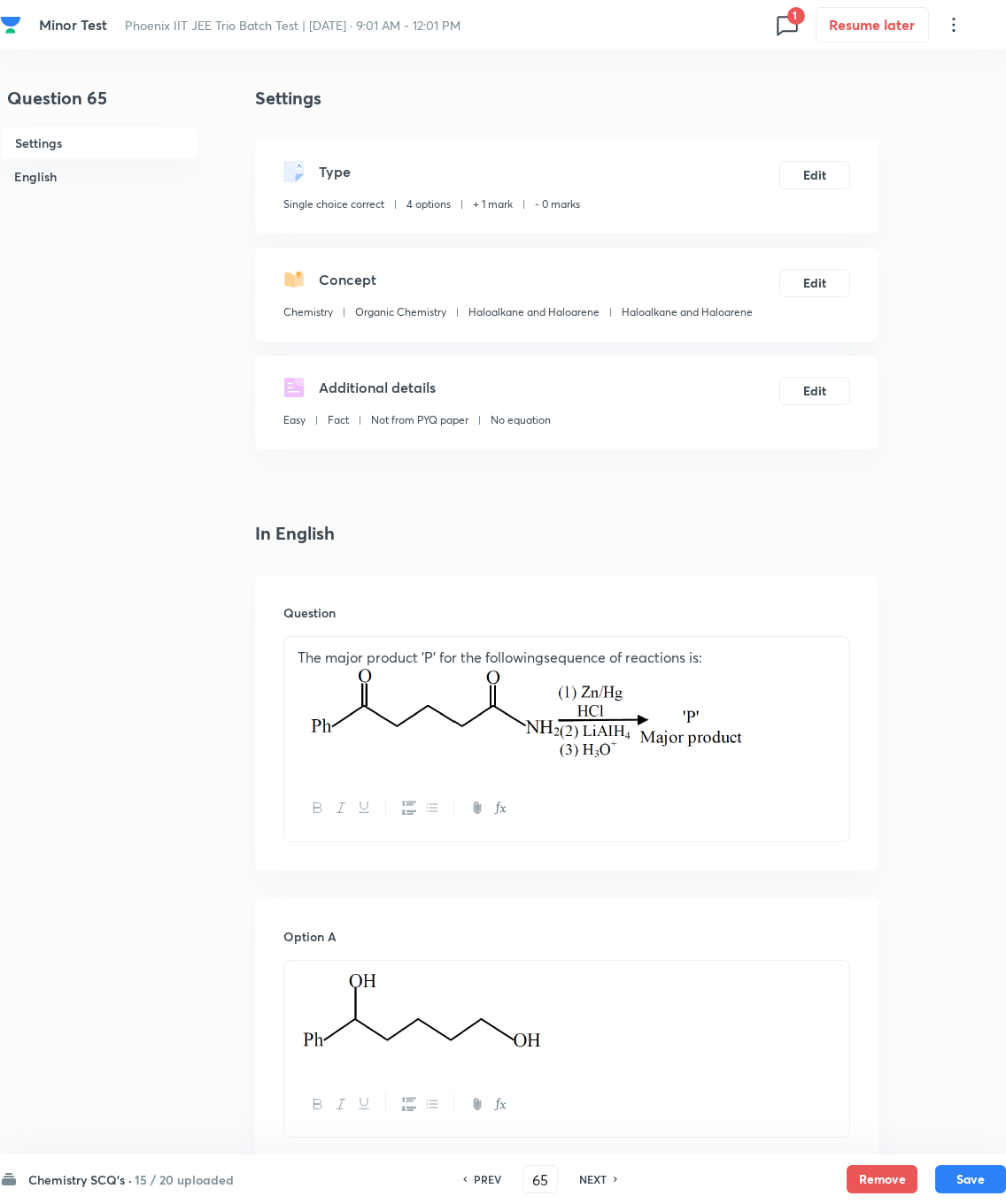
click at [716, 175] on button "Edit" at bounding box center [814, 175] width 70 height 29
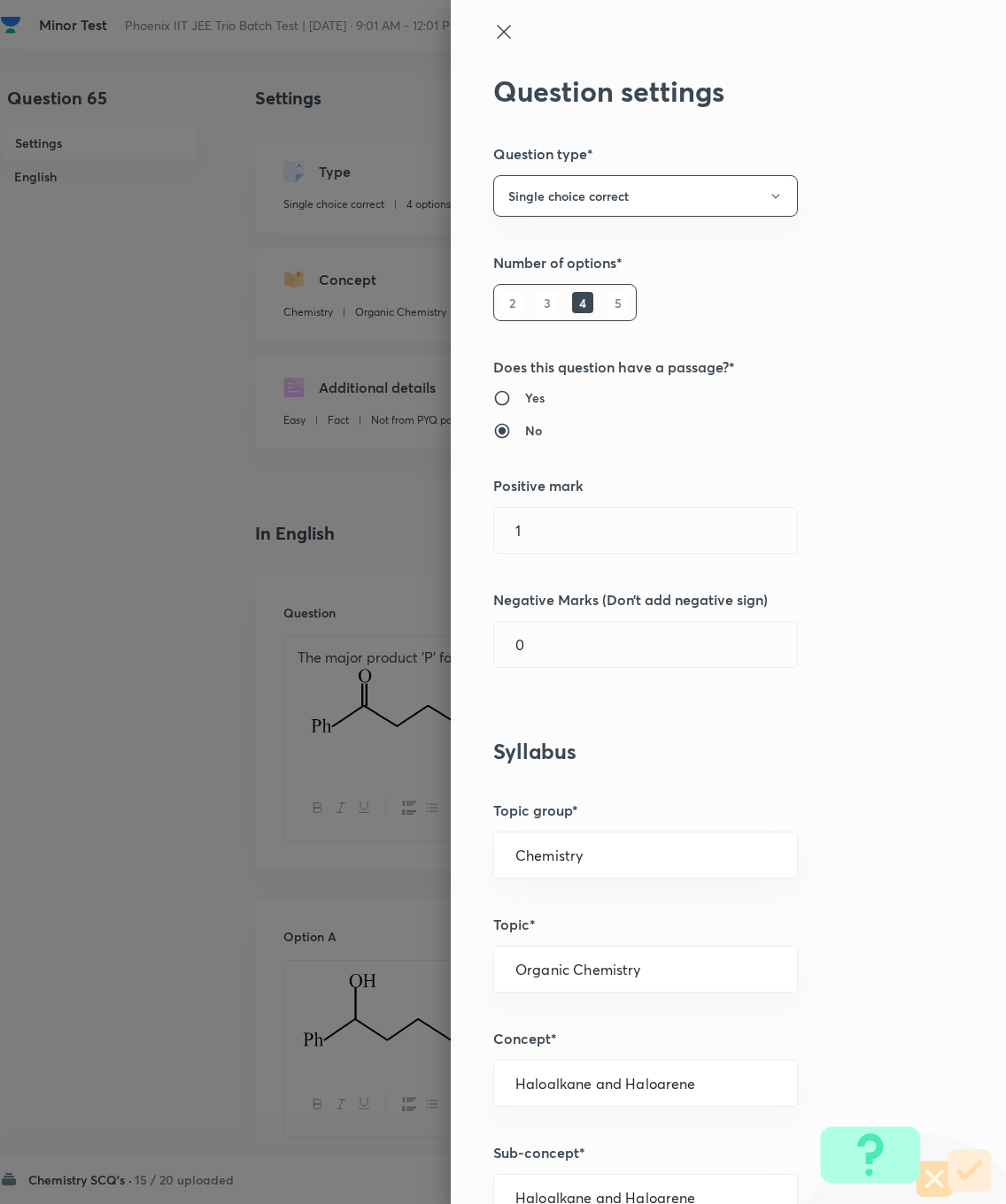
click at [564, 533] on input "1" at bounding box center [645, 530] width 303 height 45
type input "4"
click at [588, 630] on input "0" at bounding box center [645, 644] width 303 height 45
click at [574, 660] on input "0" at bounding box center [645, 644] width 303 height 45
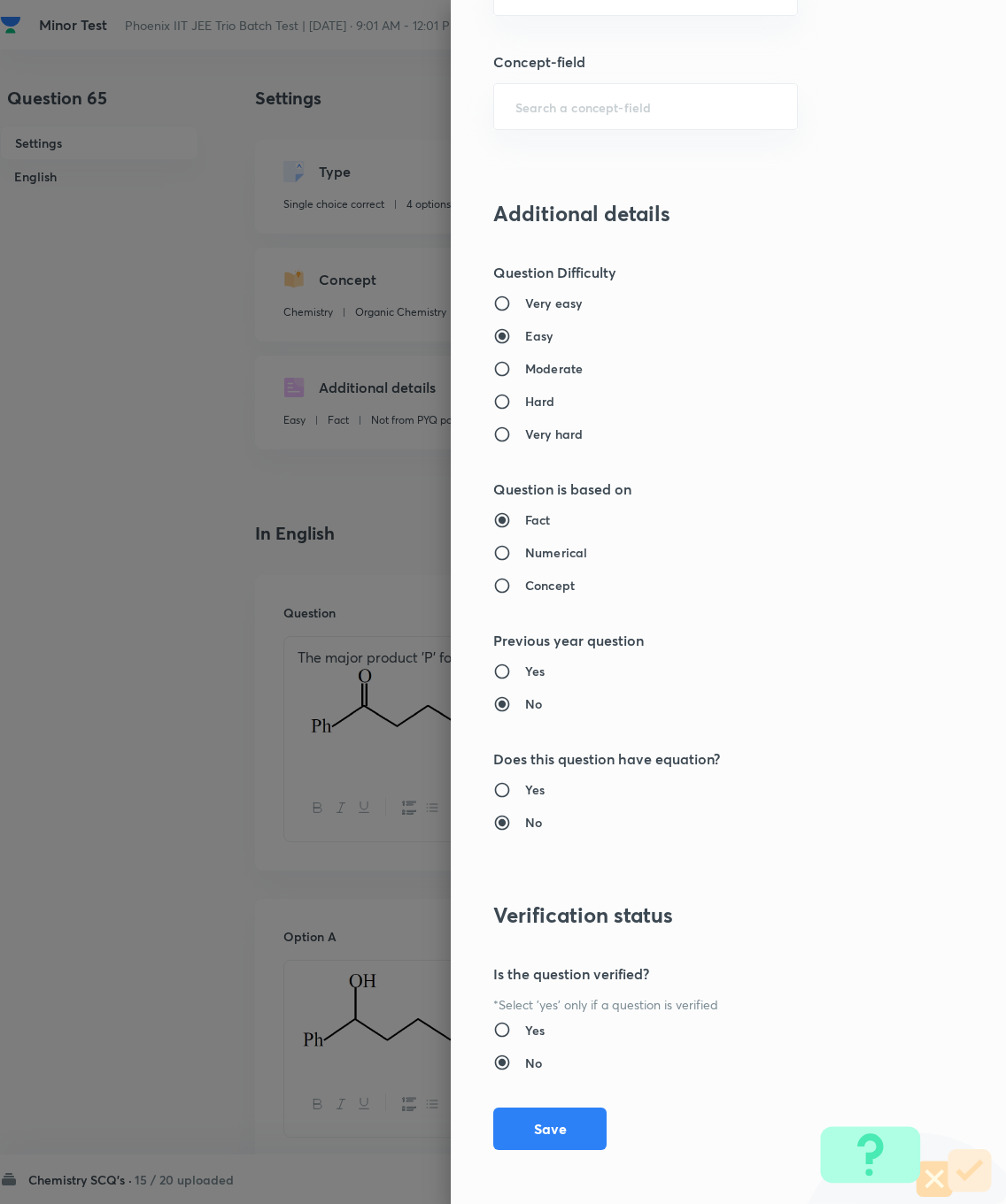
type input "1"
click at [539, 858] on button "Save" at bounding box center [550, 1129] width 113 height 43
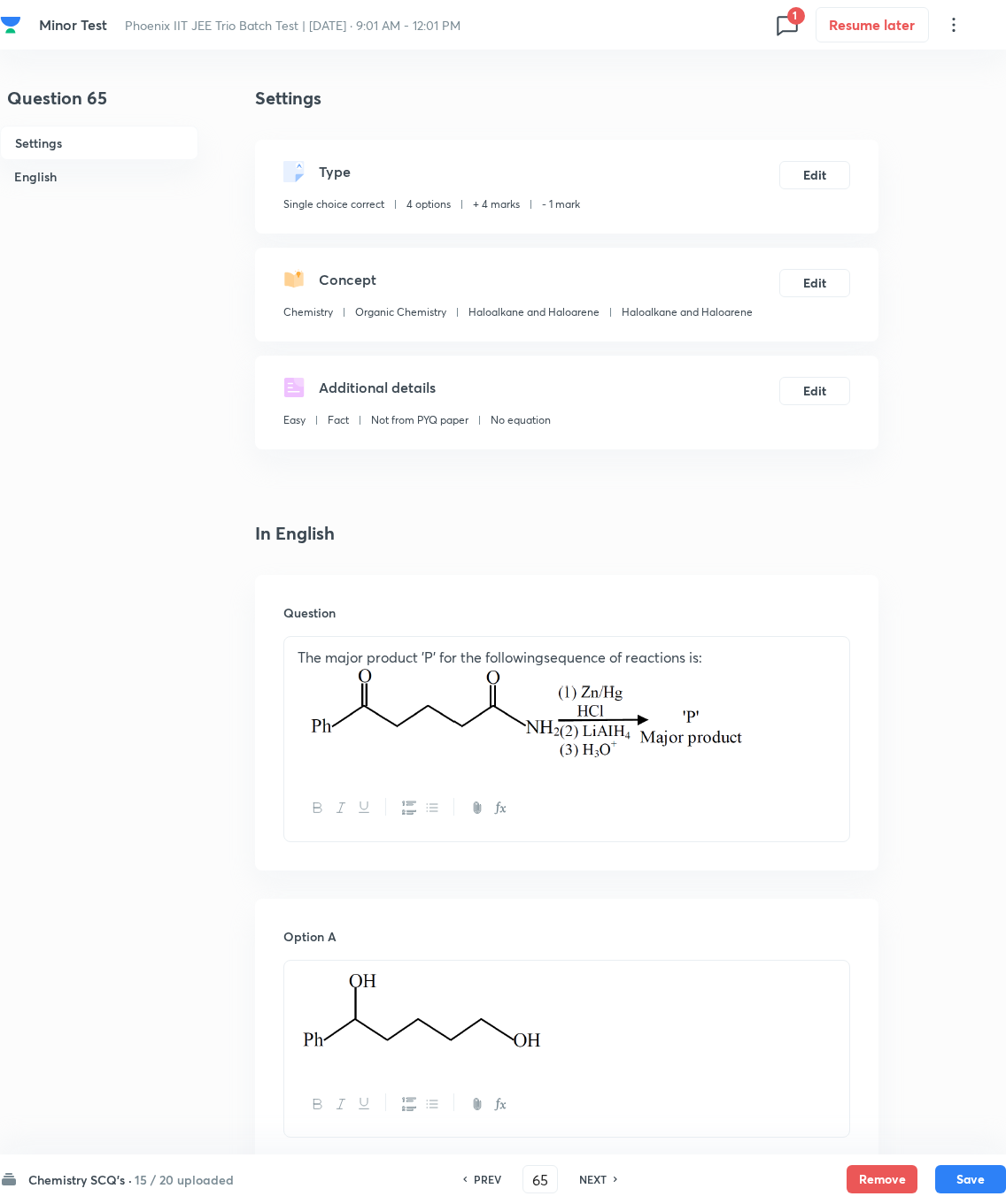
click at [716, 858] on button "Save" at bounding box center [970, 1179] width 70 height 29
type input "66"
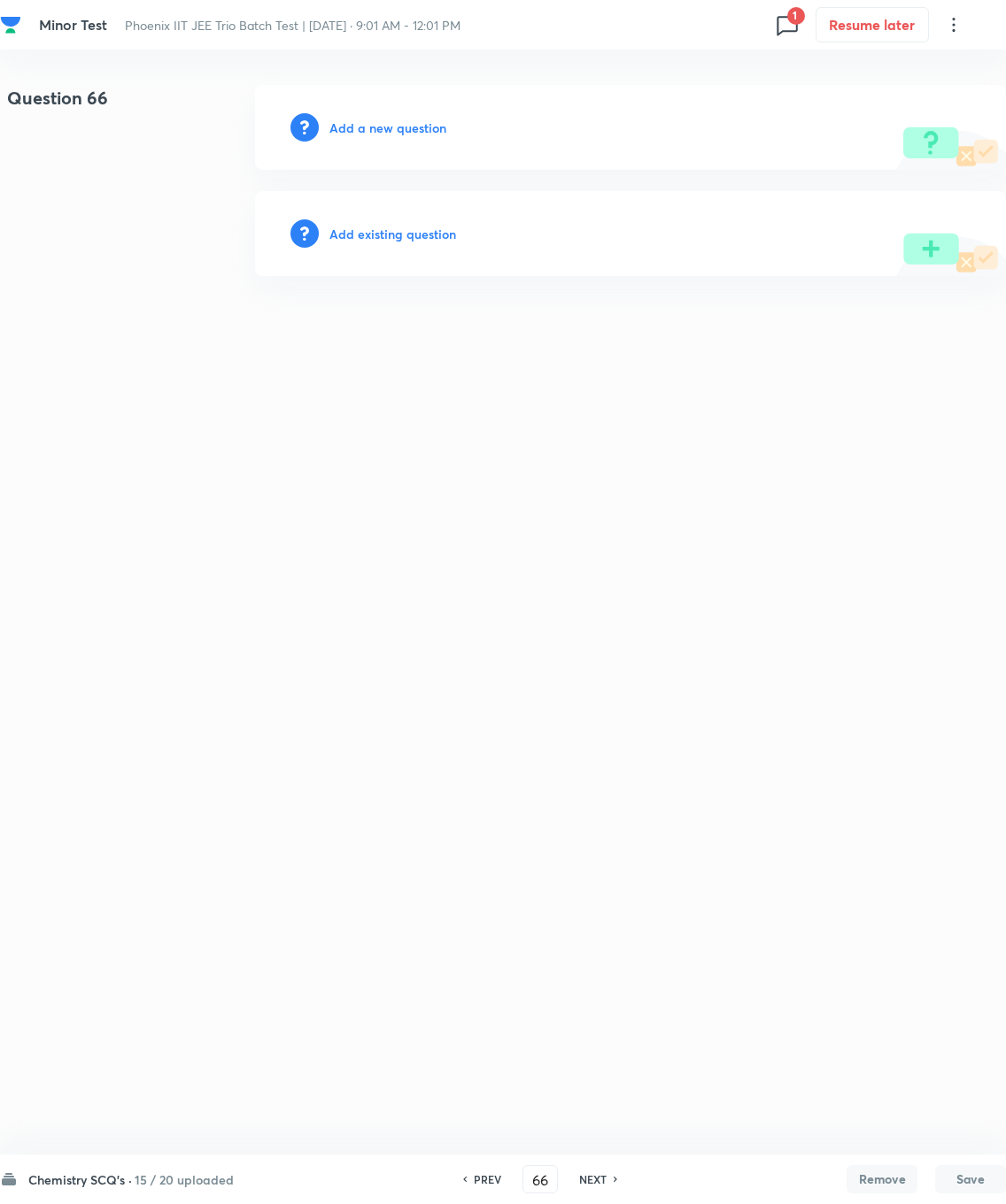
click at [379, 235] on h6 "Add existing question" at bounding box center [392, 234] width 127 height 19
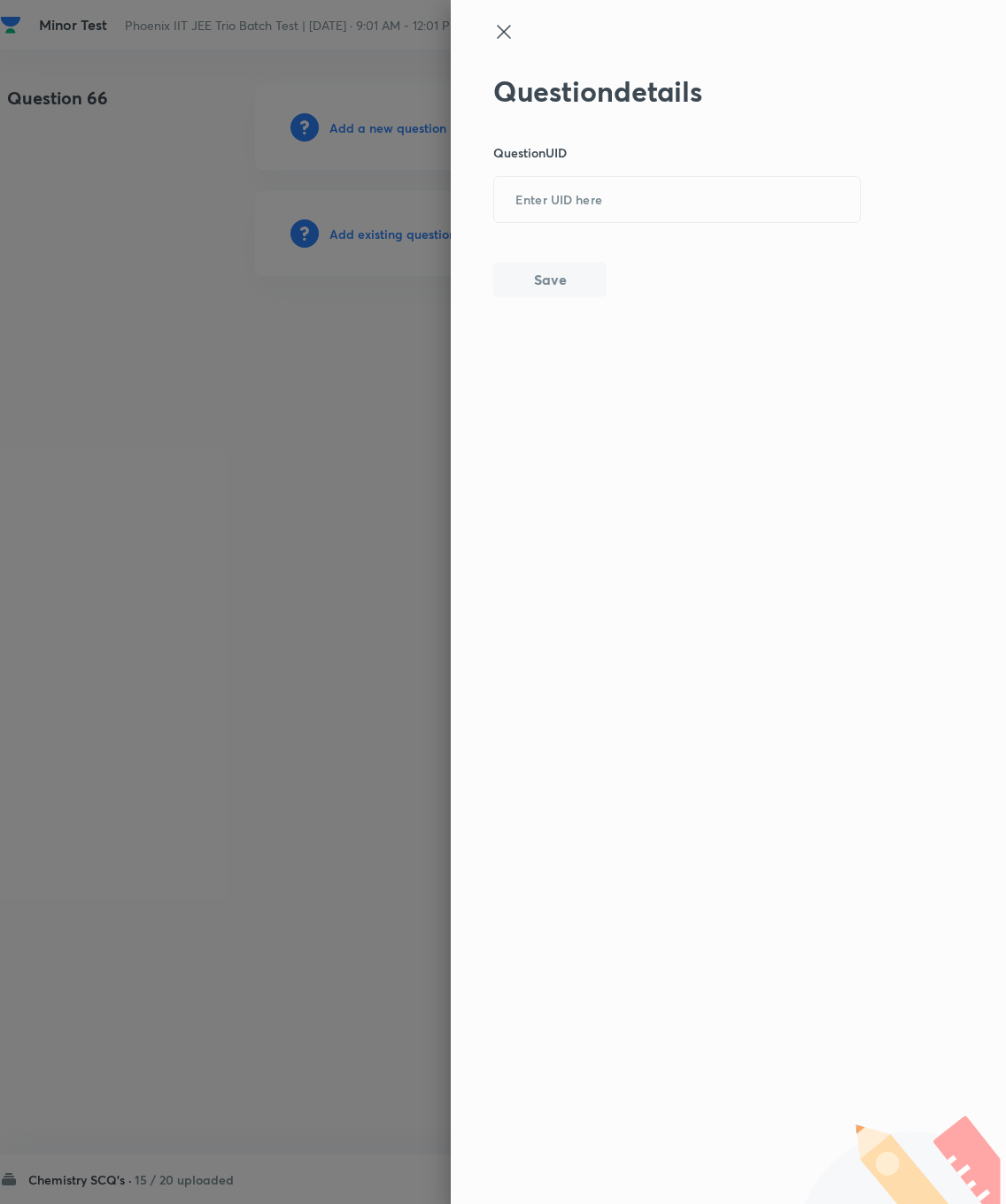
click at [560, 210] on input "text" at bounding box center [677, 200] width 365 height 44
type input "MIFQ3"
click at [542, 266] on button "Save" at bounding box center [550, 280] width 113 height 35
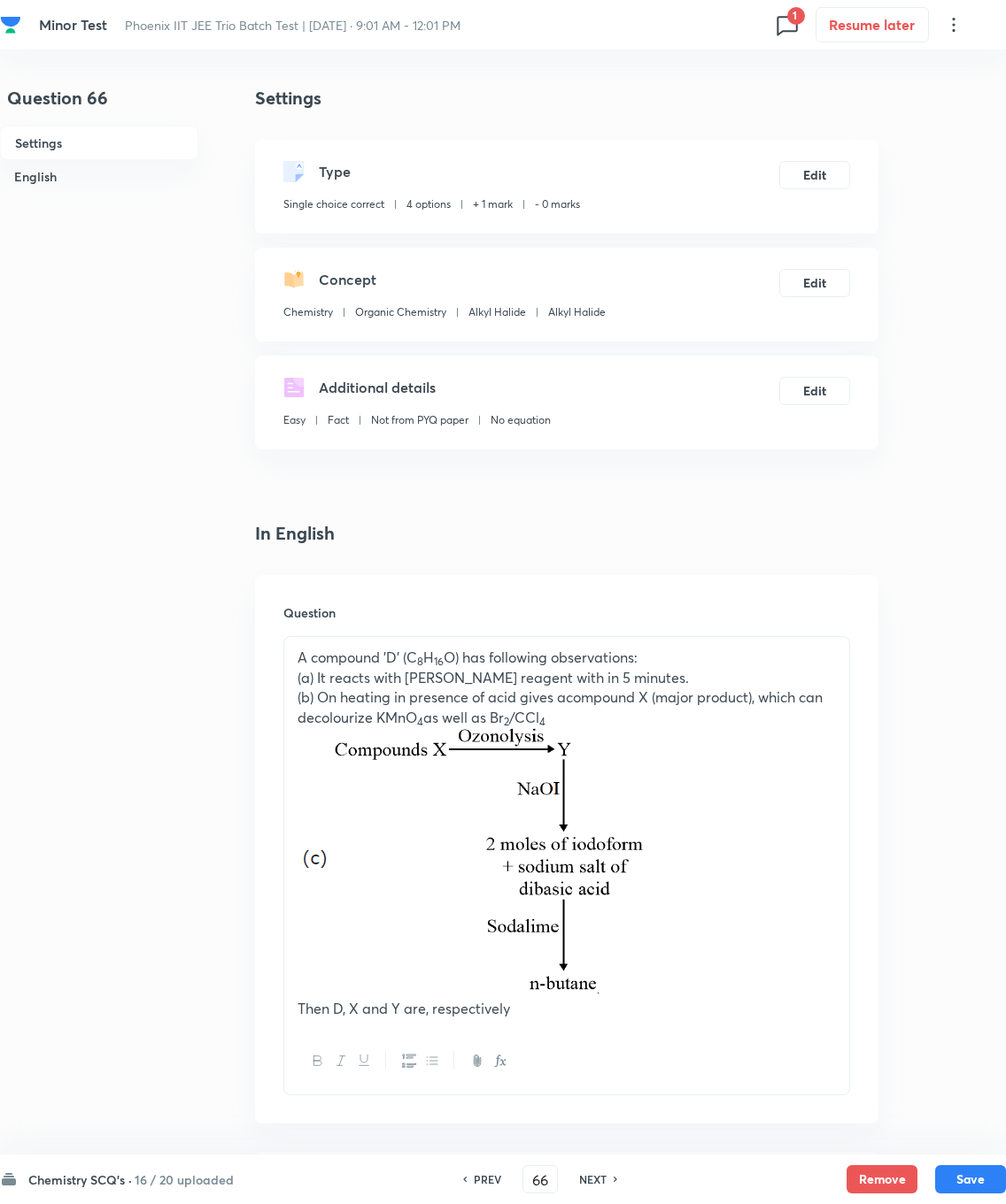
click at [716, 178] on button "Edit" at bounding box center [814, 175] width 70 height 29
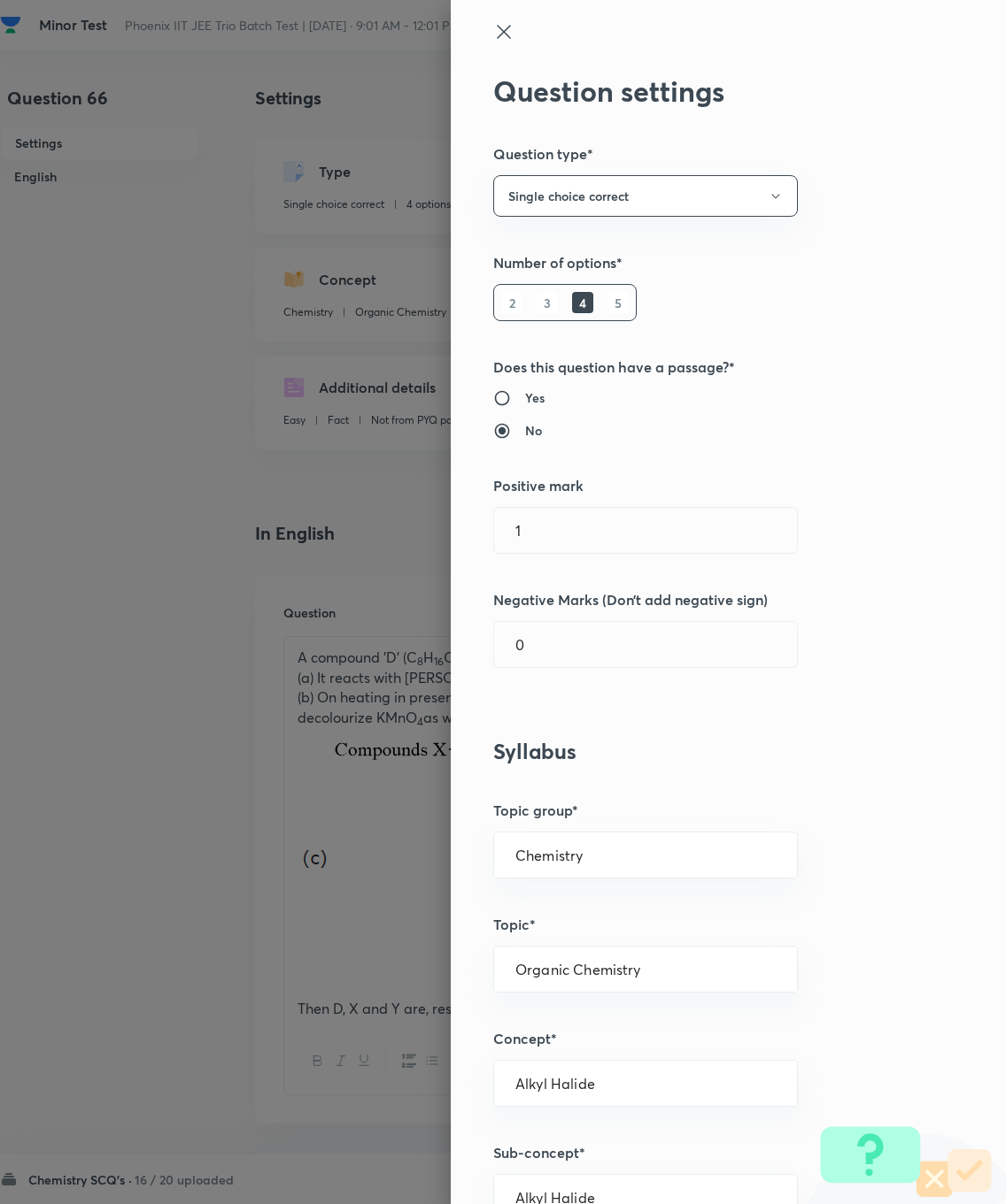
click at [555, 508] on input "1" at bounding box center [645, 530] width 303 height 45
click at [577, 516] on input "1" at bounding box center [645, 530] width 303 height 45
click at [581, 531] on input "1" at bounding box center [645, 530] width 303 height 45
type input "4"
click at [564, 644] on input "0" at bounding box center [645, 644] width 303 height 45
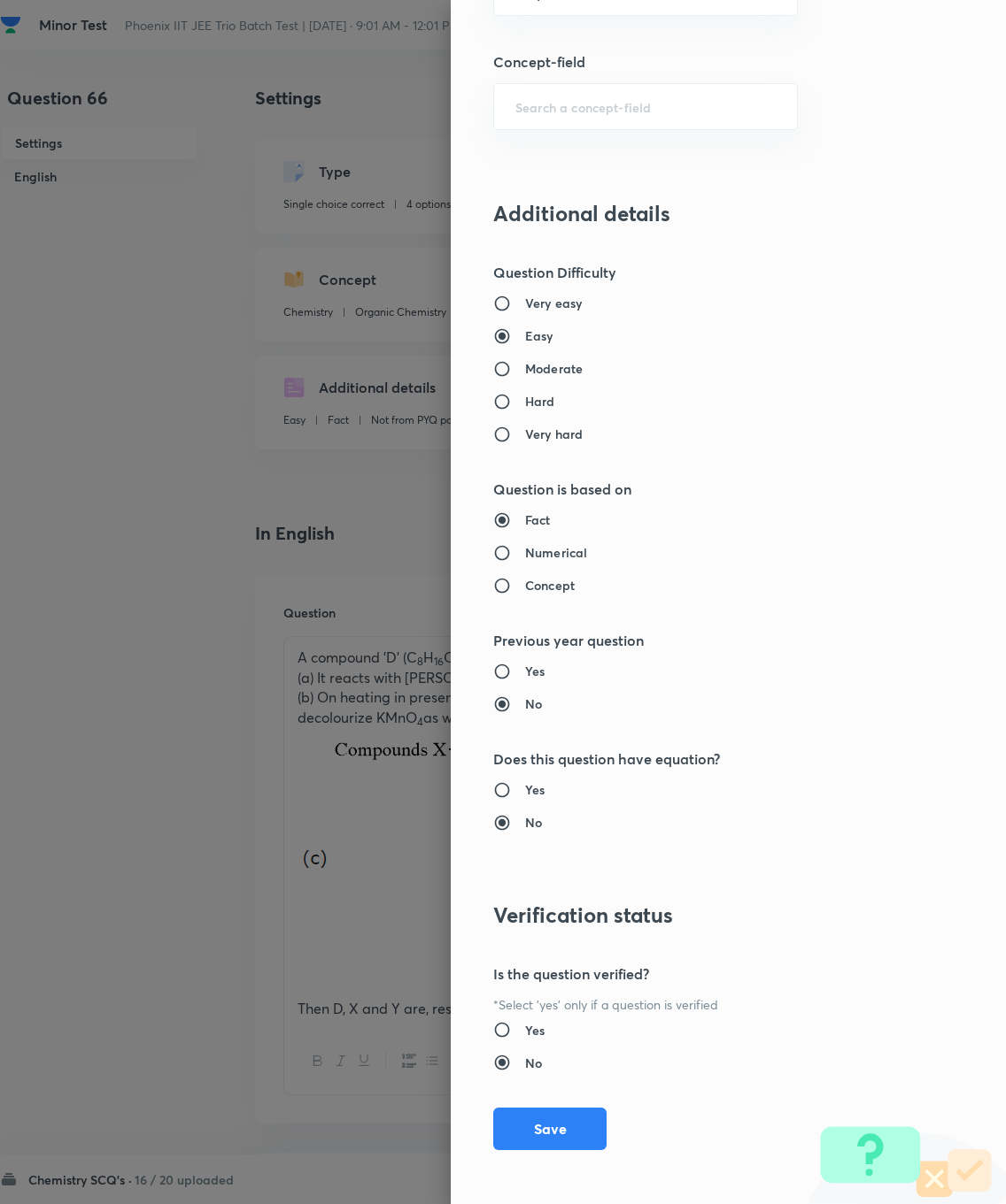
type input "1"
click at [542, 858] on button "Save" at bounding box center [550, 1129] width 113 height 43
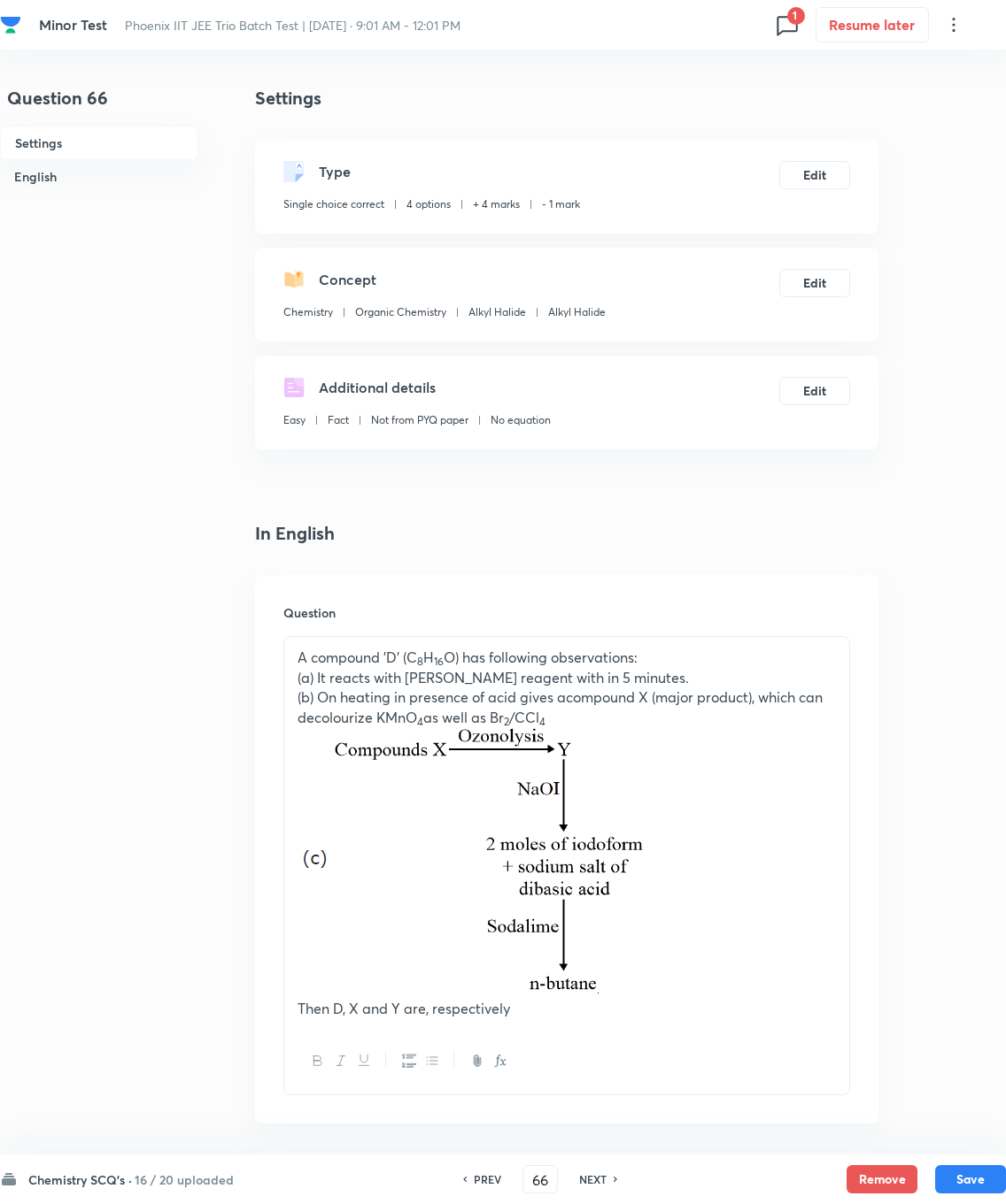
click at [716, 858] on button "Save" at bounding box center [970, 1179] width 70 height 29
type input "67"
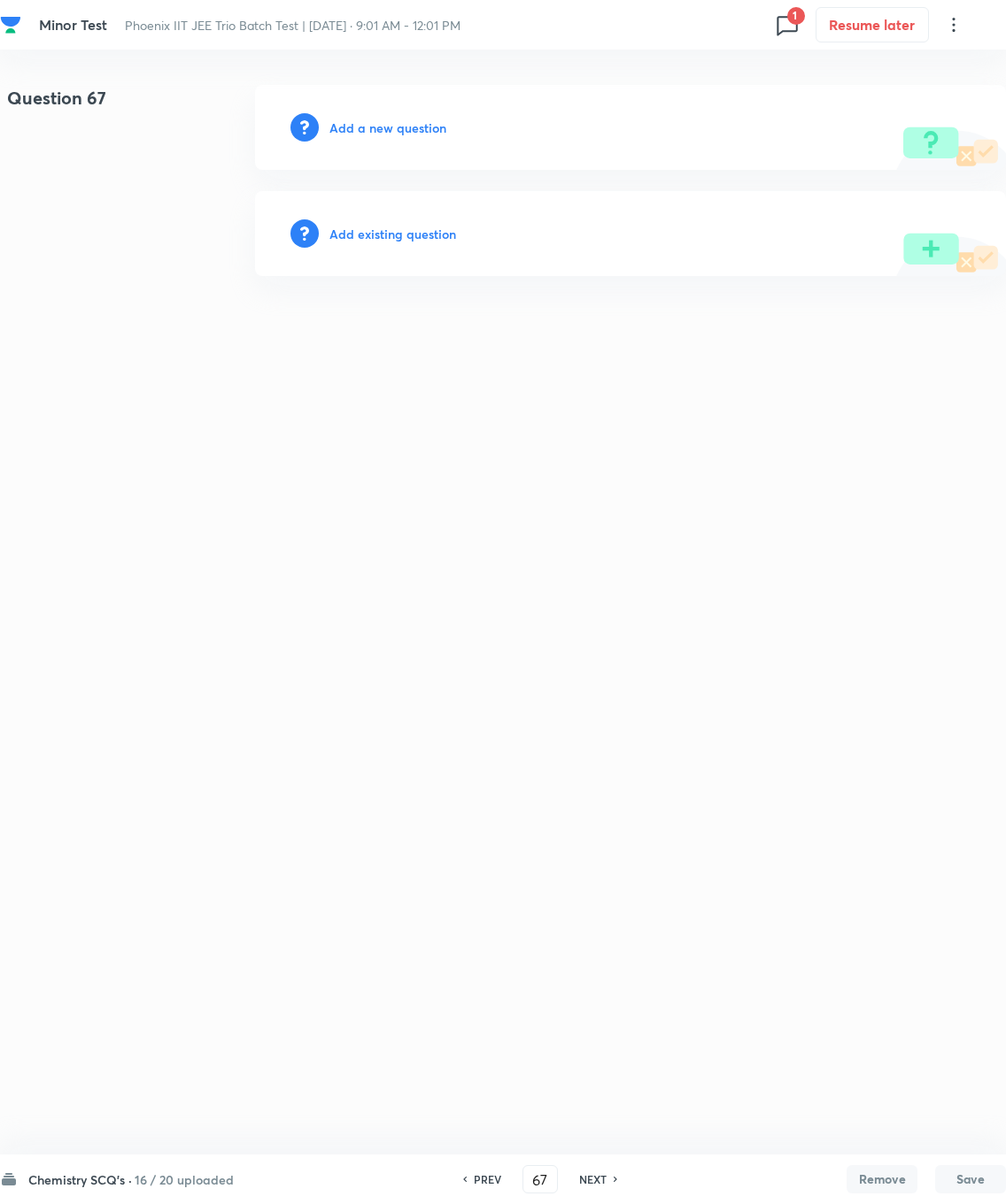
click at [376, 228] on h6 "Add existing question" at bounding box center [392, 234] width 127 height 19
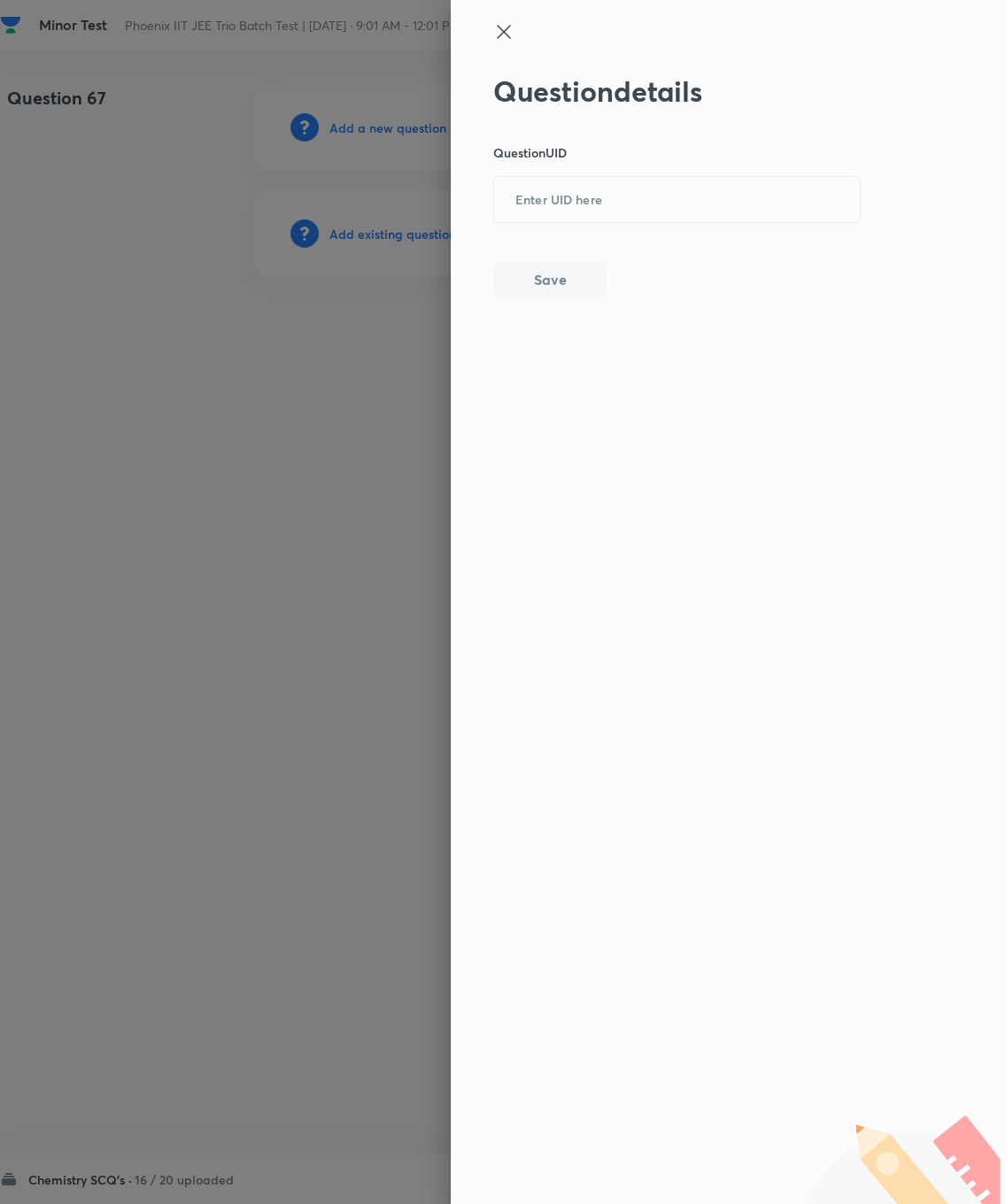
click at [554, 180] on input "text" at bounding box center [677, 200] width 365 height 44
type input "SF529"
click at [531, 272] on button "Save" at bounding box center [550, 280] width 113 height 35
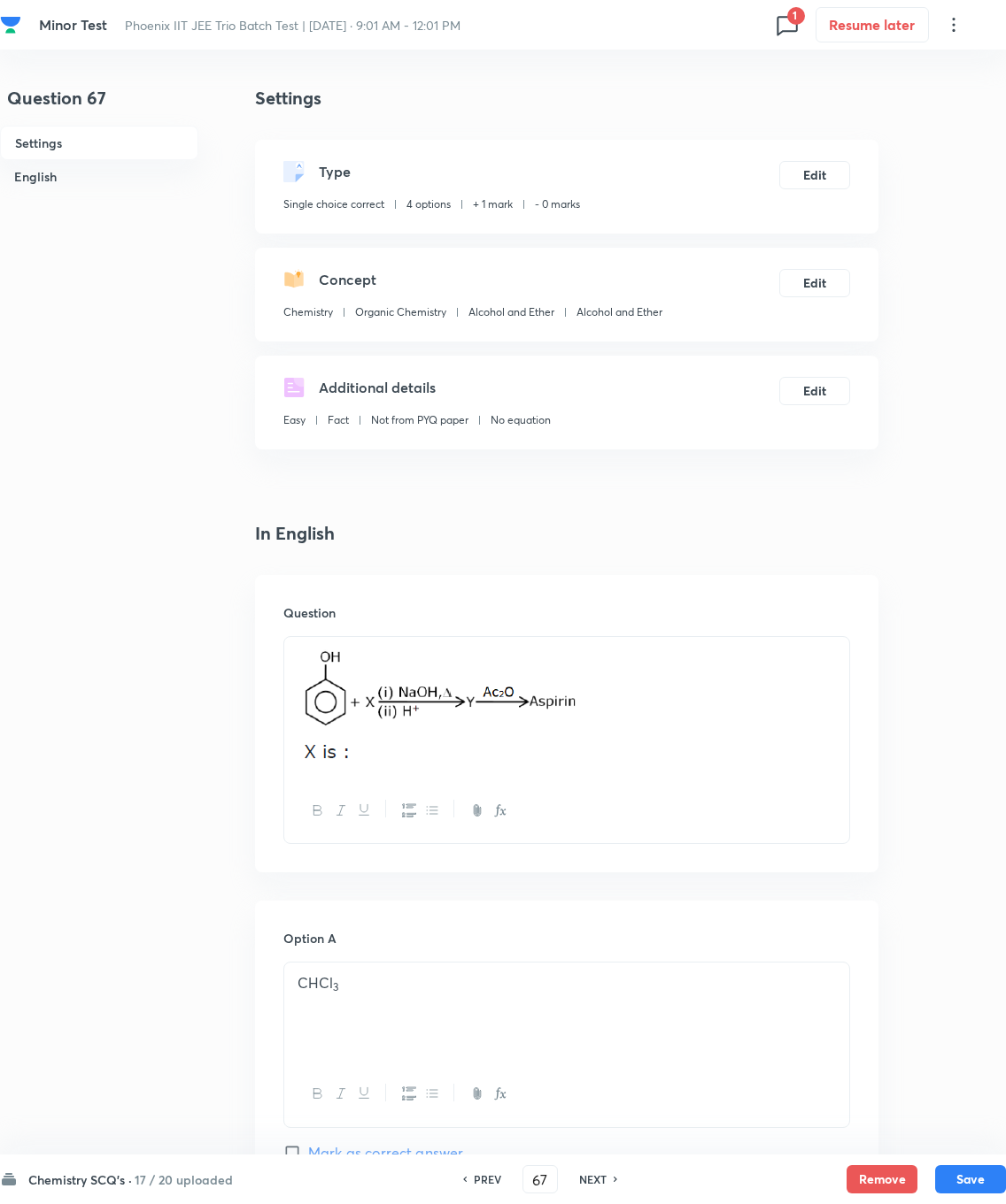
click at [716, 177] on button "Edit" at bounding box center [814, 175] width 70 height 29
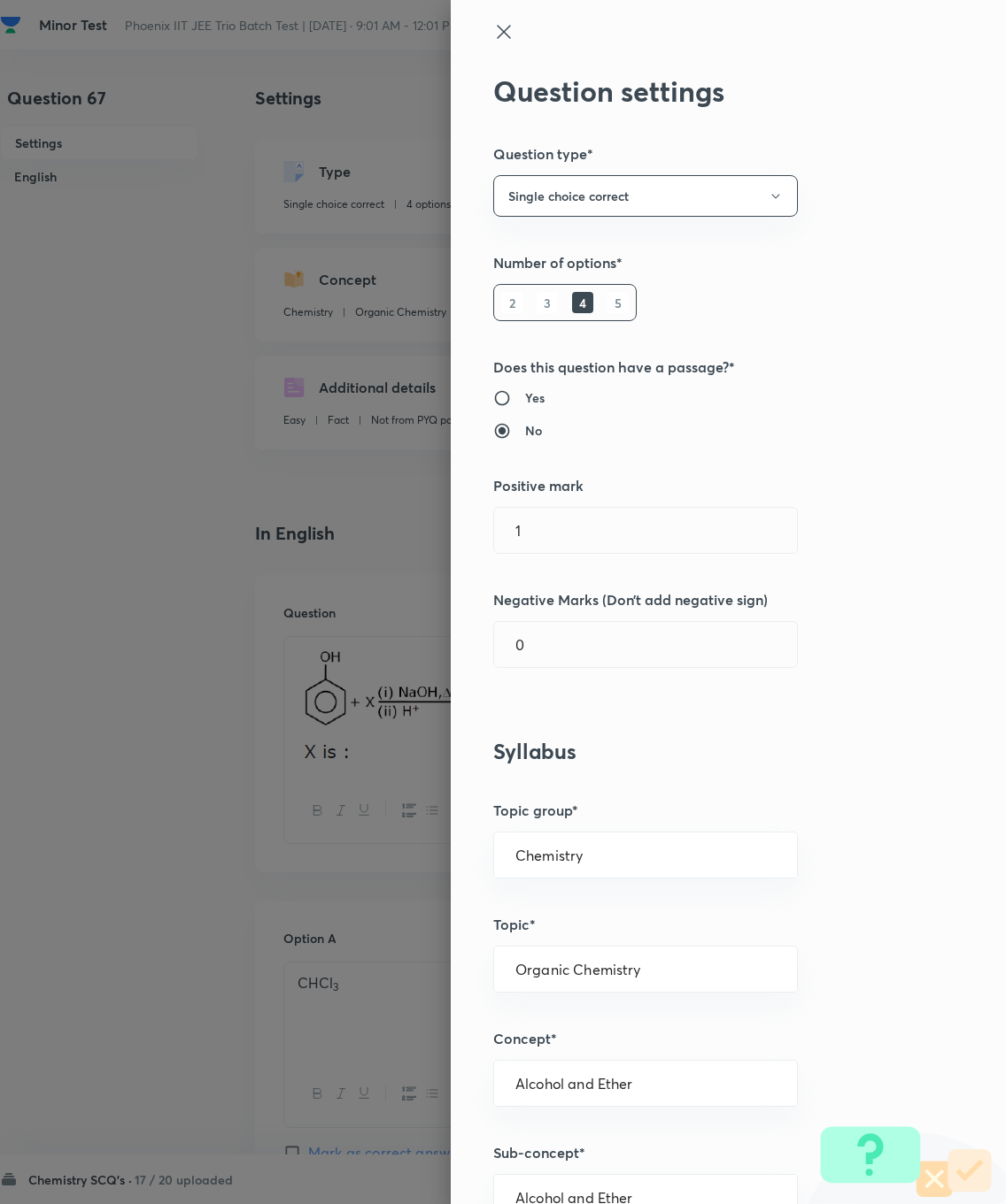
click at [582, 528] on input "1" at bounding box center [645, 530] width 303 height 45
type input "4"
click at [595, 639] on input "0" at bounding box center [645, 644] width 303 height 45
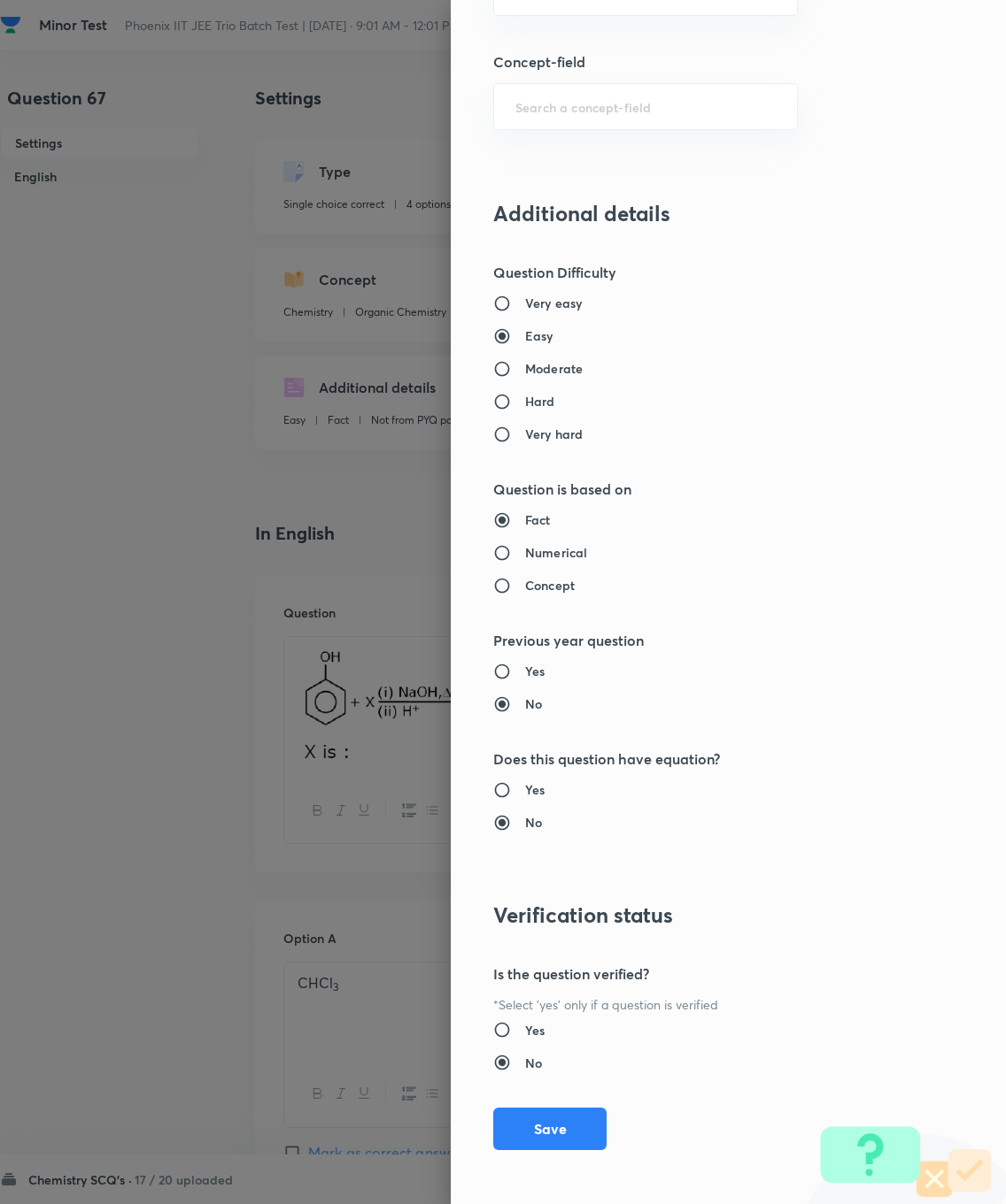
type input "1"
click at [557, 858] on button "Save" at bounding box center [550, 1129] width 113 height 43
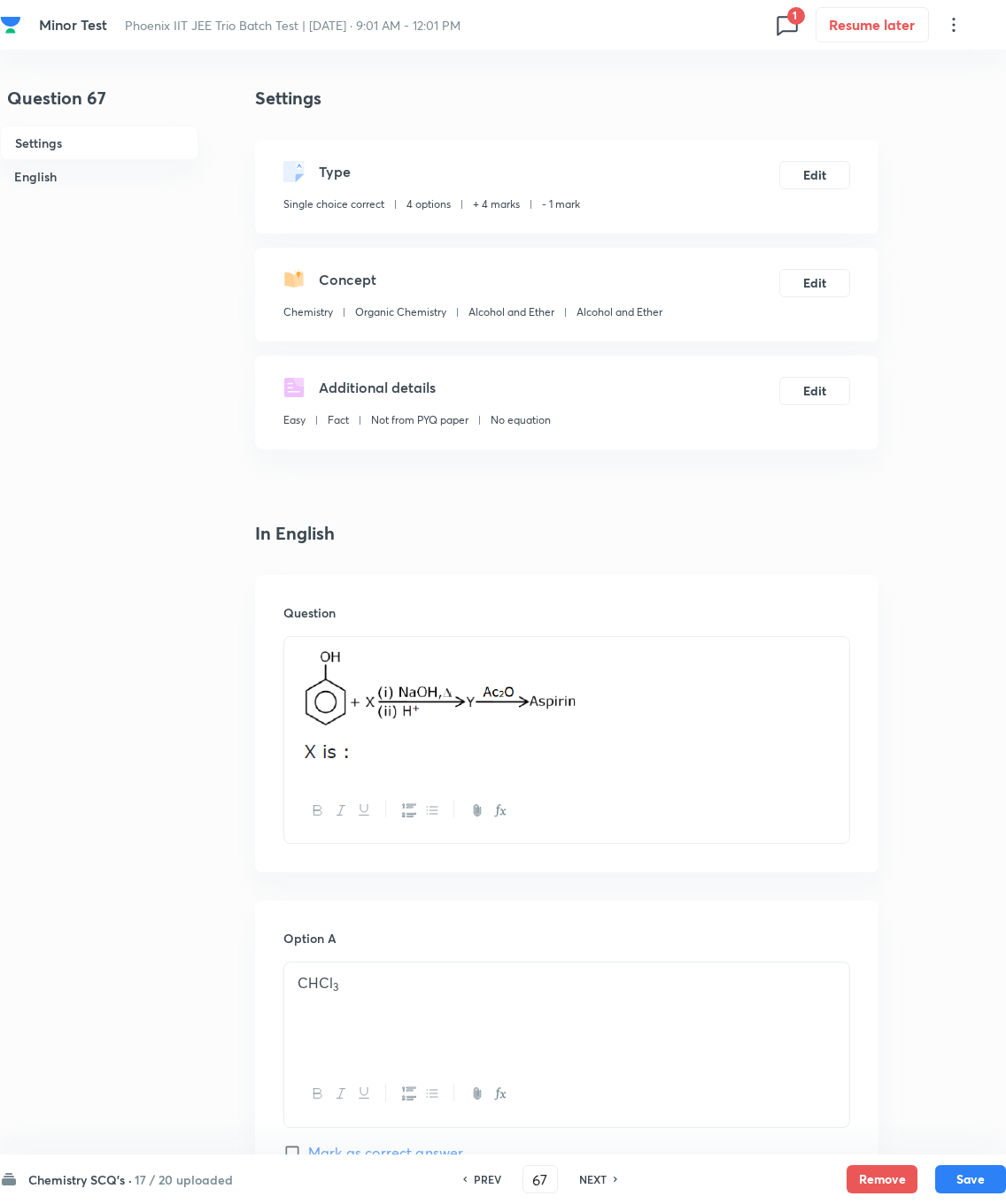
click at [716, 858] on div "Chemistry SCQ's · 17 / 20 uploaded PREV 67 ​ NEXT Remove Save" at bounding box center [503, 1179] width 1006 height 49
click at [716, 858] on button "Save" at bounding box center [970, 1179] width 70 height 29
type input "68"
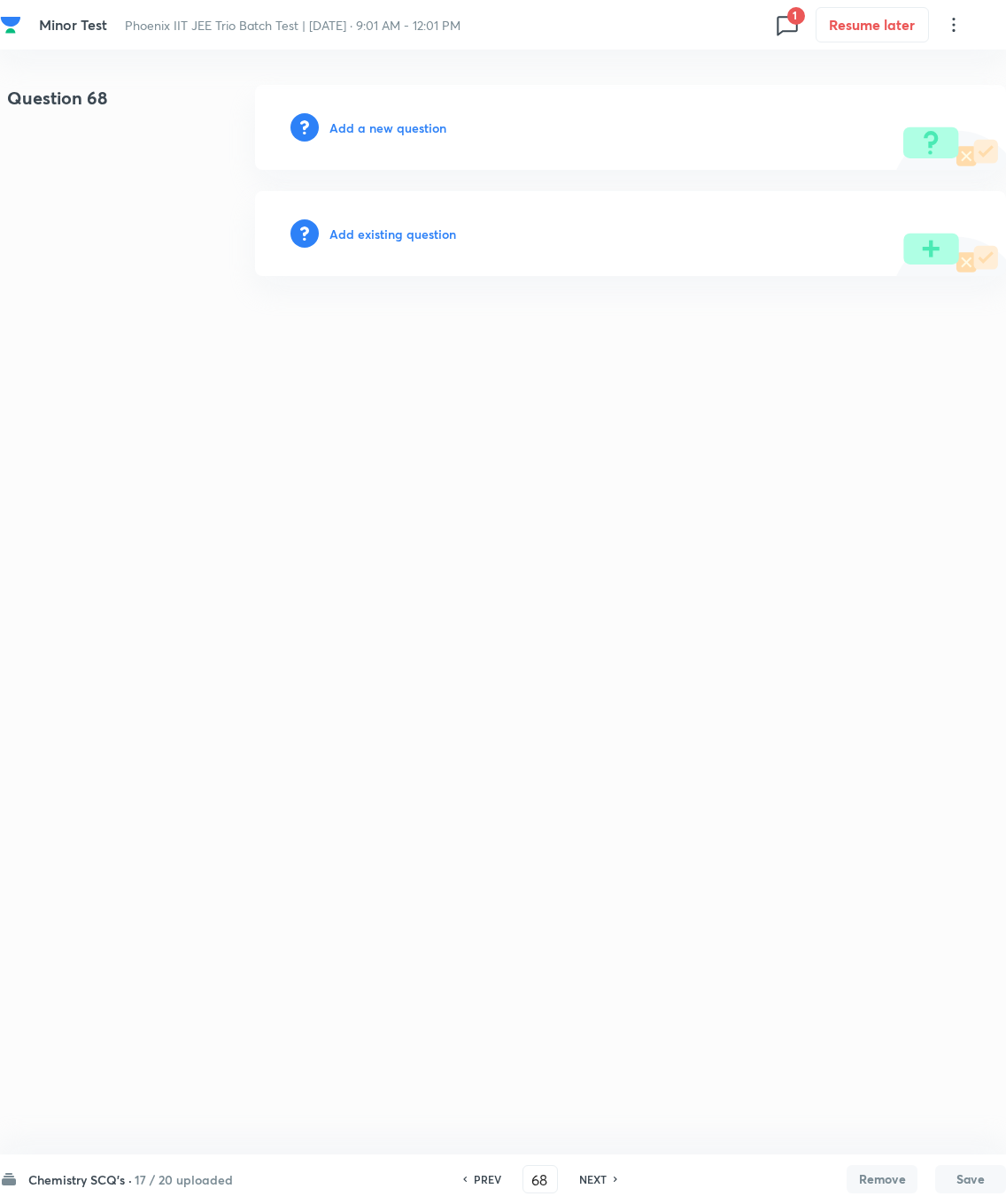
click at [392, 235] on h6 "Add existing question" at bounding box center [392, 234] width 127 height 19
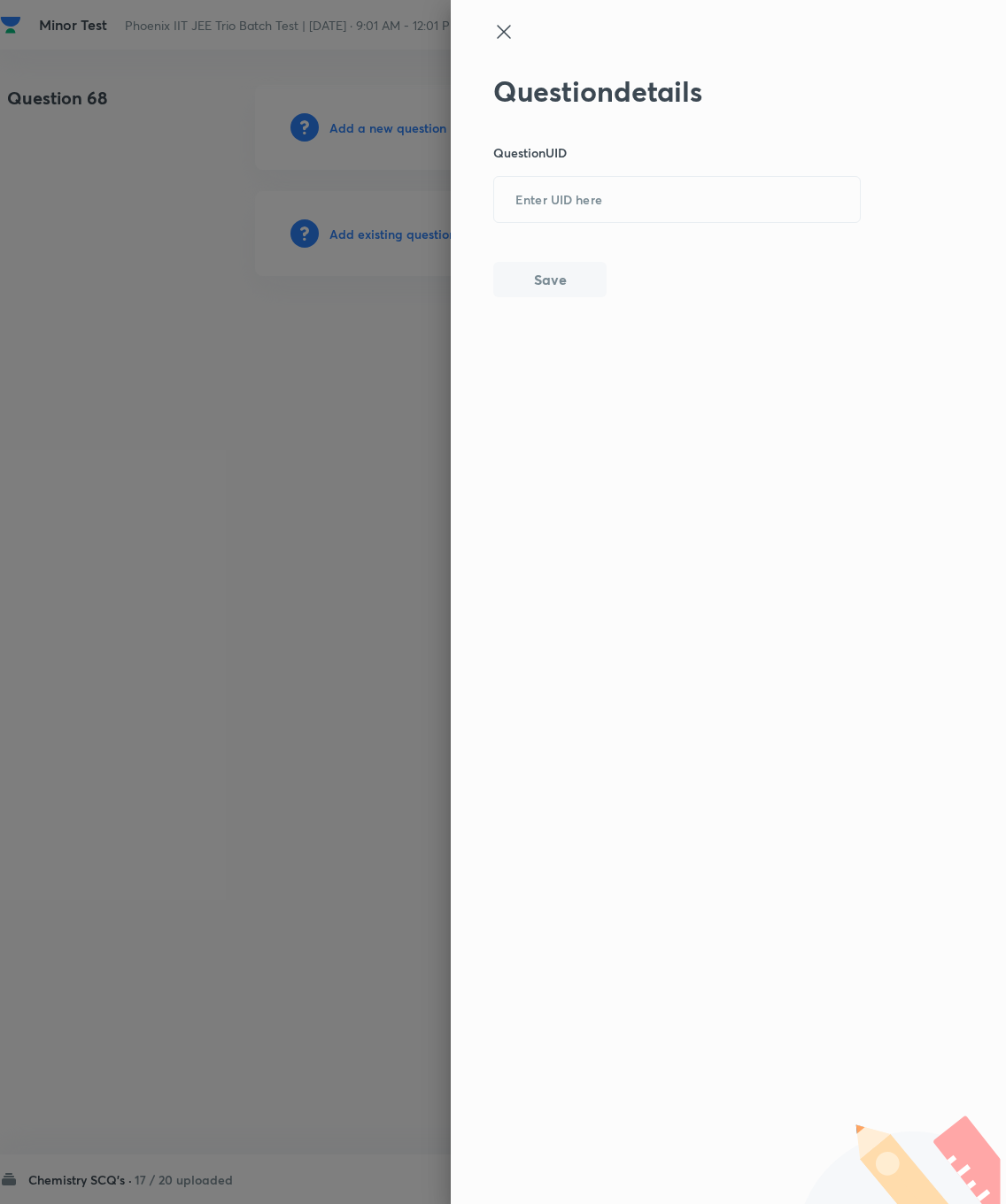
click at [564, 198] on input "text" at bounding box center [677, 200] width 365 height 44
type input "U"
click at [605, 196] on input "U" at bounding box center [677, 200] width 365 height 44
type input "YRPYS"
click at [538, 273] on button "Save" at bounding box center [550, 280] width 113 height 35
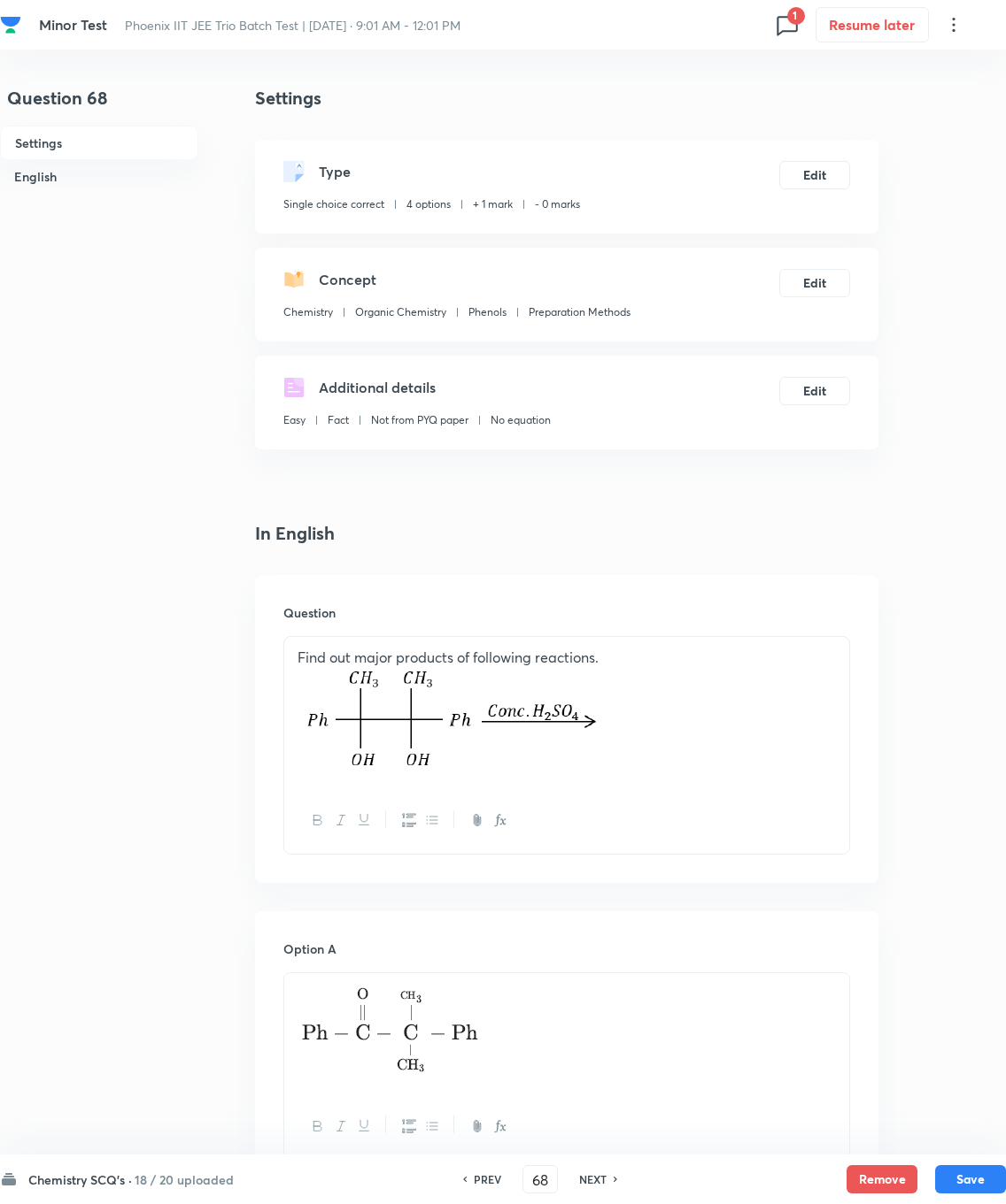
click at [716, 171] on button "Edit" at bounding box center [814, 175] width 70 height 29
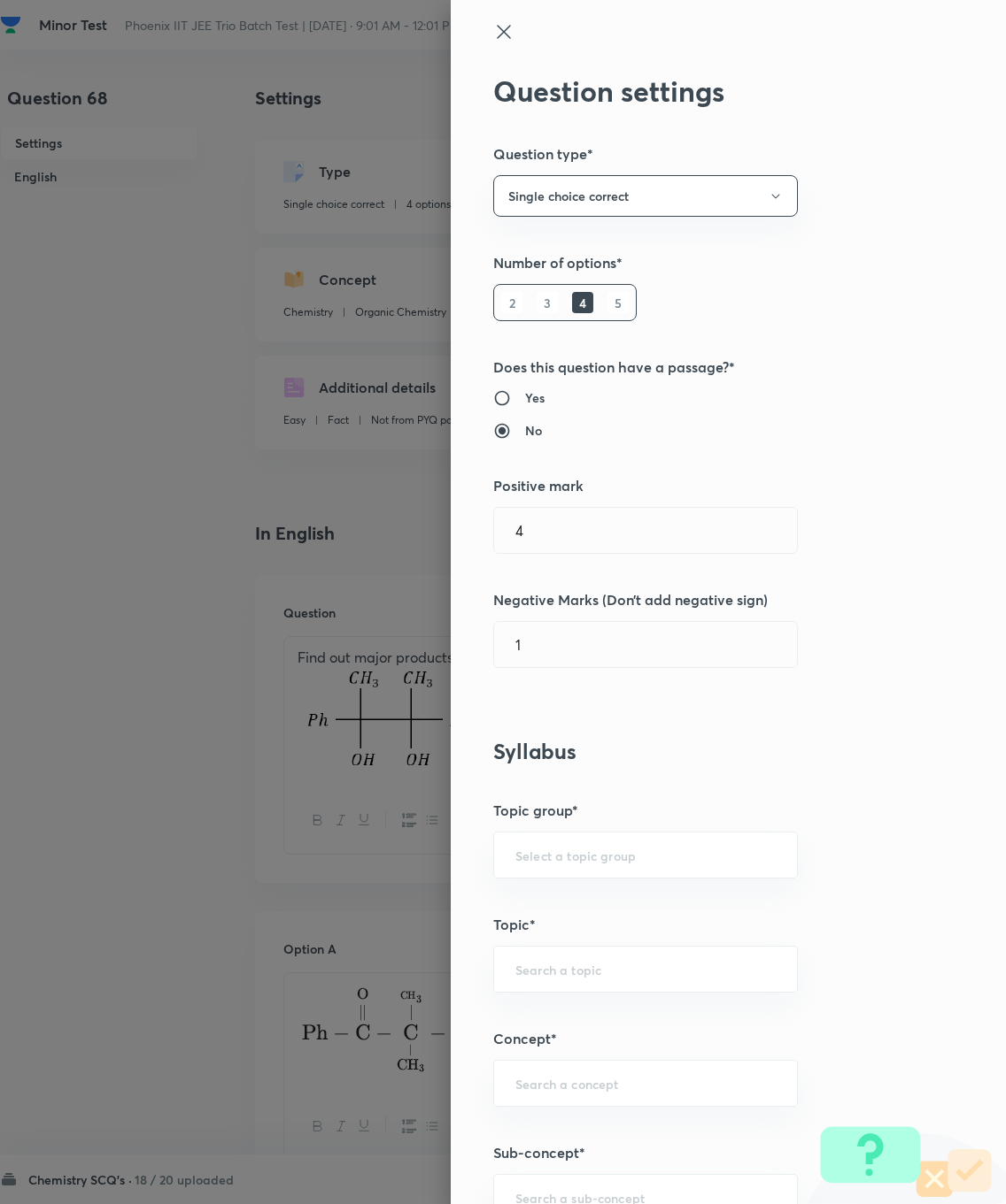
type input "1"
type input "0"
type input "Chemistry"
type input "Organic Chemistry"
type input "Phenols"
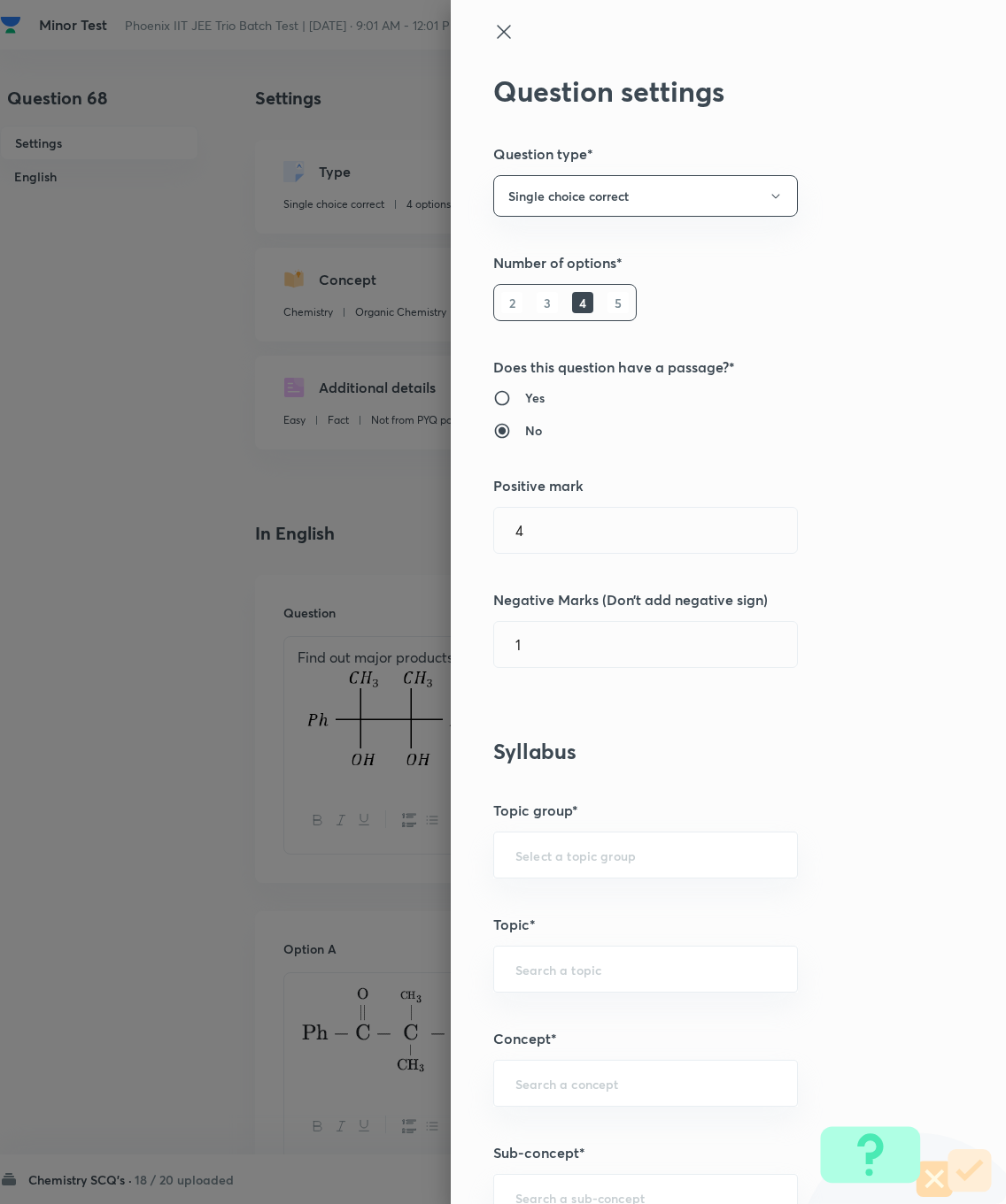
type input "Preparation Methods"
click at [576, 509] on input "1" at bounding box center [645, 530] width 303 height 45
click at [550, 538] on input "1" at bounding box center [645, 530] width 303 height 45
type input "4"
click at [580, 635] on input "0" at bounding box center [645, 644] width 303 height 45
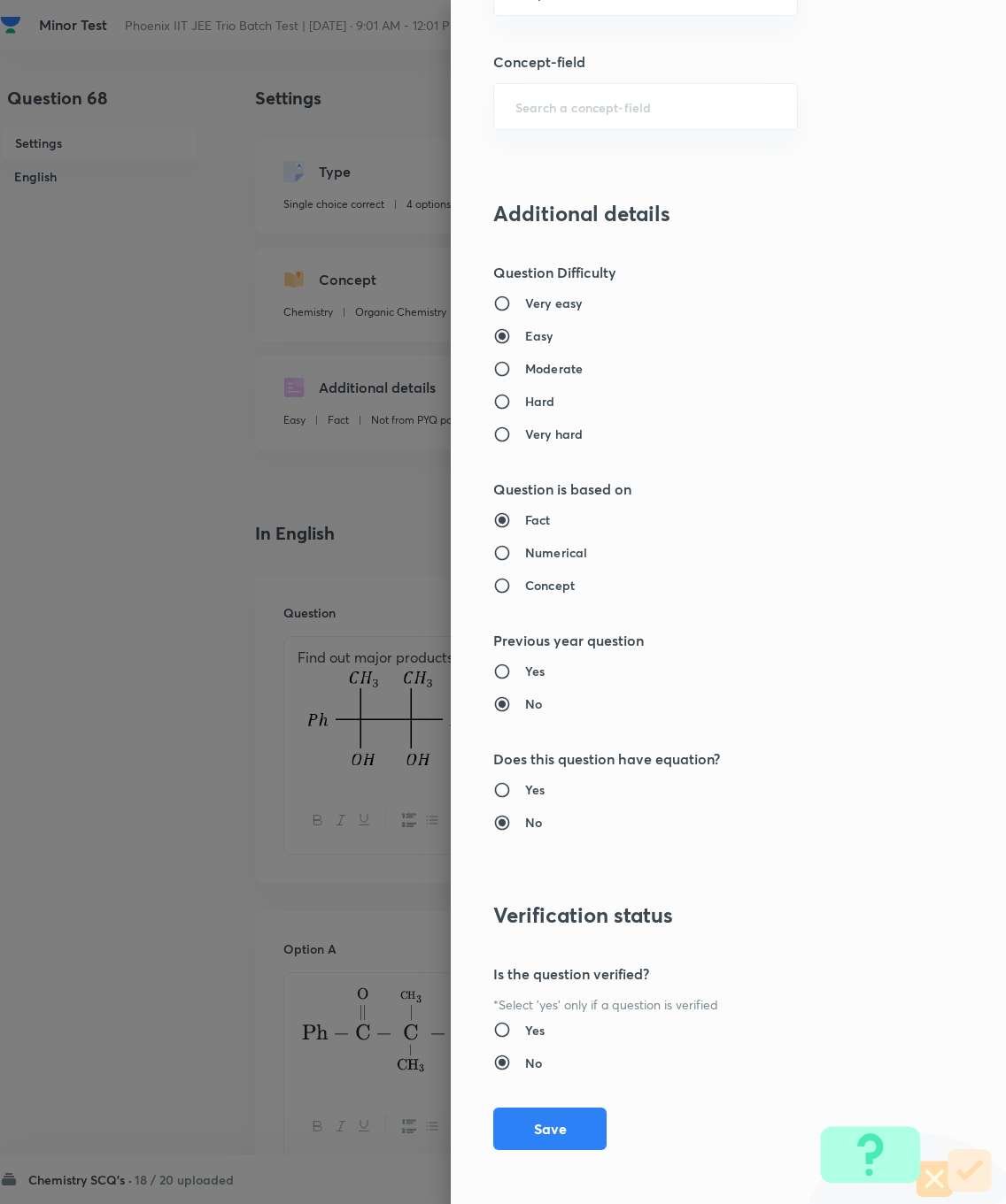
type input "1"
click at [539, 858] on button "Save" at bounding box center [550, 1129] width 113 height 43
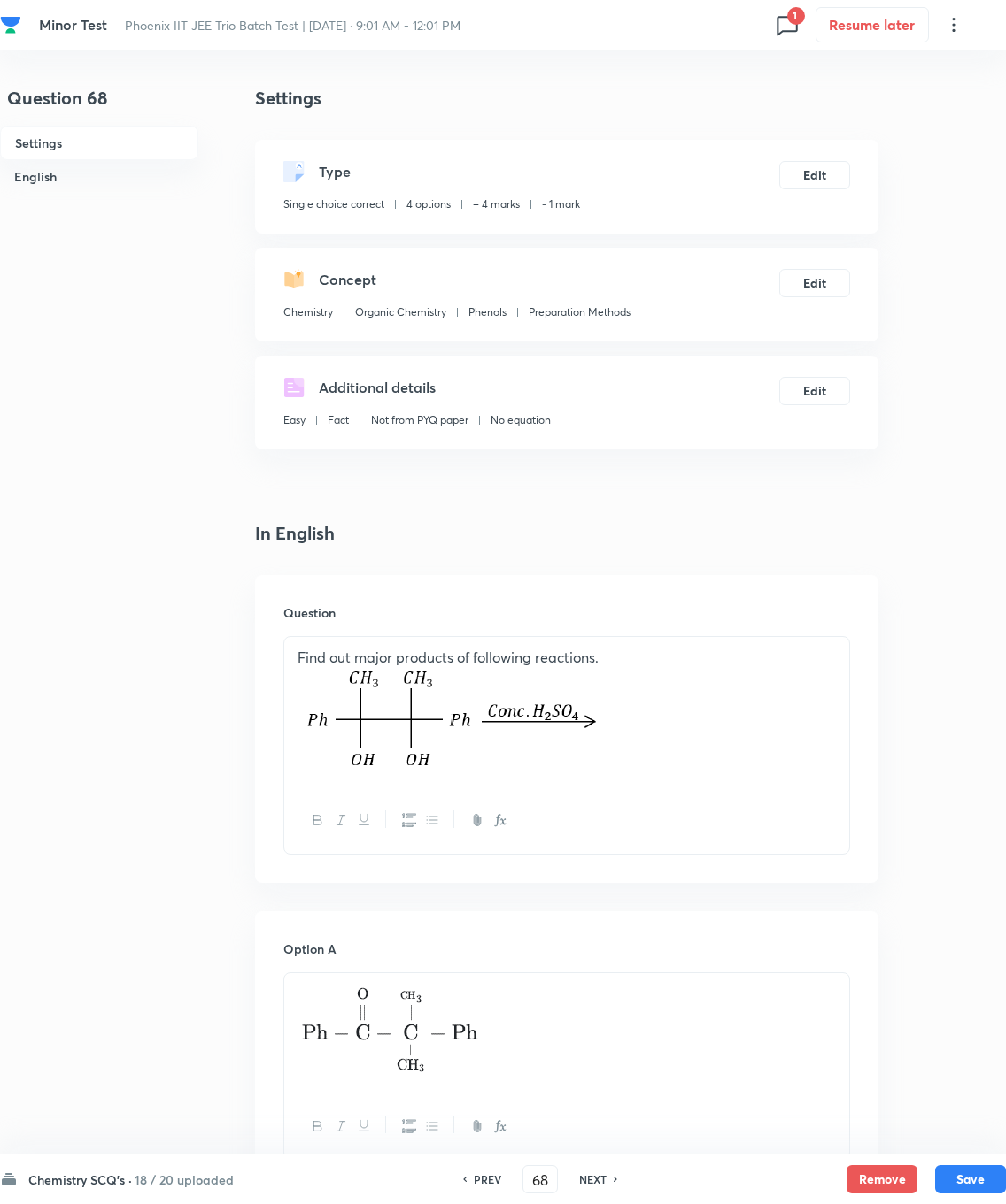
click at [716, 858] on div "Chemistry SCQ's · 18 / 20 uploaded PREV 68 ​ NEXT Remove Save" at bounding box center [503, 1179] width 1006 height 49
click at [716, 858] on button "Save" at bounding box center [970, 1179] width 70 height 29
type input "69"
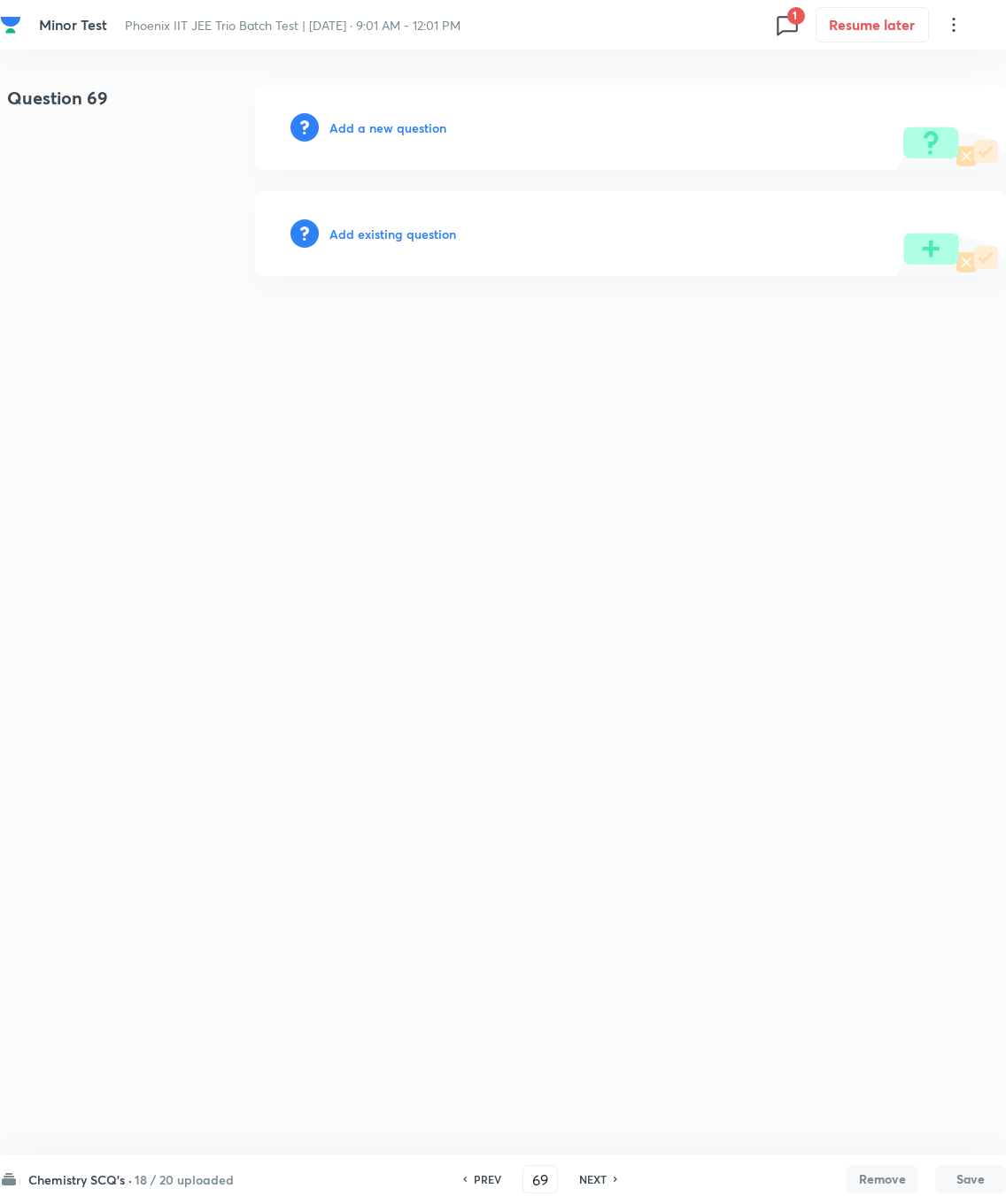
click at [369, 225] on h6 "Add existing question" at bounding box center [392, 234] width 127 height 19
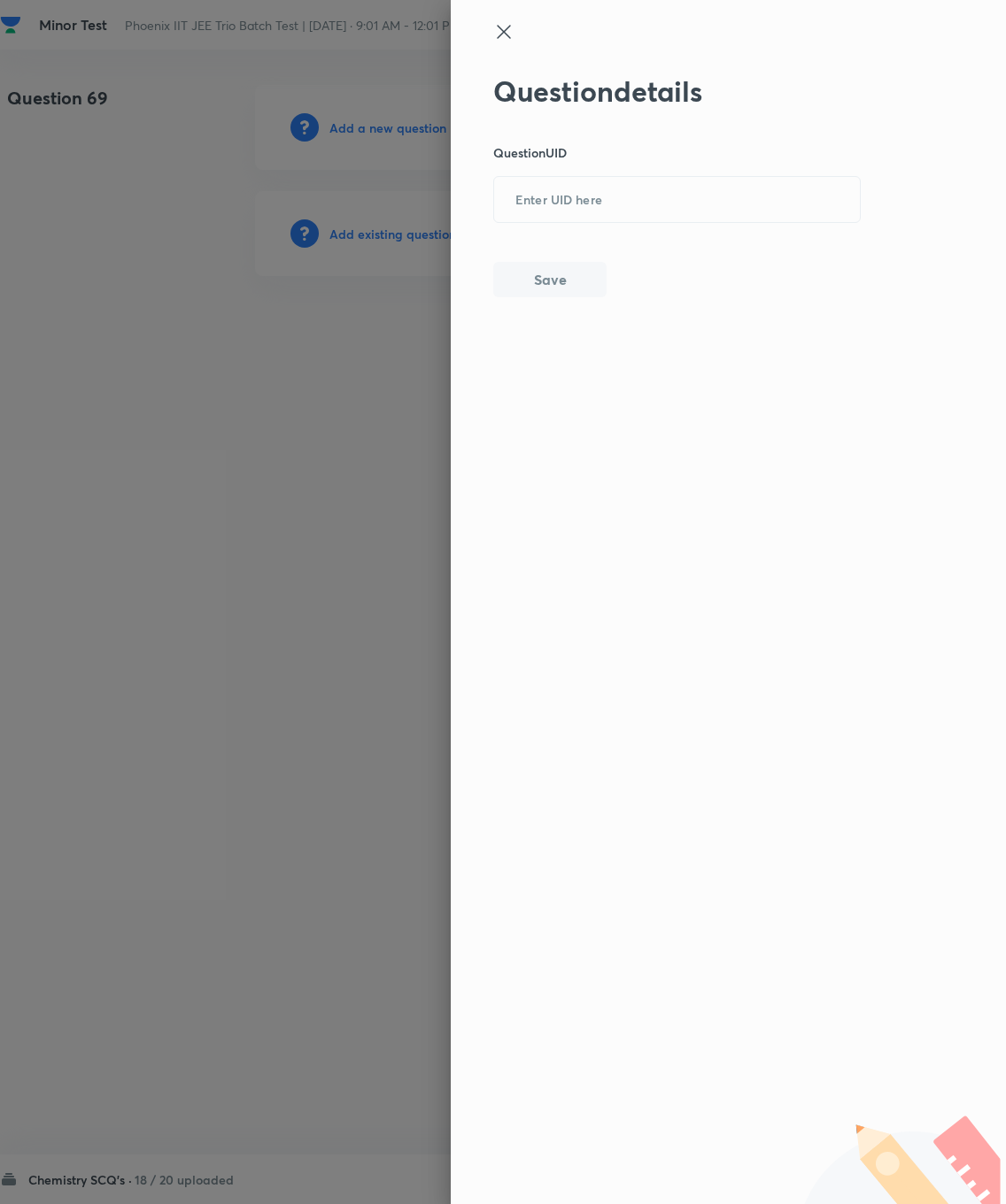
click at [538, 209] on input "text" at bounding box center [677, 200] width 365 height 44
type input "ESAIY"
click at [544, 297] on button "Save" at bounding box center [550, 280] width 113 height 35
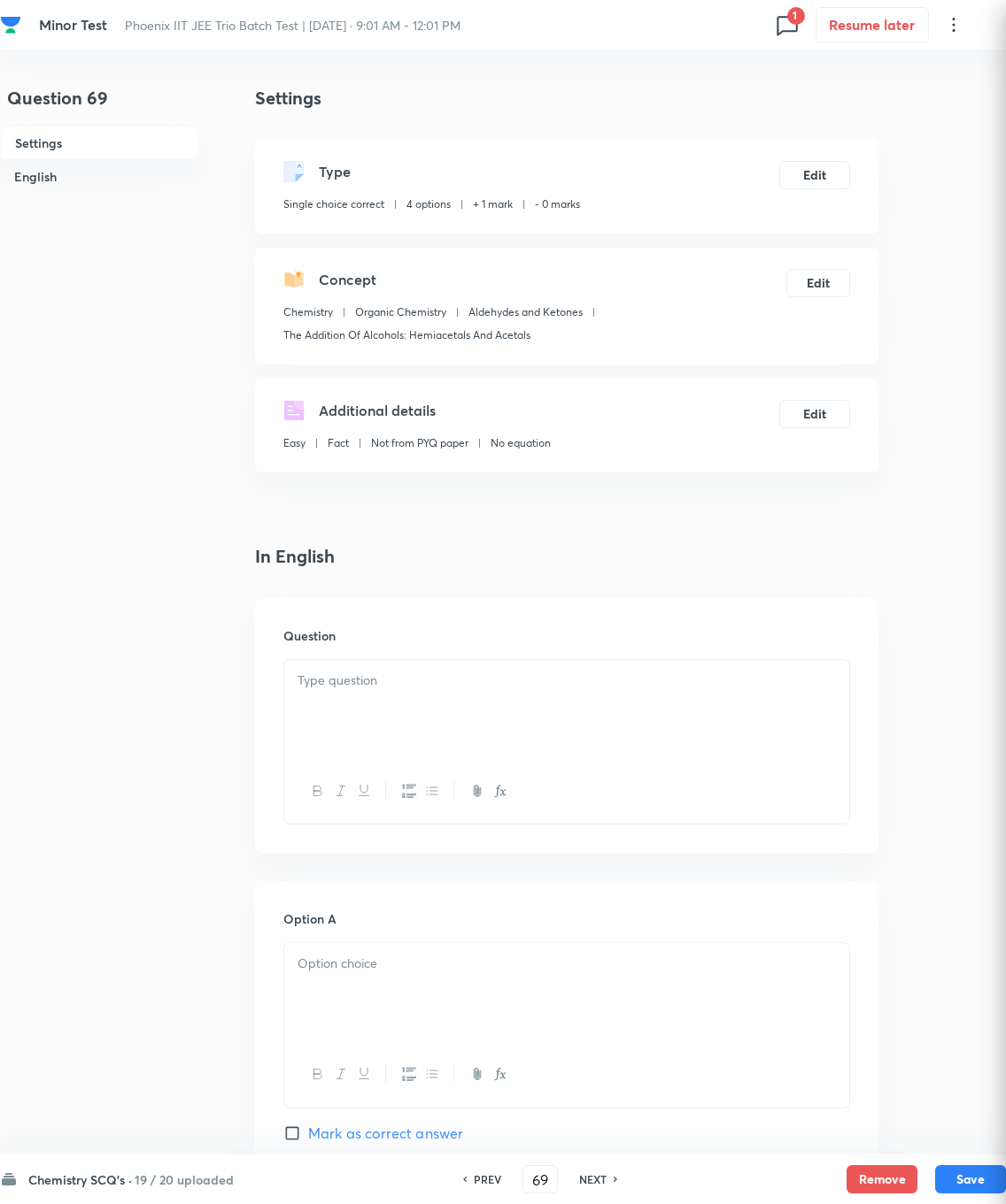
checkbox input "true"
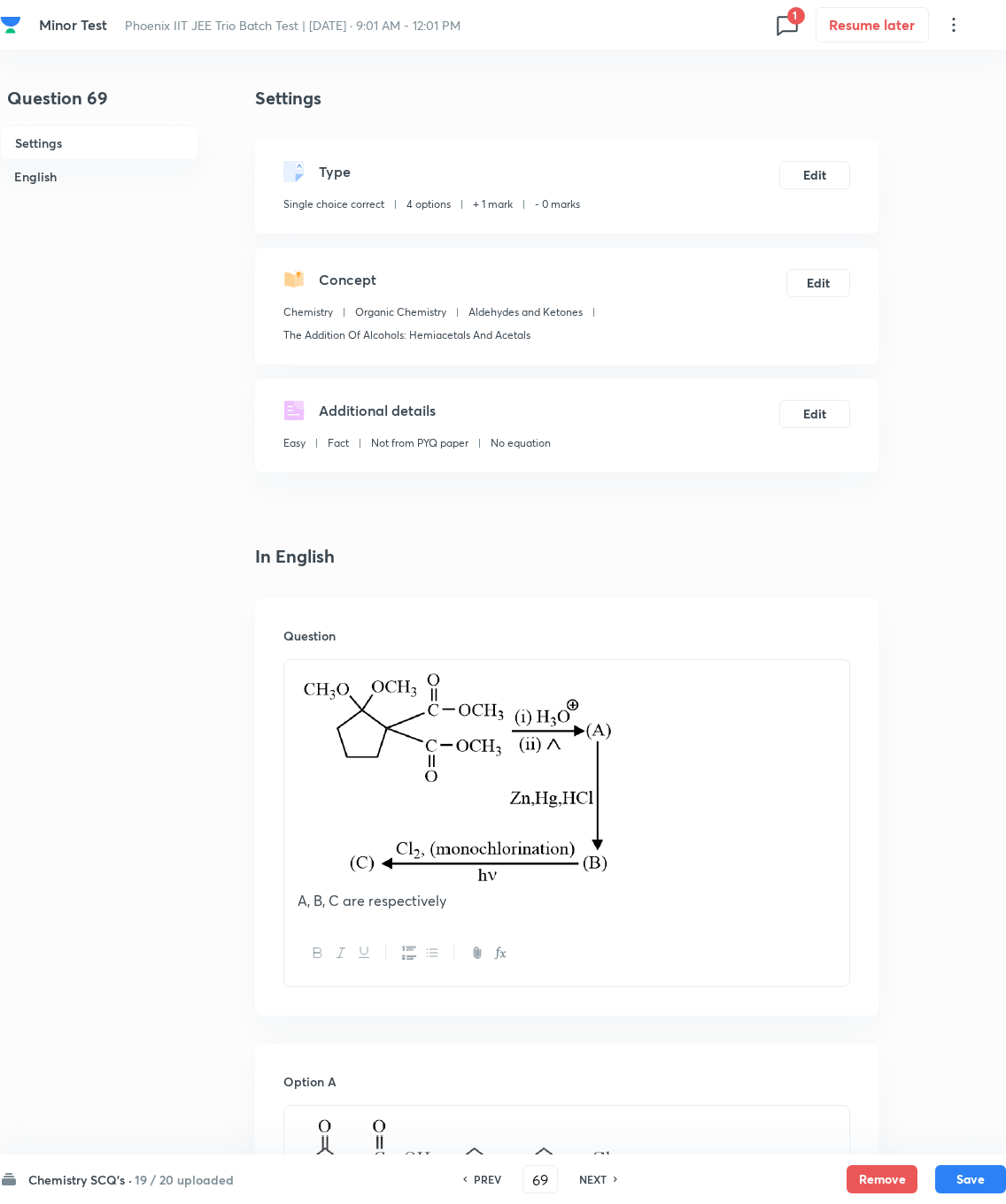
click at [716, 168] on button "Edit" at bounding box center [814, 175] width 70 height 29
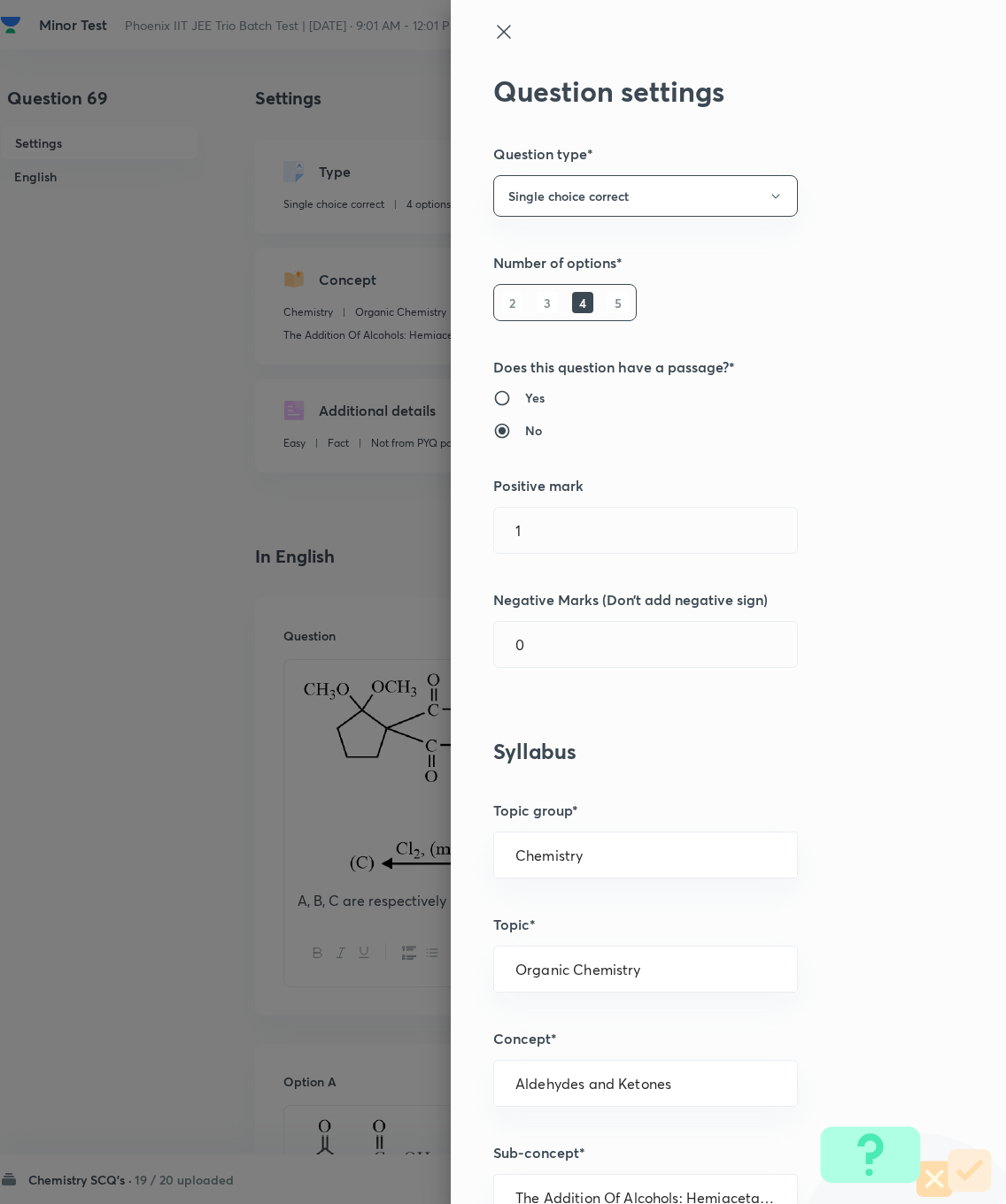
click at [573, 513] on input "1" at bounding box center [645, 530] width 303 height 45
click at [589, 517] on input "1" at bounding box center [645, 530] width 303 height 45
click at [587, 526] on input "1" at bounding box center [645, 530] width 303 height 45
type input "4"
click at [588, 636] on input "0" at bounding box center [645, 644] width 303 height 45
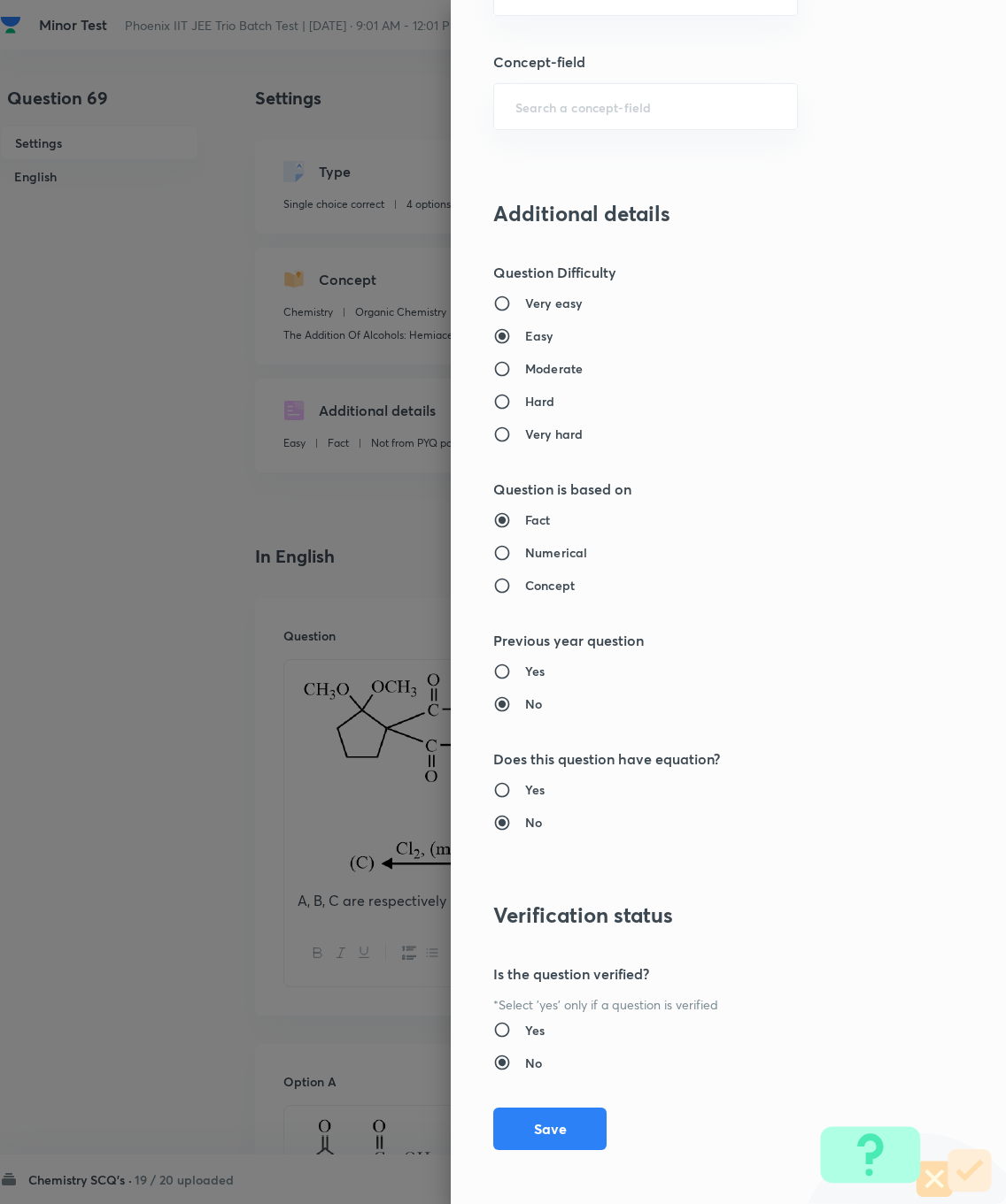
type input "1"
click at [558, 858] on button "Save" at bounding box center [550, 1129] width 113 height 43
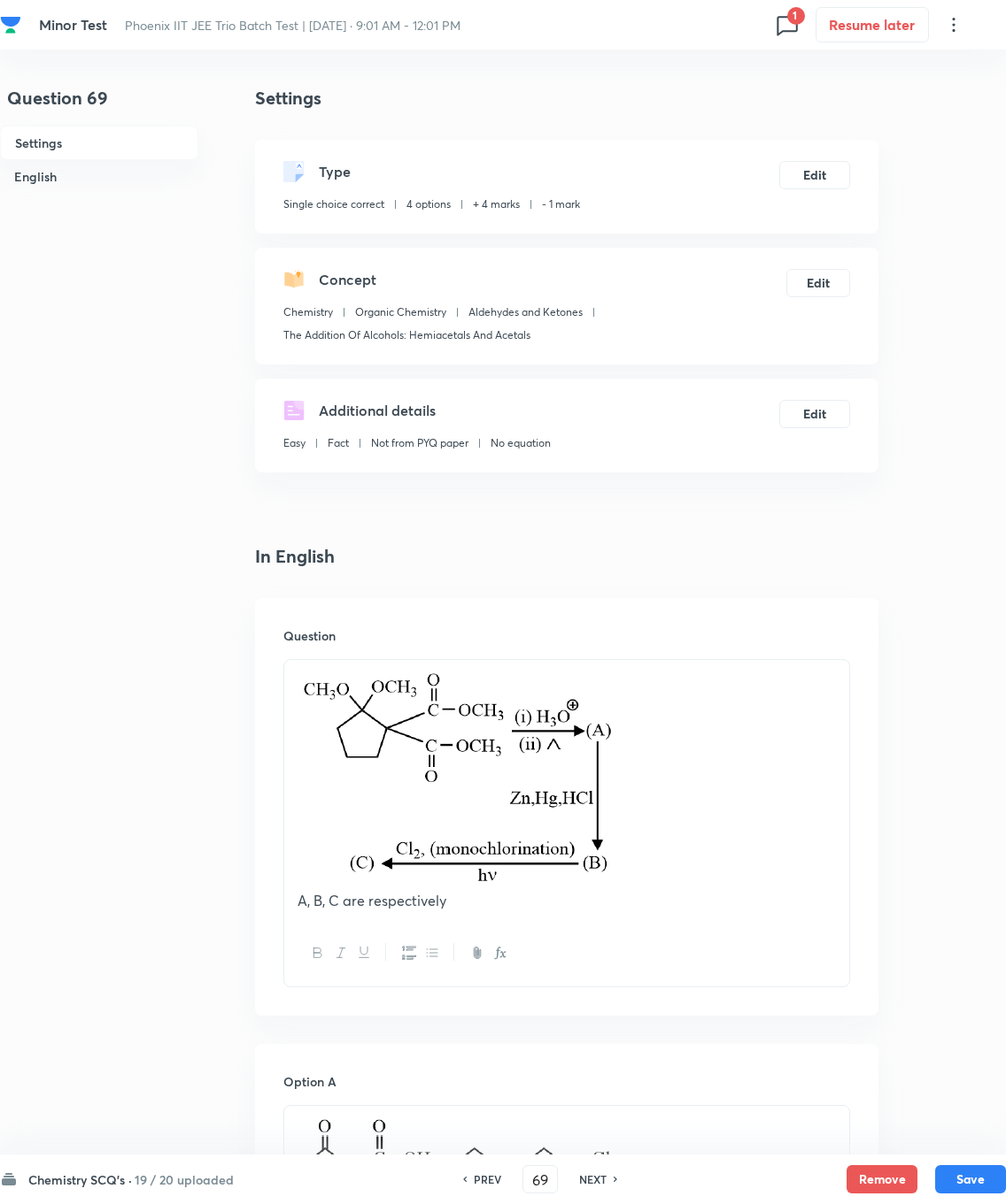
click at [716, 858] on button "Save" at bounding box center [970, 1179] width 70 height 29
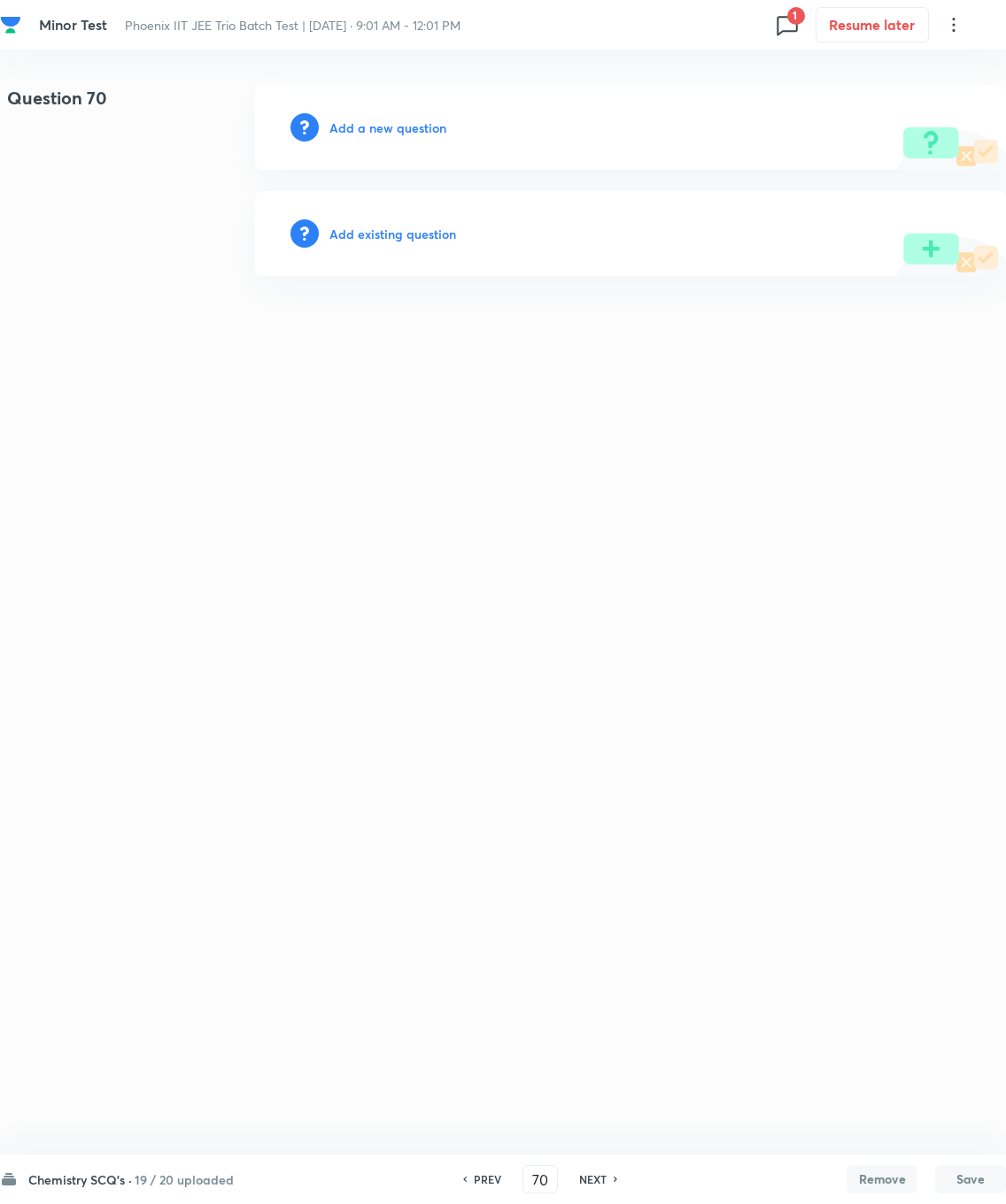
click at [361, 126] on h6 "Add a new question" at bounding box center [388, 128] width 117 height 19
click at [487, 858] on h6 "PREV" at bounding box center [488, 1179] width 28 height 16
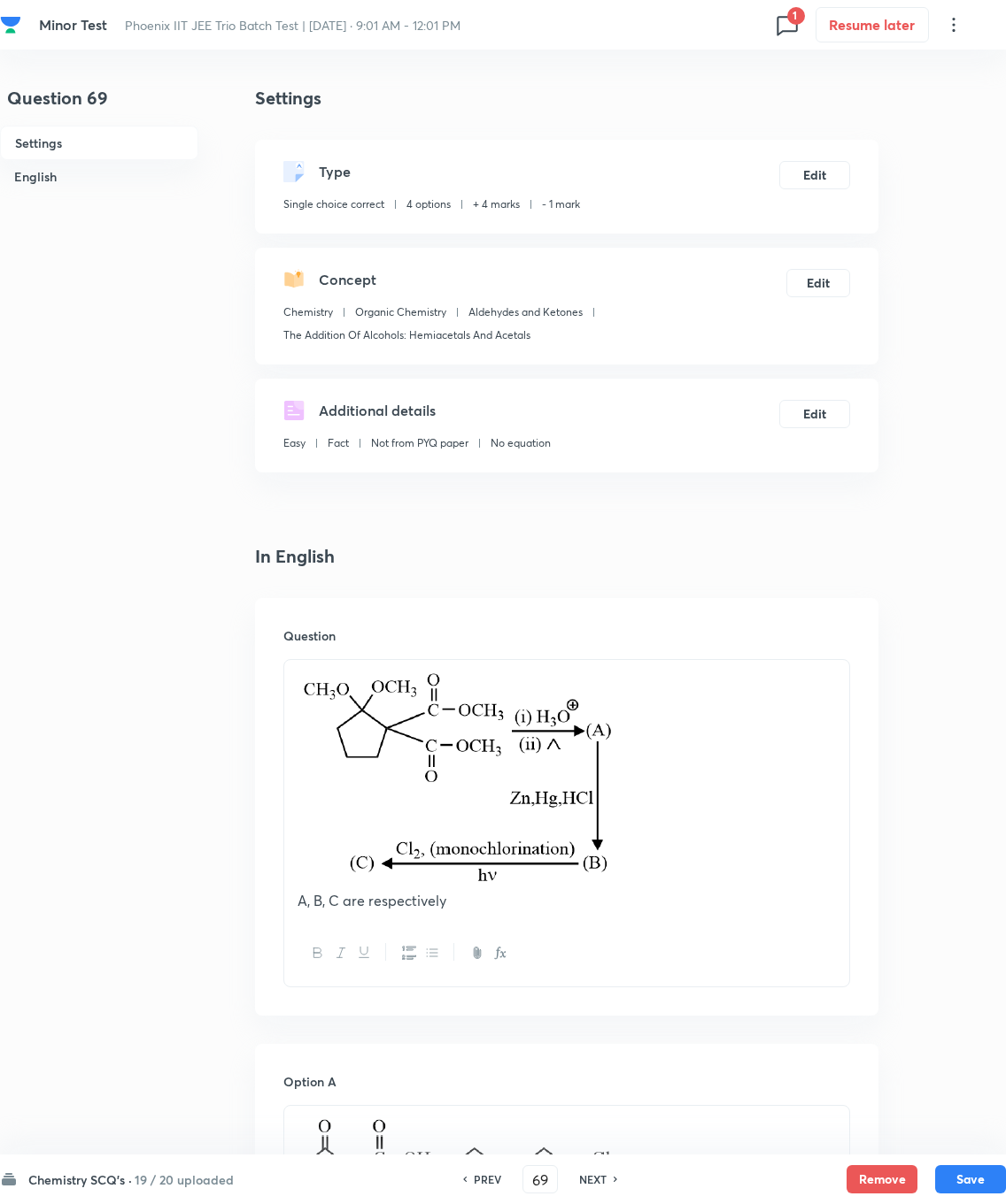
click at [606, 858] on h6 "NEXT" at bounding box center [592, 1179] width 28 height 16
type input "70"
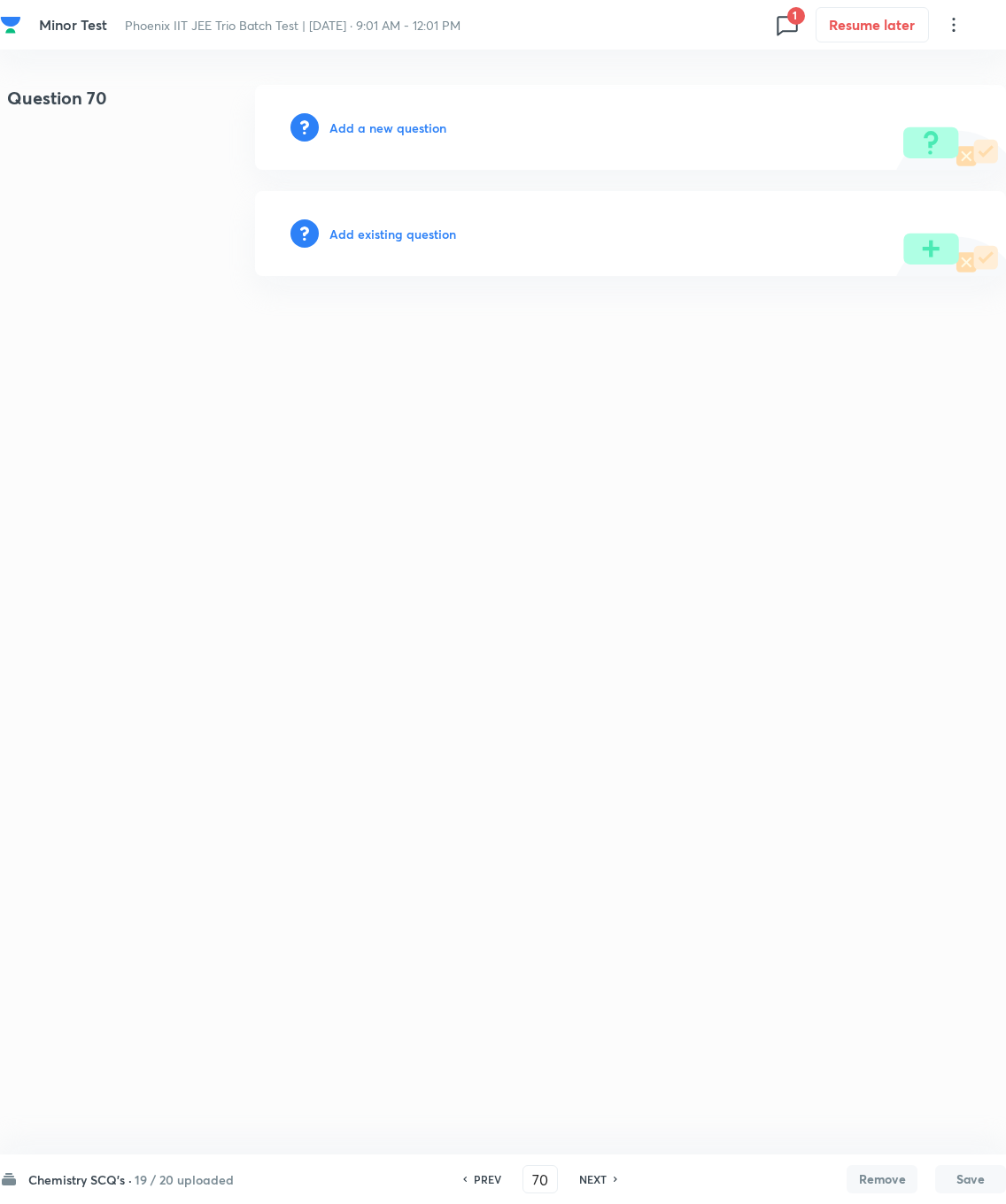
click at [365, 243] on h6 "Add existing question" at bounding box center [392, 234] width 127 height 19
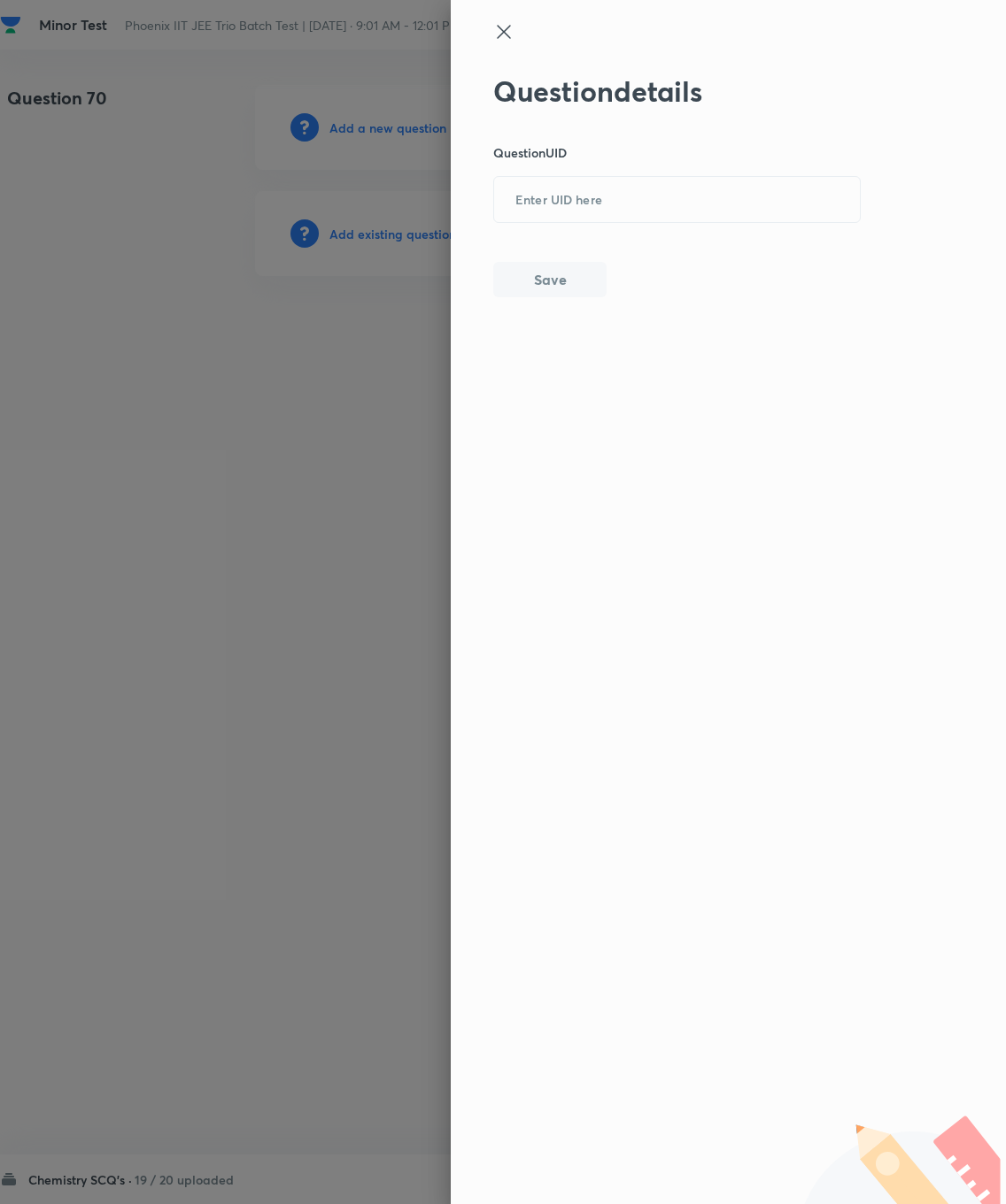
click at [541, 193] on input "text" at bounding box center [677, 200] width 365 height 44
type input "XI7ZY"
click at [542, 269] on button "Save" at bounding box center [550, 280] width 113 height 35
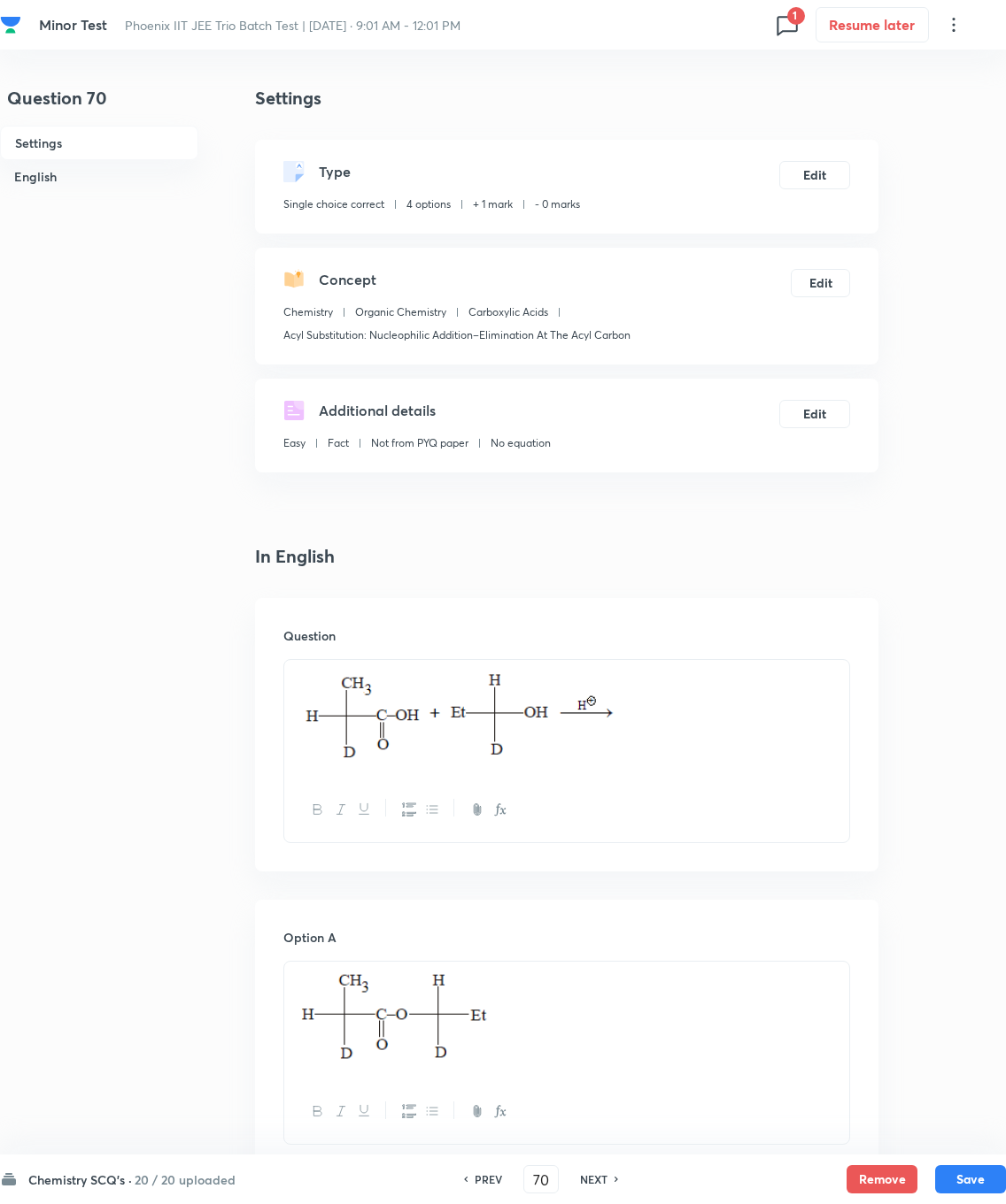
click at [716, 168] on button "Edit" at bounding box center [814, 175] width 70 height 29
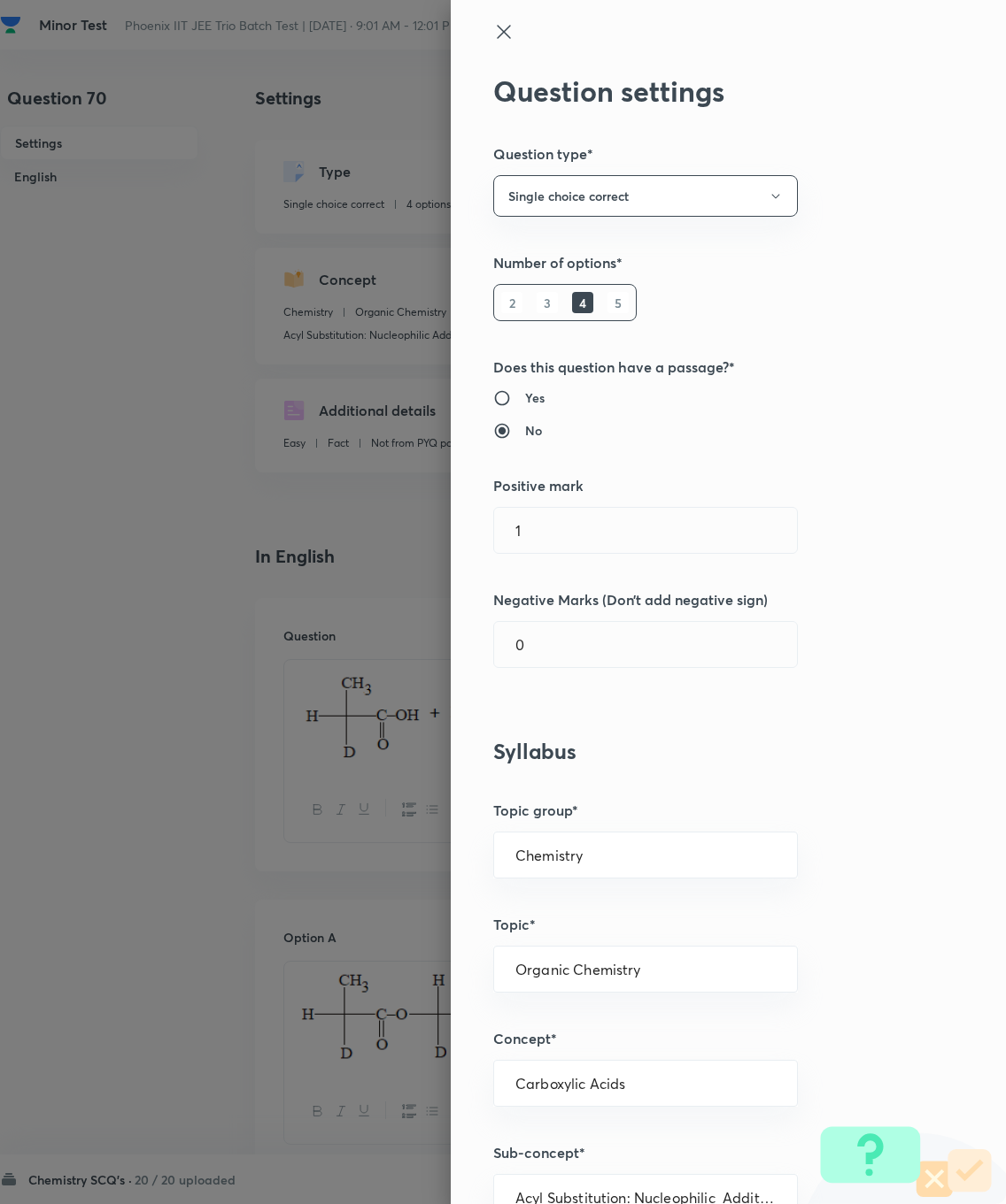
click at [716, 527] on input "1" at bounding box center [645, 530] width 303 height 45
type input "4"
click at [577, 632] on input "0" at bounding box center [645, 644] width 303 height 45
click at [572, 635] on input "0" at bounding box center [645, 644] width 303 height 45
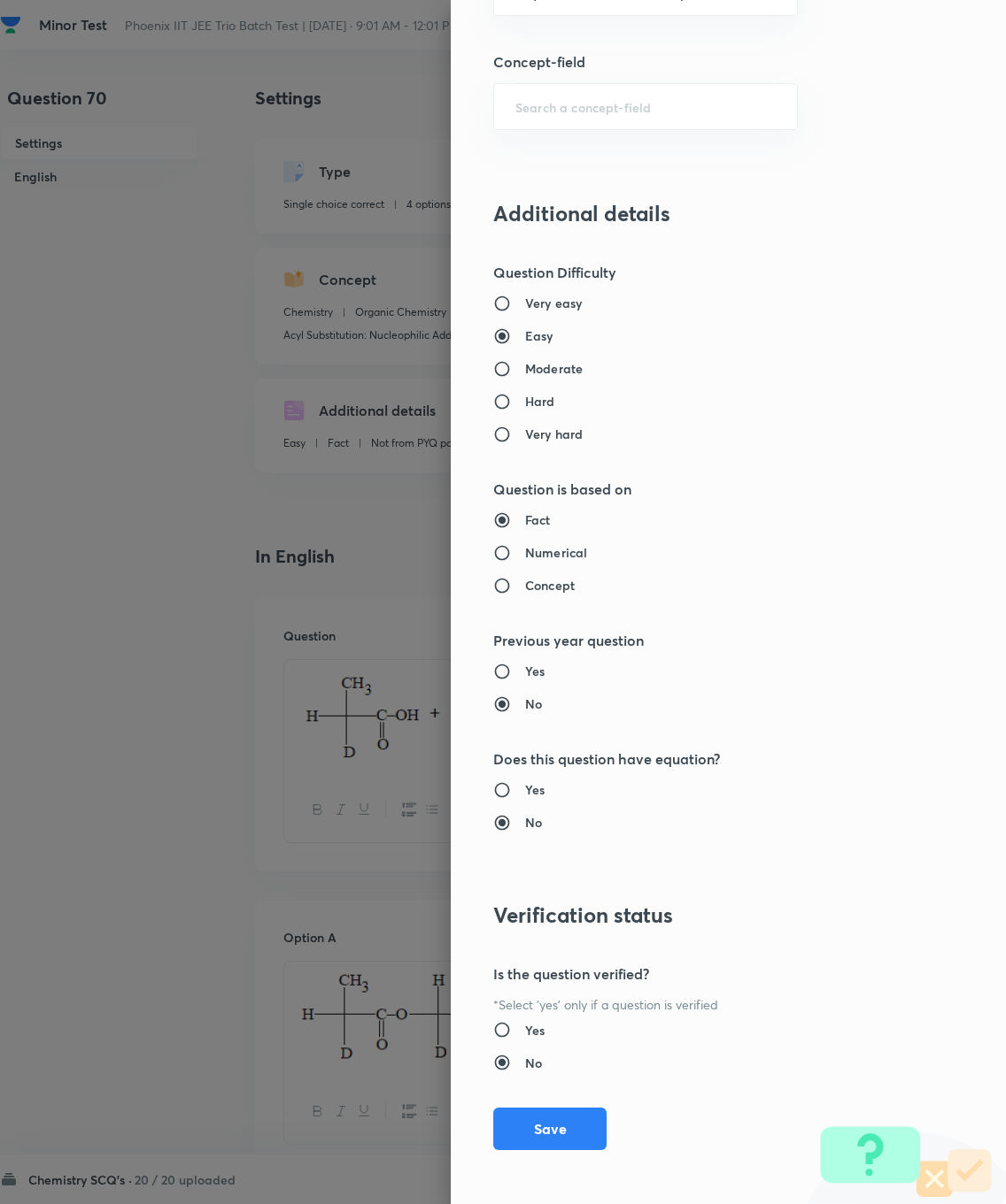
type input "1"
click at [554, 858] on button "Save" at bounding box center [550, 1129] width 113 height 43
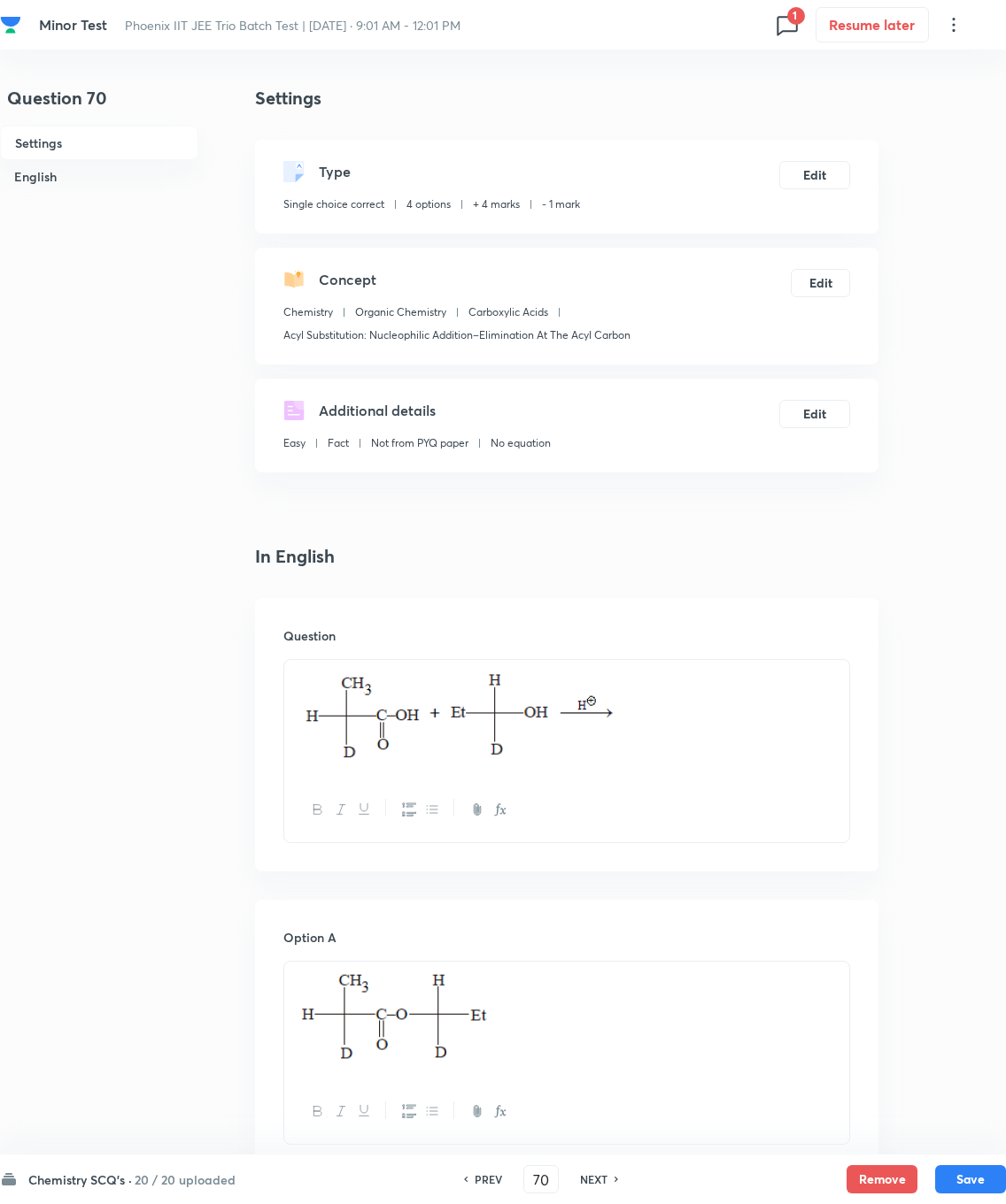
click at [716, 858] on button "Save" at bounding box center [970, 1179] width 70 height 29
type input "71"
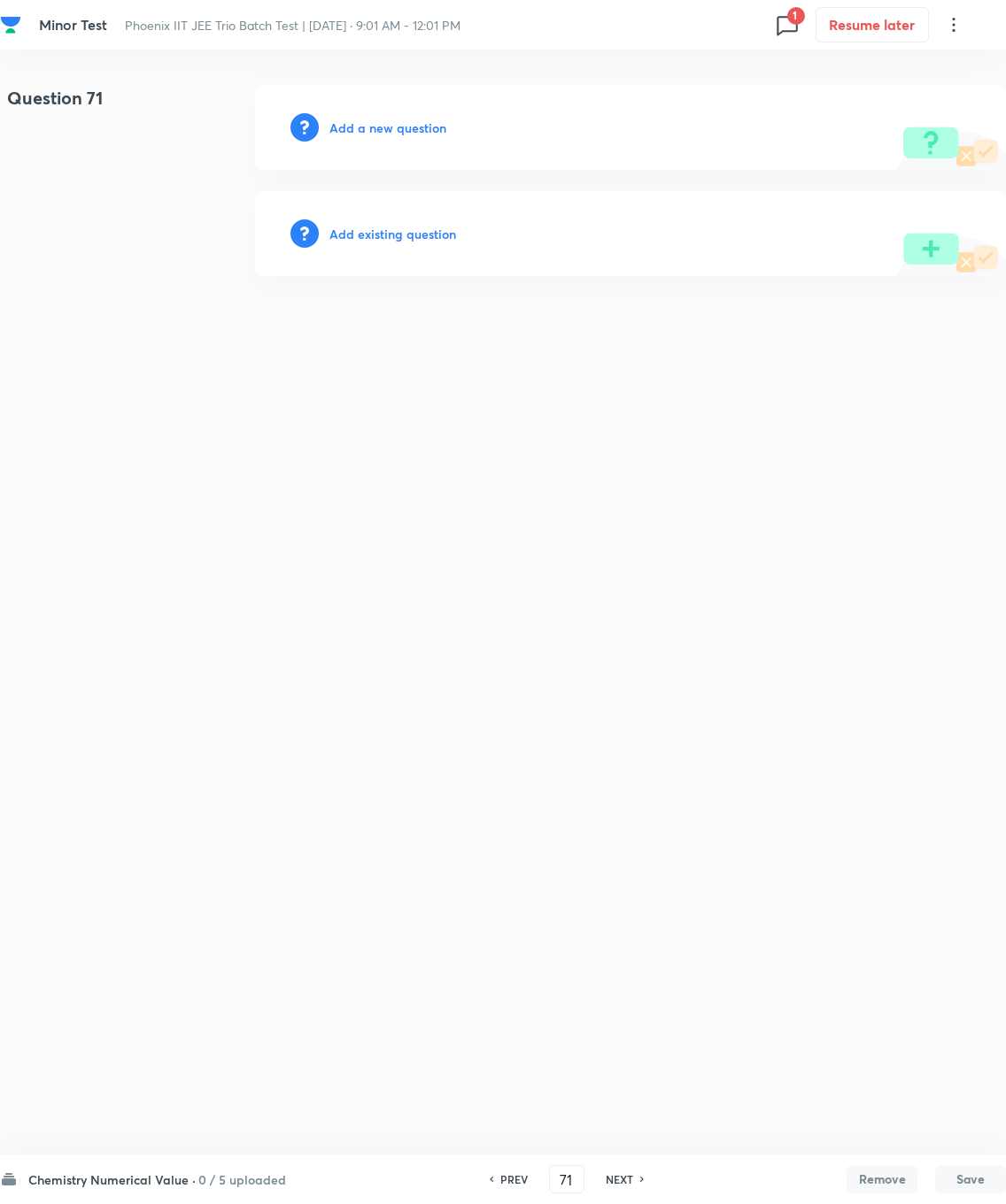
click at [396, 239] on h6 "Add existing question" at bounding box center [392, 234] width 127 height 19
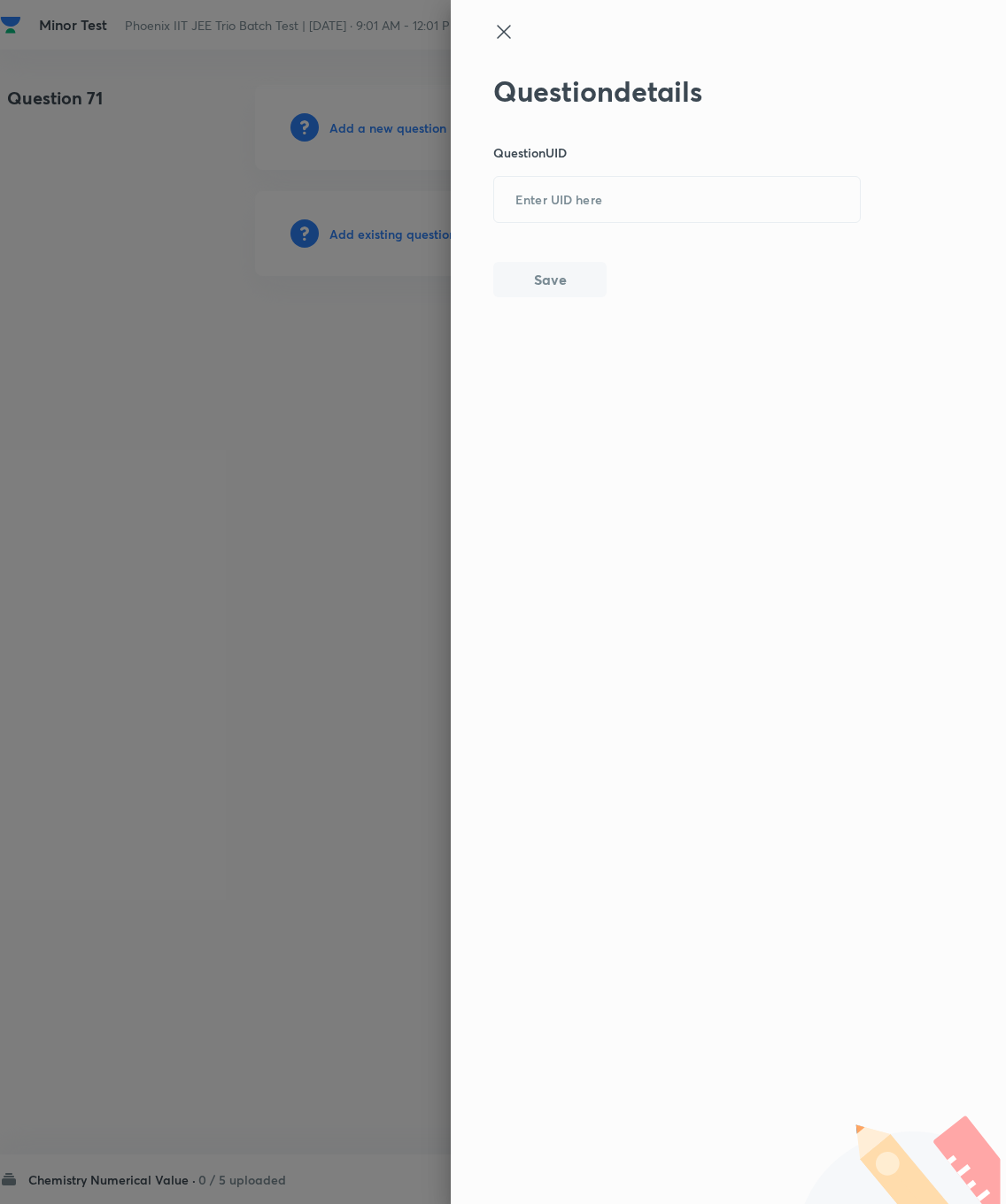
click at [584, 185] on input "text" at bounding box center [677, 200] width 365 height 44
type input "XE5QB"
click at [553, 285] on button "Save" at bounding box center [550, 280] width 113 height 35
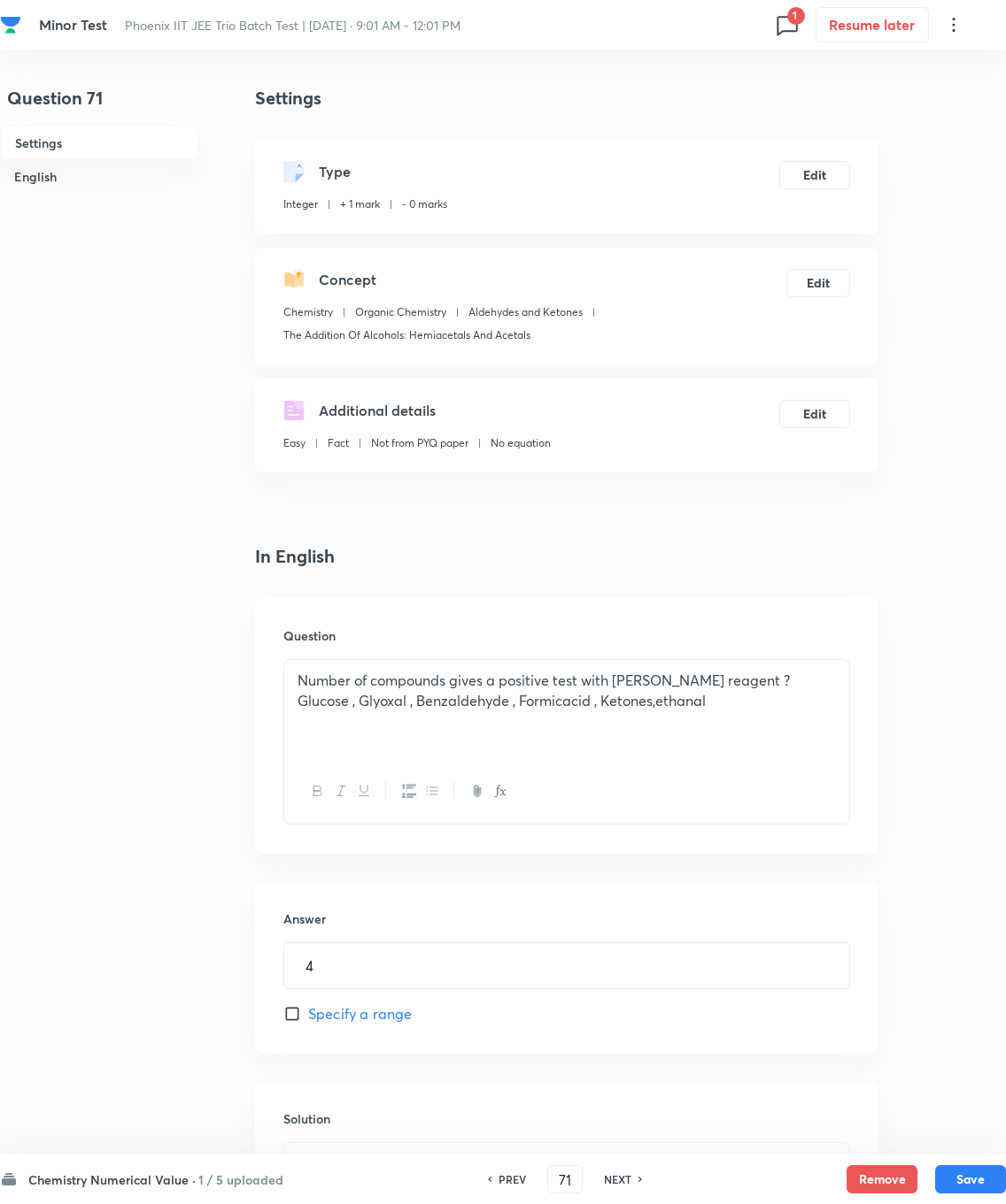
click at [716, 163] on button "Edit" at bounding box center [814, 175] width 70 height 29
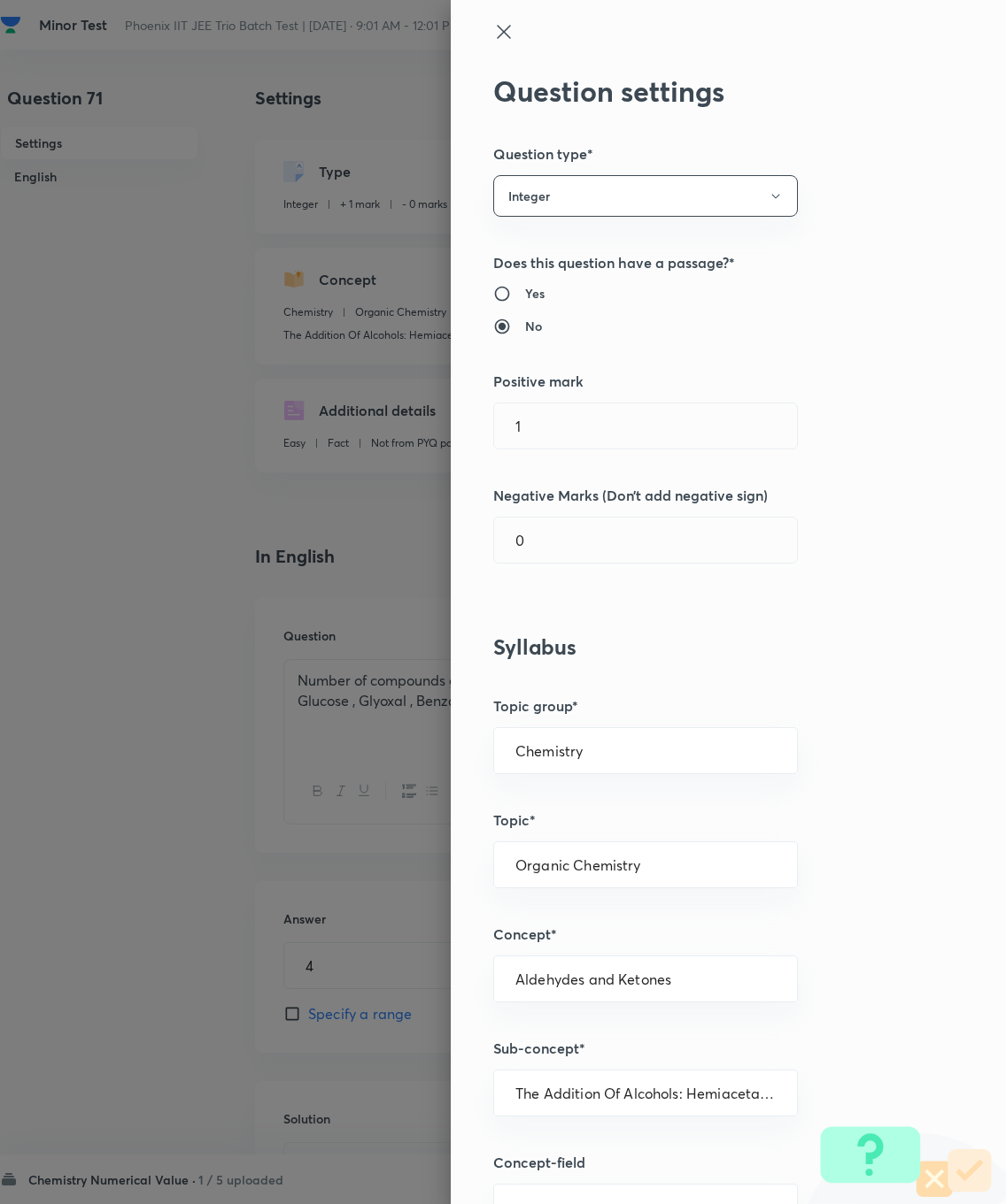
click at [579, 436] on input "1" at bounding box center [645, 425] width 303 height 45
type input "4"
click at [578, 543] on input "0" at bounding box center [645, 540] width 303 height 45
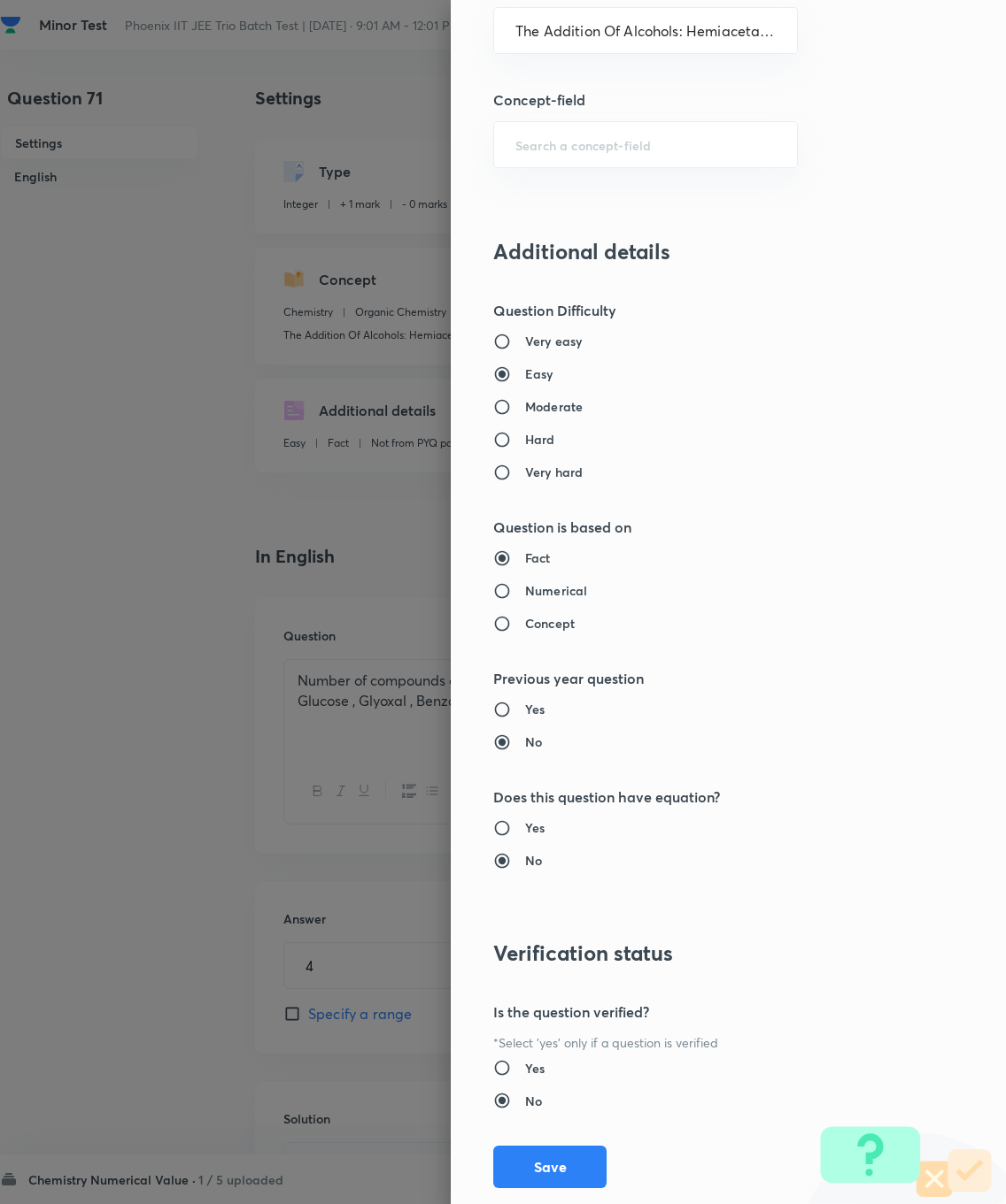
scroll to position [1101, 0]
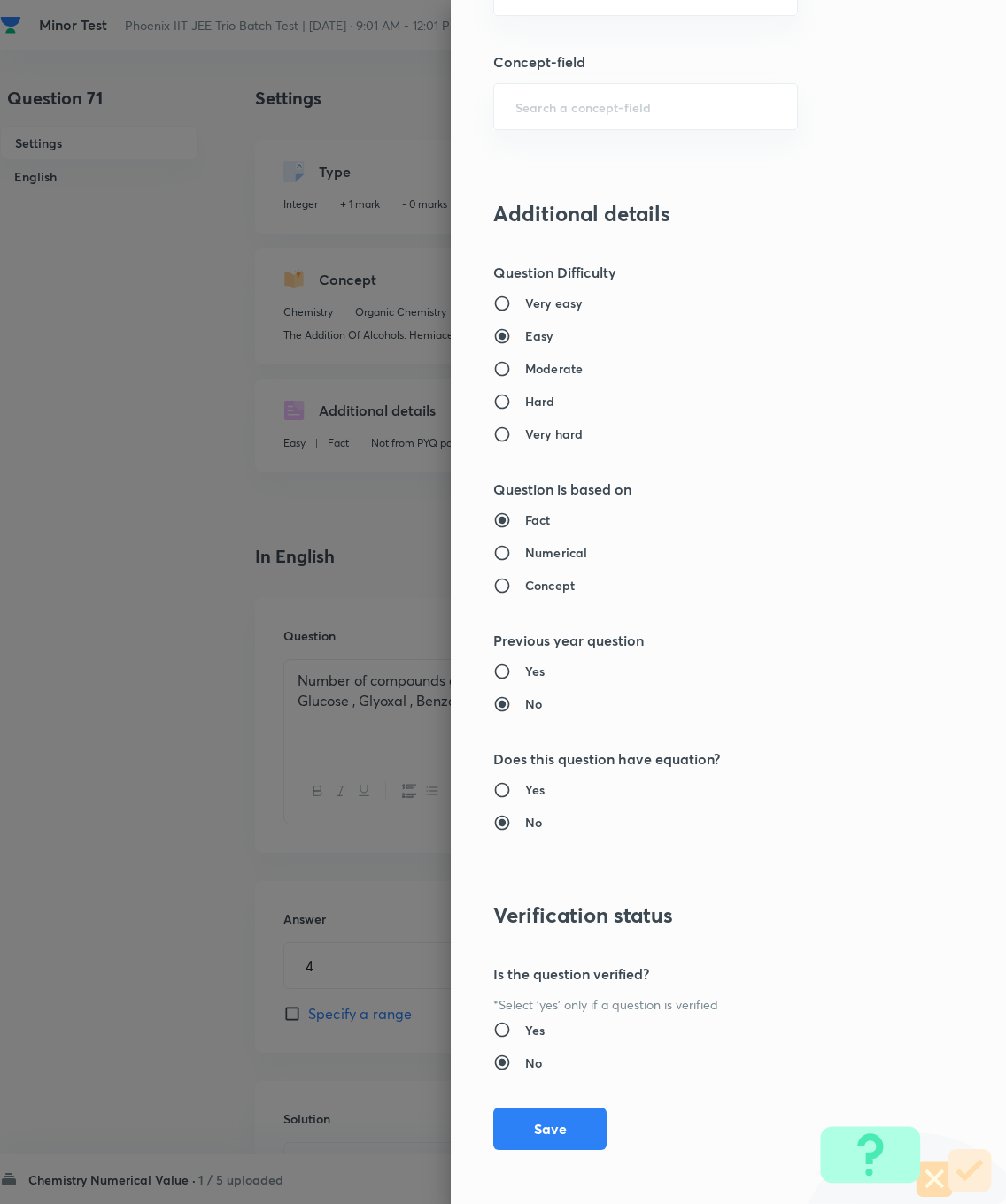
type input "1"
click at [560, 858] on button "Save" at bounding box center [550, 1129] width 113 height 43
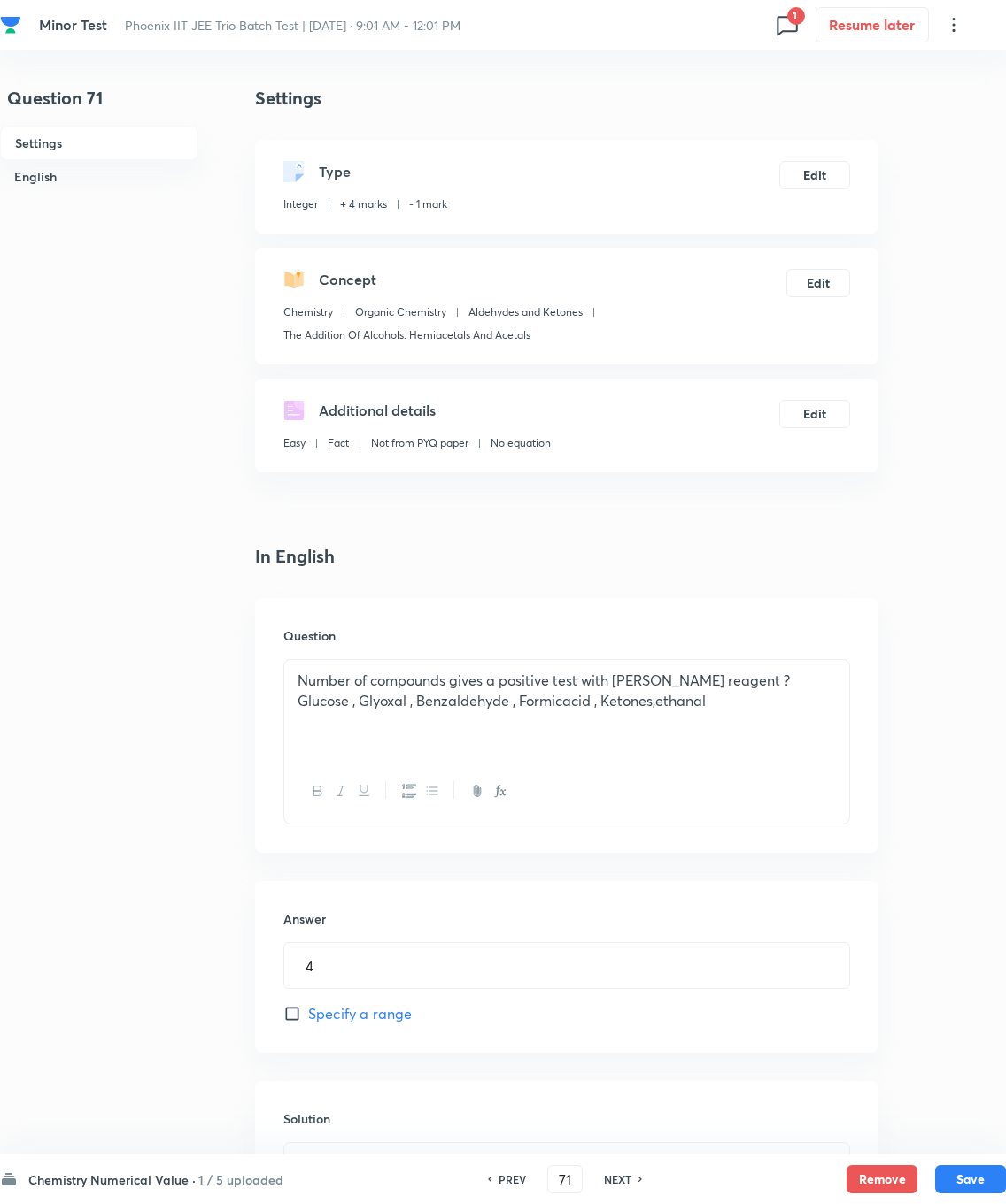
click at [716, 858] on button "Save" at bounding box center [970, 1179] width 70 height 29
type input "72"
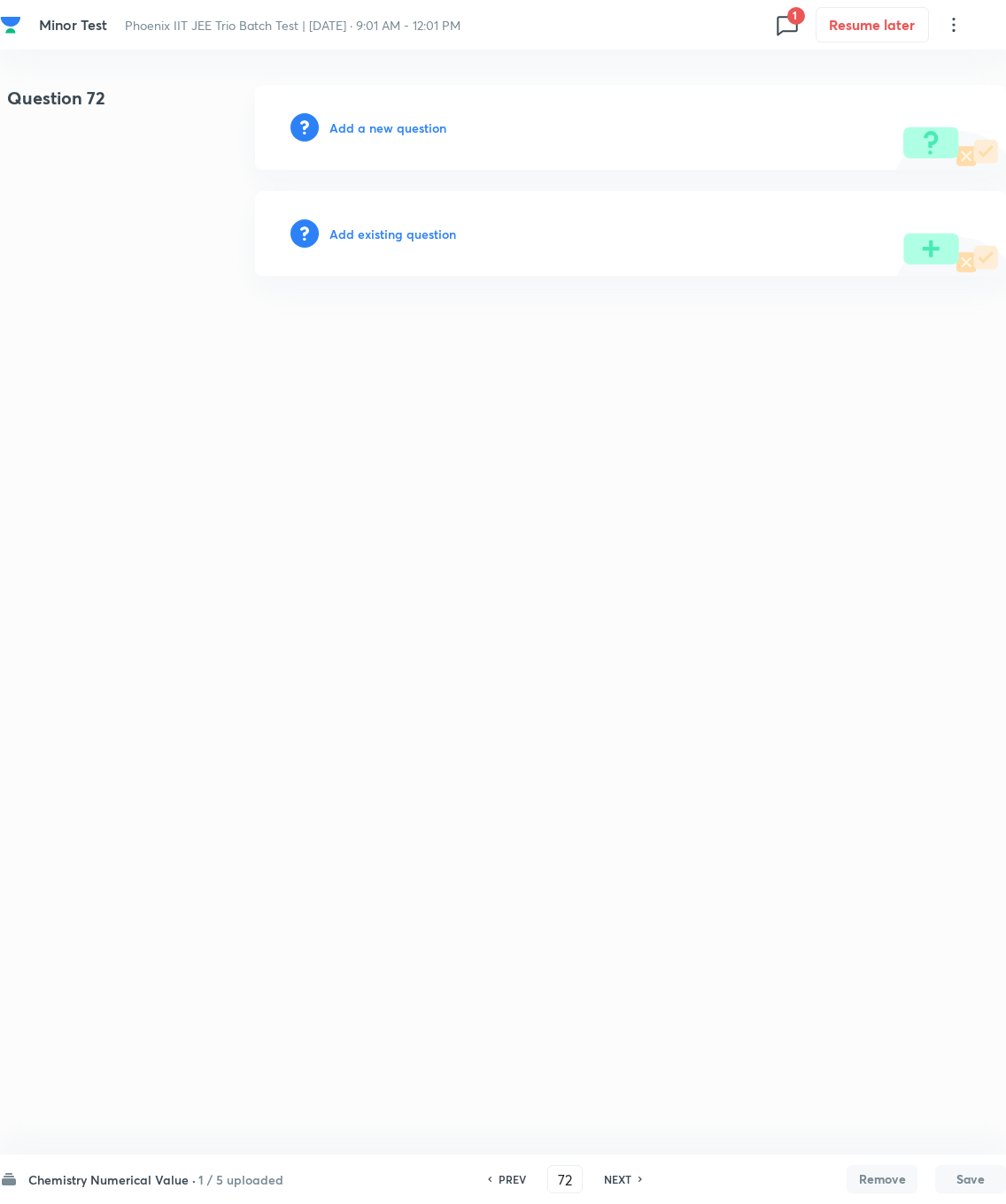
click at [366, 234] on h6 "Add existing question" at bounding box center [392, 234] width 127 height 19
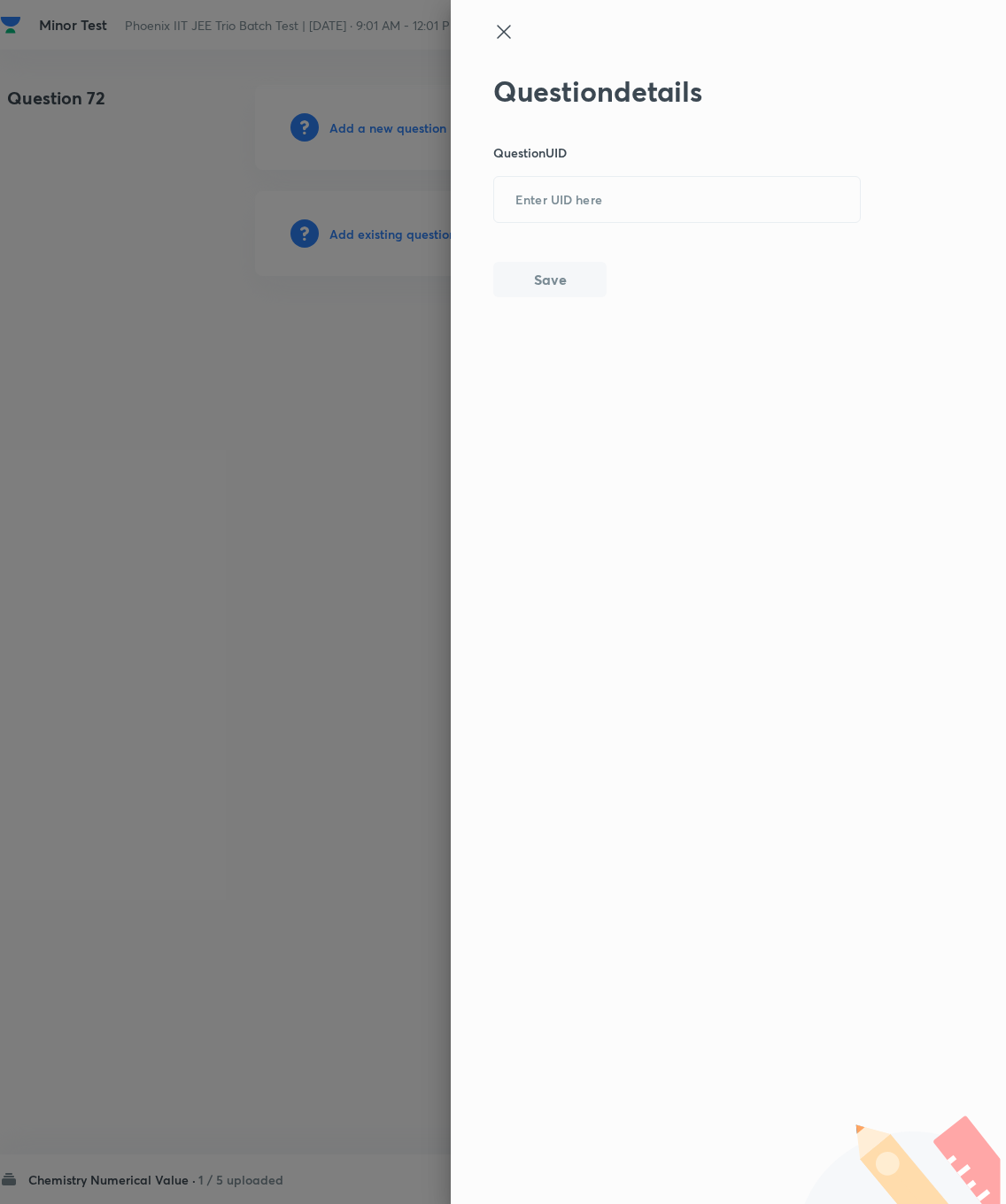
click at [552, 197] on input "text" at bounding box center [677, 200] width 365 height 44
type input "1HUQL"
click at [538, 250] on div "Question details Question UID 1HUQL ​ Save" at bounding box center [677, 185] width 368 height 223
click at [549, 267] on button "Save" at bounding box center [550, 280] width 113 height 35
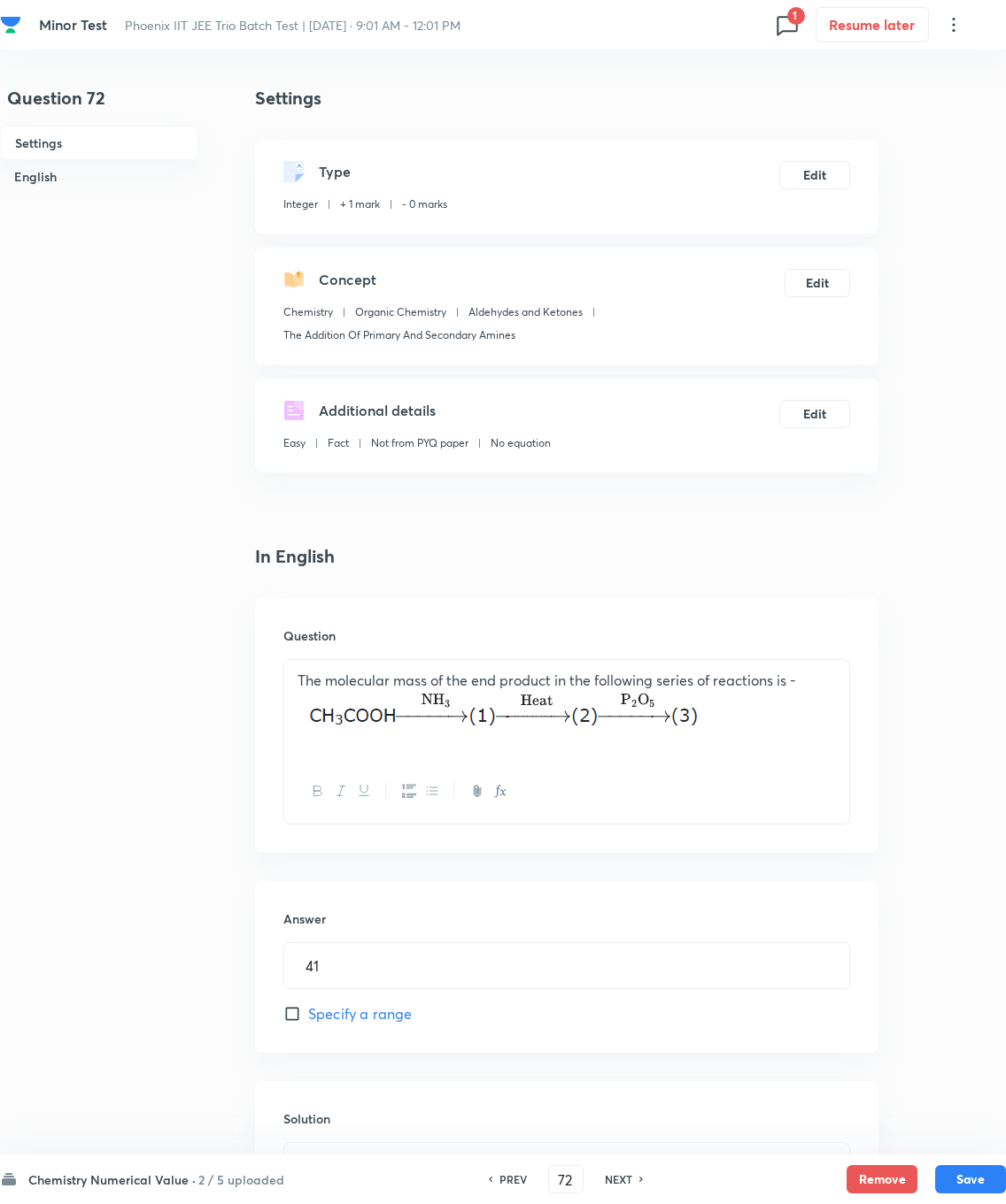
click at [716, 166] on button "Edit" at bounding box center [814, 175] width 70 height 29
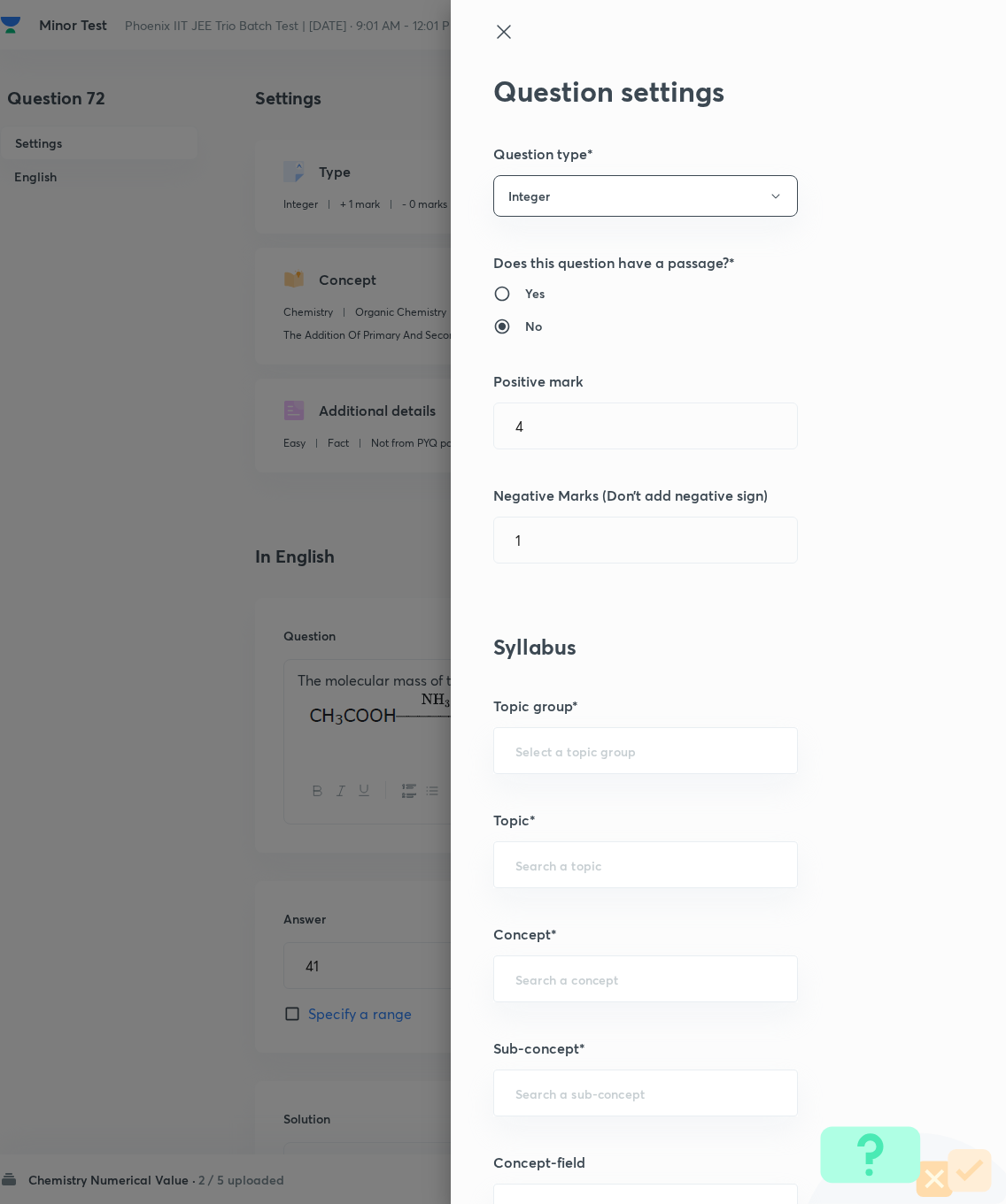
type input "1"
type input "0"
type input "Chemistry"
type input "Organic Chemistry"
type input "Aldehydes and Ketones"
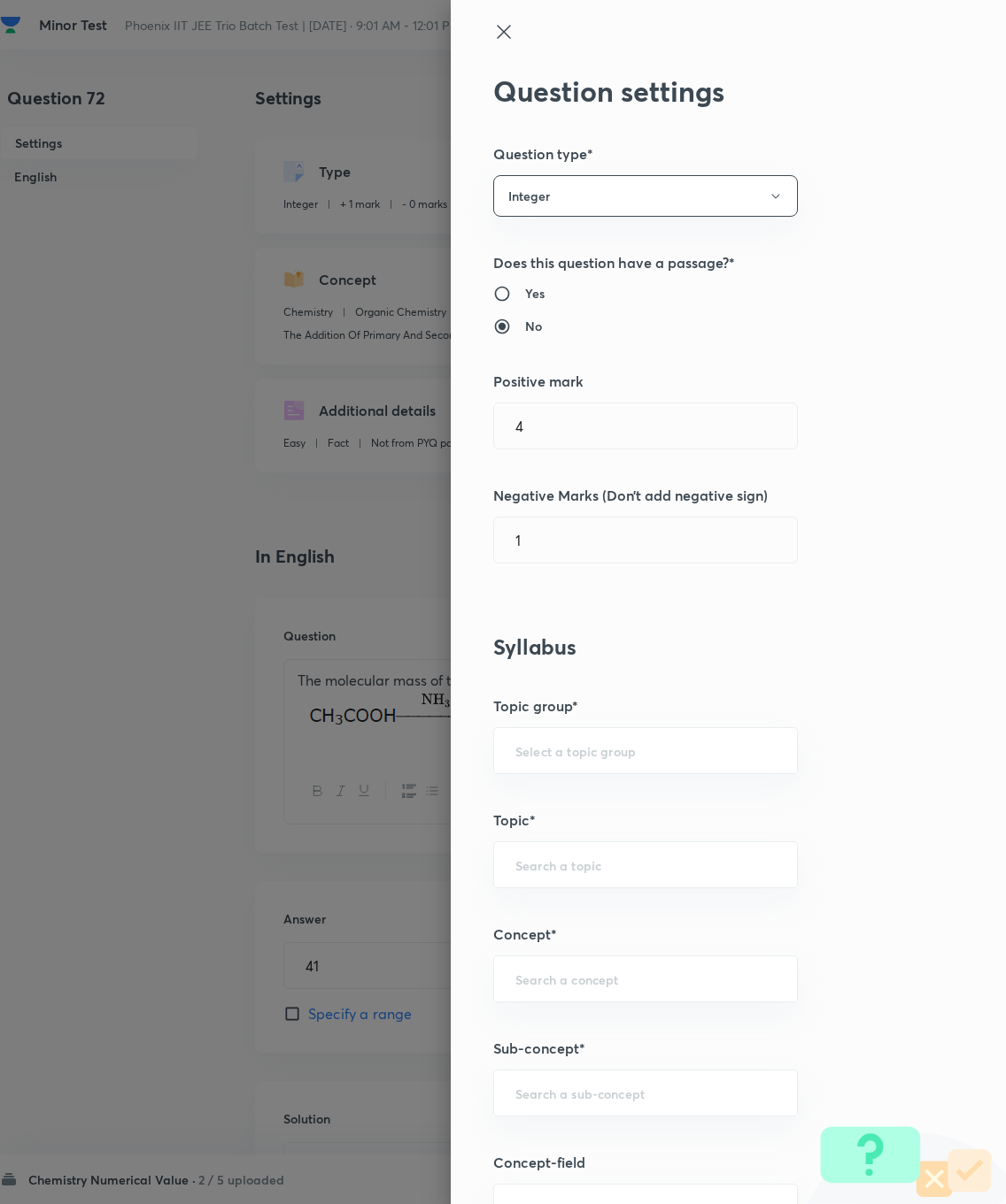
type input "The Addition Of Primary And Secondary Amines"
click at [573, 426] on input "1" at bounding box center [645, 425] width 303 height 45
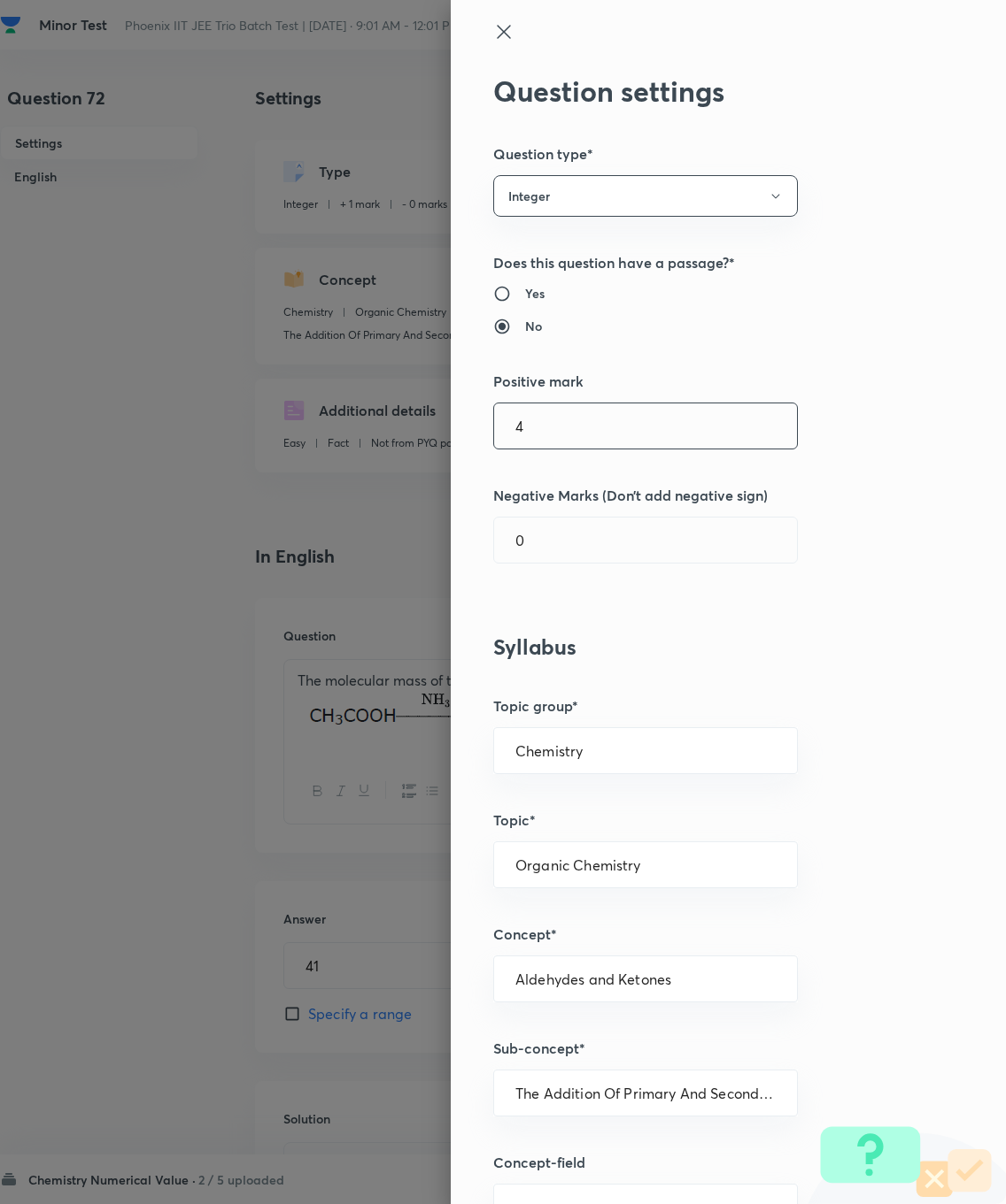
type input "4"
click at [589, 529] on input "0" at bounding box center [645, 540] width 303 height 45
click at [575, 528] on input "0" at bounding box center [645, 540] width 303 height 45
click at [580, 538] on input "0" at bounding box center [645, 540] width 303 height 45
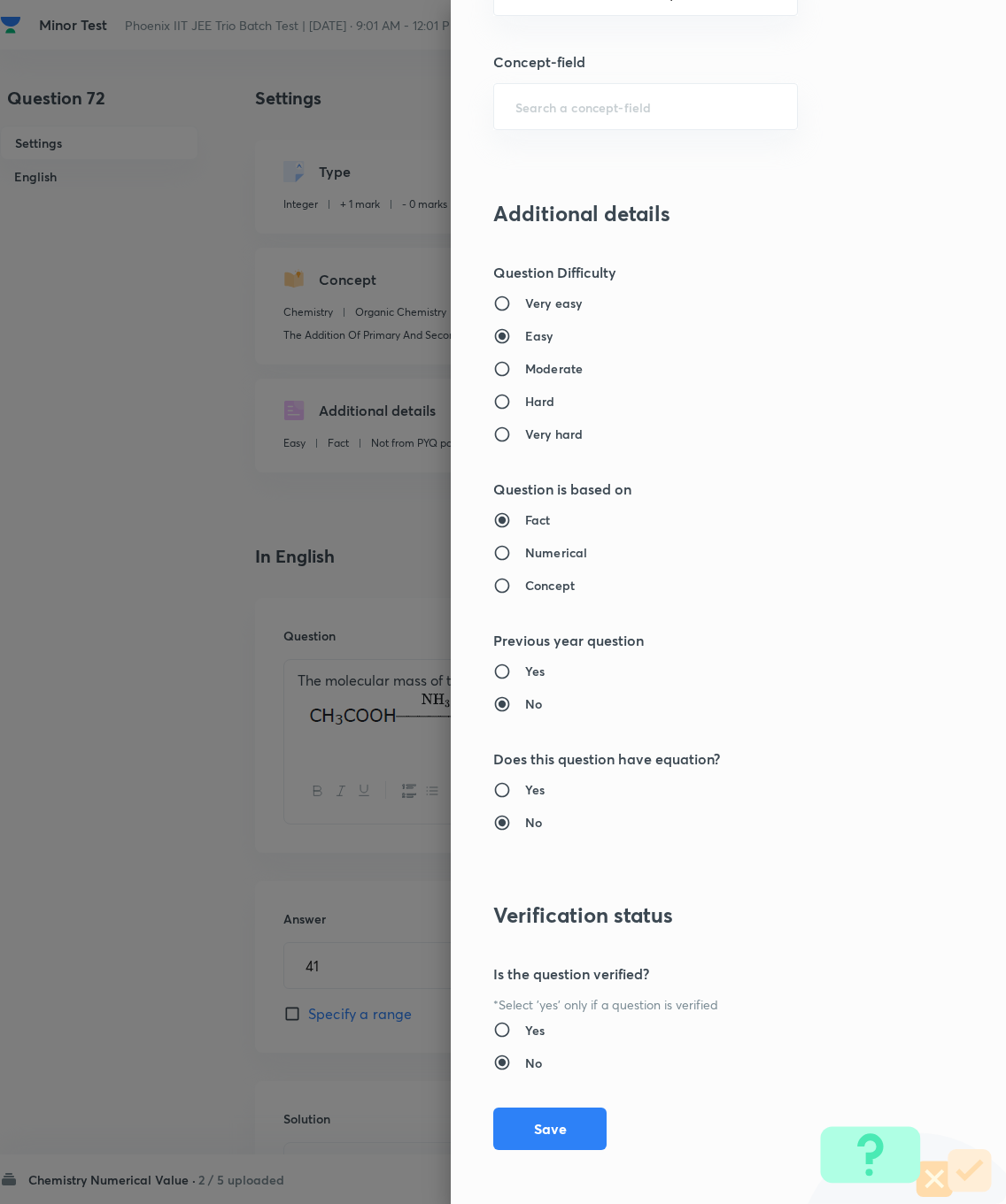
type input "1"
click at [527, 858] on button "Save" at bounding box center [550, 1129] width 113 height 43
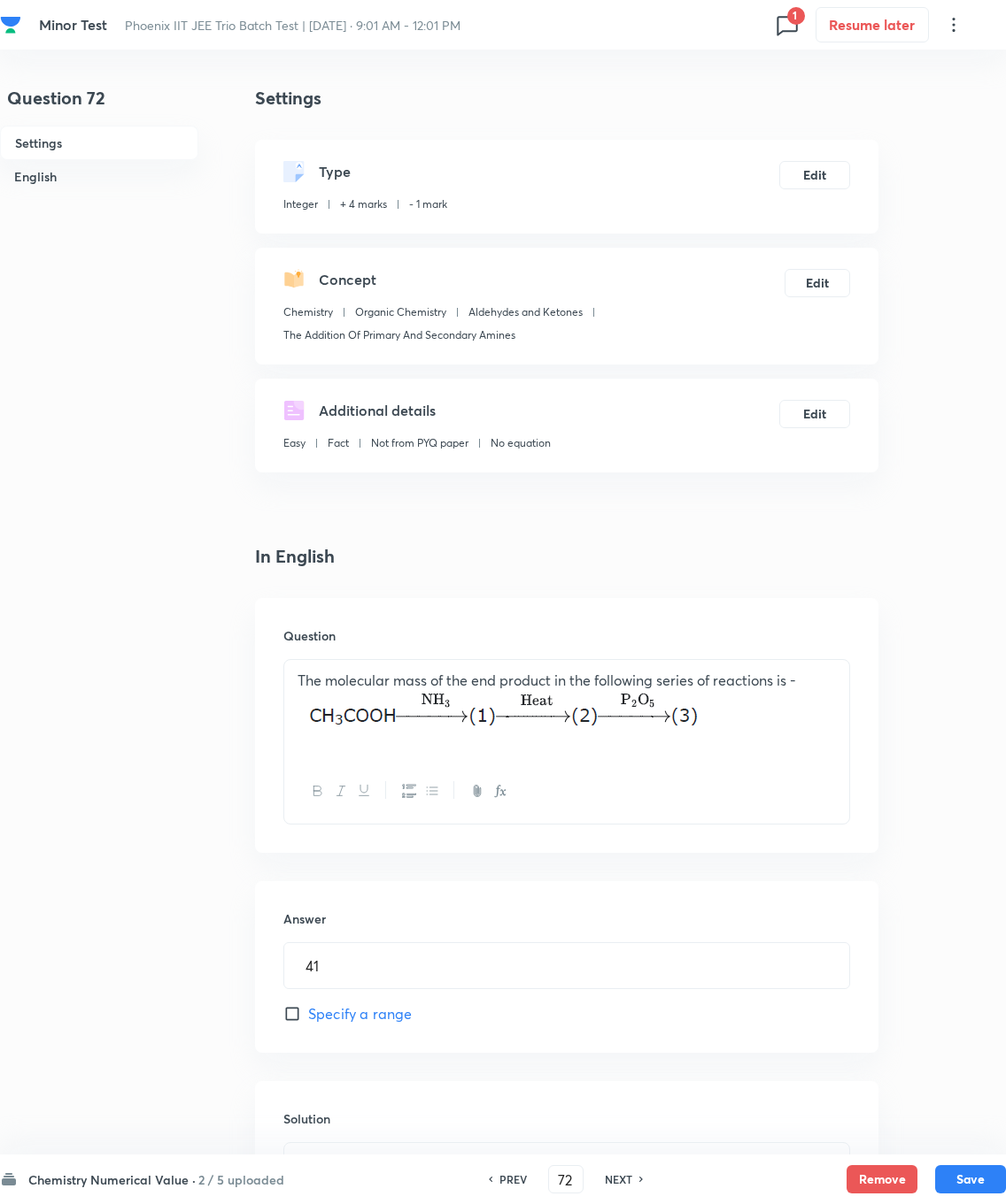
click at [716, 858] on button "Save" at bounding box center [970, 1179] width 70 height 29
type input "73"
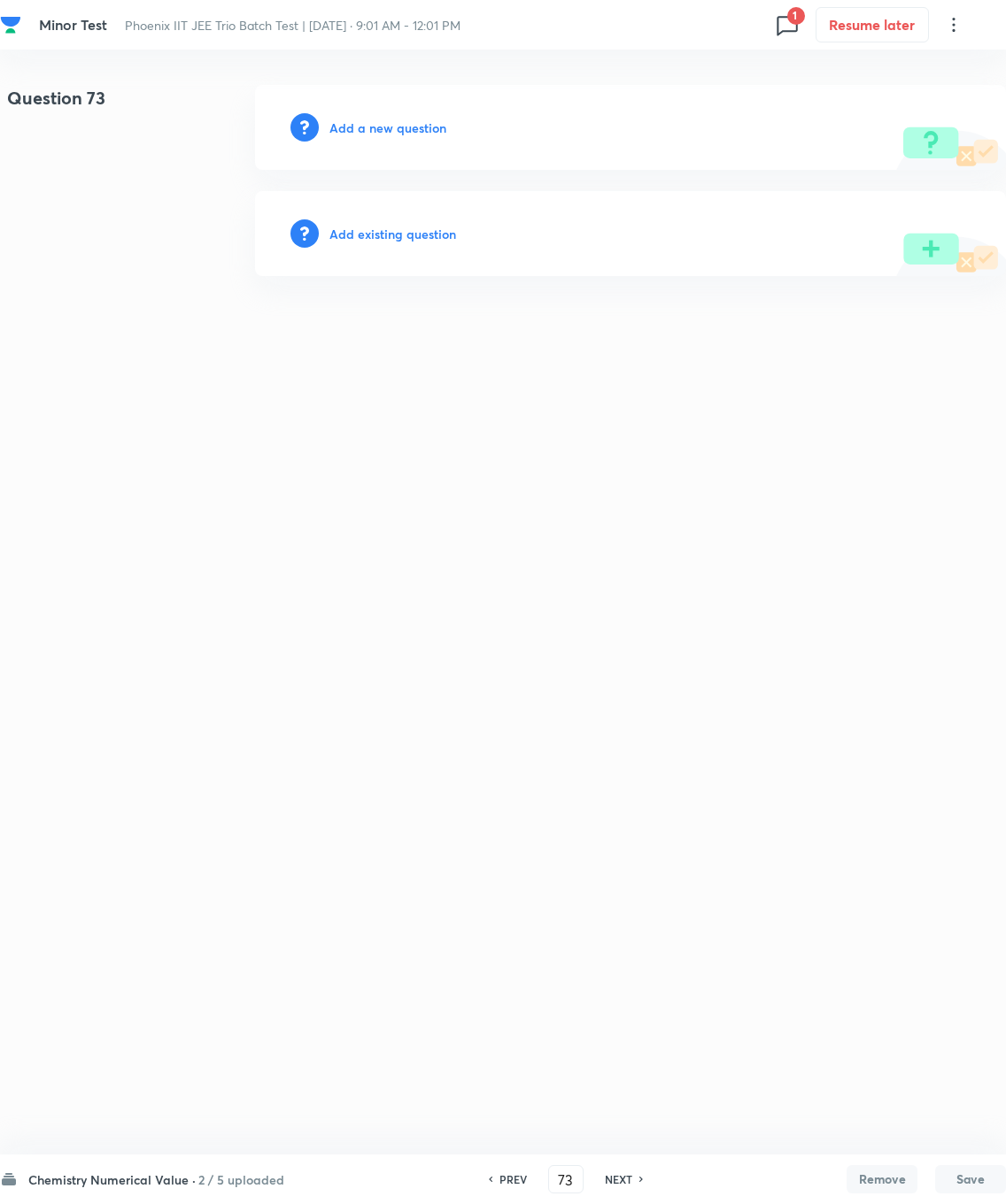
click at [392, 225] on h6 "Add existing question" at bounding box center [392, 234] width 127 height 19
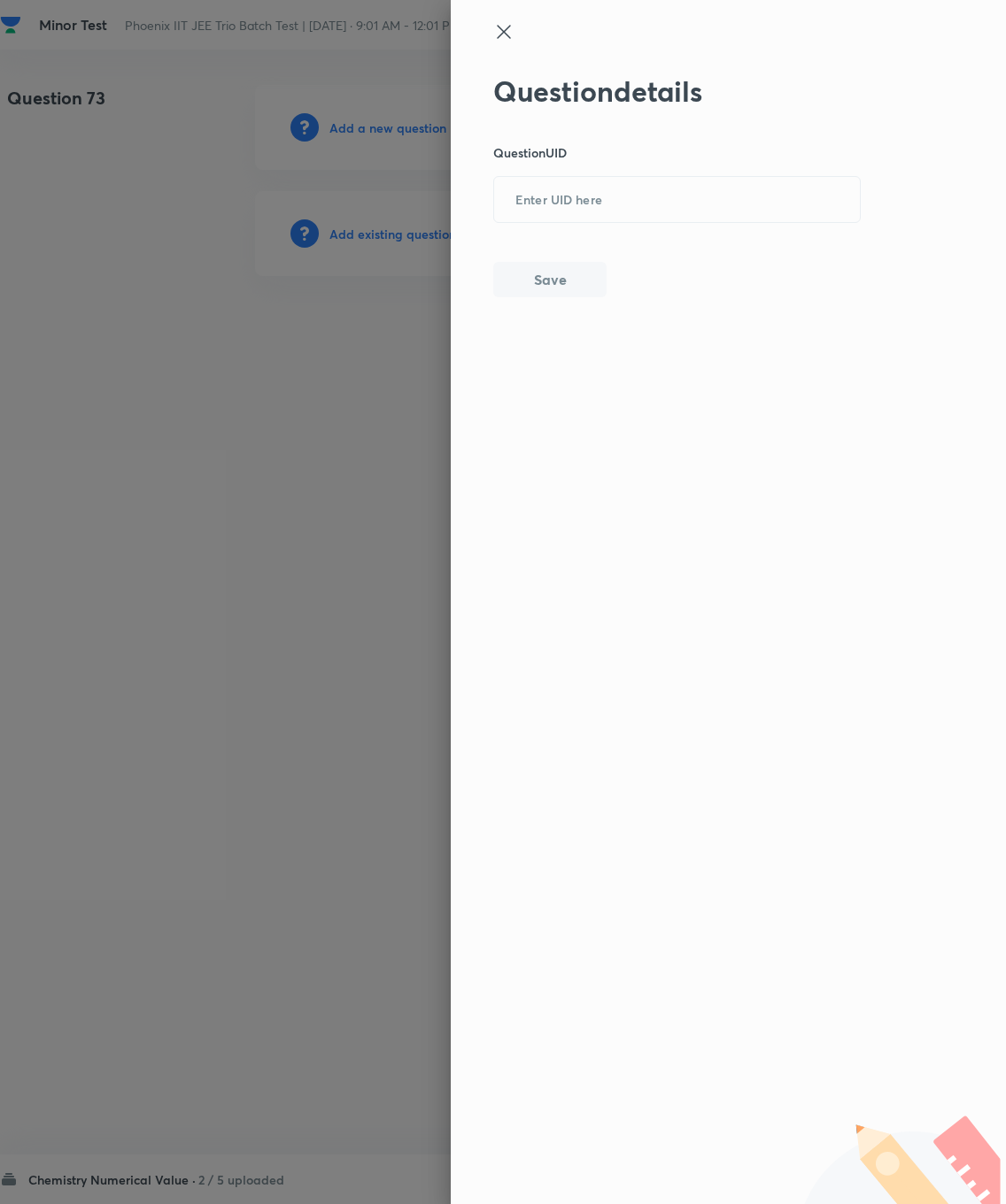
click at [565, 200] on input "text" at bounding box center [677, 200] width 365 height 44
type input "VIDPJ"
click at [556, 294] on button "Save" at bounding box center [550, 280] width 113 height 35
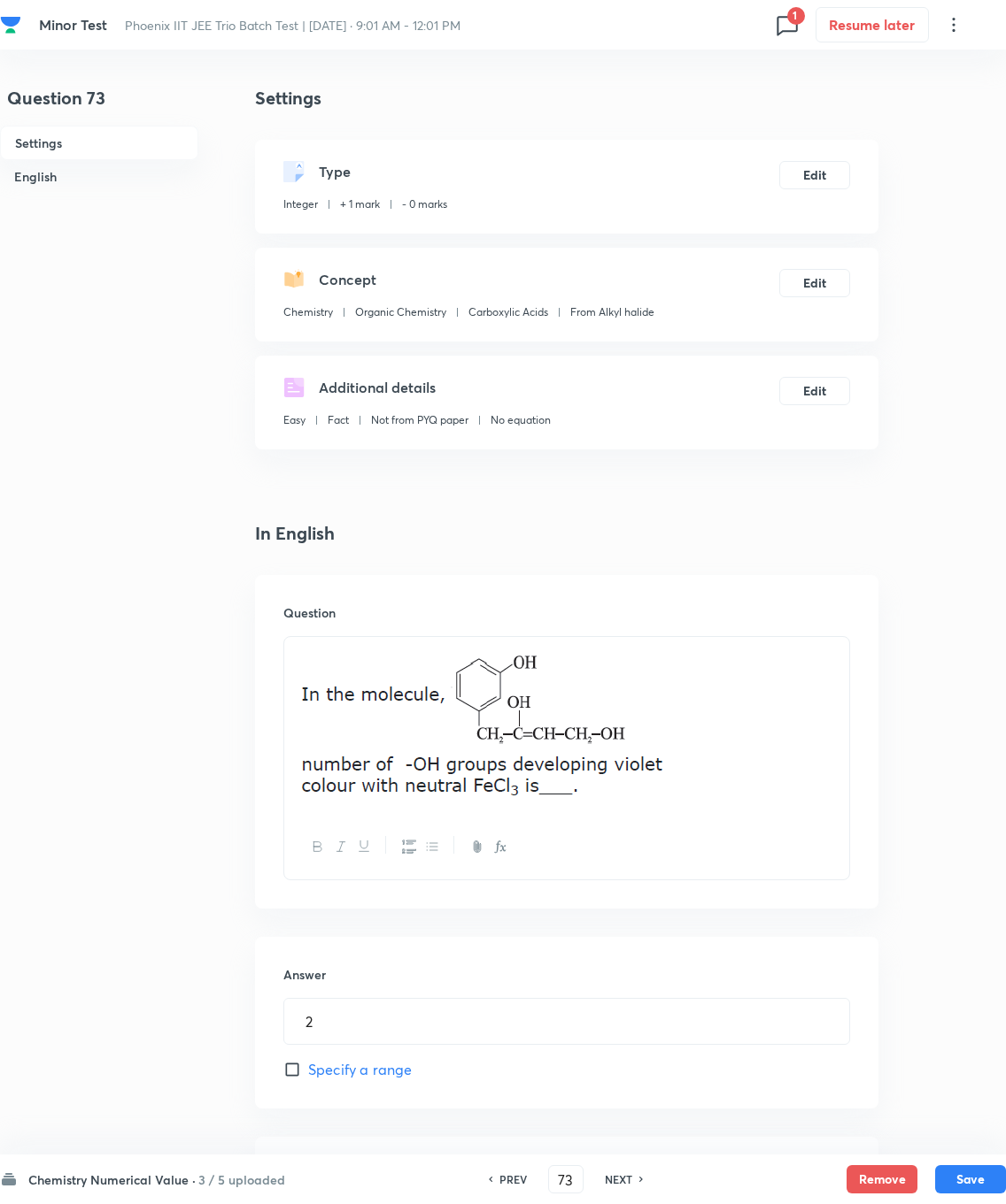
click at [716, 166] on button "Edit" at bounding box center [814, 175] width 70 height 29
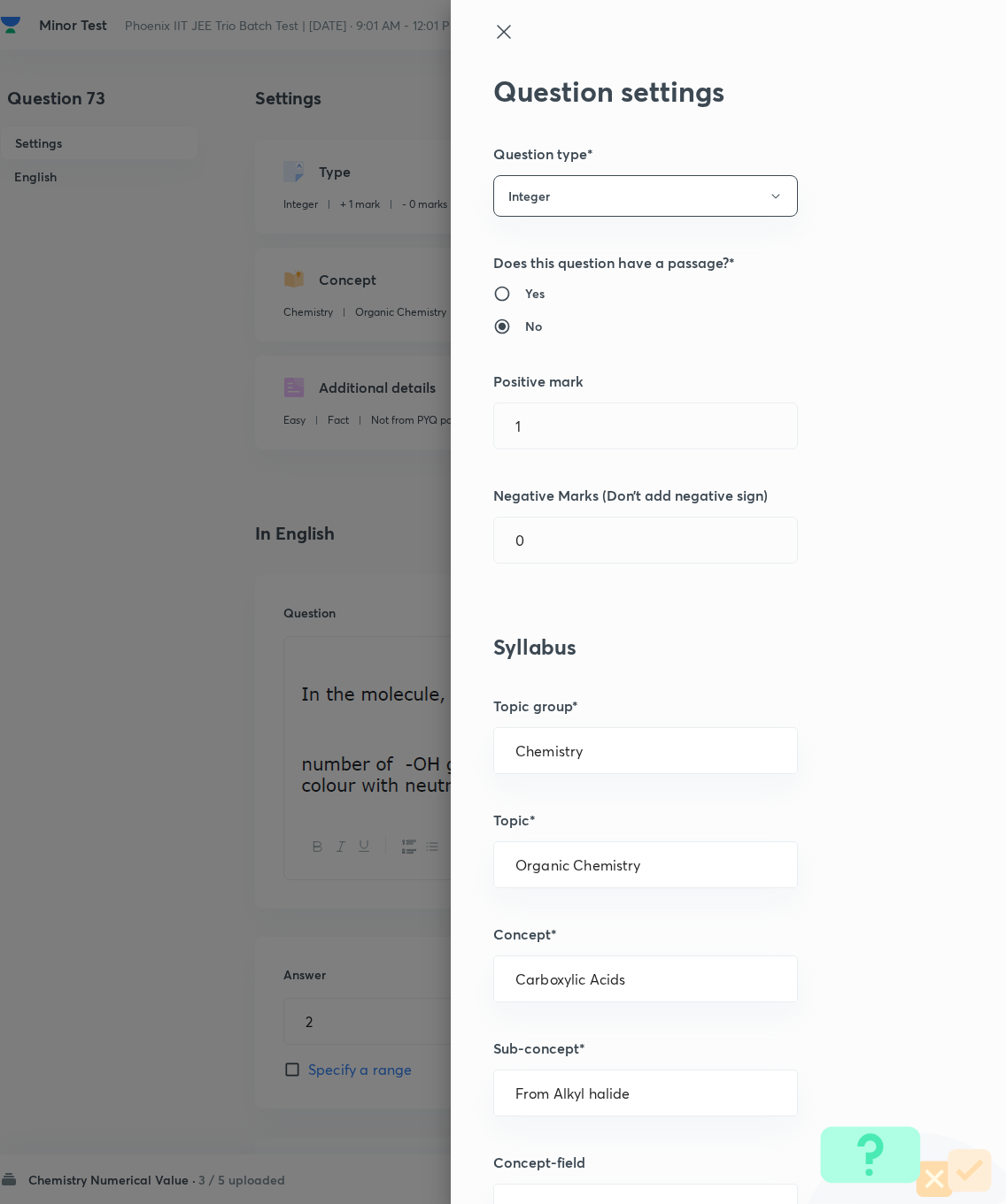
click at [600, 415] on input "1" at bounding box center [645, 425] width 303 height 45
click at [579, 420] on input "1" at bounding box center [645, 425] width 303 height 45
type input "4"
click at [582, 540] on input "0" at bounding box center [645, 540] width 303 height 45
type input "1"
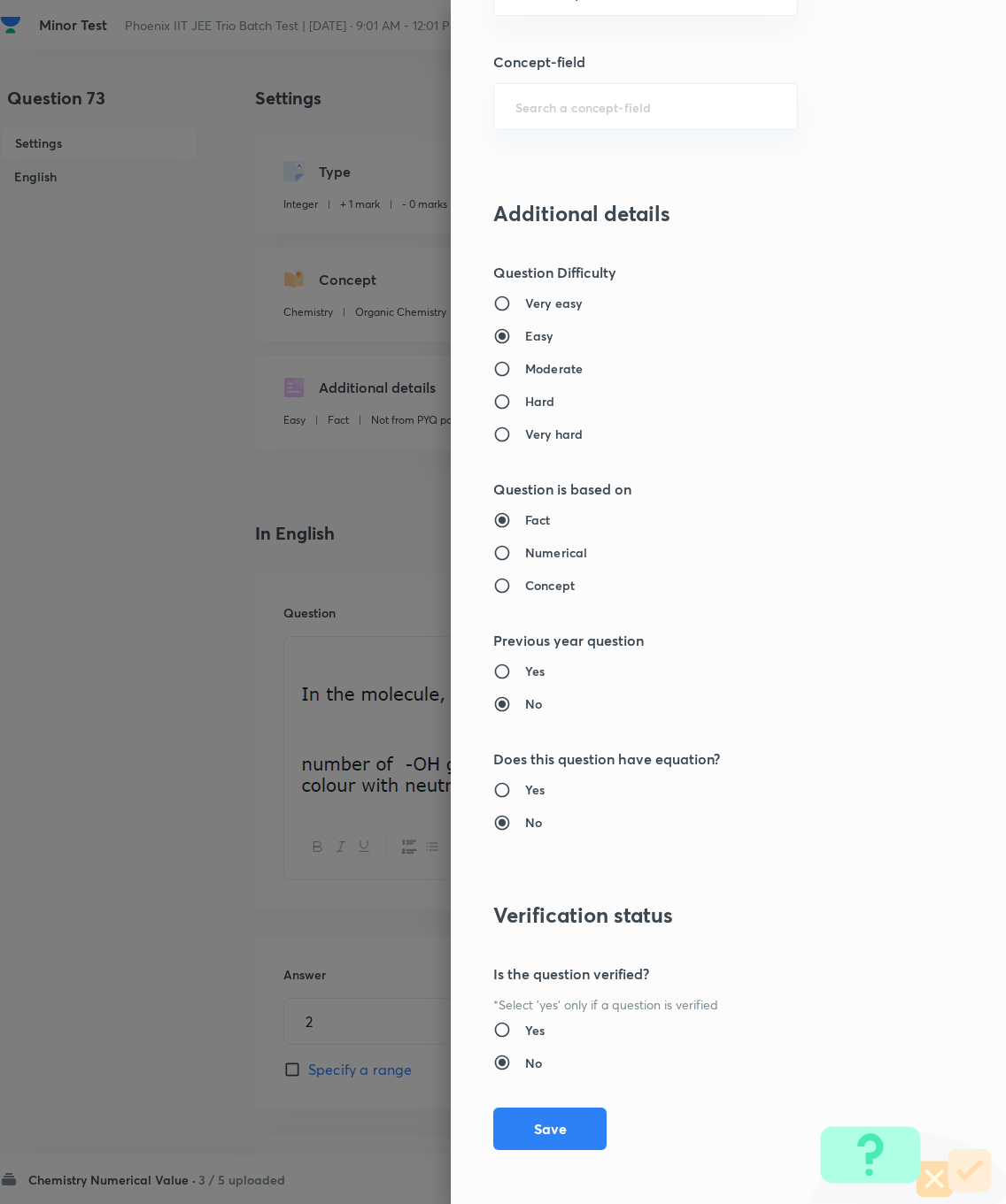
click at [557, 858] on button "Save" at bounding box center [550, 1129] width 113 height 43
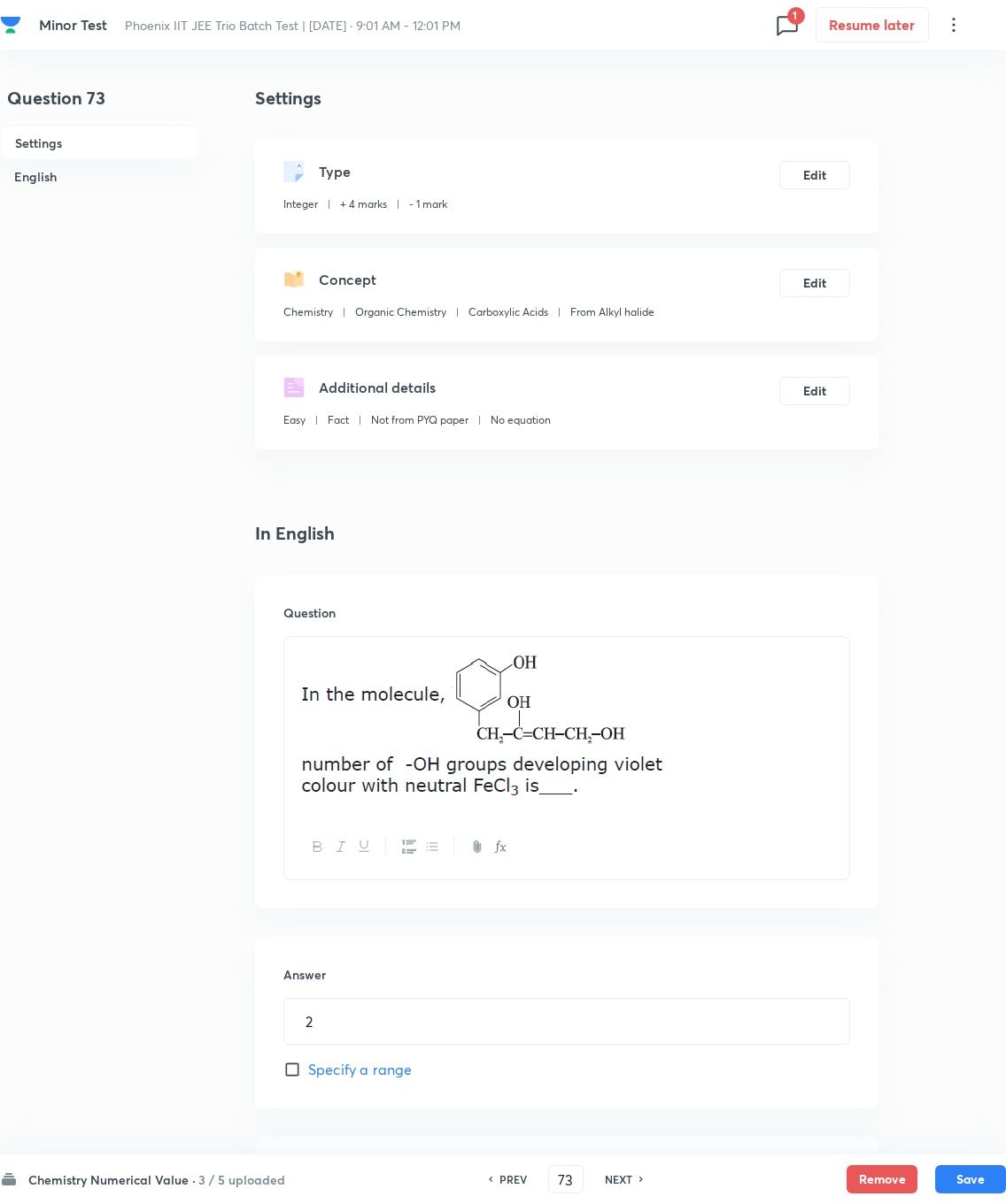
click at [716, 858] on button "Save" at bounding box center [970, 1179] width 70 height 29
type input "74"
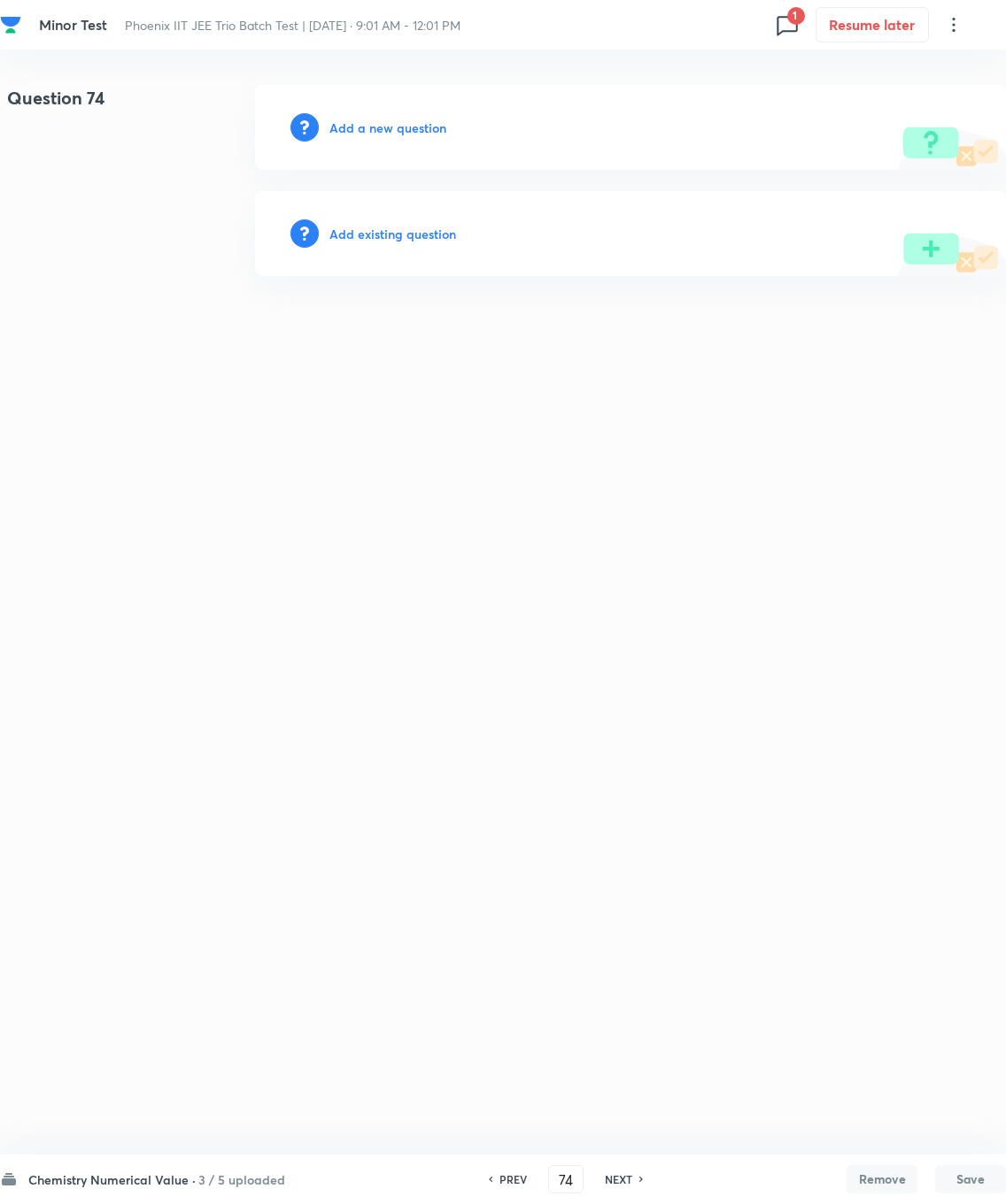
click at [408, 232] on h6 "Add existing question" at bounding box center [392, 234] width 127 height 19
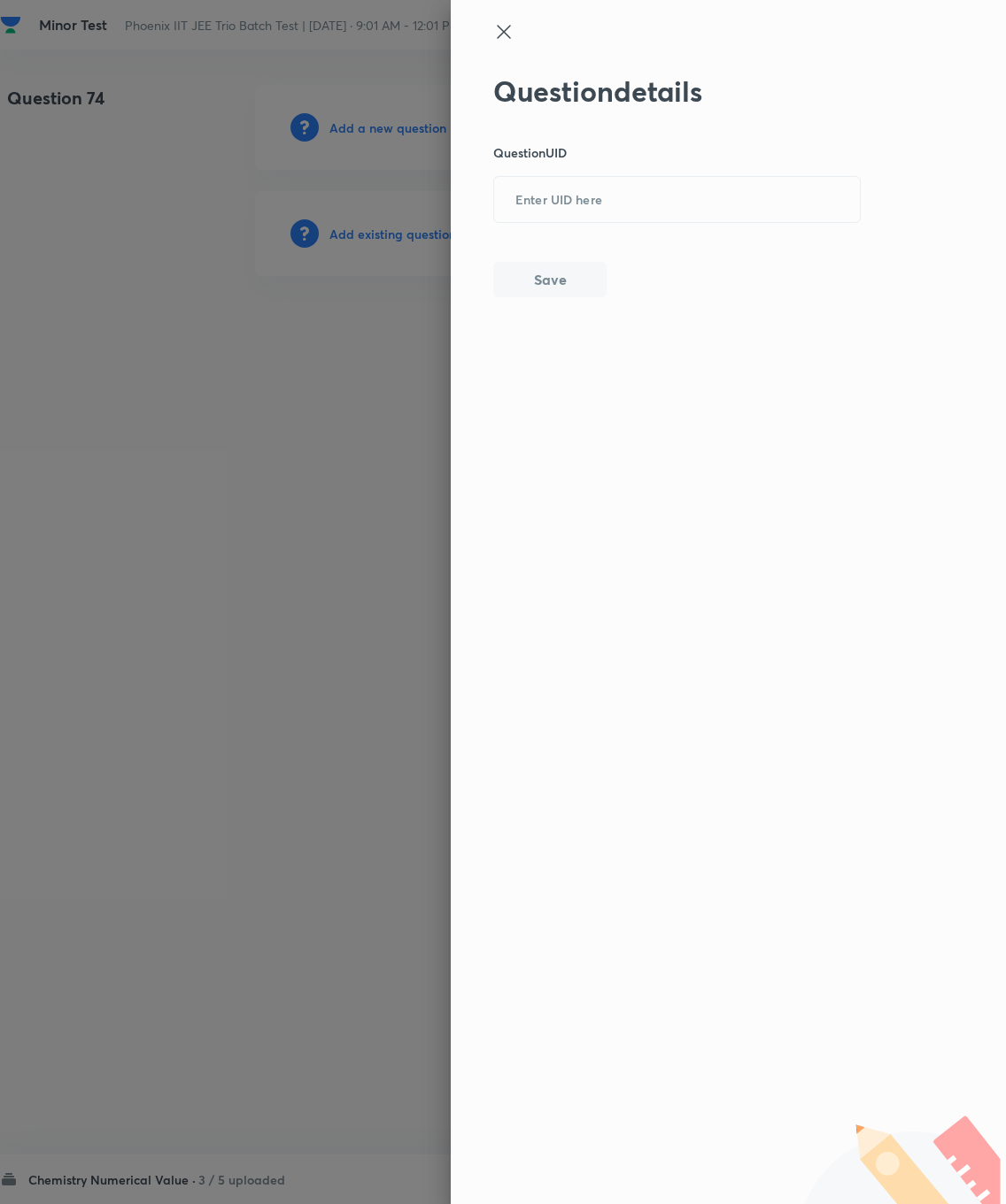
click at [562, 213] on input "text" at bounding box center [677, 200] width 365 height 44
type input "53WIT"
click at [541, 264] on button "Save" at bounding box center [550, 280] width 113 height 35
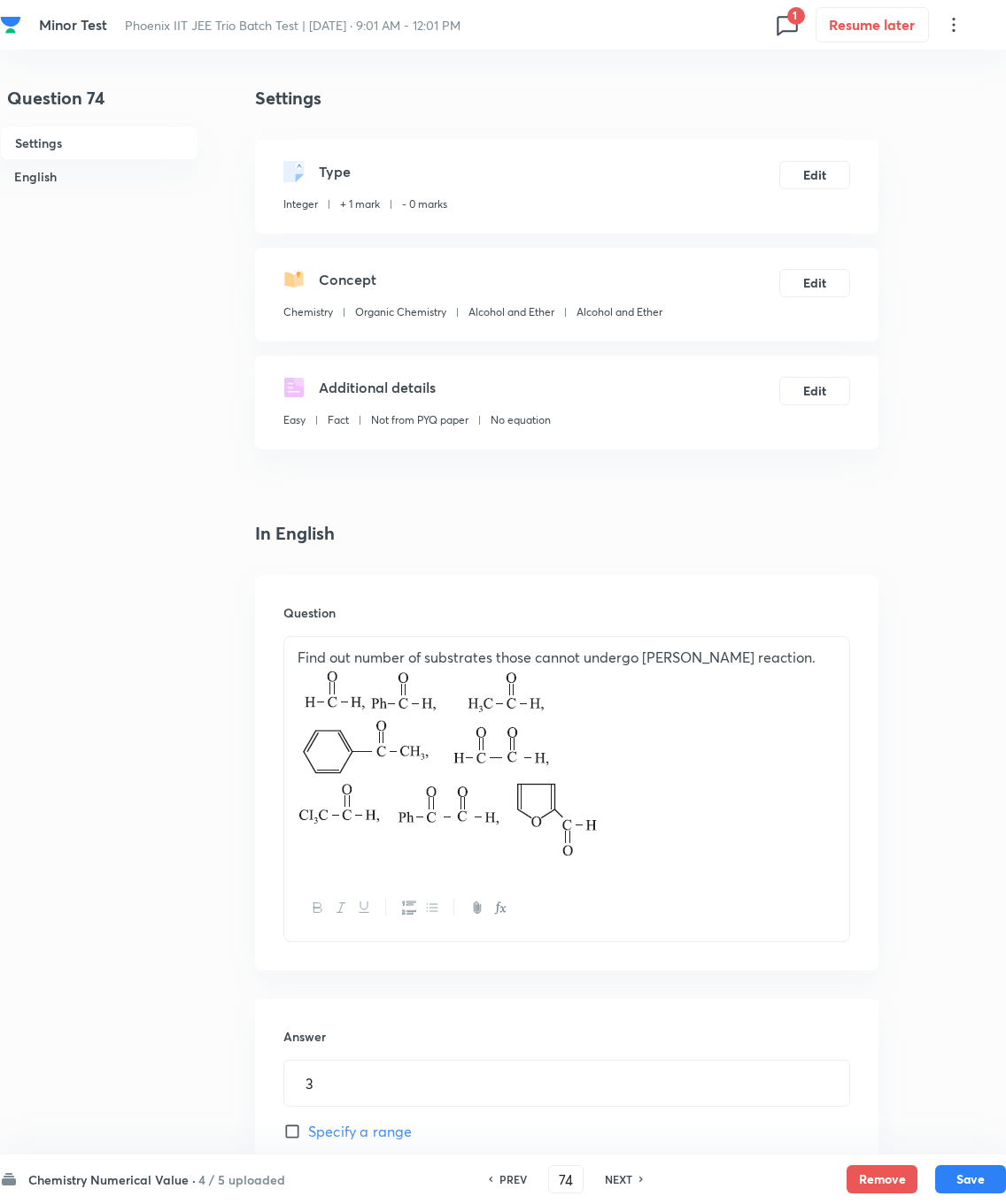
click at [716, 155] on div "Type Integer + 1 mark - 0 marks Edit" at bounding box center [567, 186] width 623 height 94
click at [716, 170] on button "Edit" at bounding box center [814, 175] width 70 height 29
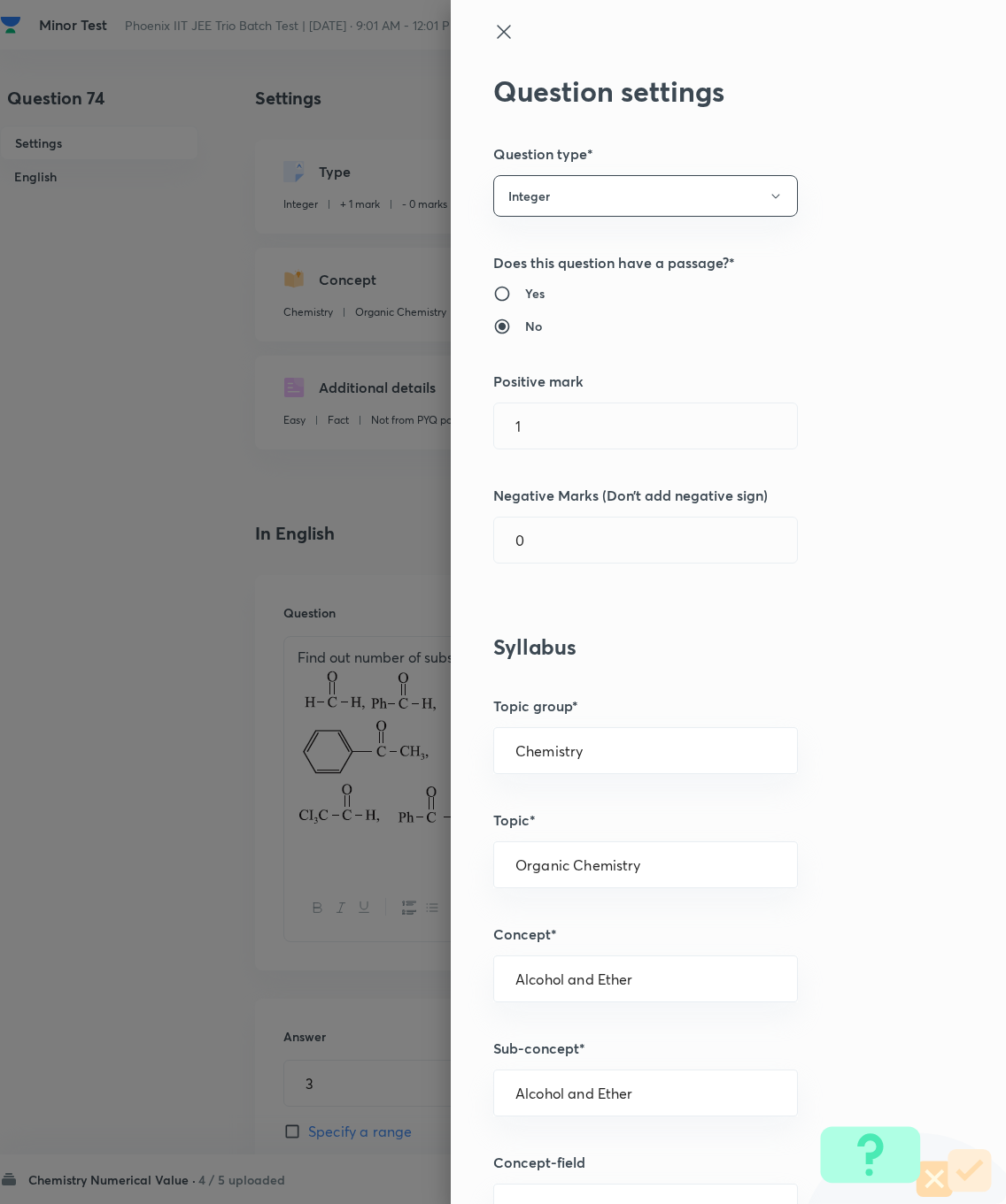
click at [575, 415] on input "1" at bounding box center [645, 425] width 303 height 45
click at [616, 427] on input "1" at bounding box center [645, 425] width 303 height 45
type input "4"
click at [611, 527] on input "0" at bounding box center [645, 540] width 303 height 45
click at [599, 537] on input "0" at bounding box center [645, 540] width 303 height 45
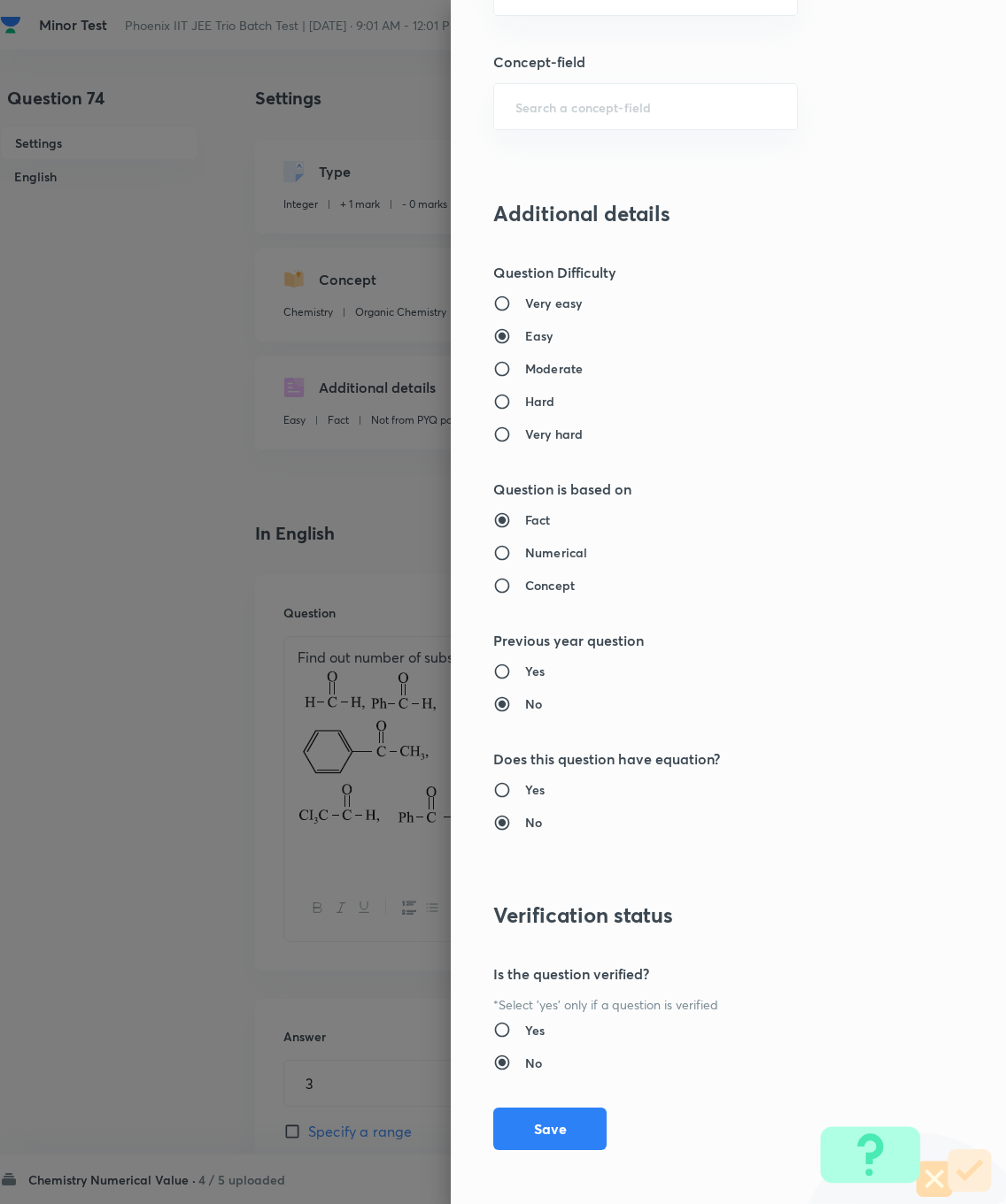
type input "1"
click at [551, 858] on button "Save" at bounding box center [550, 1129] width 113 height 43
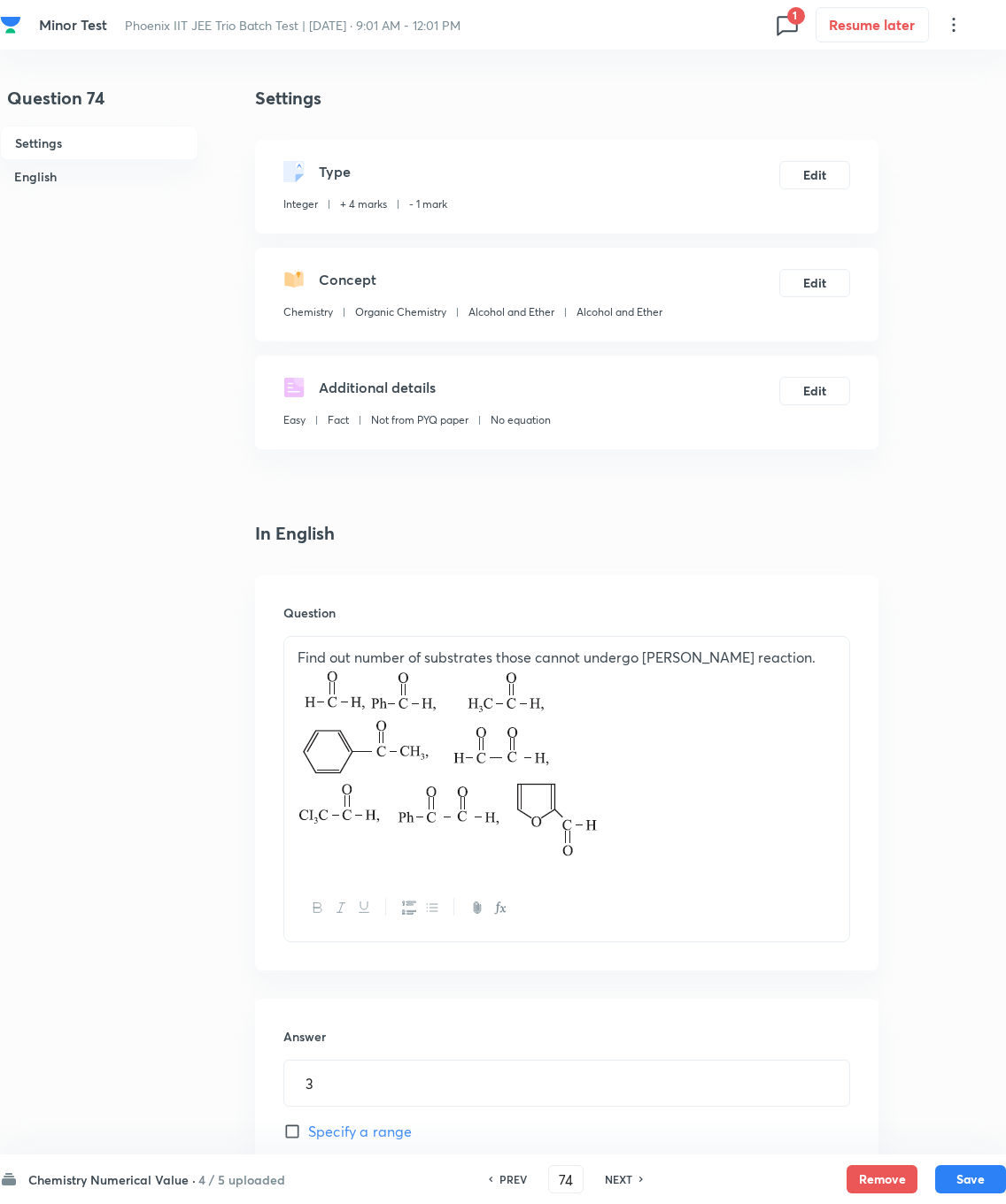
click at [716, 858] on button "Save" at bounding box center [970, 1179] width 70 height 29
type input "75"
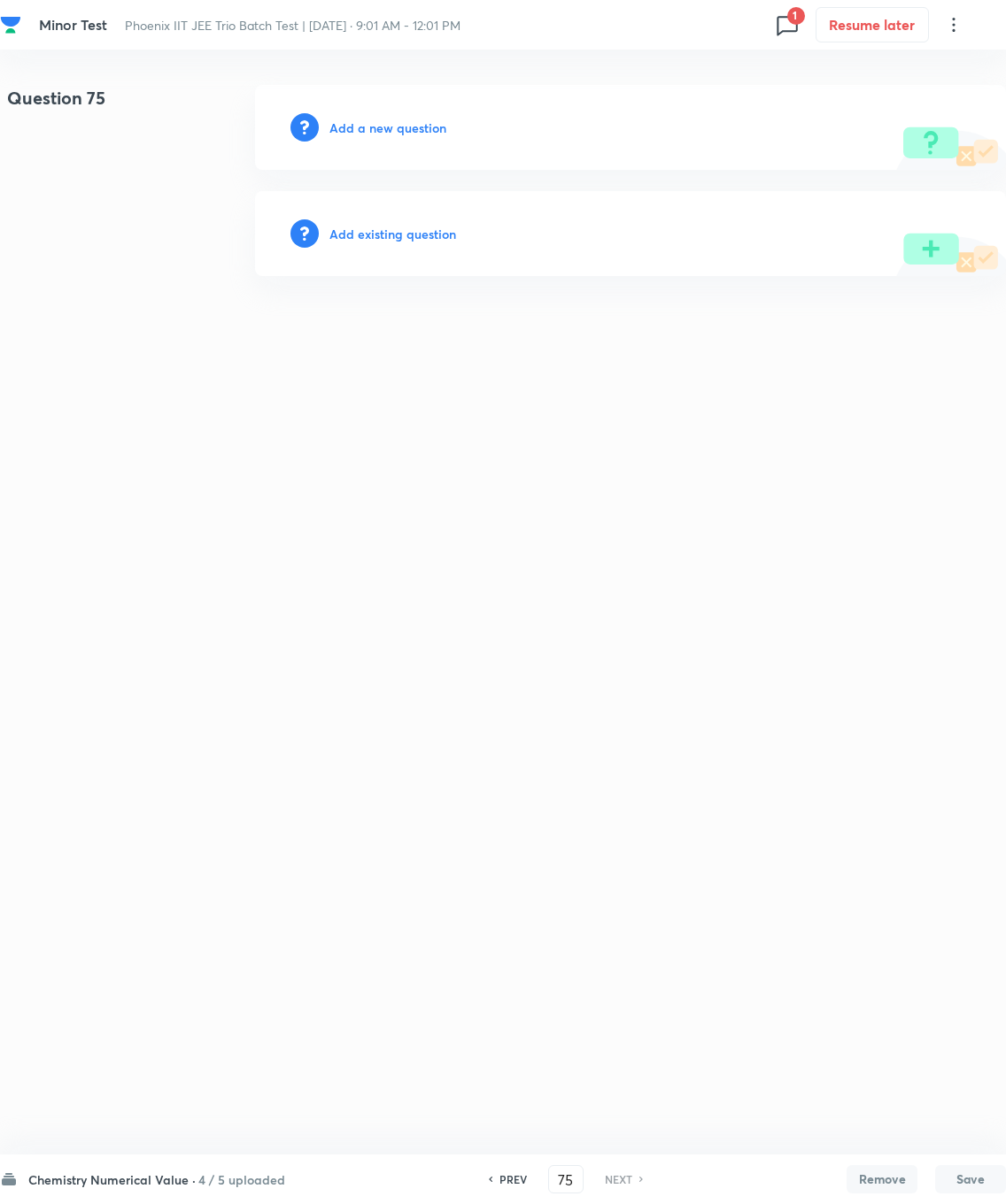
click at [379, 244] on h6 "Add existing question" at bounding box center [392, 234] width 127 height 19
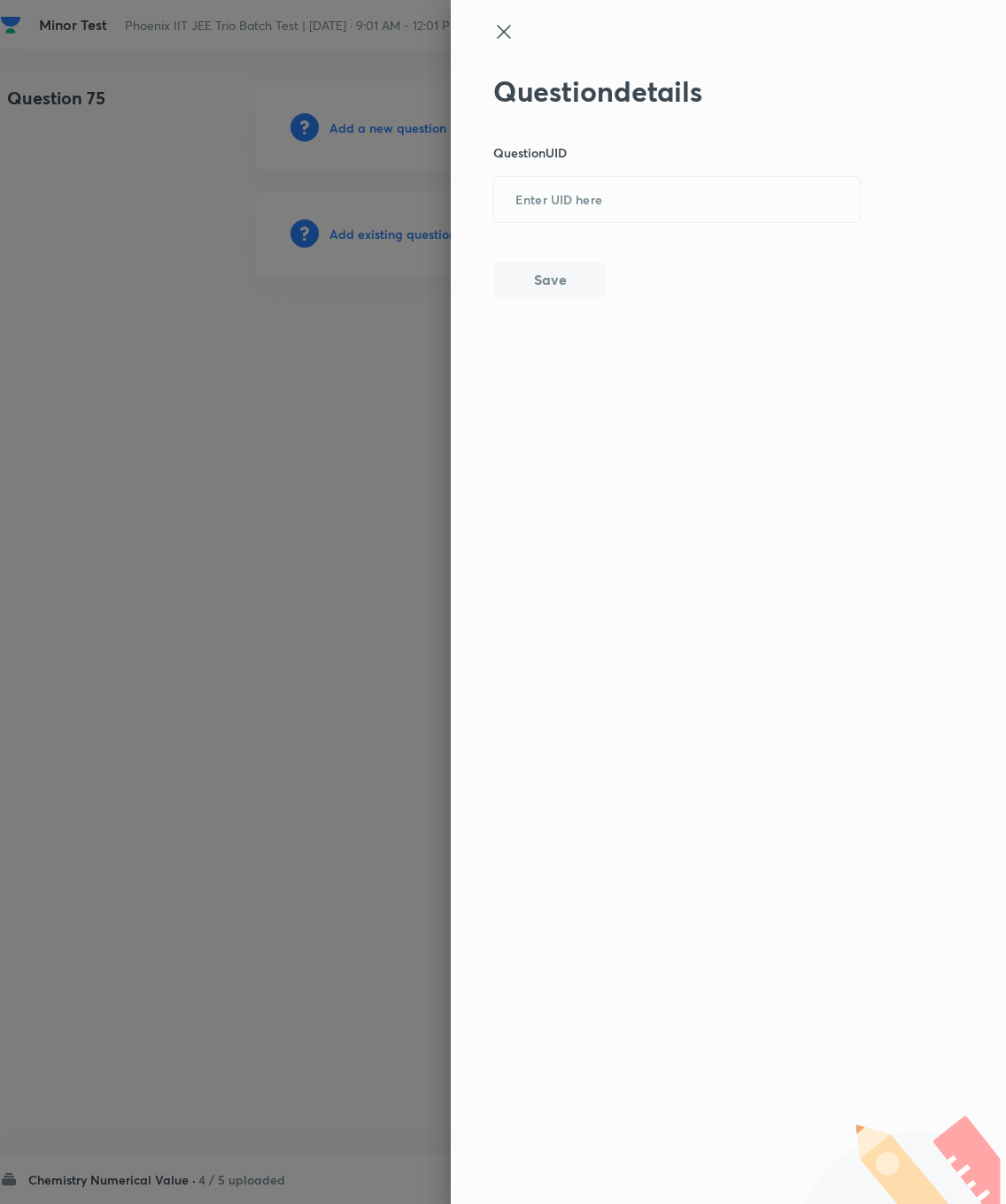
click at [556, 192] on input "text" at bounding box center [677, 200] width 365 height 44
type input "YIKEW"
click at [565, 288] on button "Save" at bounding box center [550, 280] width 113 height 35
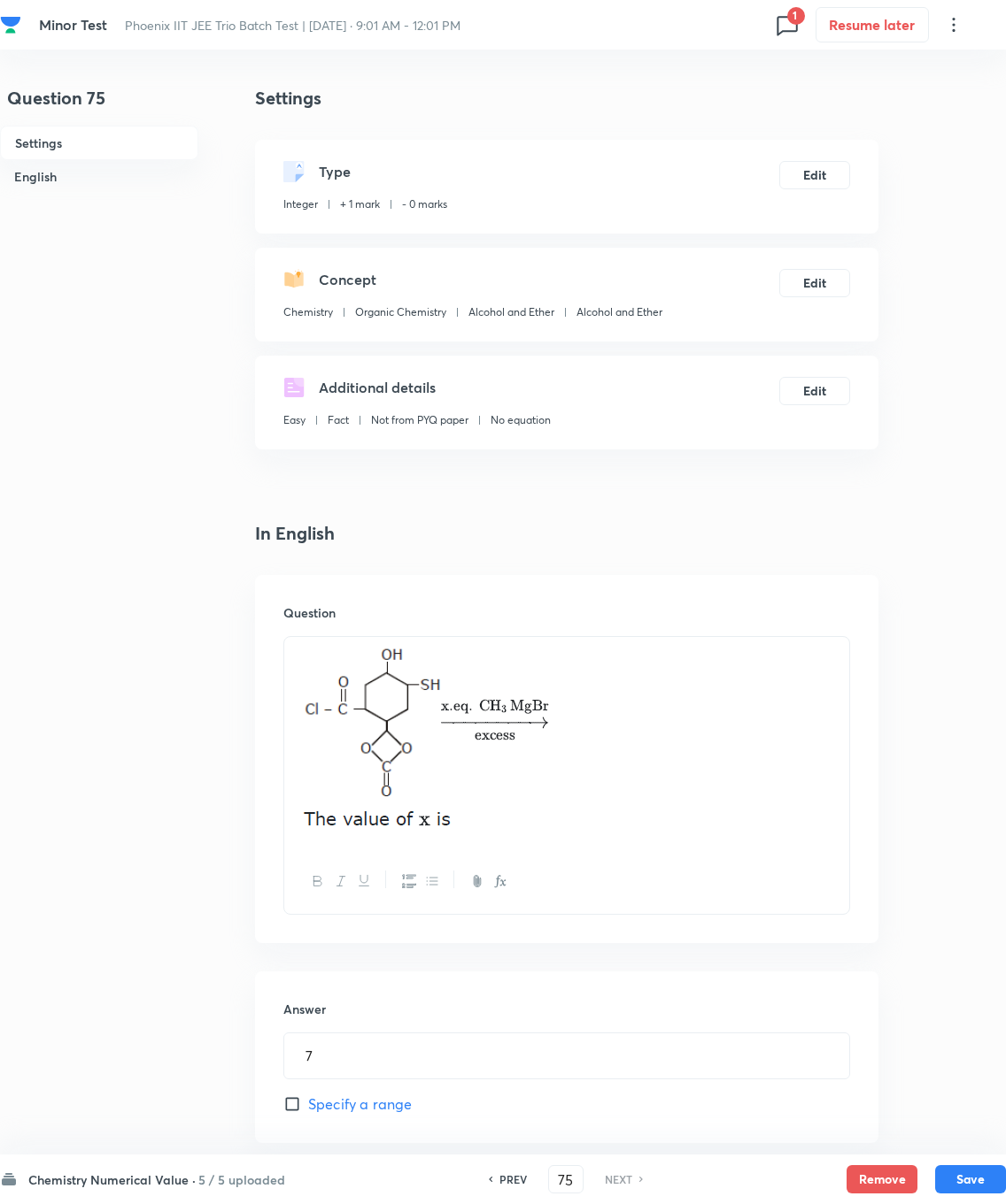
click at [716, 166] on button "Edit" at bounding box center [814, 175] width 70 height 29
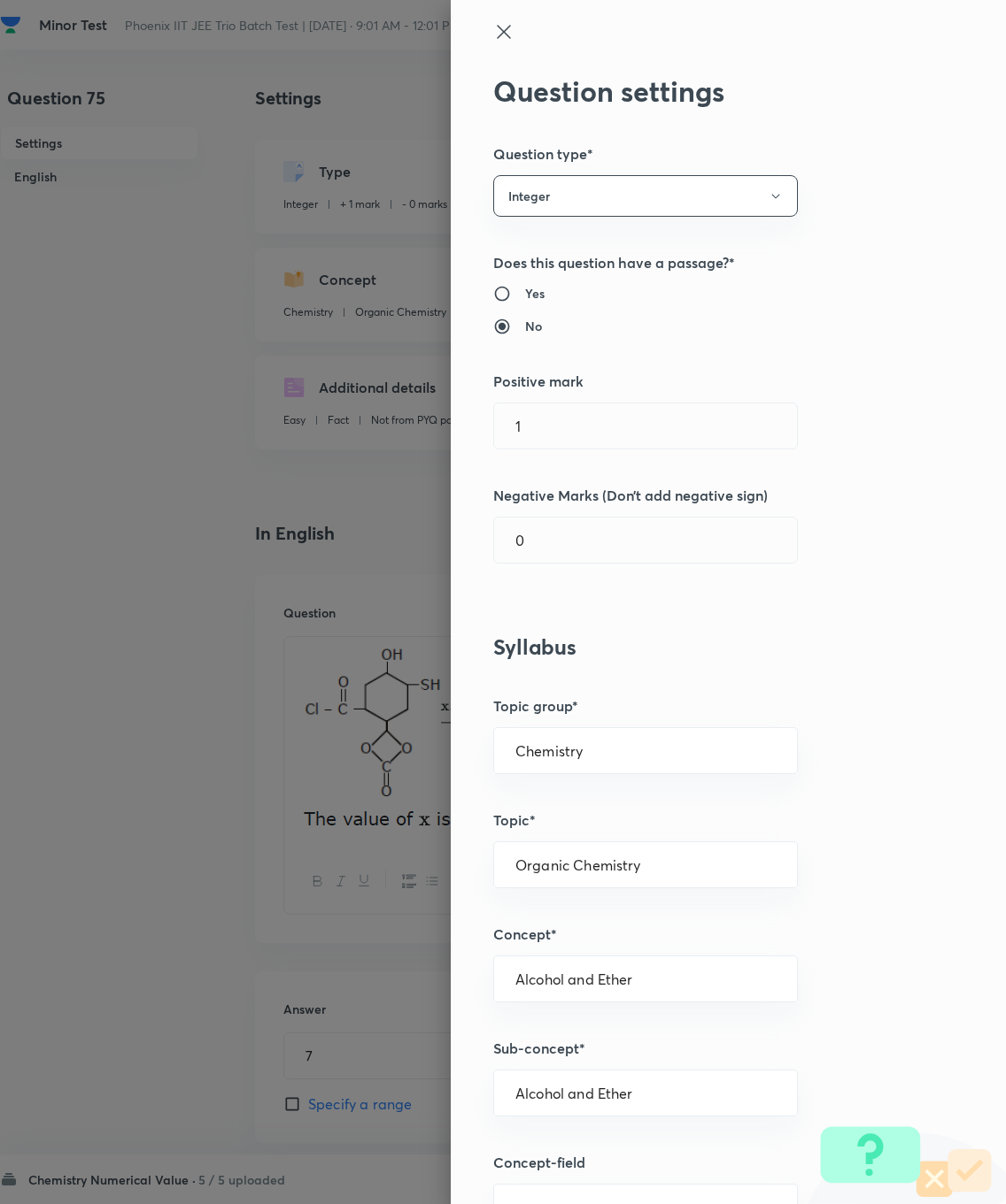
click at [604, 425] on input "1" at bounding box center [645, 425] width 303 height 45
type input "4"
click at [585, 538] on input "0" at bounding box center [645, 540] width 303 height 45
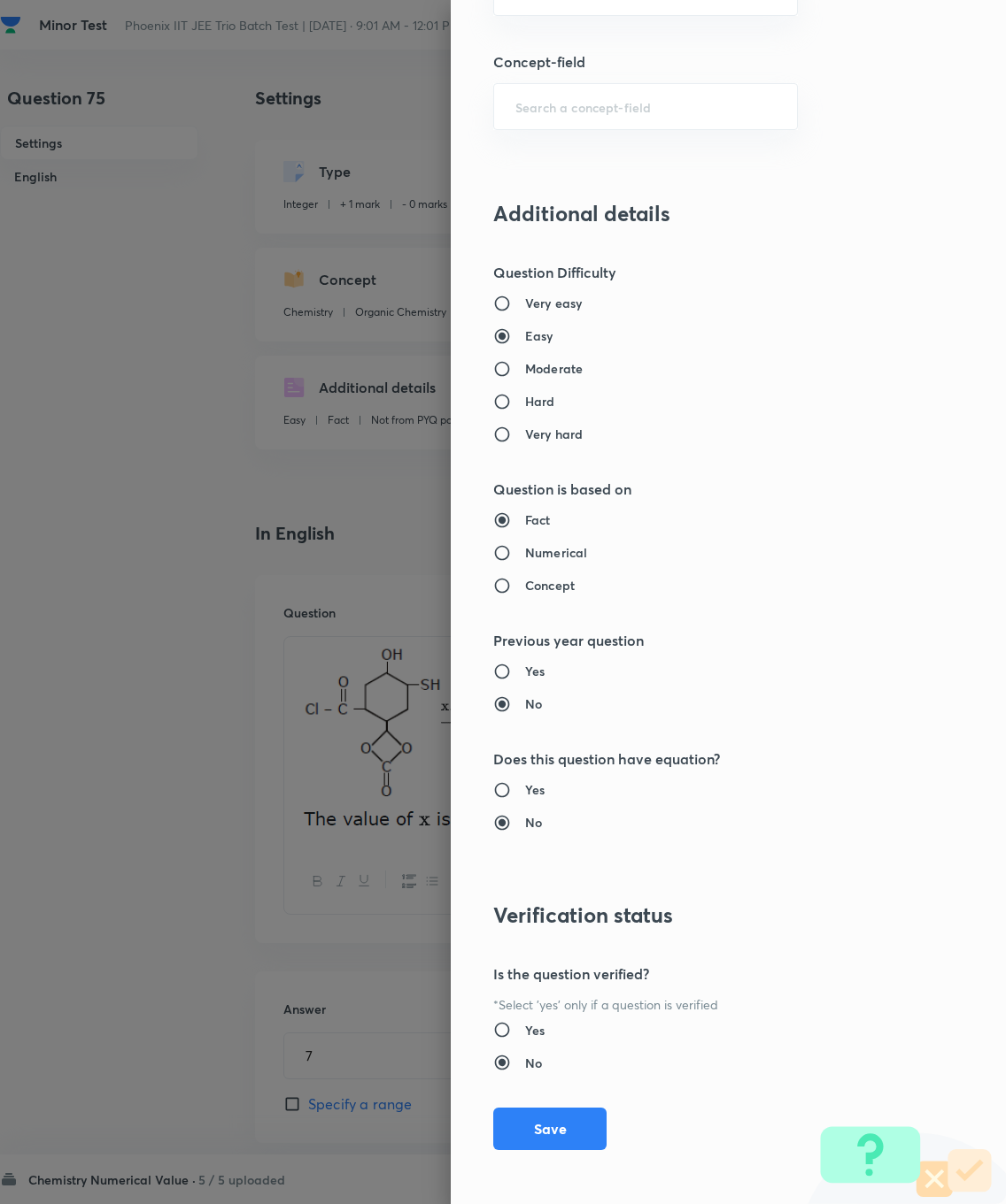
type input "1"
click at [548, 858] on button "Save" at bounding box center [550, 1129] width 113 height 43
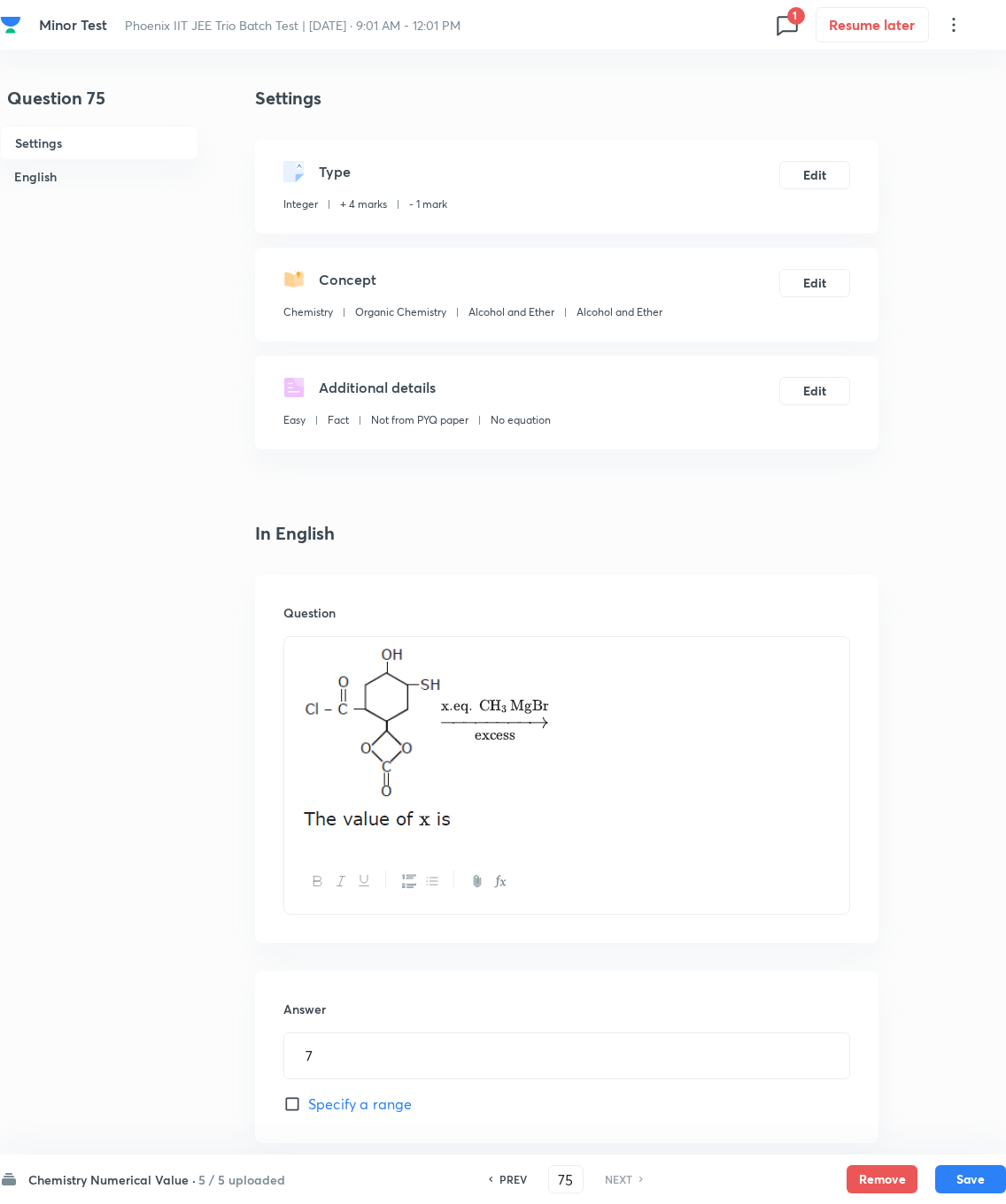
click at [716, 858] on button "Save" at bounding box center [970, 1179] width 70 height 29
type input "7"
click at [80, 858] on div "Question 75 Settings English" at bounding box center [99, 792] width 198 height 1413
click at [90, 858] on h6 "Chemistry Numerical Value ·" at bounding box center [112, 1180] width 167 height 19
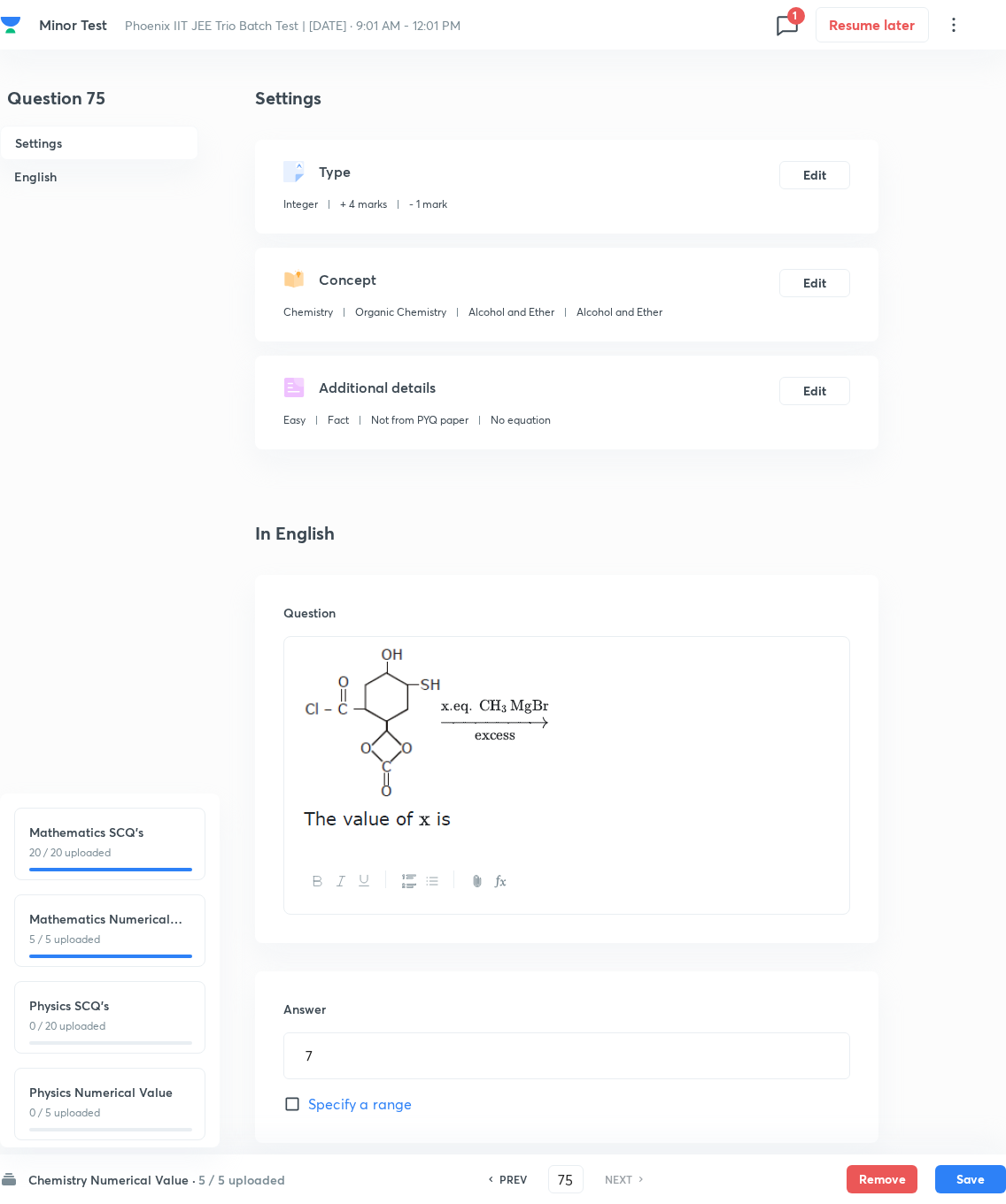
scroll to position [181, 0]
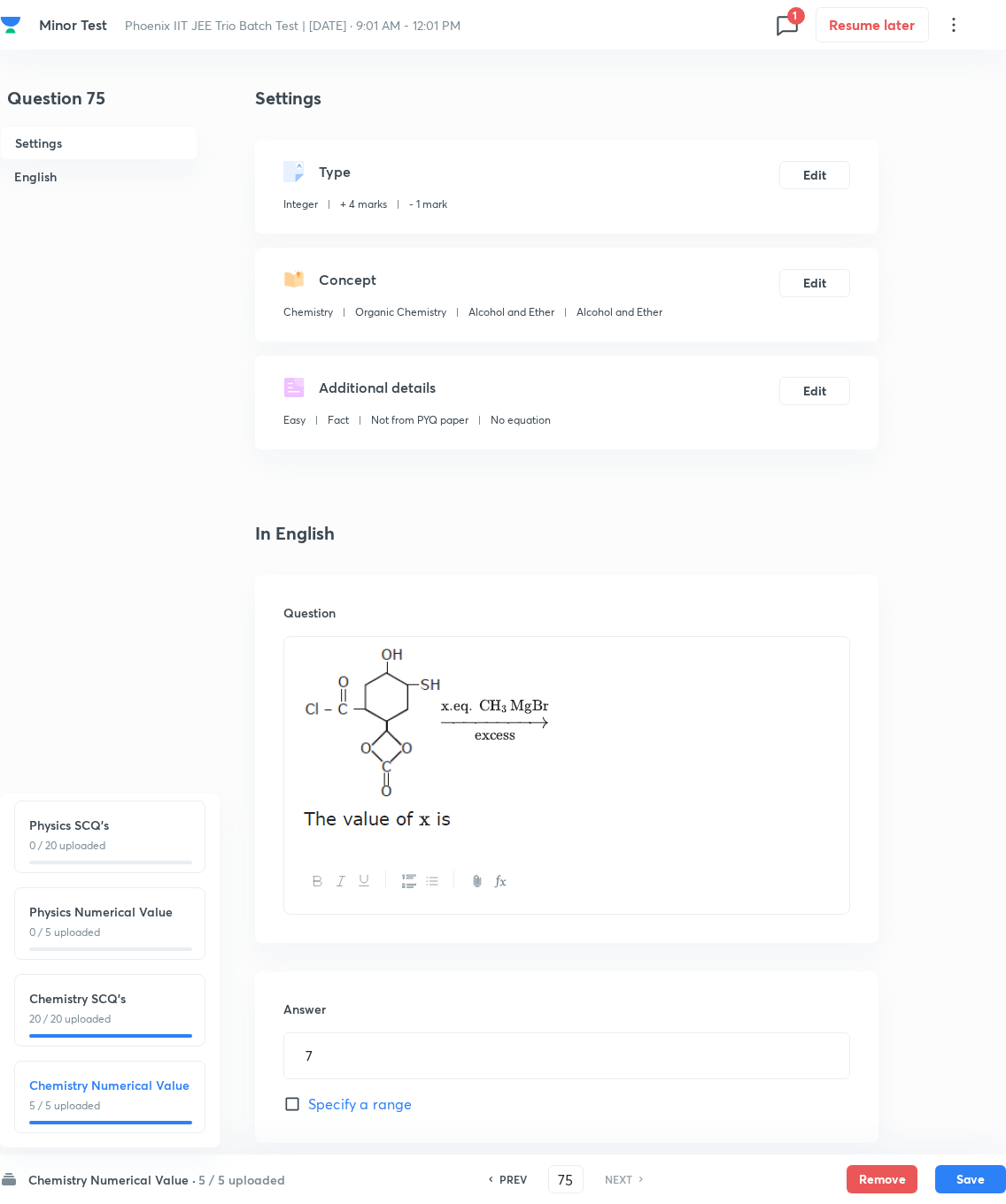
click at [96, 858] on p "20 / 20 uploaded" at bounding box center [110, 1019] width 161 height 16
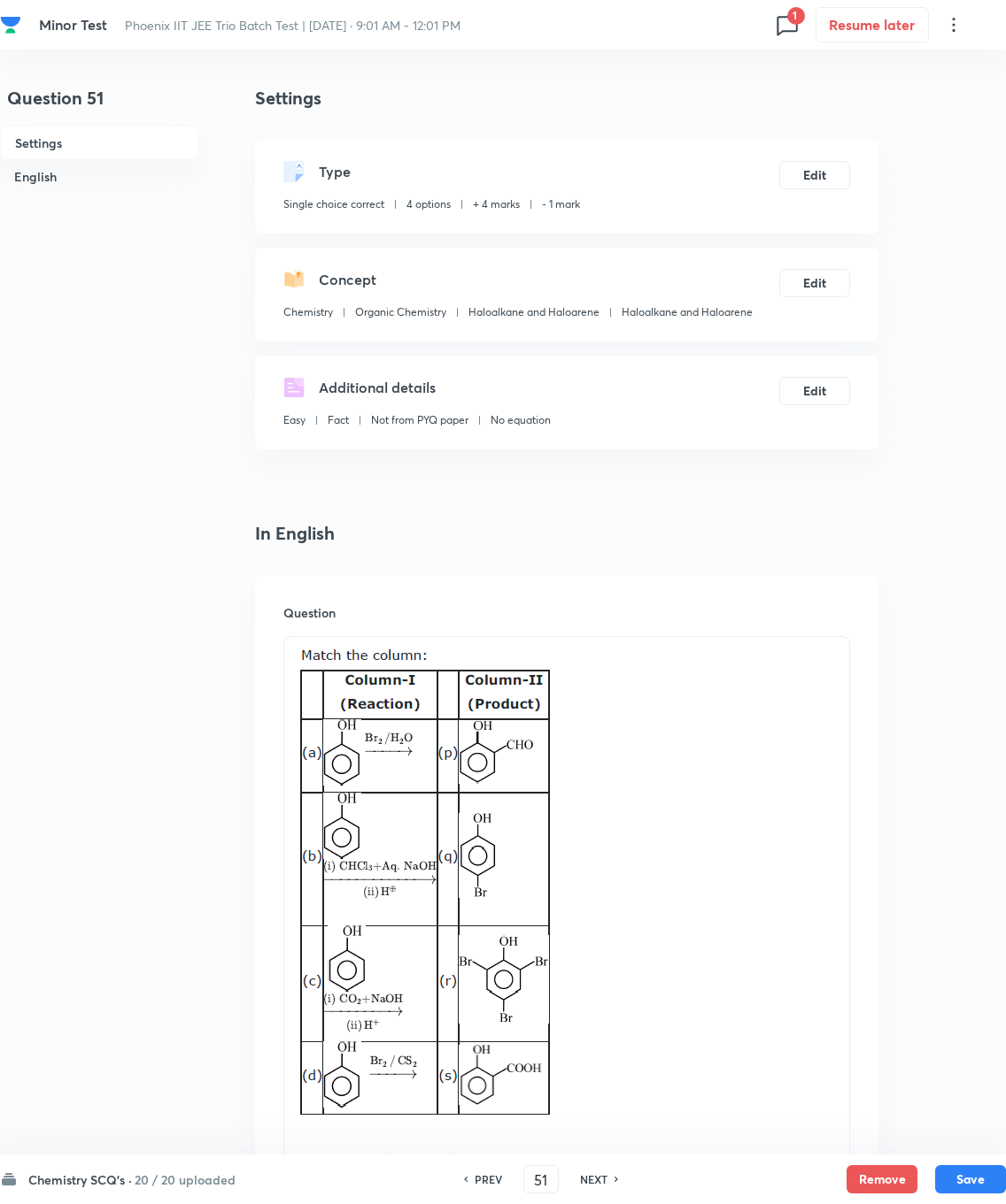
click at [607, 858] on h6 "NEXT" at bounding box center [593, 1179] width 28 height 16
type input "52"
checkbox input "false"
checkbox input "true"
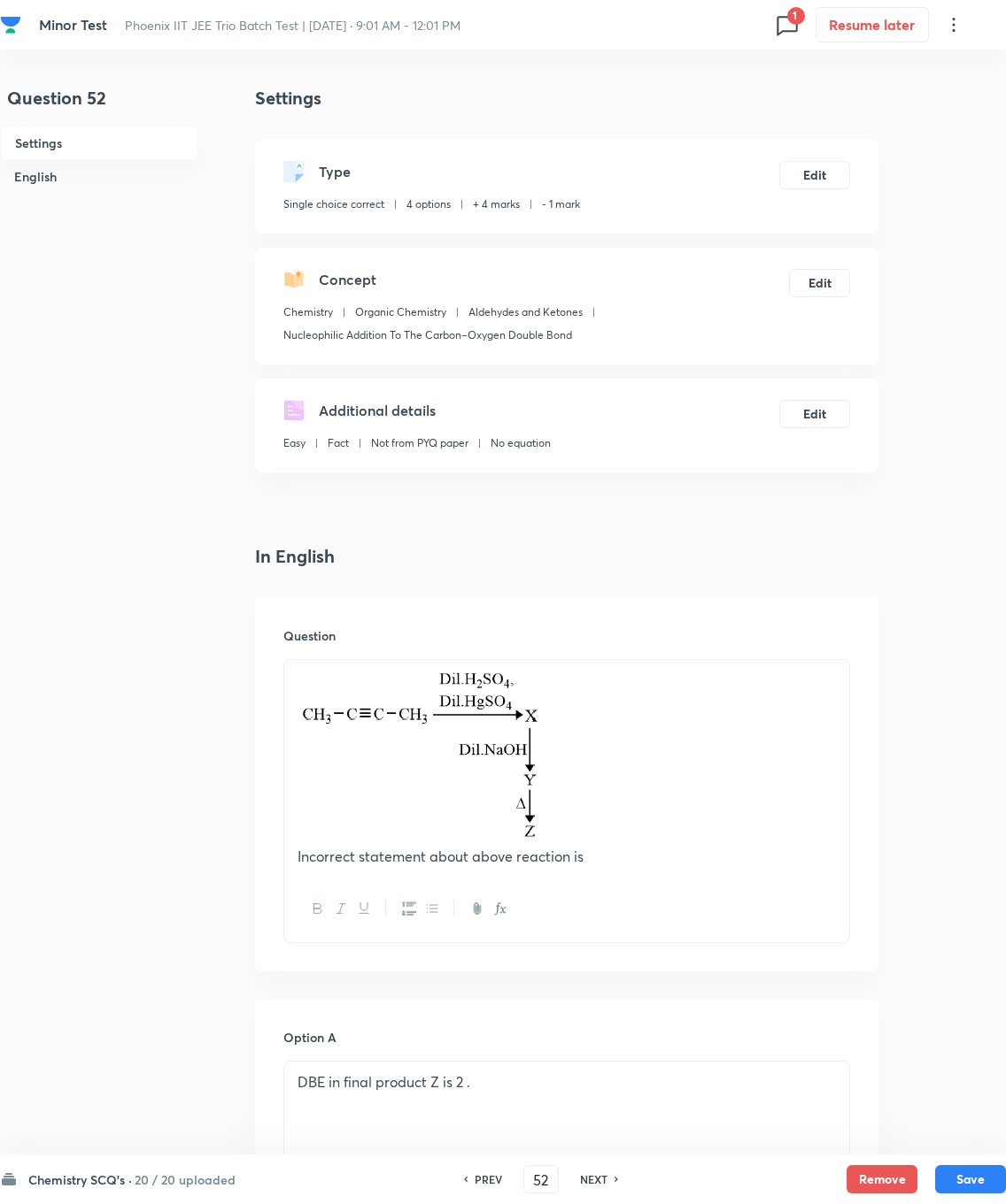
click at [607, 858] on h6 "NEXT" at bounding box center [593, 1179] width 28 height 16
type input "53"
checkbox input "false"
checkbox input "true"
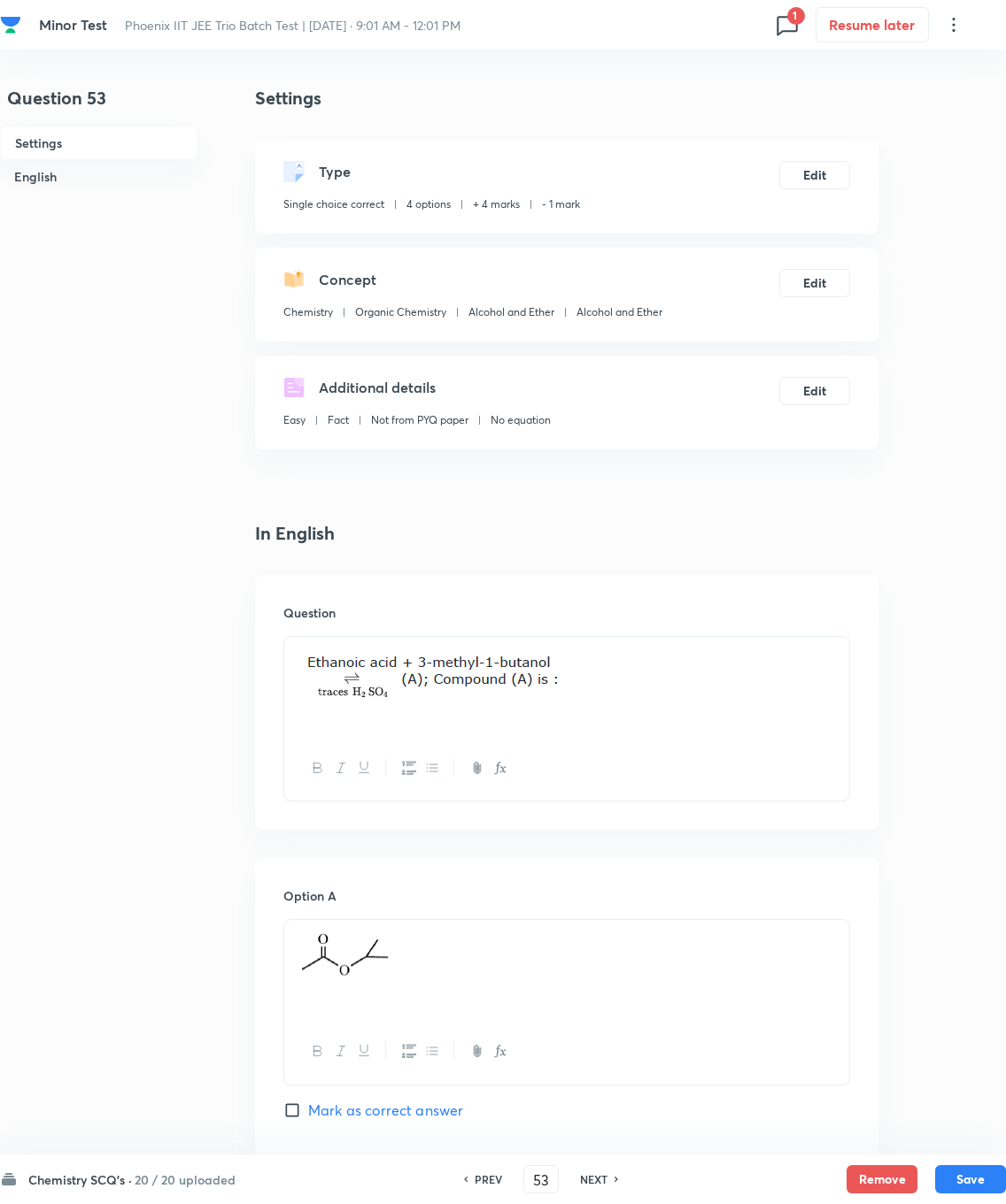
click at [619, 858] on div "NEXT" at bounding box center [596, 1179] width 47 height 16
type input "54"
checkbox input "false"
checkbox input "true"
click at [607, 858] on h6 "NEXT" at bounding box center [593, 1179] width 28 height 16
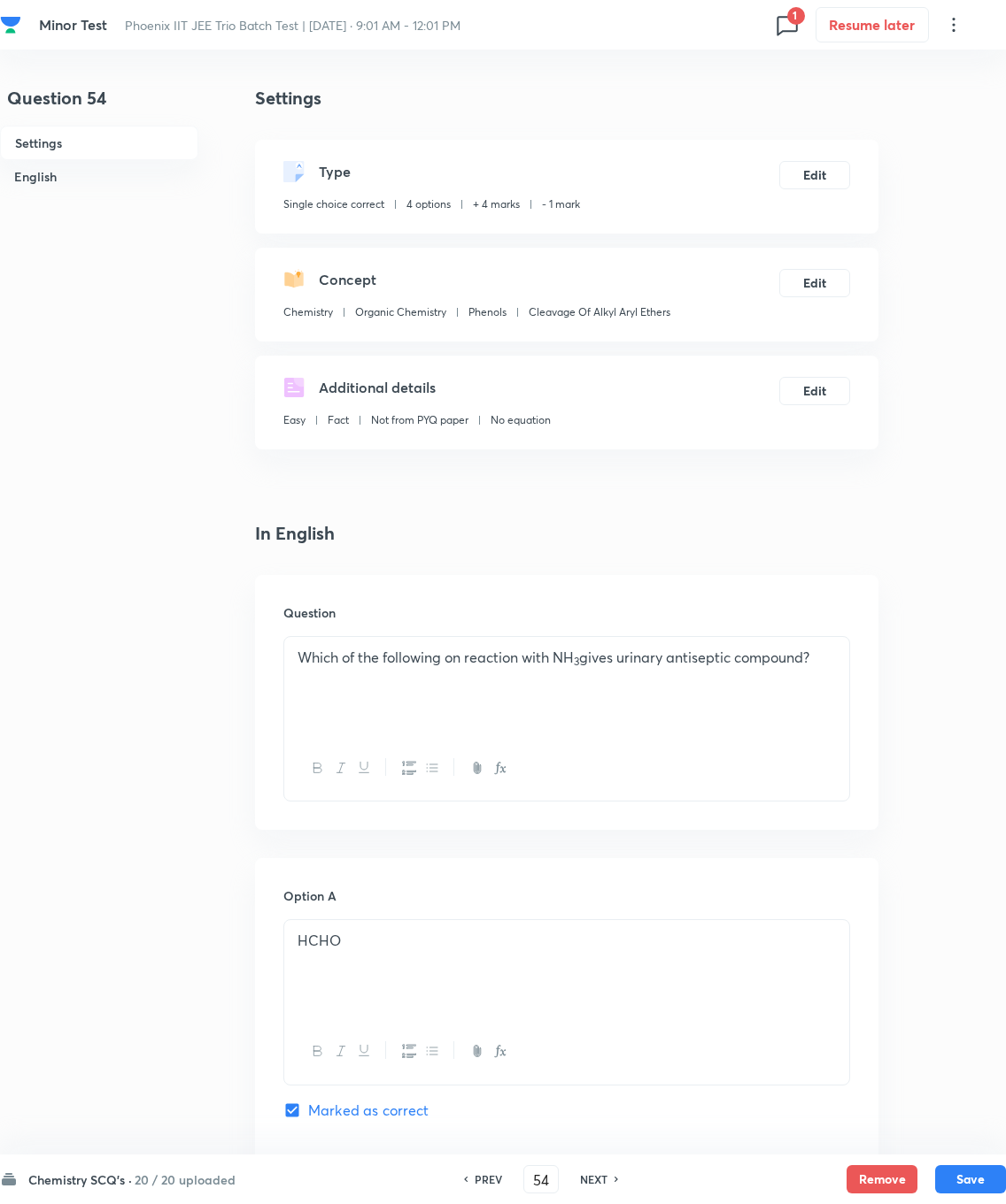
type input "55"
checkbox input "false"
checkbox input "true"
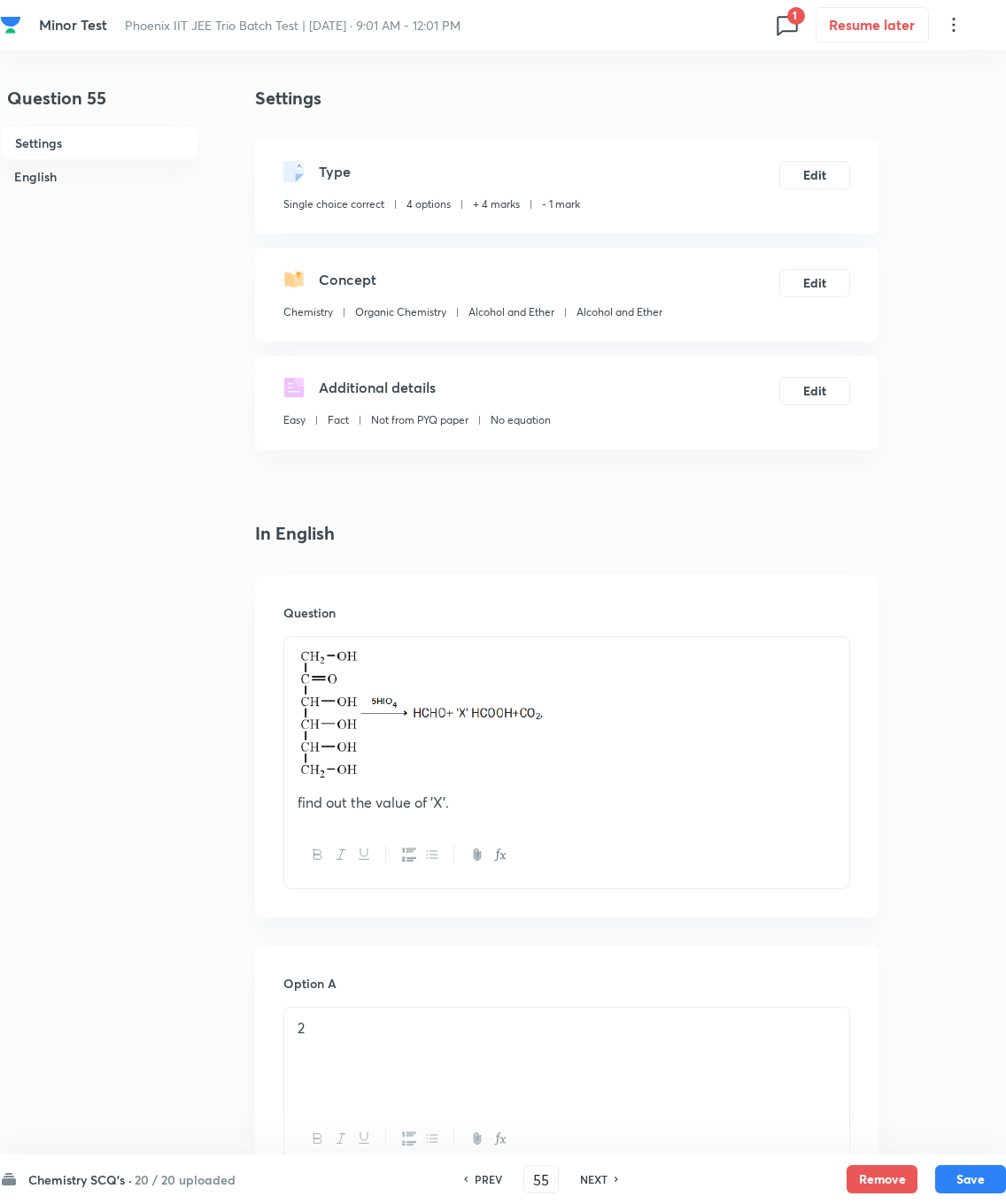
click at [607, 858] on h6 "NEXT" at bounding box center [593, 1179] width 28 height 16
type input "56"
checkbox input "true"
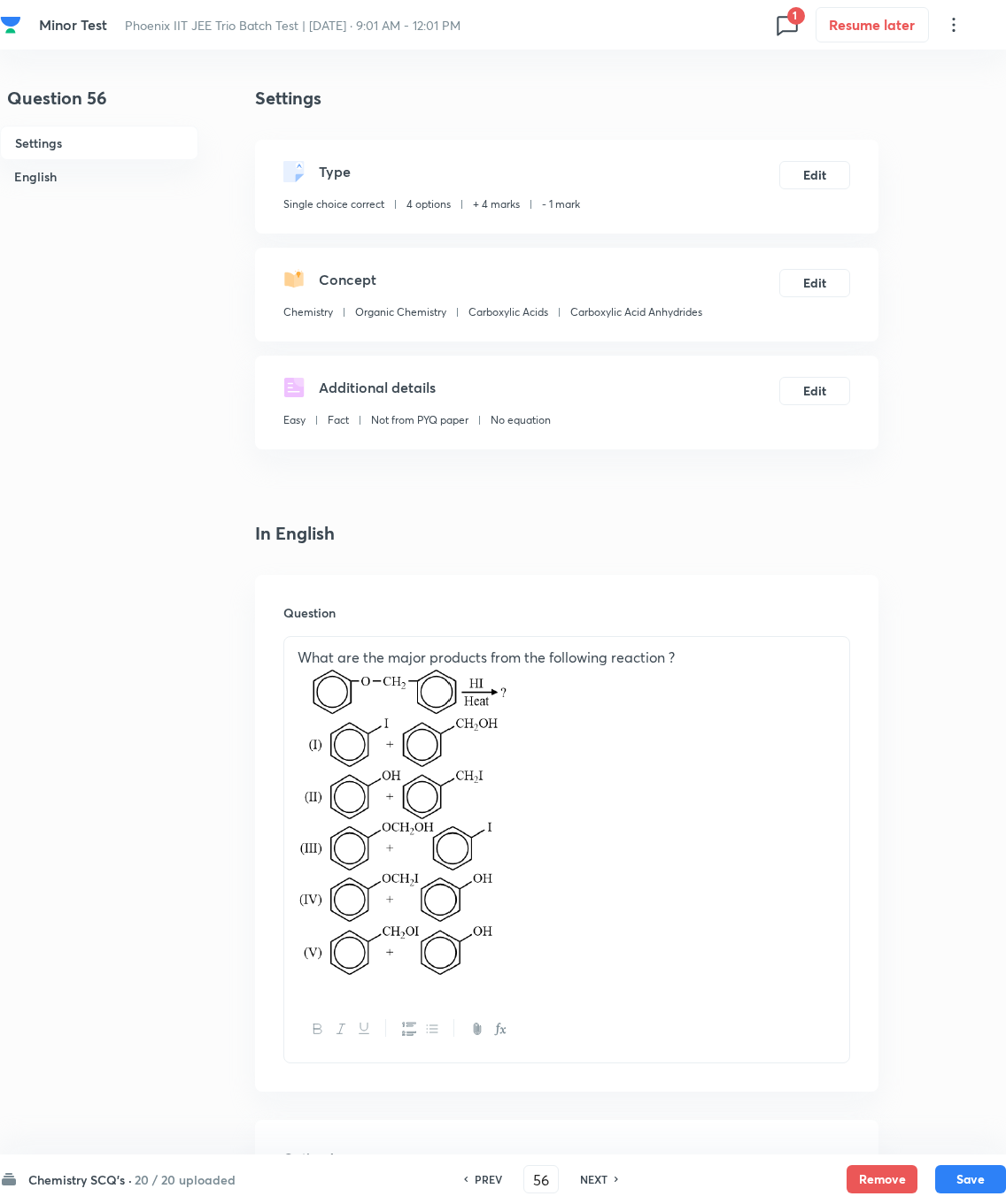
click at [607, 858] on h6 "NEXT" at bounding box center [593, 1179] width 28 height 16
type input "57"
checkbox input "false"
checkbox input "true"
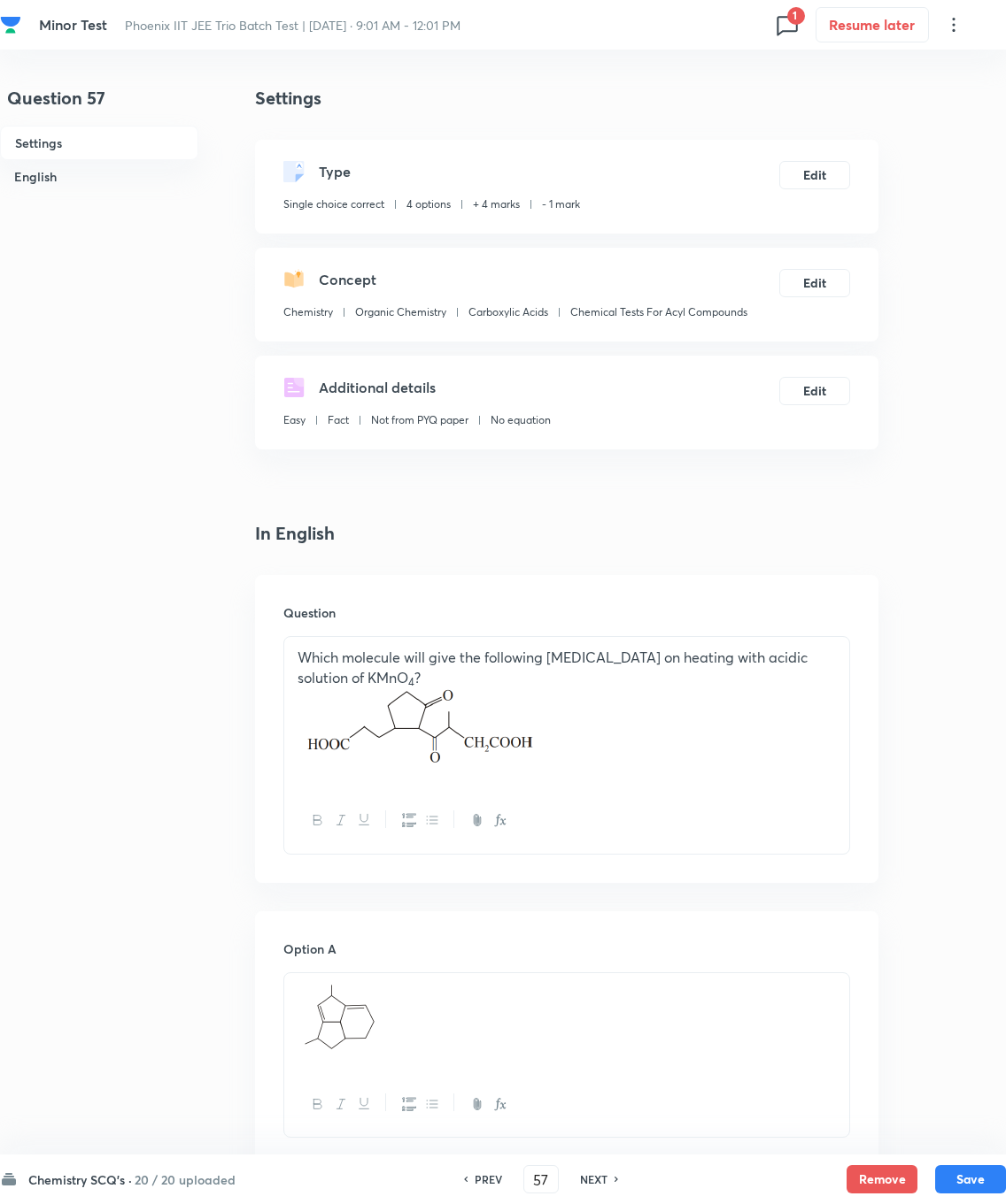
click at [619, 858] on div "NEXT" at bounding box center [596, 1179] width 47 height 16
type input "58"
checkbox input "false"
checkbox input "true"
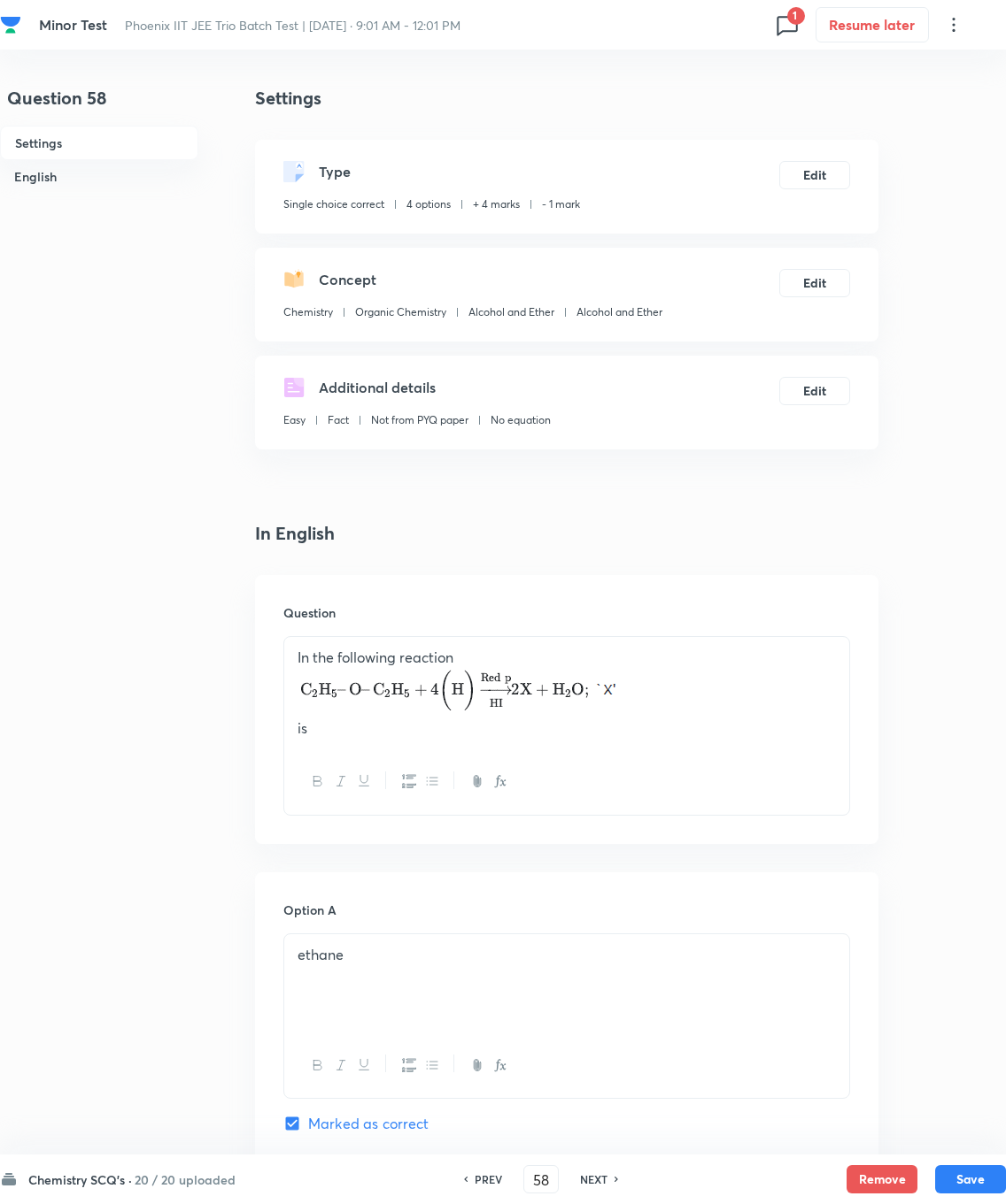
click at [607, 858] on h6 "NEXT" at bounding box center [593, 1179] width 28 height 16
type input "59"
checkbox input "false"
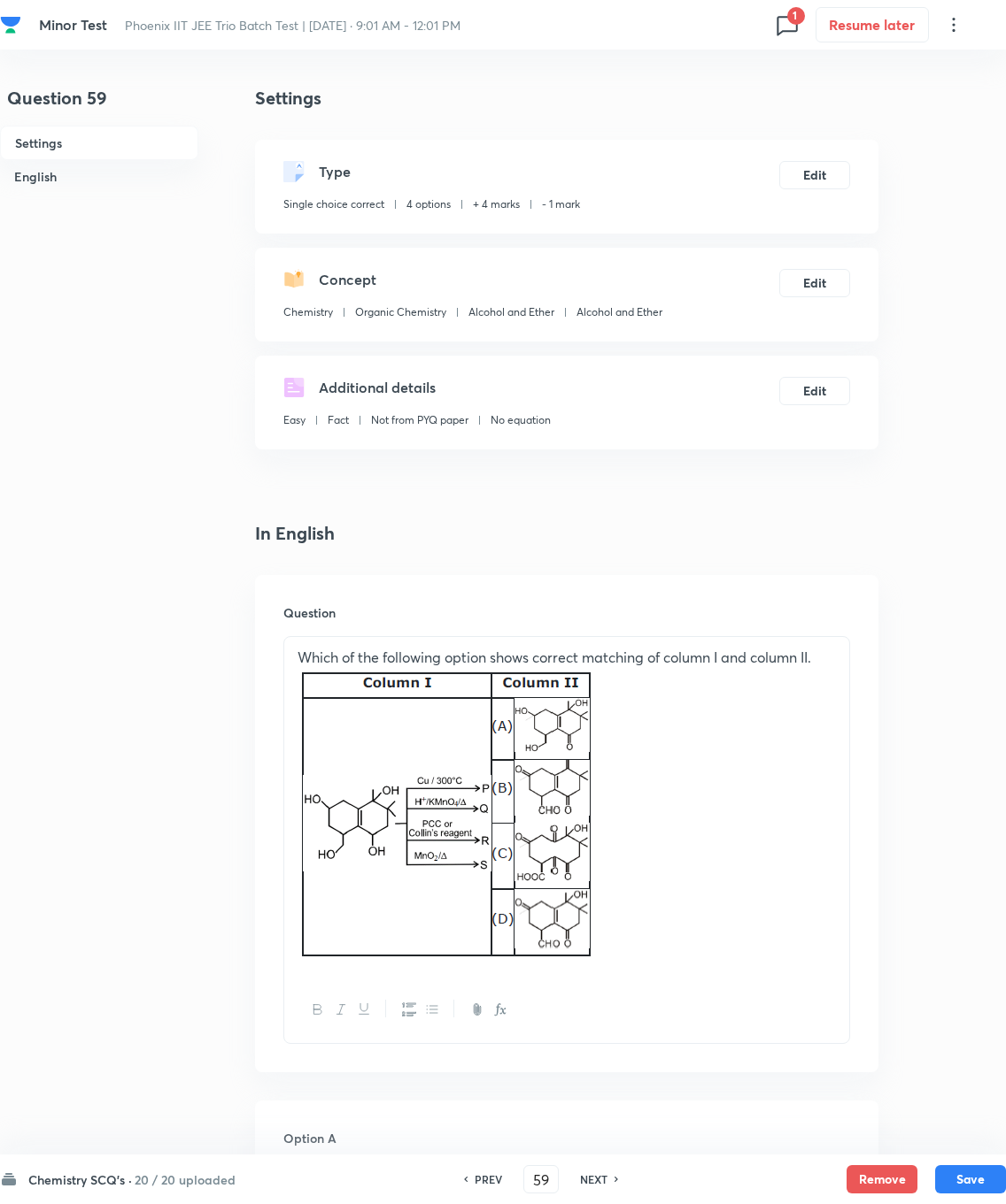
checkbox input "true"
click at [607, 858] on h6 "NEXT" at bounding box center [593, 1179] width 28 height 16
type input "60"
checkbox input "false"
checkbox input "true"
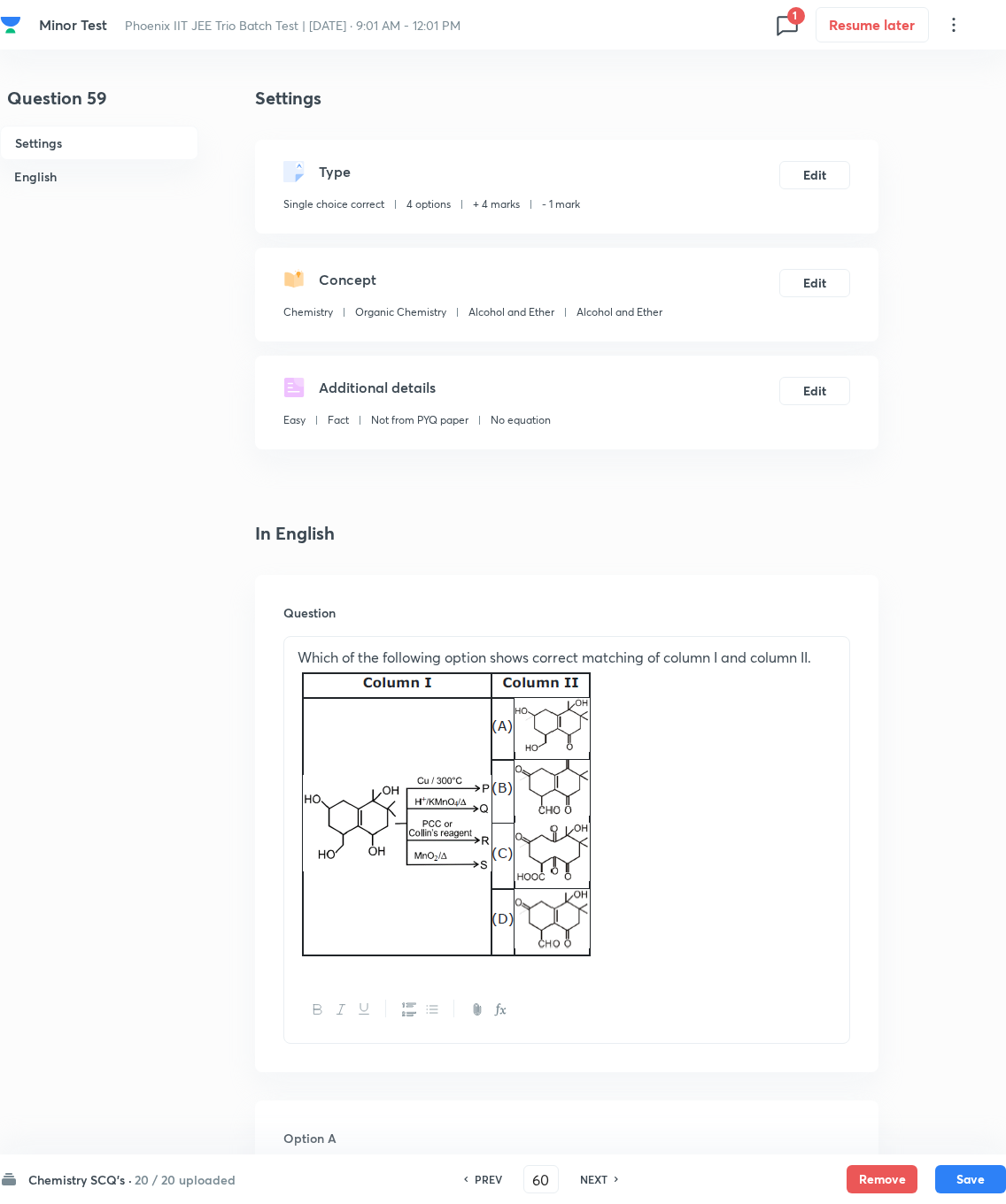
click at [607, 858] on h6 "NEXT" at bounding box center [593, 1179] width 28 height 16
type input "61"
checkbox input "false"
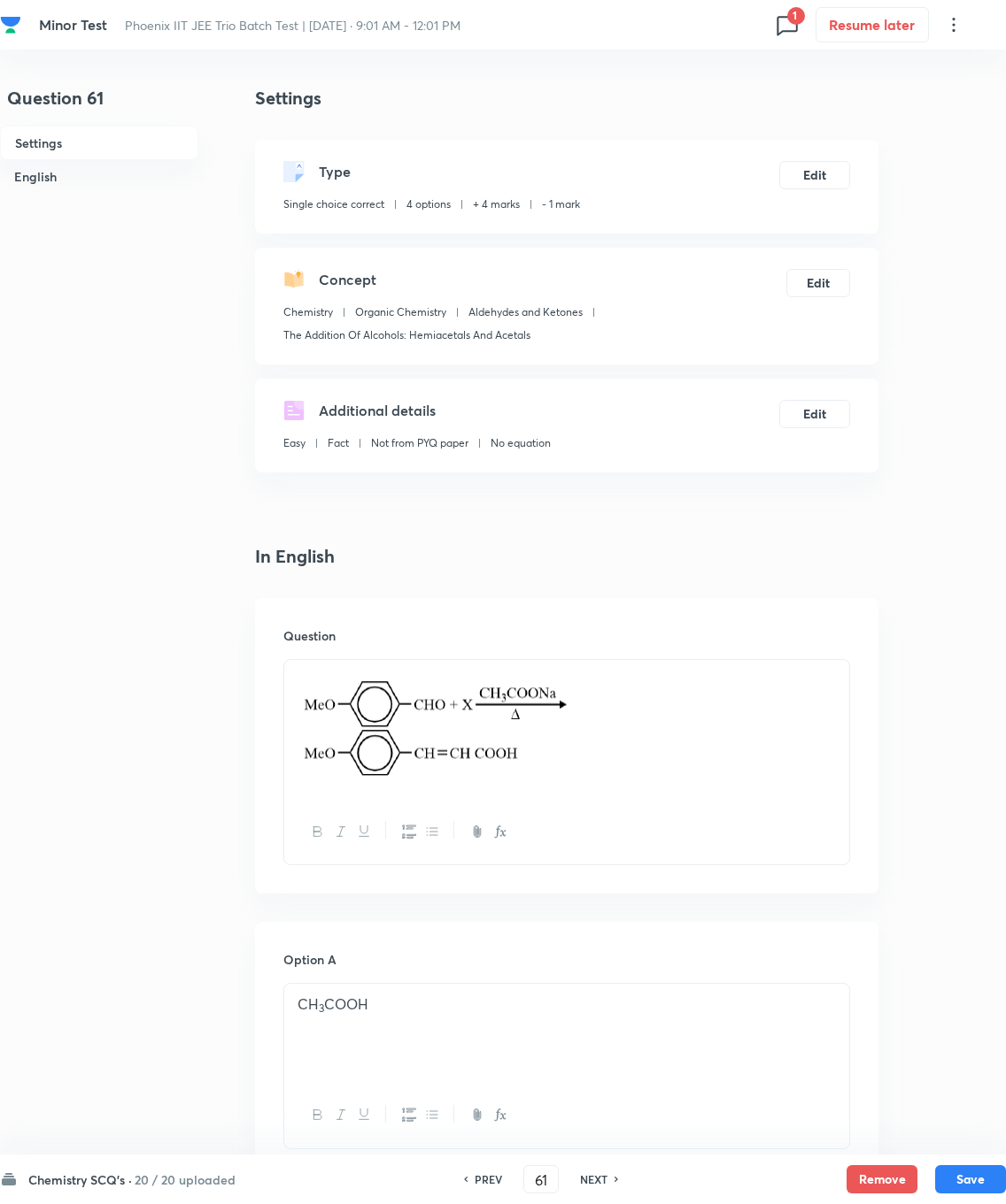
checkbox input "true"
click at [607, 858] on h6 "NEXT" at bounding box center [593, 1179] width 28 height 16
type input "62"
checkbox input "false"
checkbox input "true"
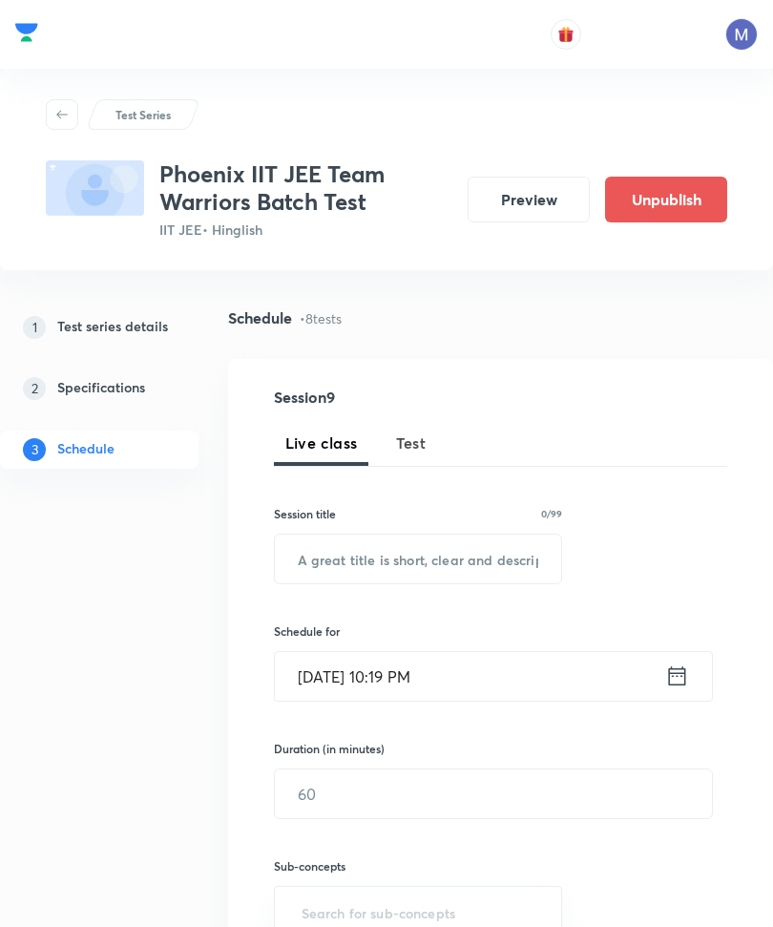
scroll to position [2141, 0]
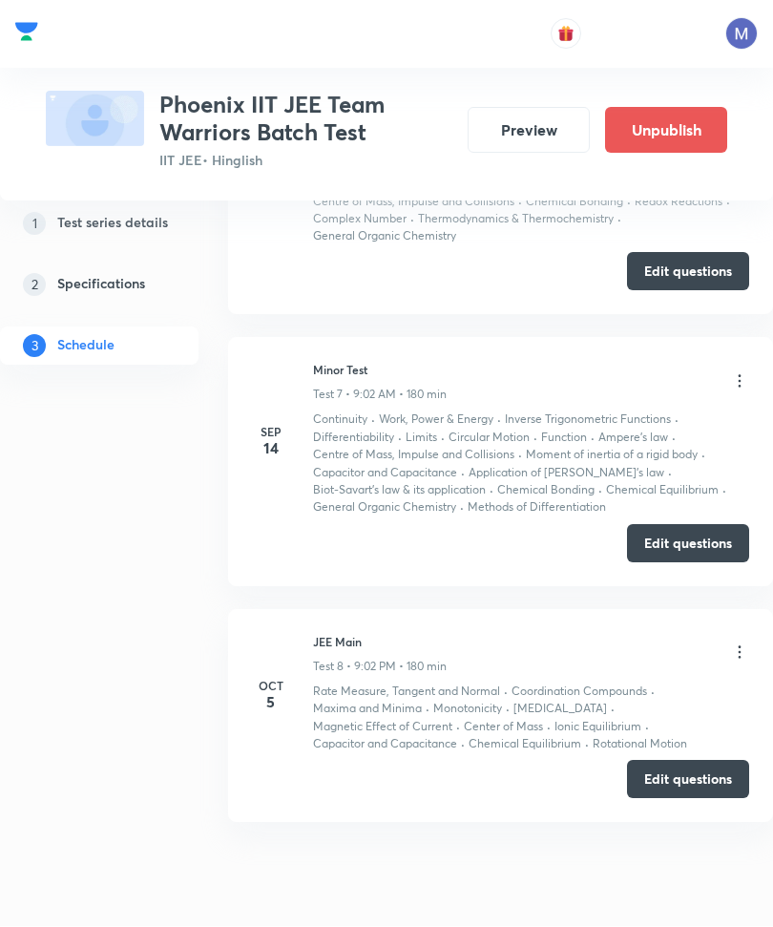
click at [691, 770] on button "Edit questions" at bounding box center [688, 780] width 122 height 38
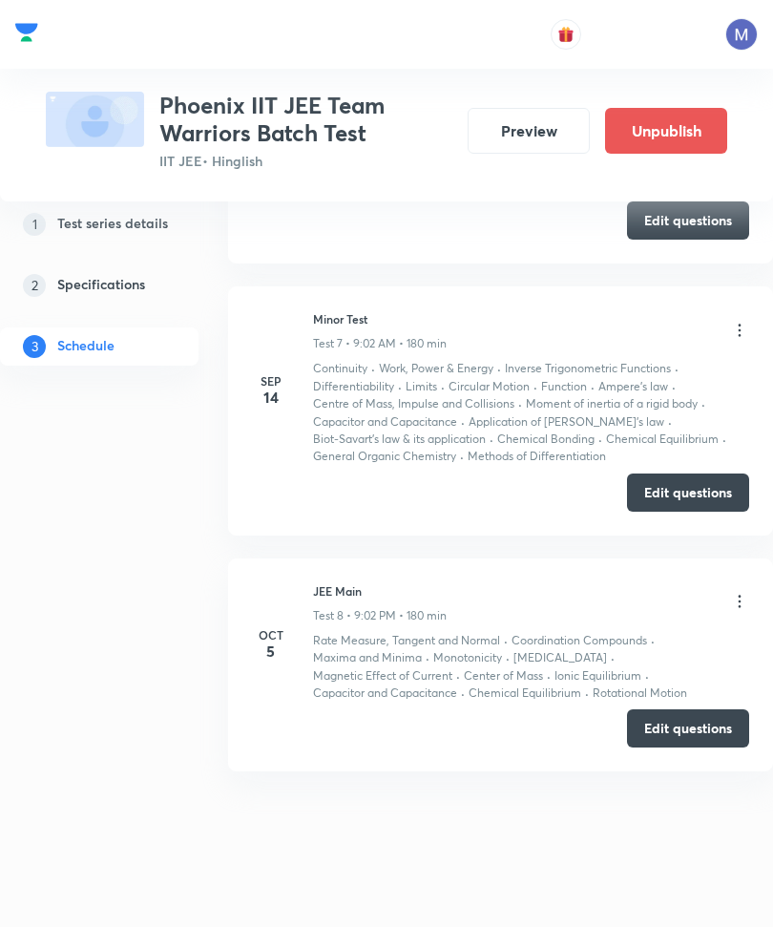
scroll to position [2191, 0]
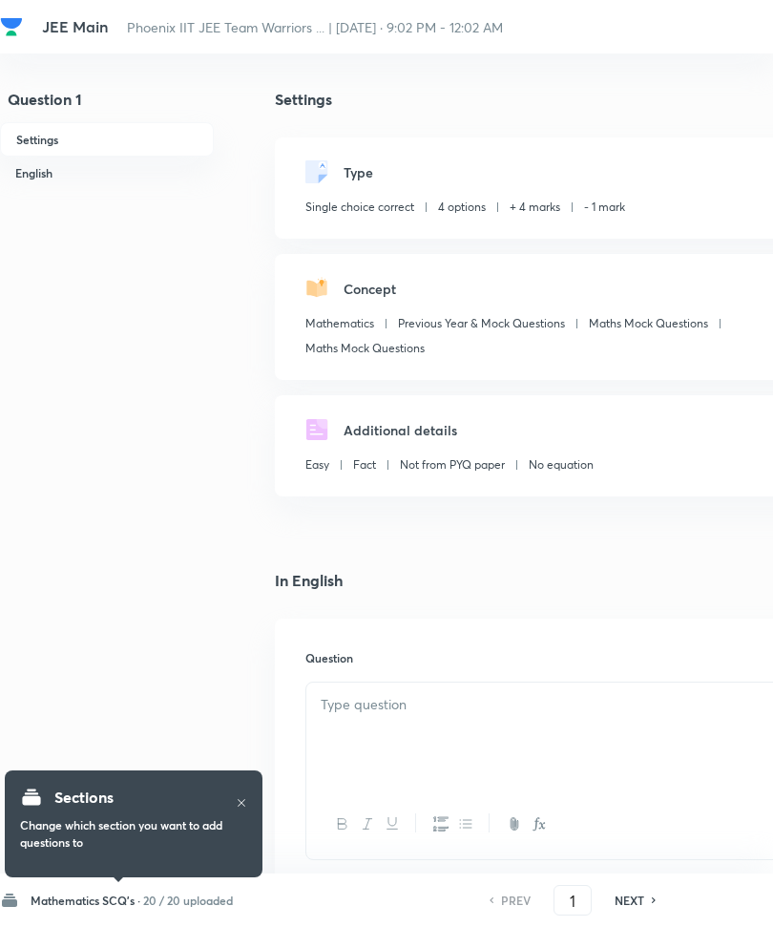
checkbox input "true"
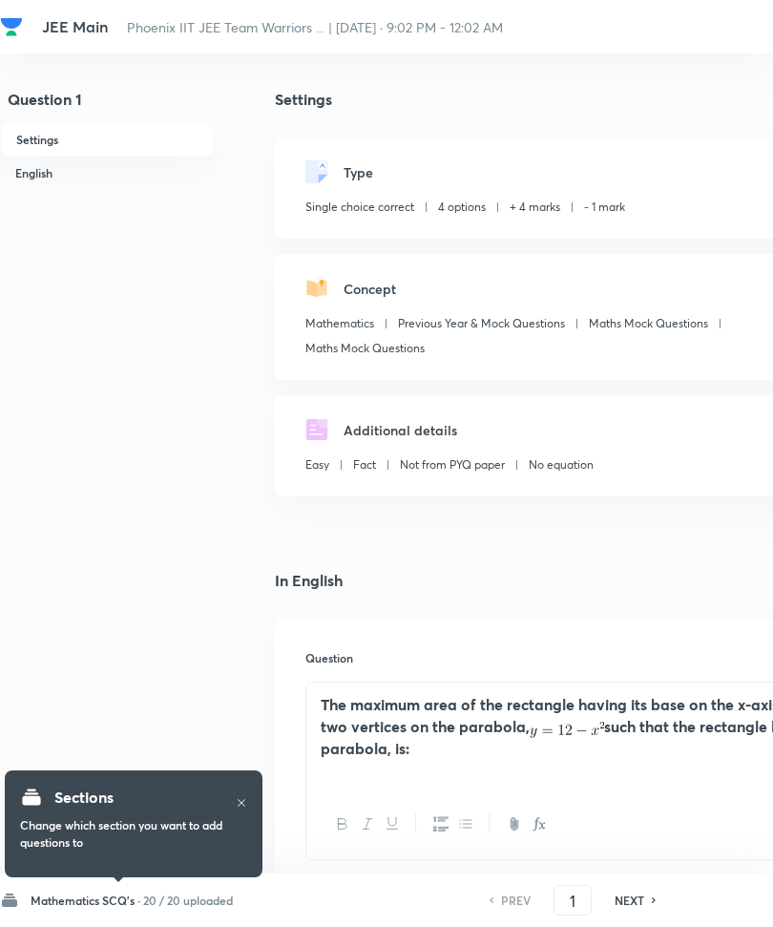
click at [221, 893] on h6 "20 / 20 uploaded" at bounding box center [188, 900] width 90 height 17
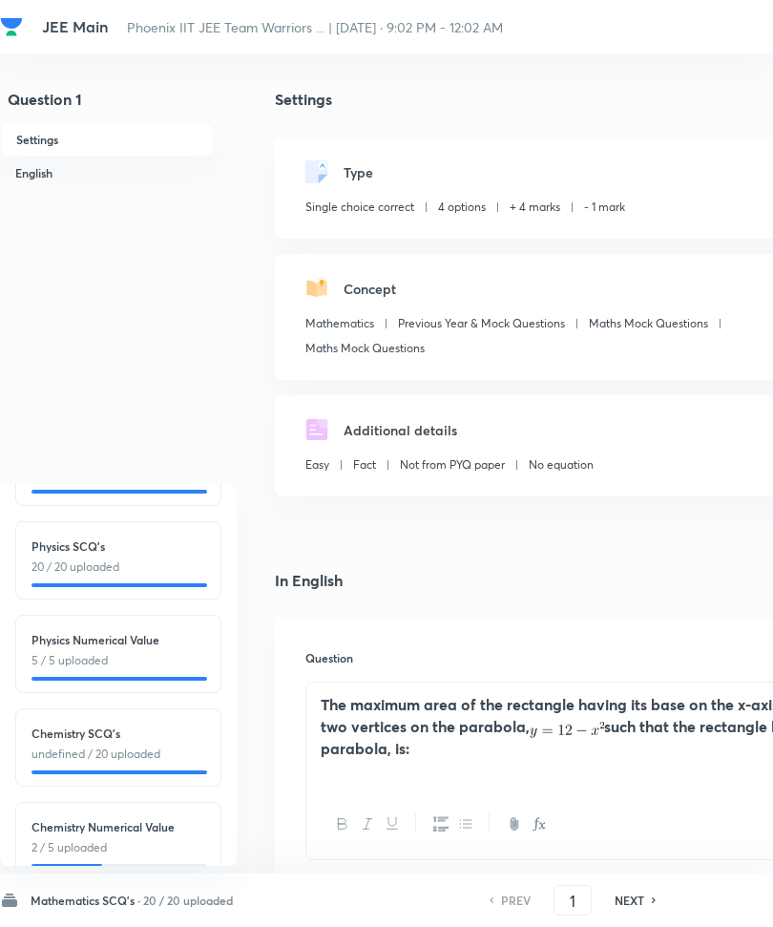
scroll to position [195, 0]
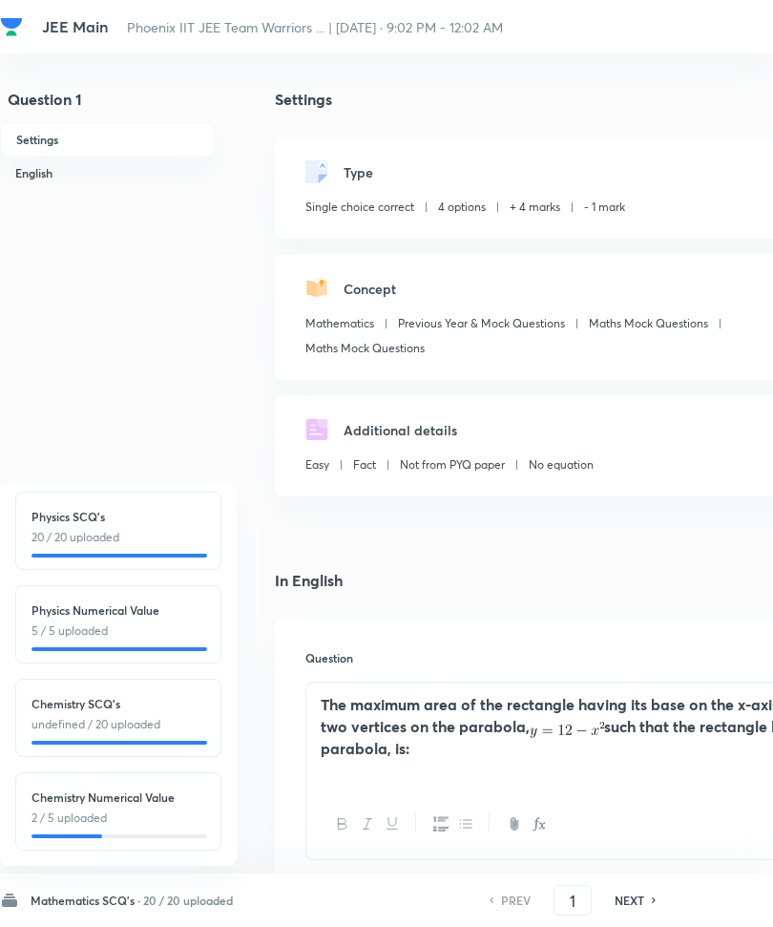
click at [148, 807] on div "Chemistry Numerical Value 2 / 5 uploaded" at bounding box center [119, 808] width 174 height 38
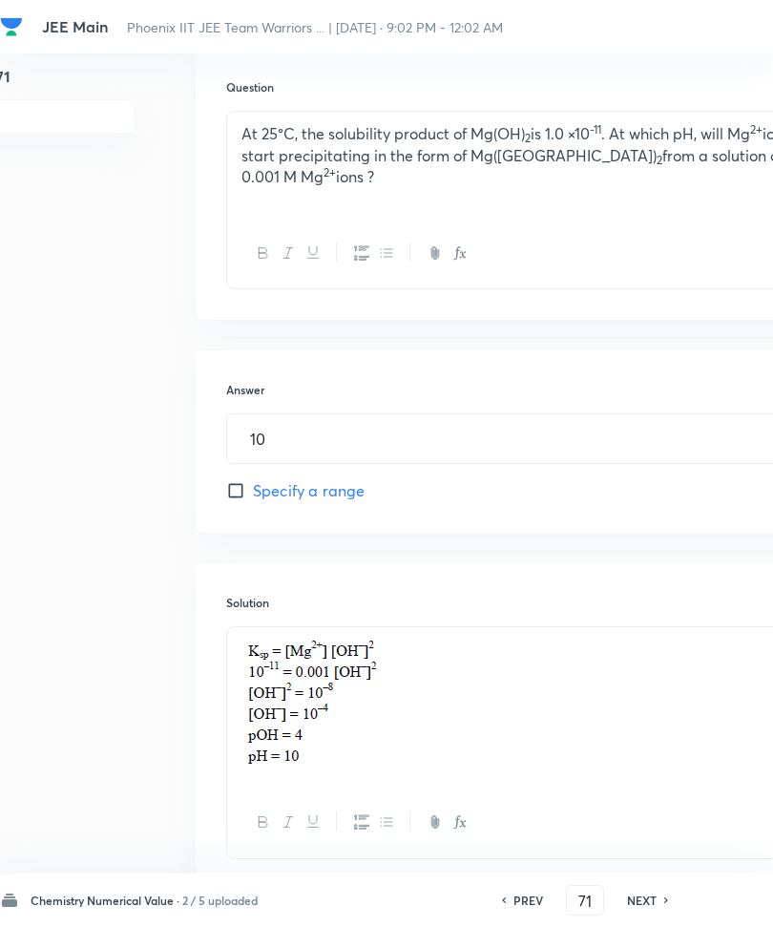
scroll to position [611, 79]
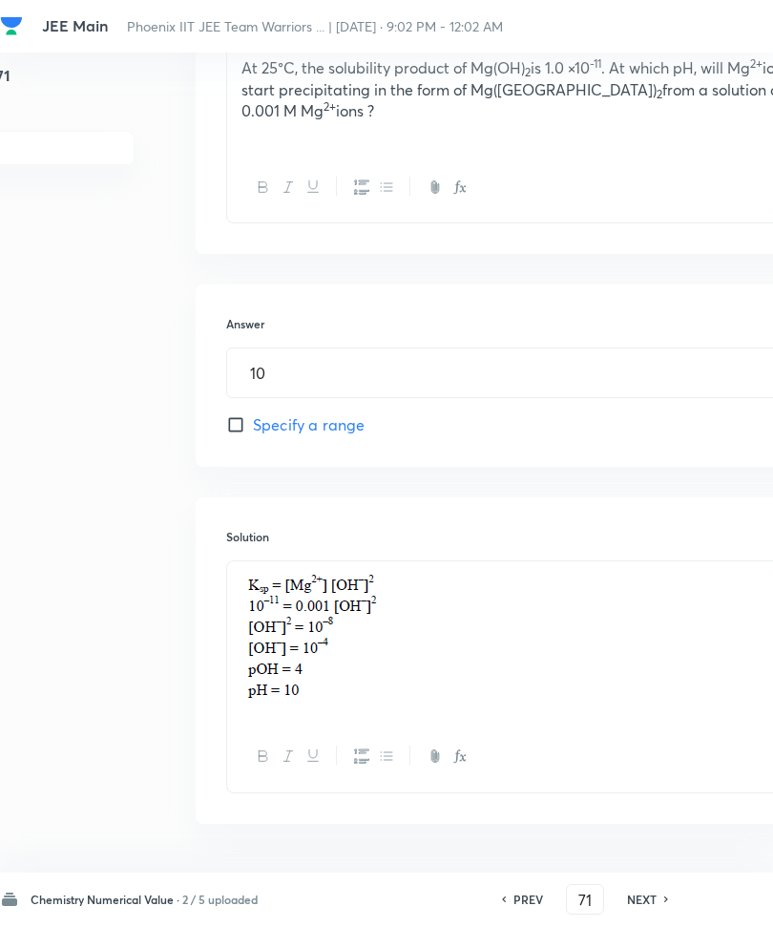
click at [657, 909] on h6 "NEXT" at bounding box center [642, 900] width 30 height 17
type input "72"
type input "32"
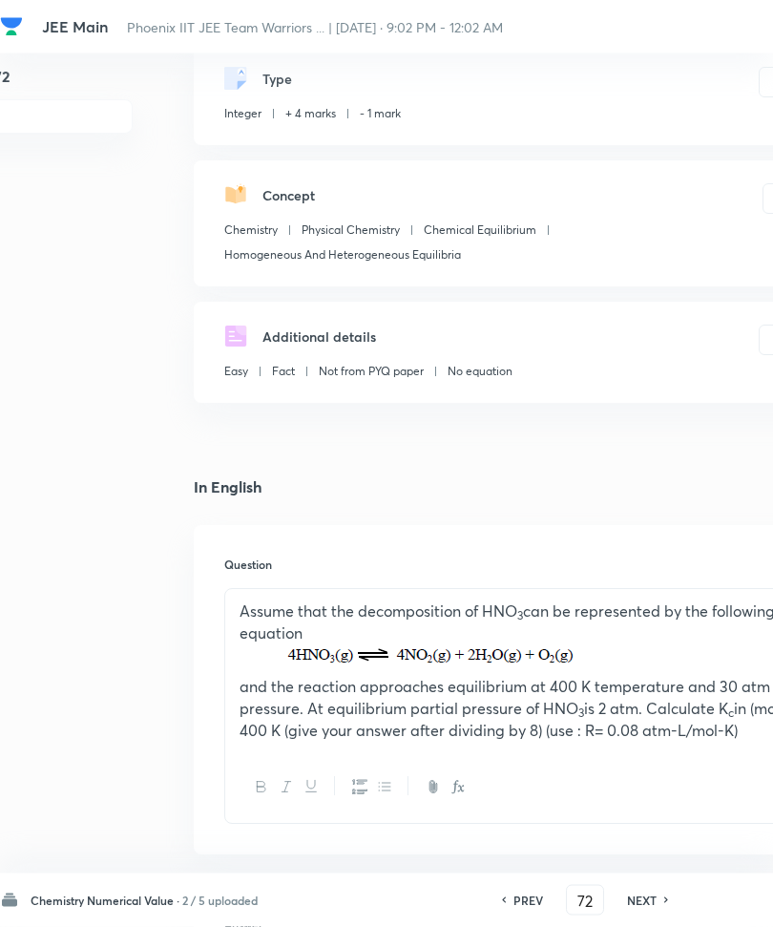
scroll to position [83, 82]
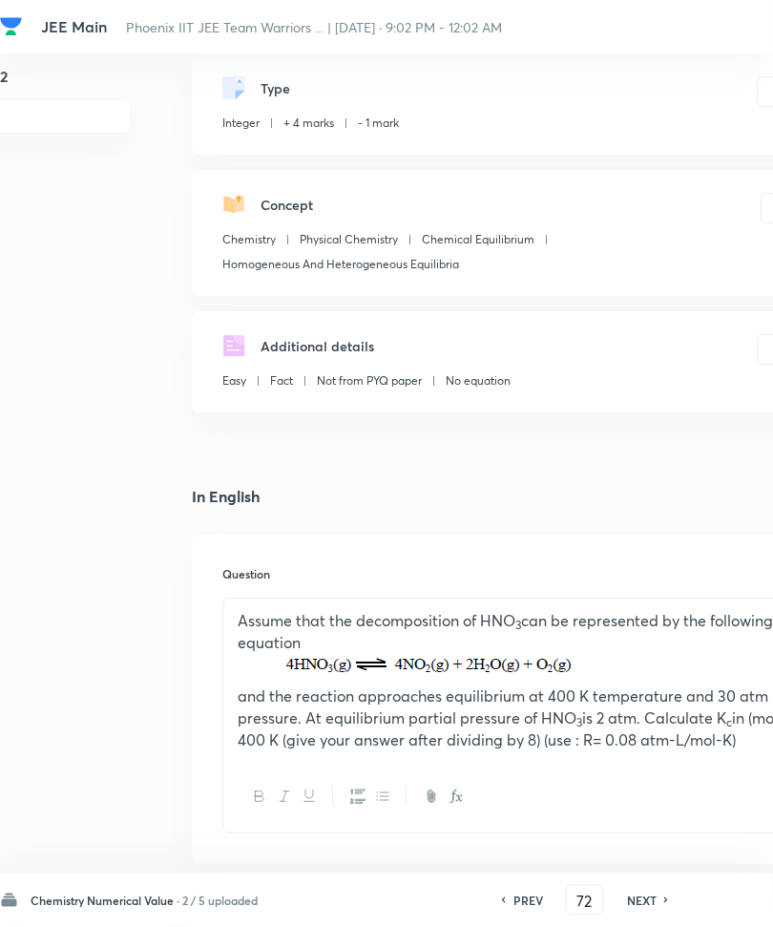
click at [654, 904] on h6 "NEXT" at bounding box center [642, 900] width 30 height 17
type input "73"
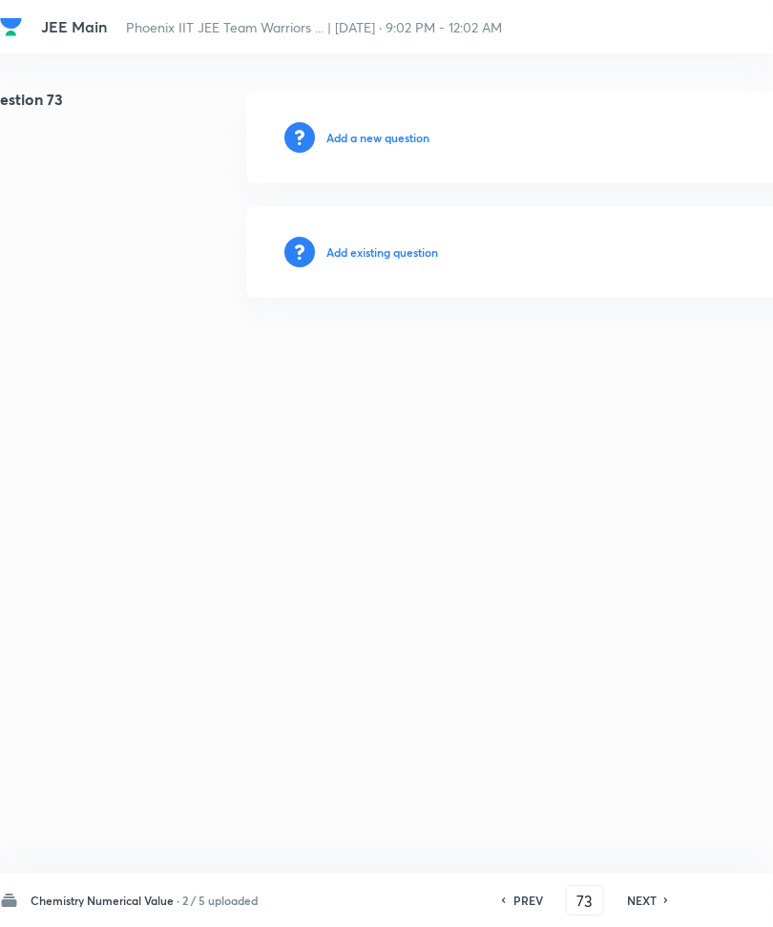
scroll to position [0, 29]
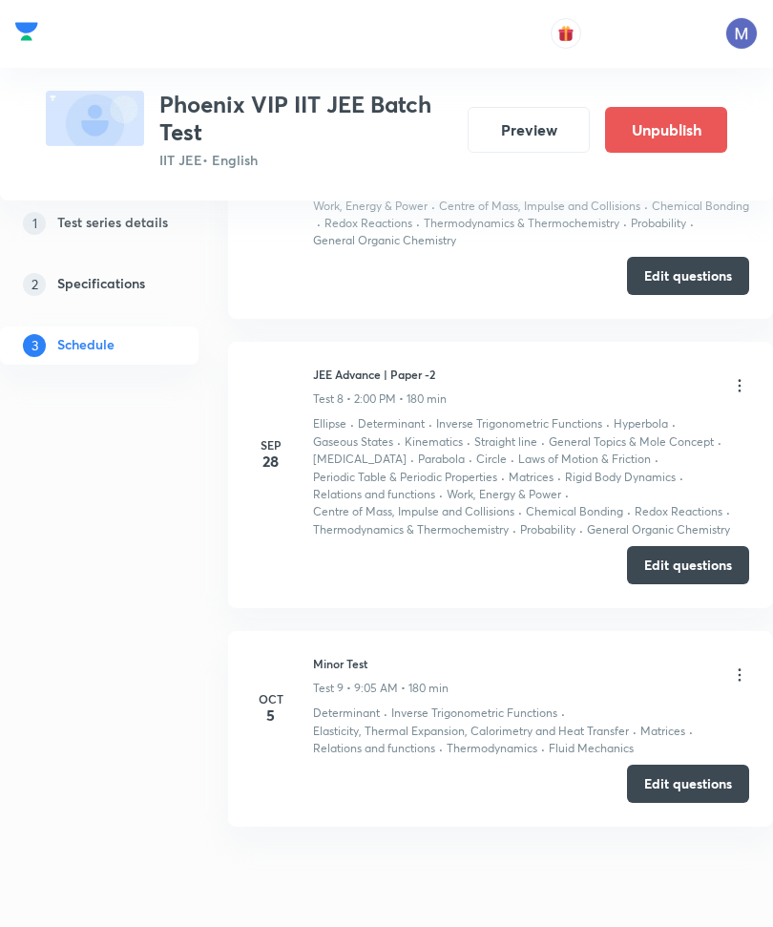
click at [735, 666] on icon at bounding box center [739, 675] width 19 height 19
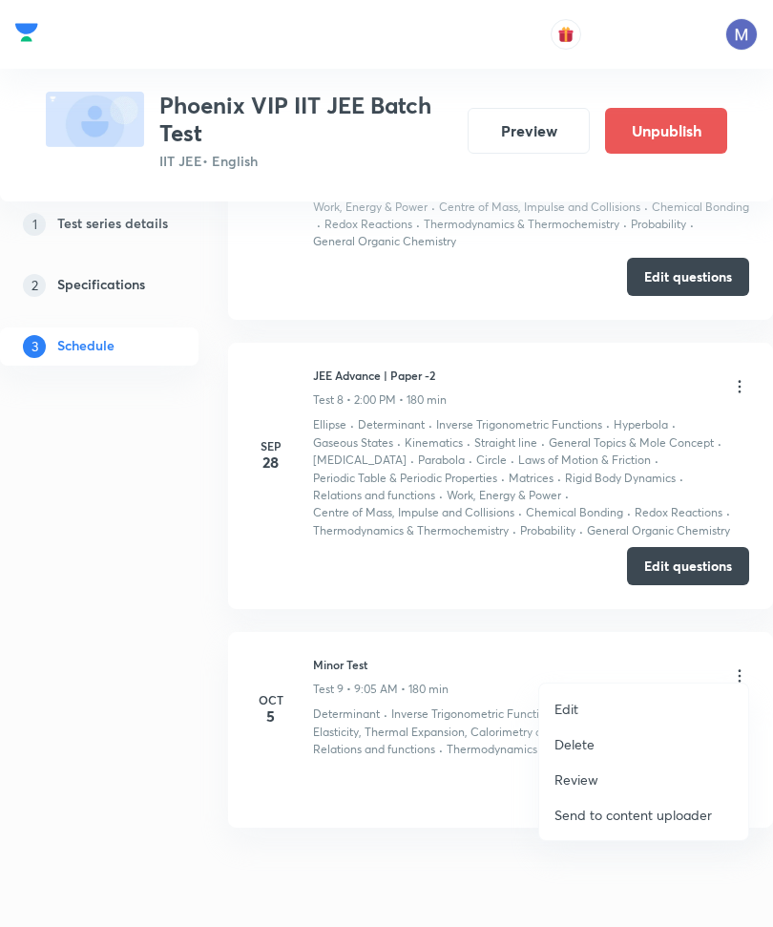
click at [582, 708] on li "Edit" at bounding box center [643, 708] width 209 height 35
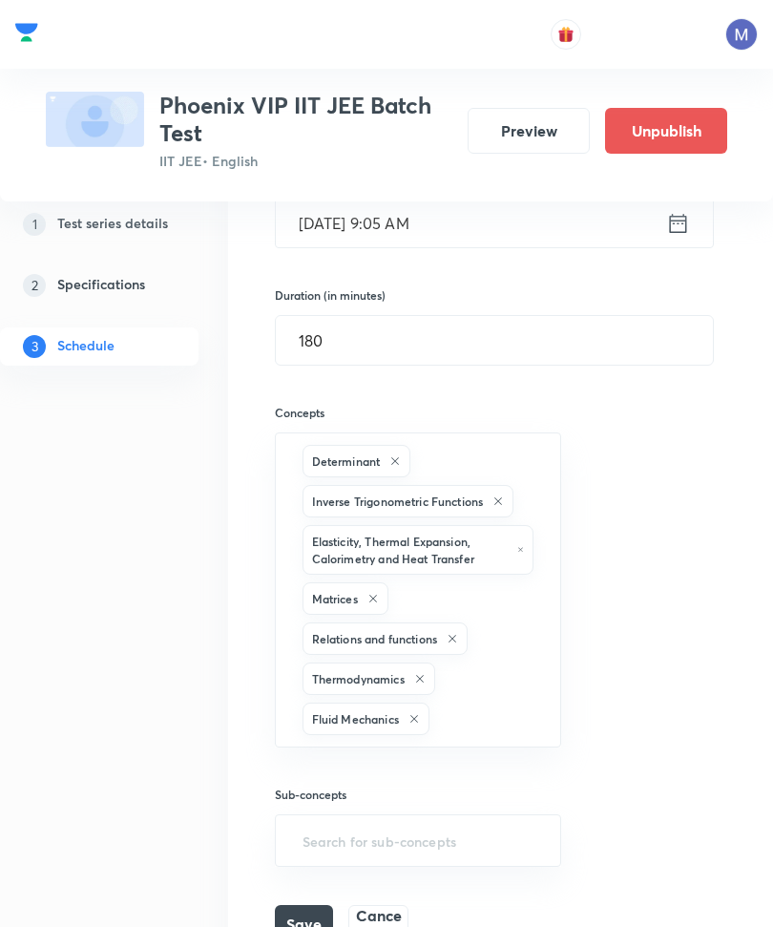
click at [511, 702] on input "text" at bounding box center [485, 719] width 104 height 35
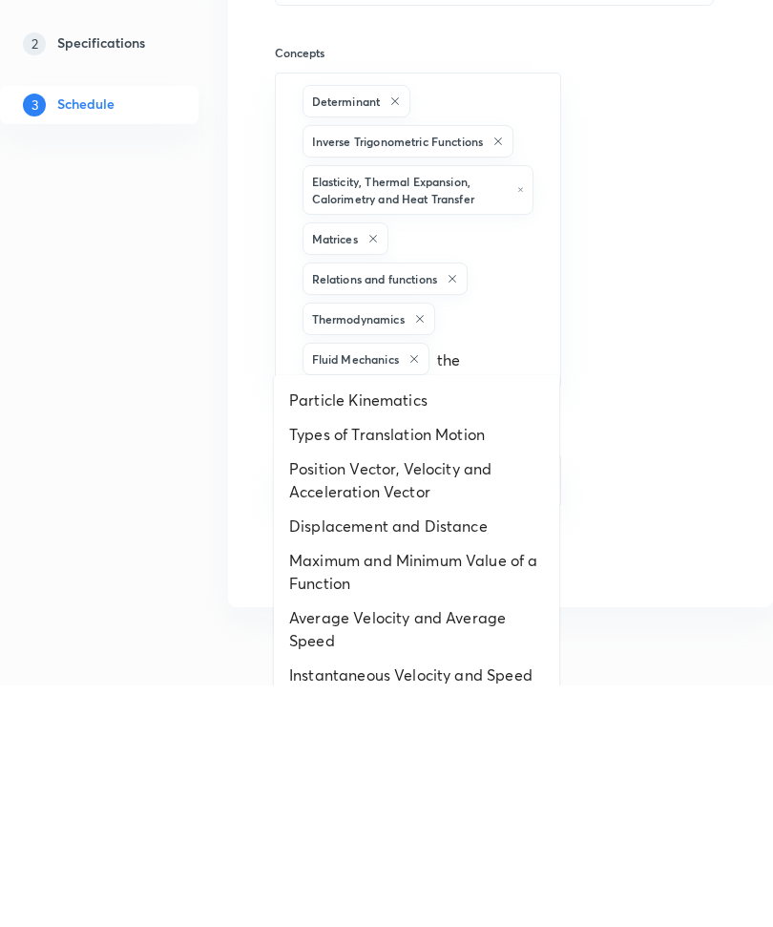
type input "ther"
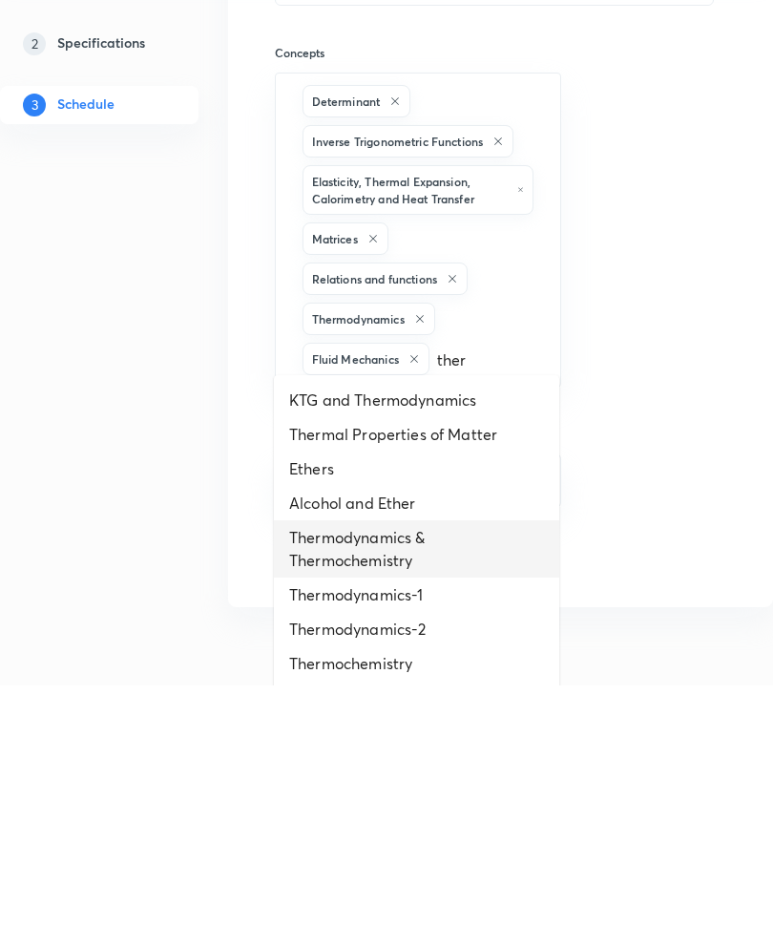
click at [406, 762] on li "Thermodynamics & Thermochemistry" at bounding box center [416, 790] width 285 height 57
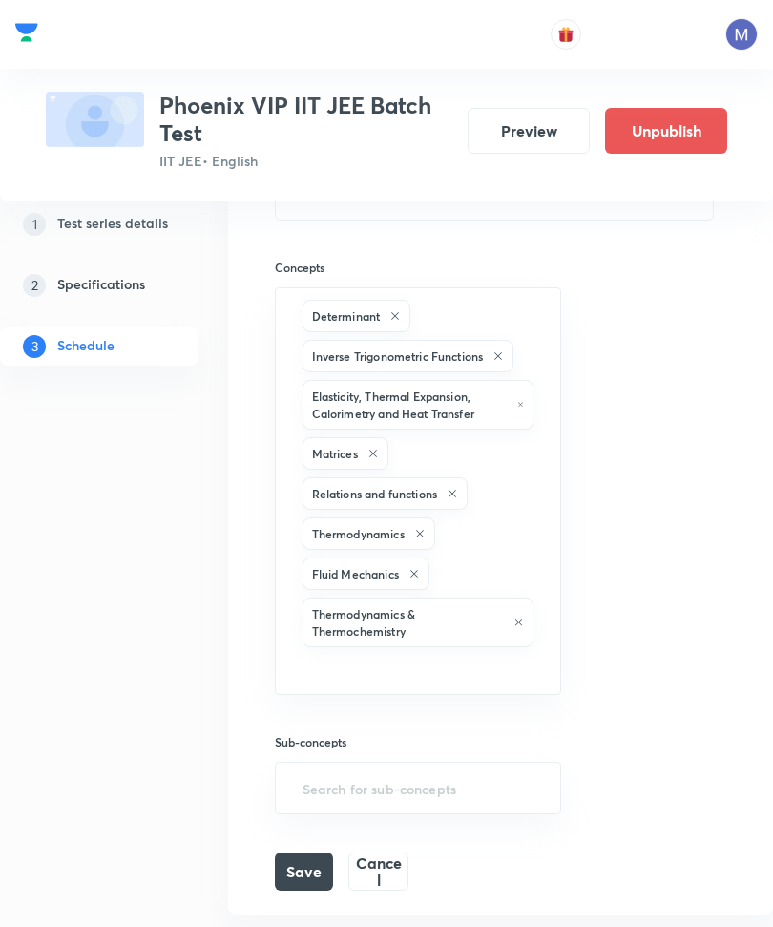
click at [446, 663] on input "text" at bounding box center [419, 668] width 240 height 35
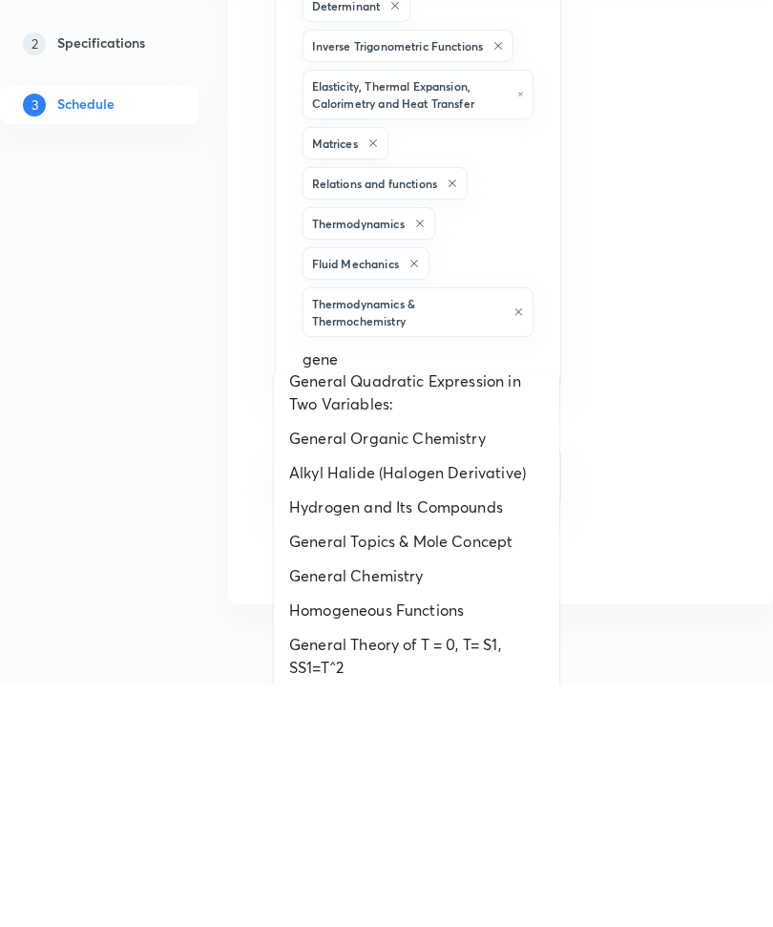
scroll to position [0, 0]
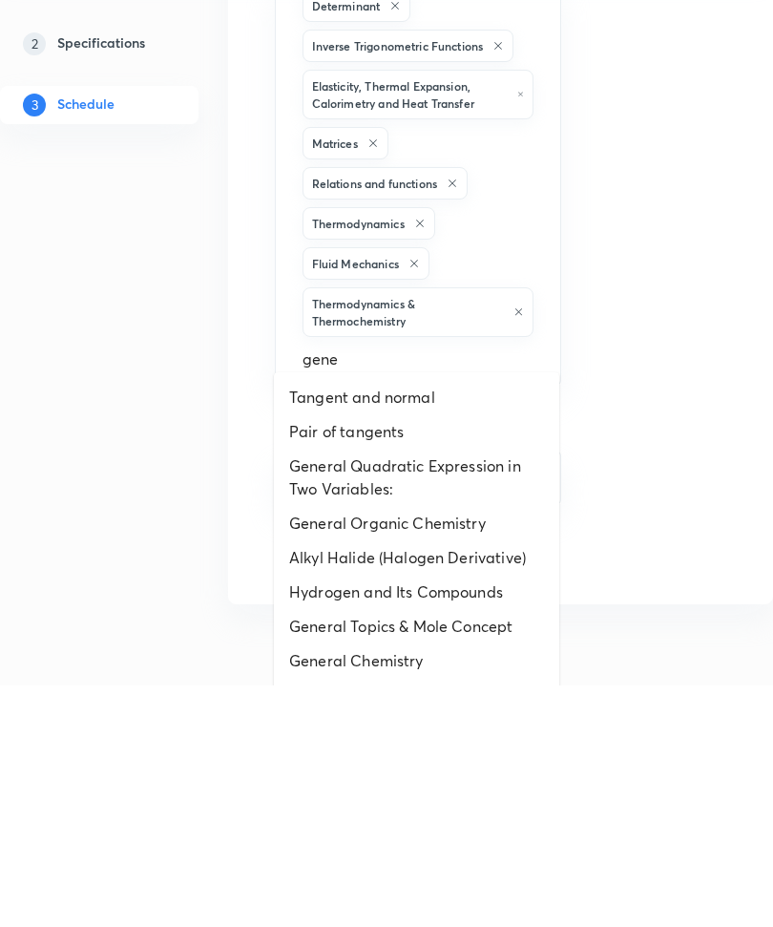
type input "gener"
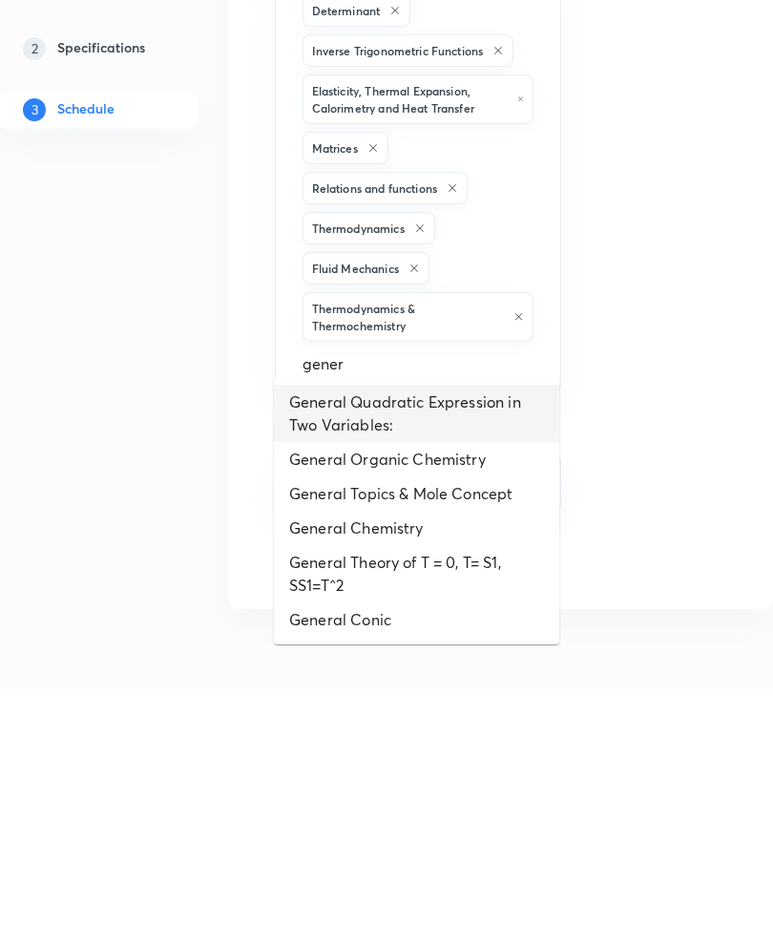
click at [465, 622] on li "General Quadratic Expression in Two Variables:" at bounding box center [416, 650] width 285 height 57
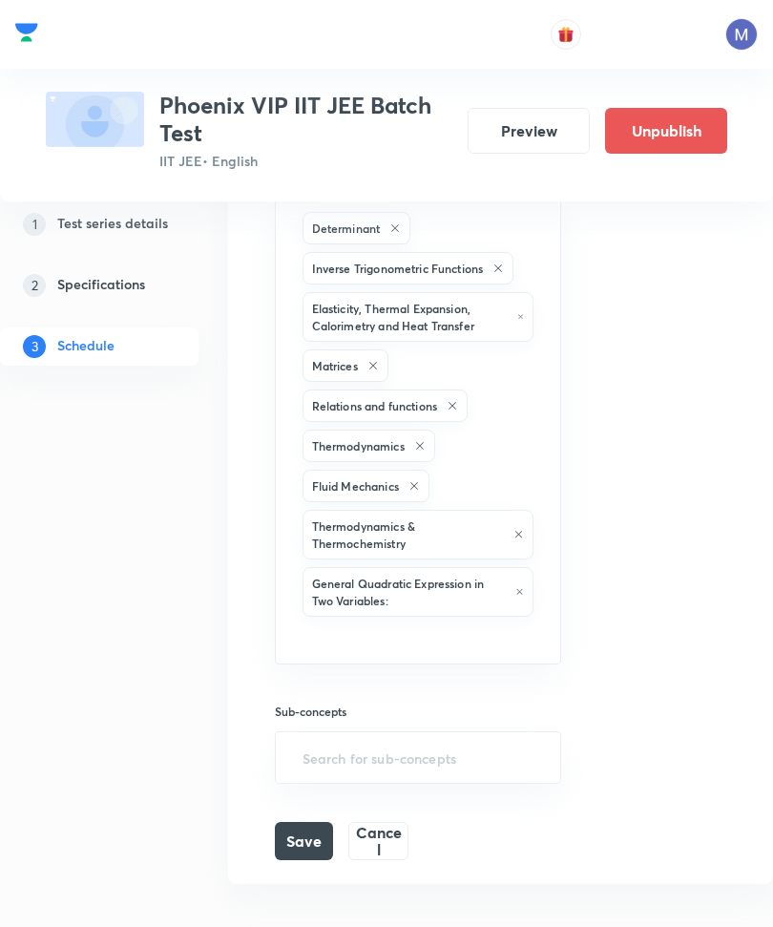
click at [521, 586] on icon at bounding box center [520, 591] width 9 height 11
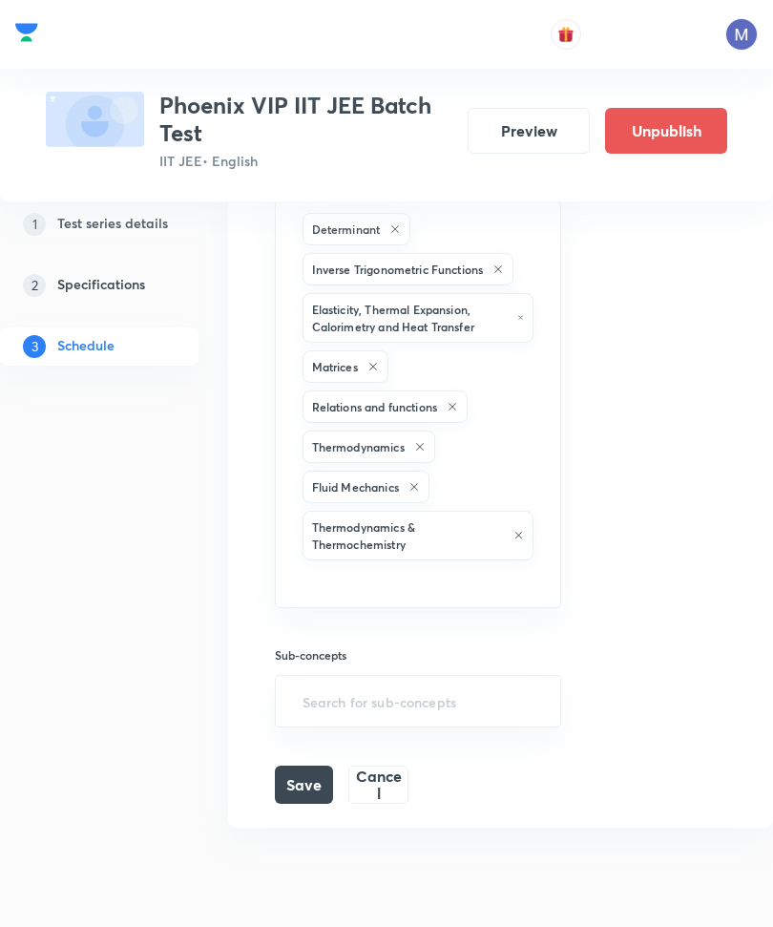
click at [461, 569] on input "text" at bounding box center [419, 581] width 240 height 35
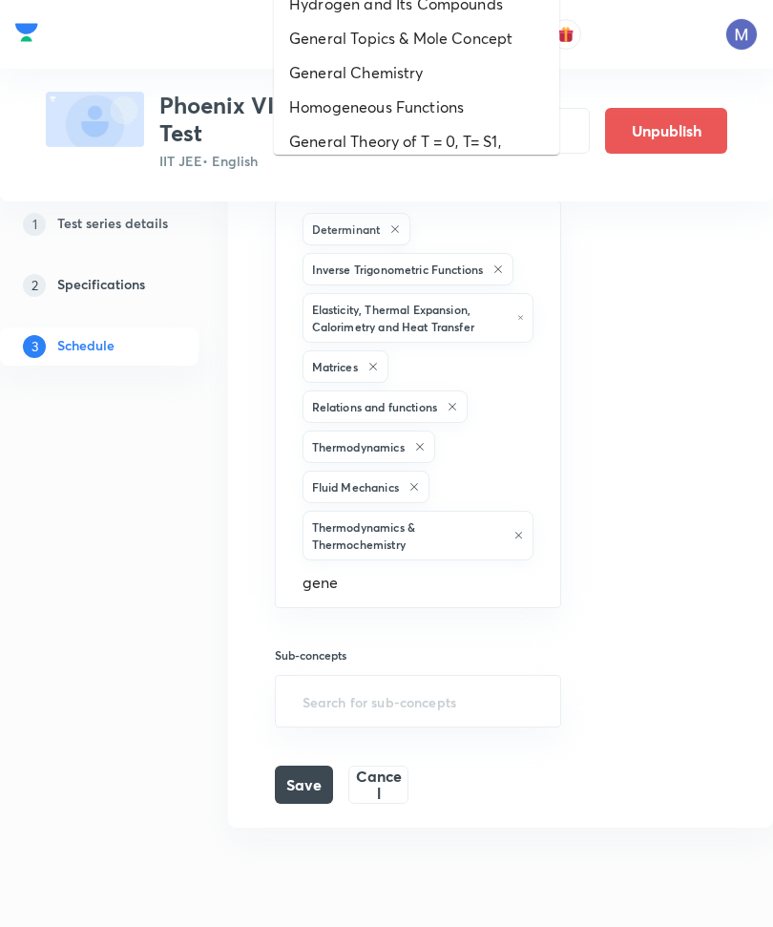
type input "gener"
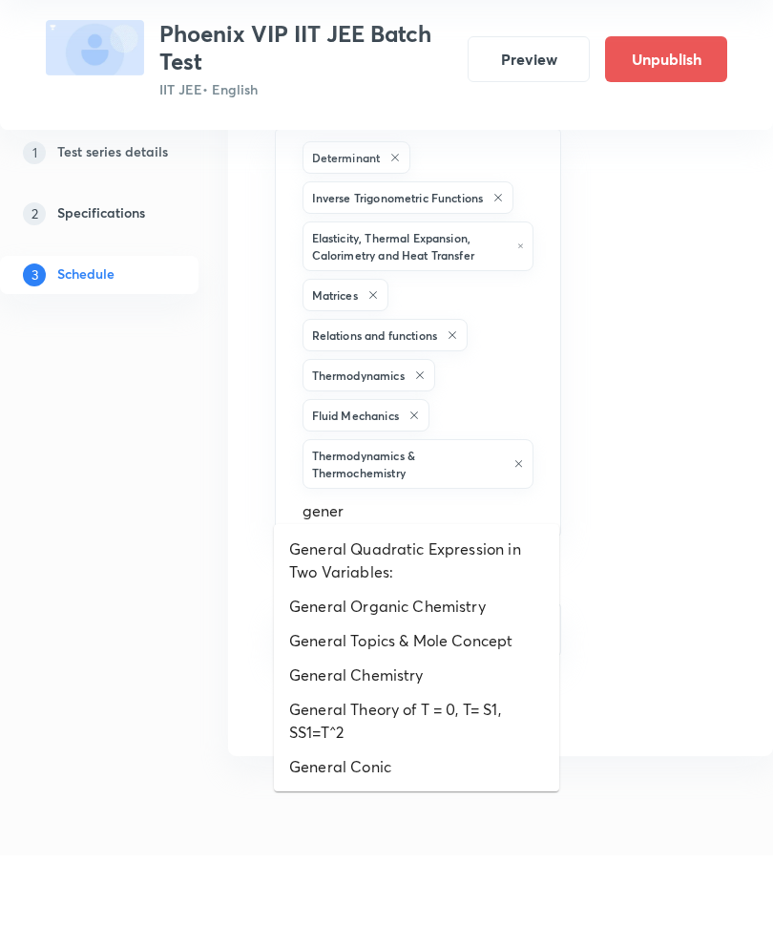
click at [464, 661] on li "General Organic Chemistry" at bounding box center [416, 678] width 285 height 34
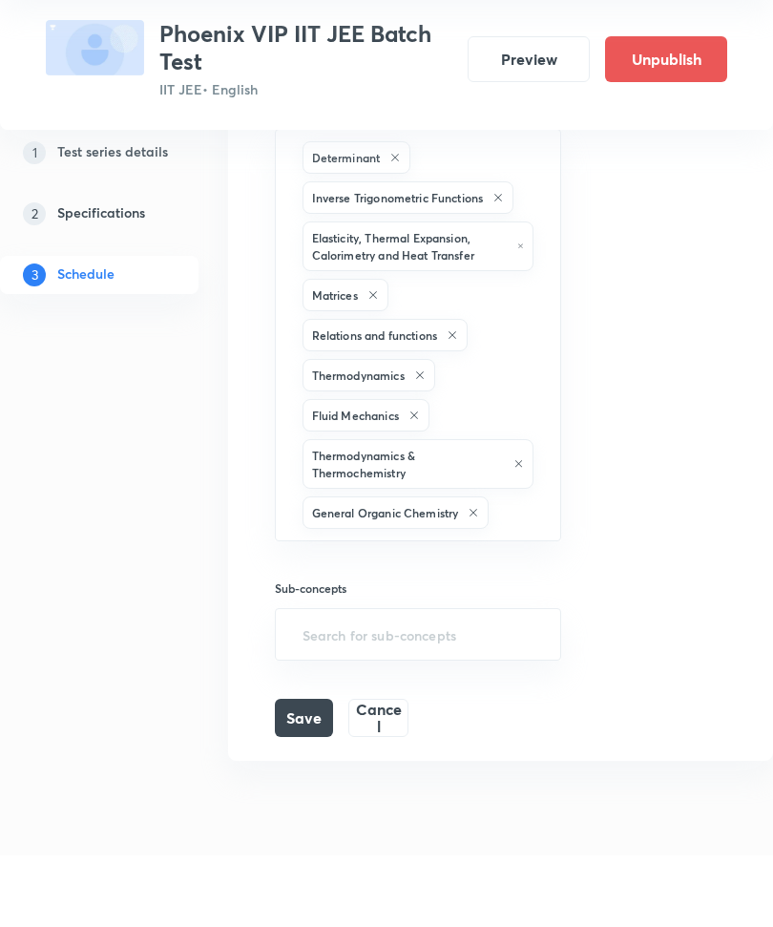
scroll to position [2746, 0]
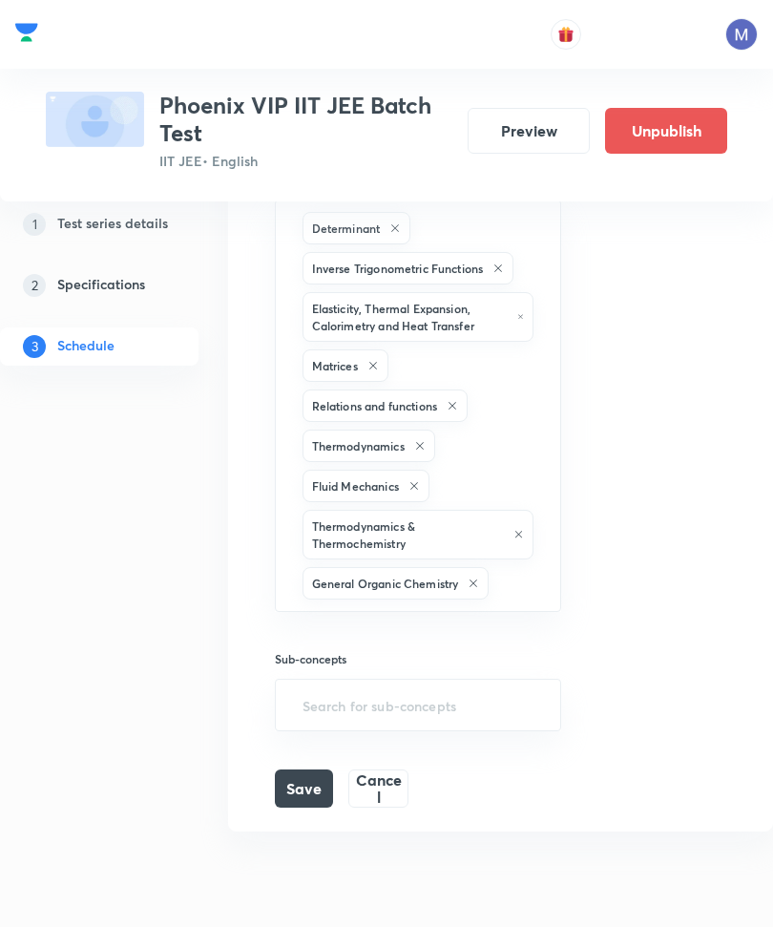
click at [524, 571] on input "text" at bounding box center [515, 583] width 45 height 35
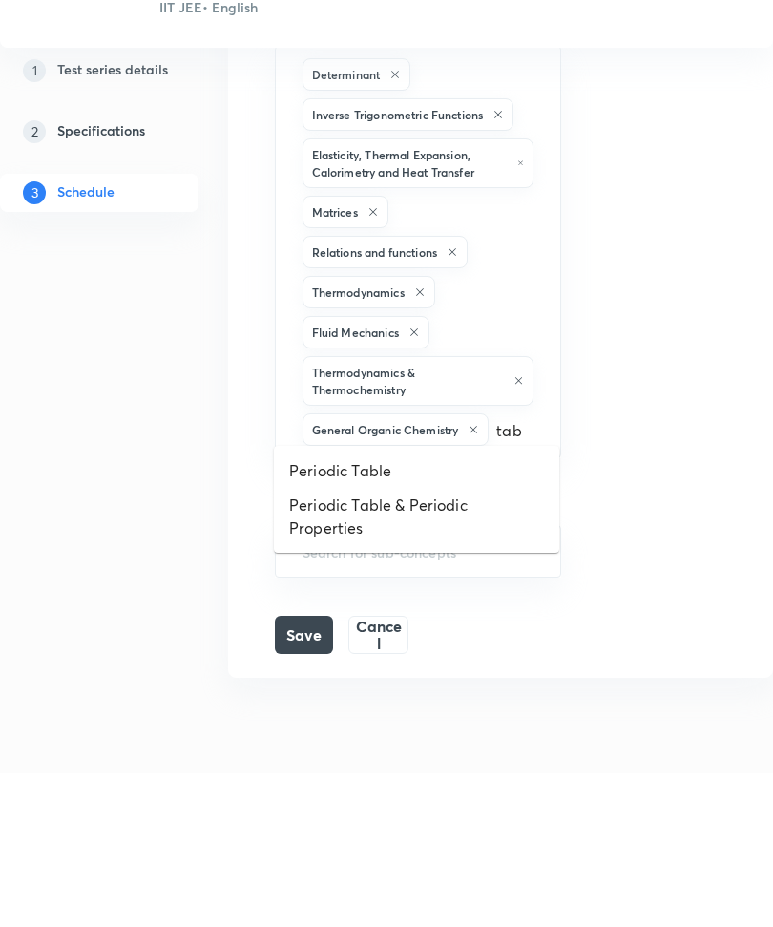
type input "tabl"
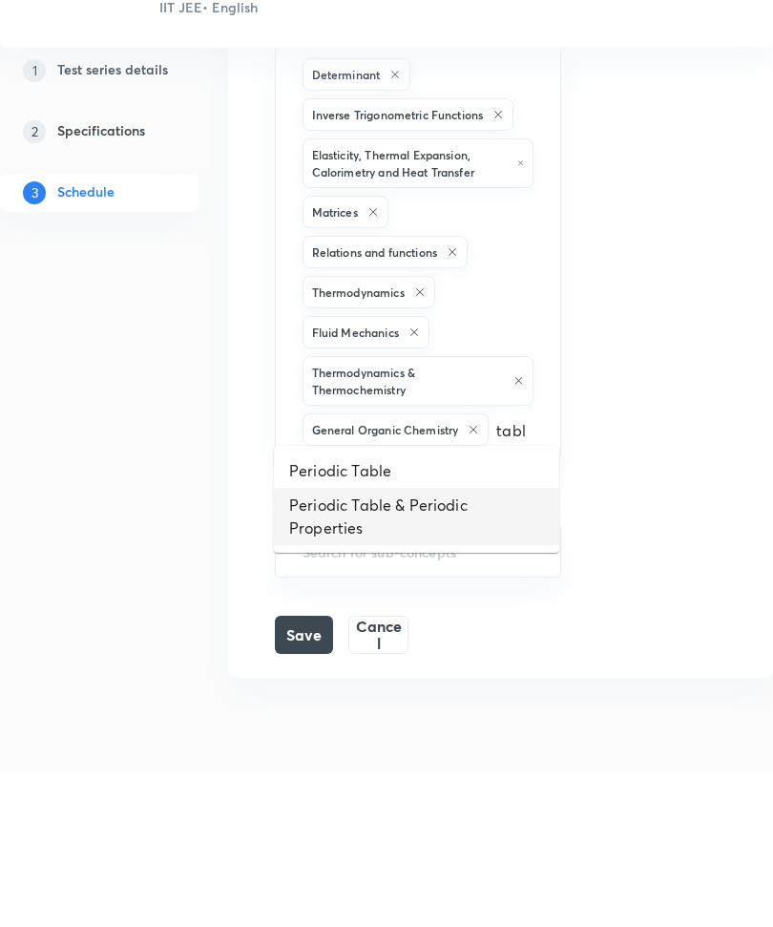
click at [508, 643] on li "Periodic Table & Periodic Properties" at bounding box center [416, 671] width 285 height 57
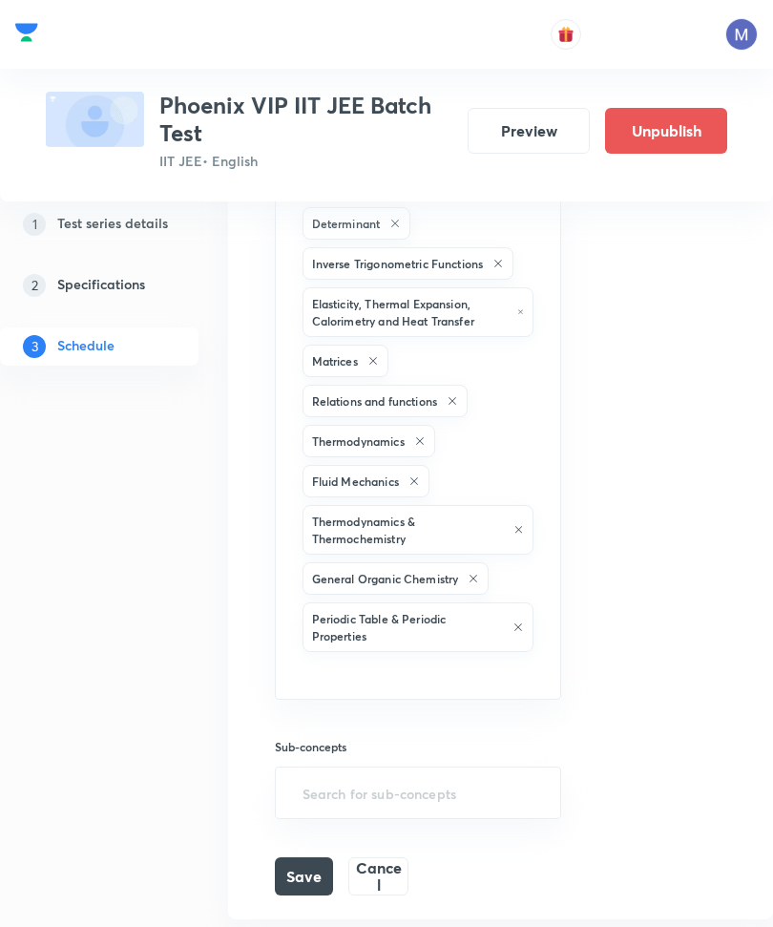
click at [490, 670] on input "text" at bounding box center [419, 673] width 240 height 35
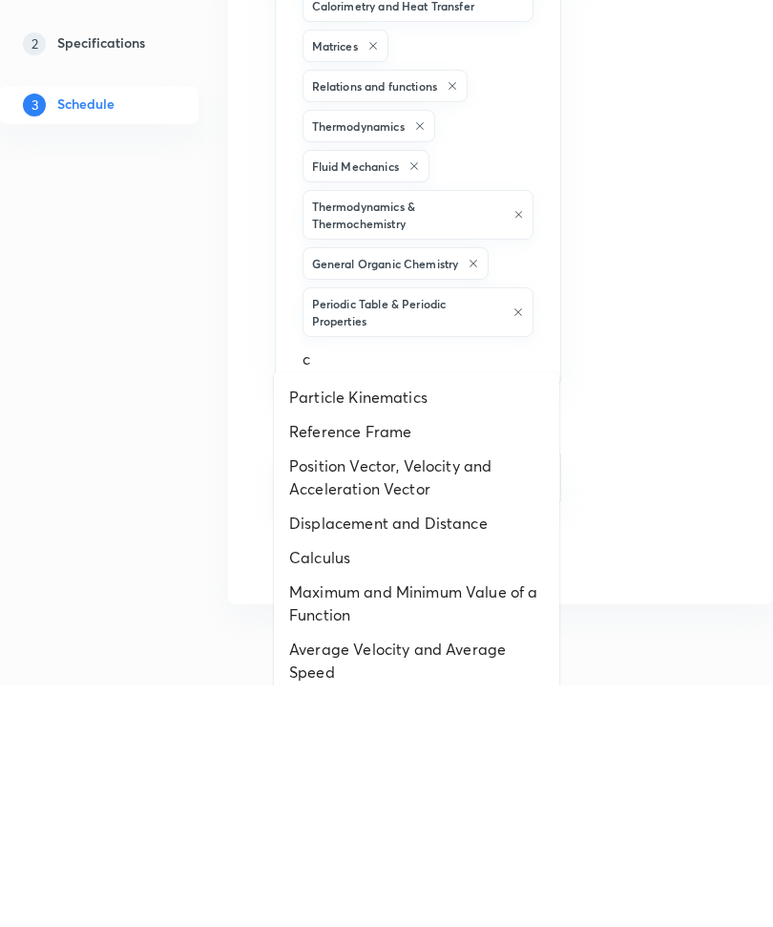
type input "ch"
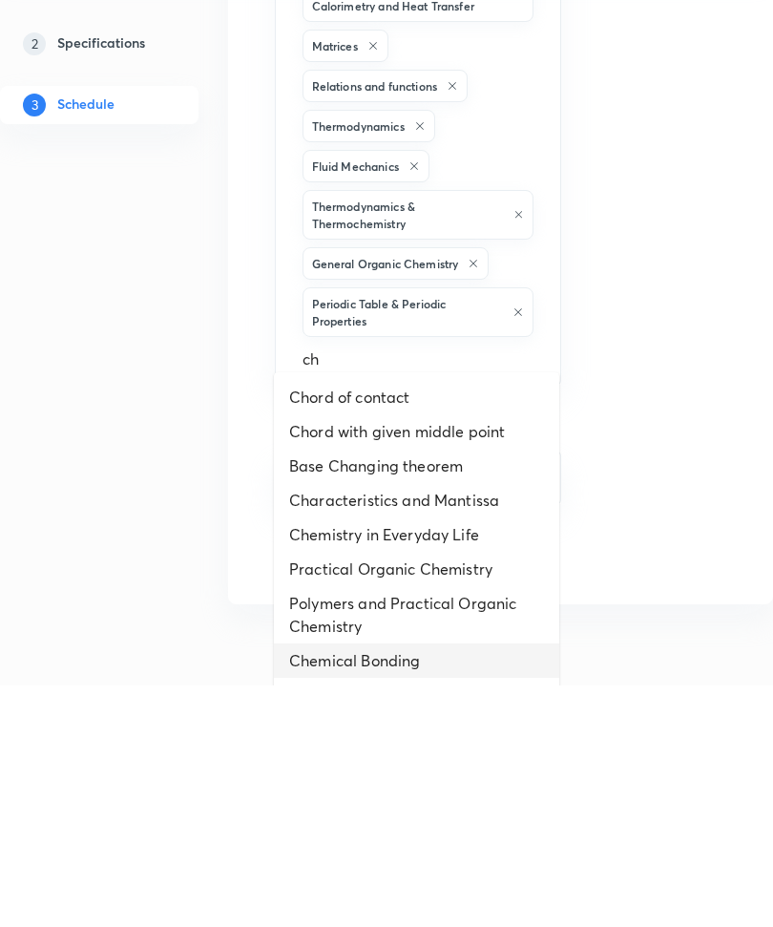
click at [385, 886] on li "Chemical Bonding" at bounding box center [416, 903] width 285 height 34
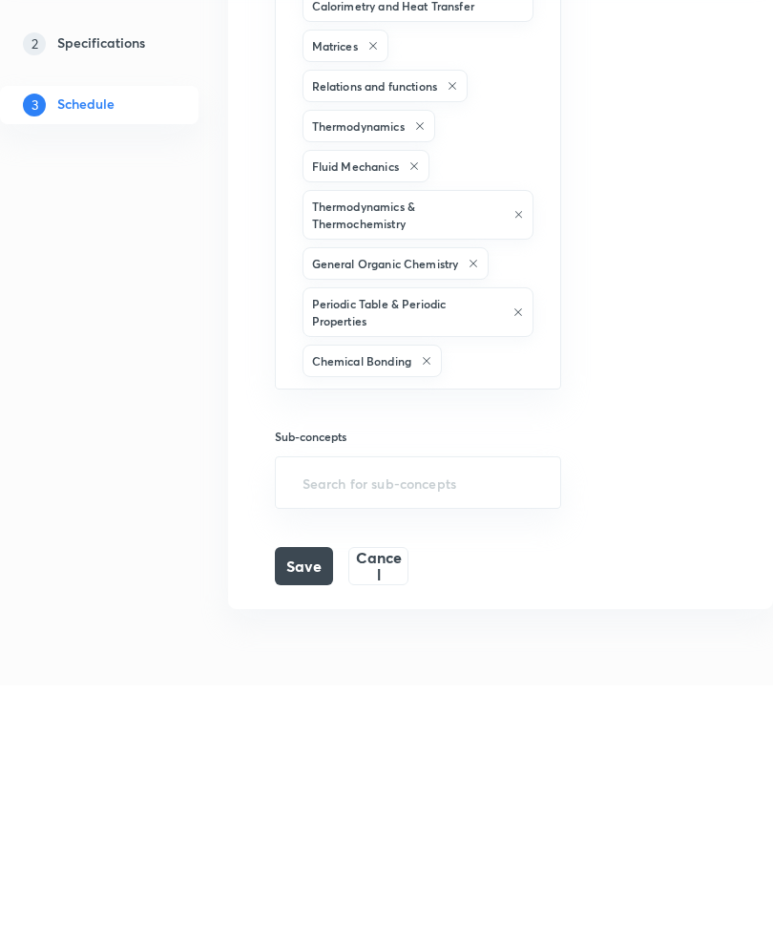
scroll to position [2847, 0]
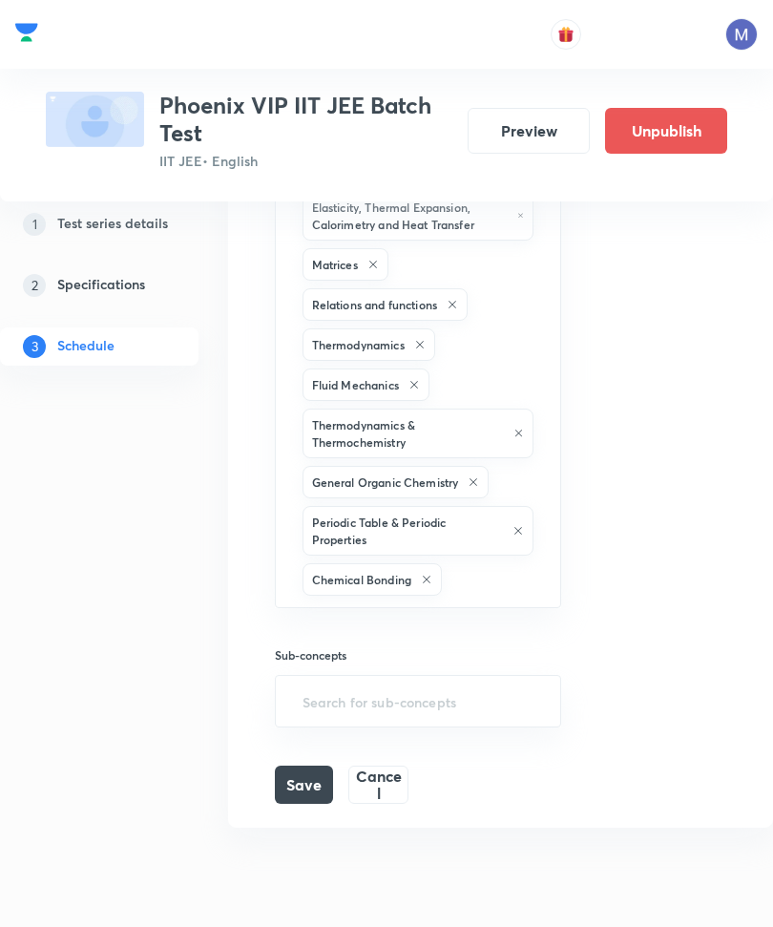
click at [310, 766] on button "Save" at bounding box center [304, 785] width 59 height 38
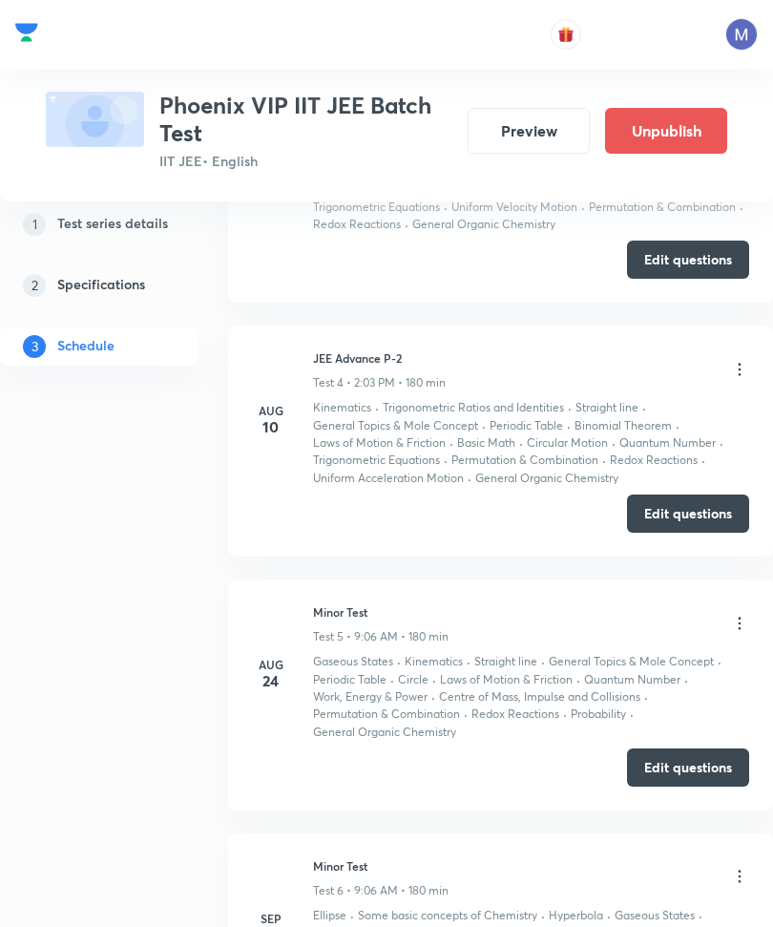
scroll to position [854, 0]
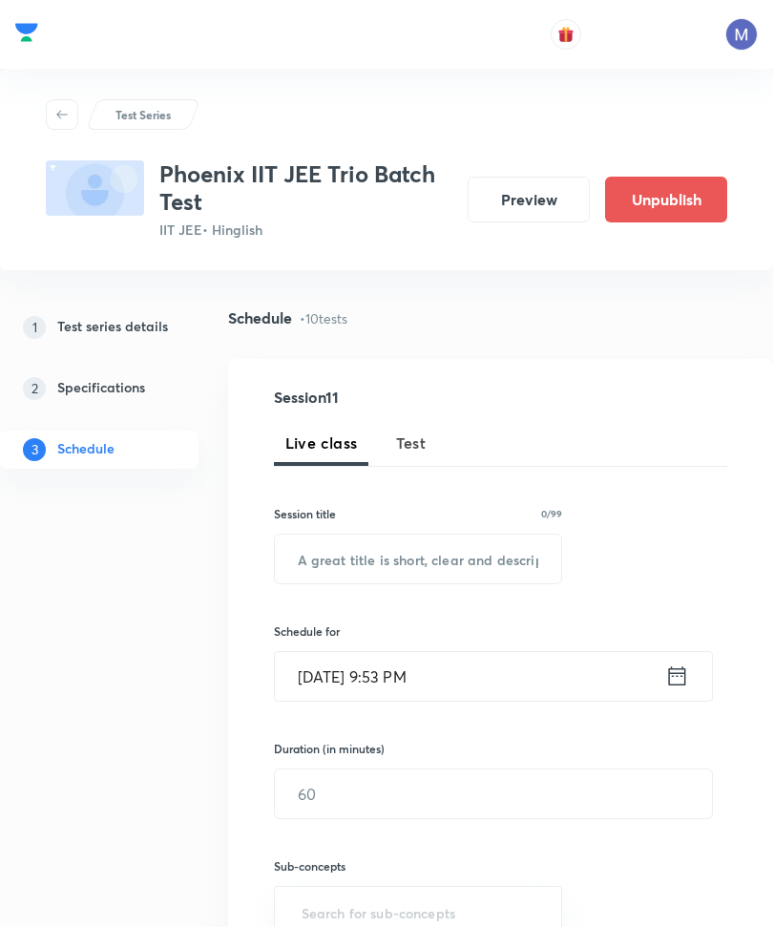
scroll to position [2553, 0]
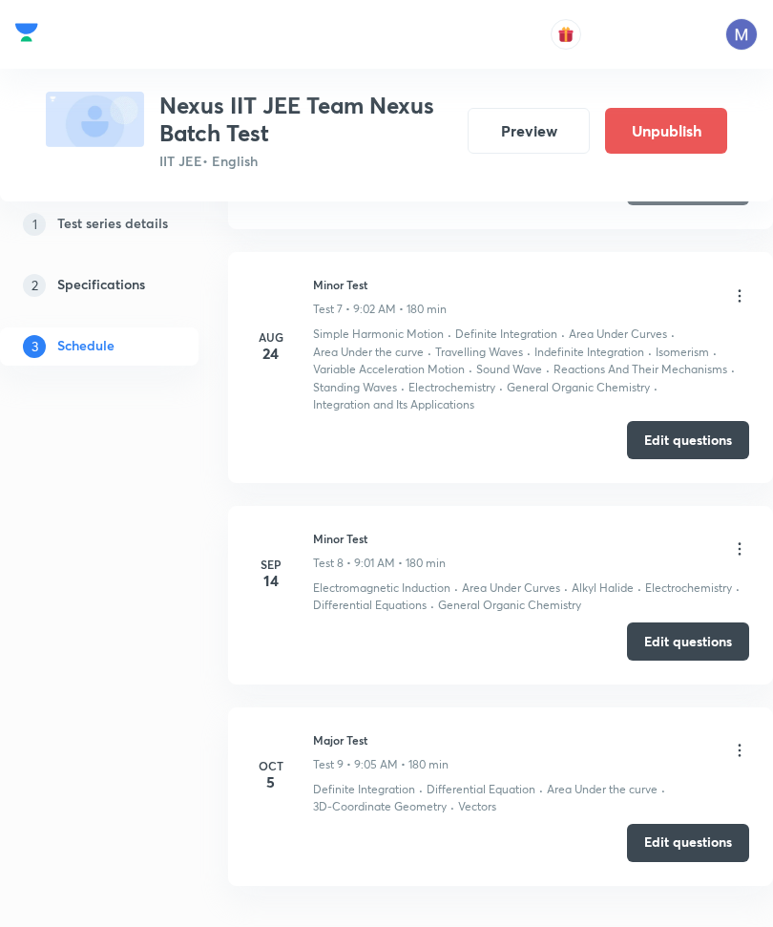
scroll to position [2306, 0]
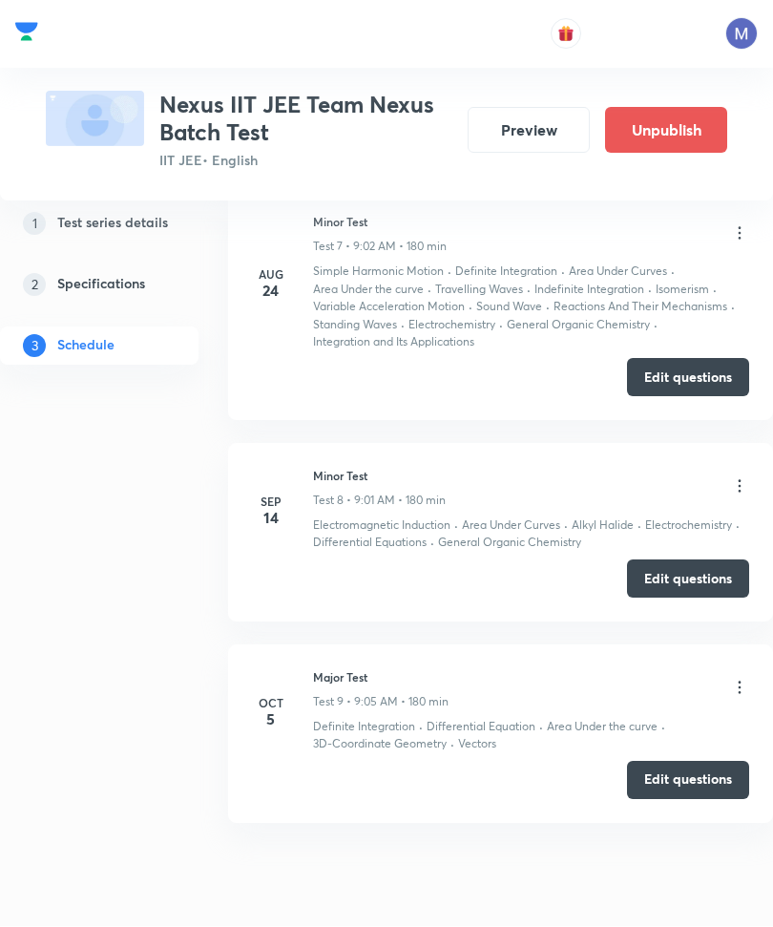
click at [744, 679] on icon at bounding box center [739, 688] width 19 height 19
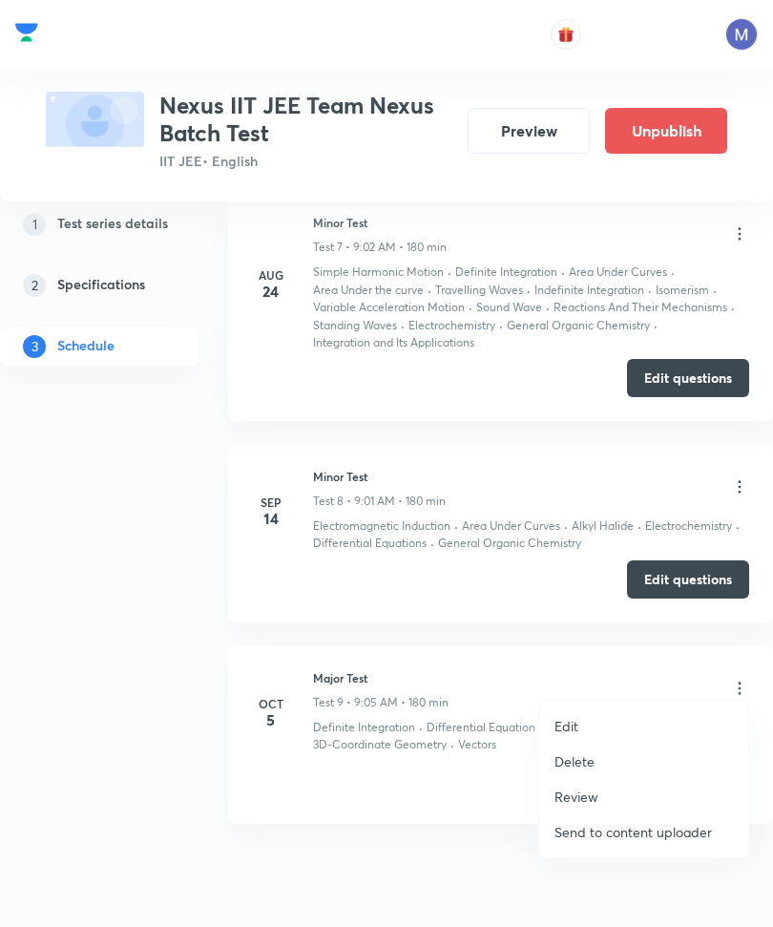
click at [584, 732] on li "Edit" at bounding box center [643, 725] width 209 height 35
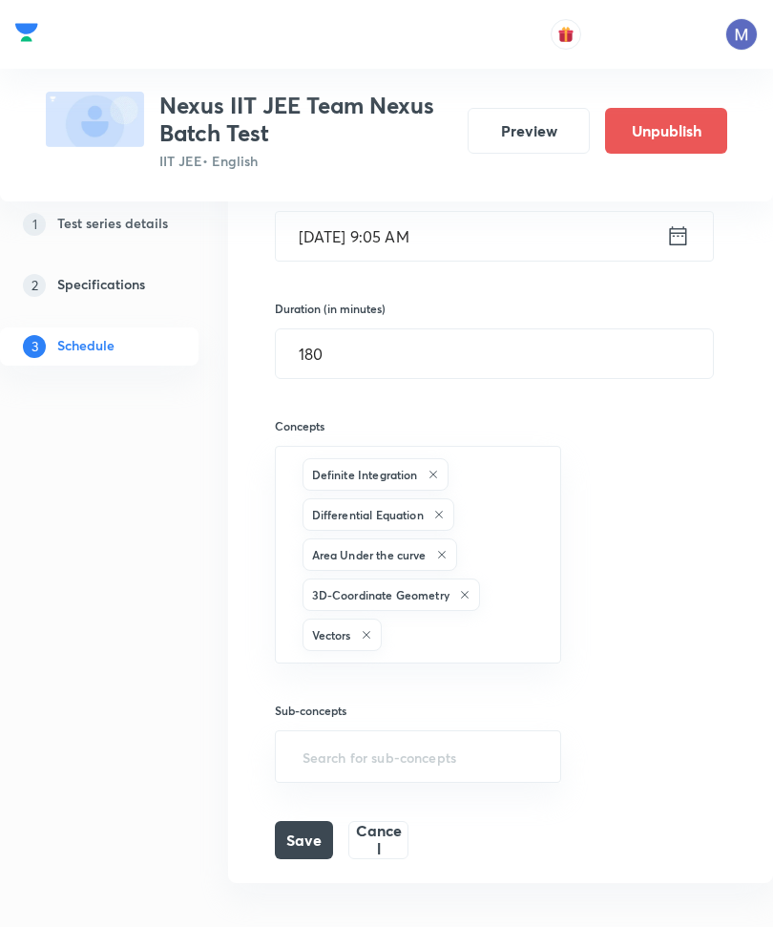
click at [487, 621] on input "text" at bounding box center [462, 634] width 153 height 35
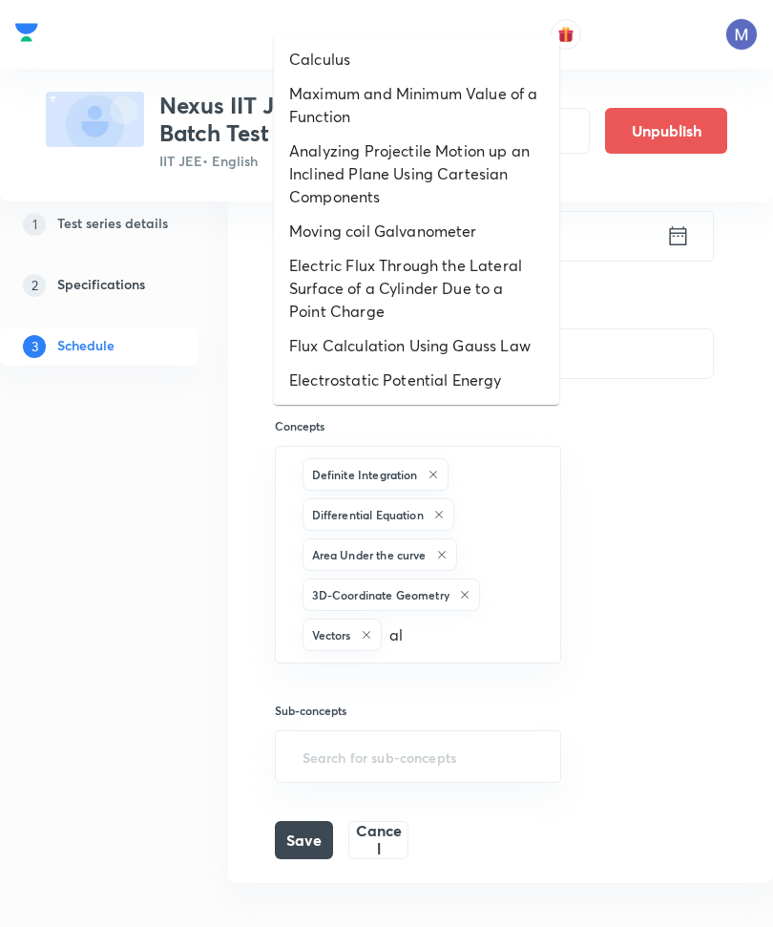
type input "alk"
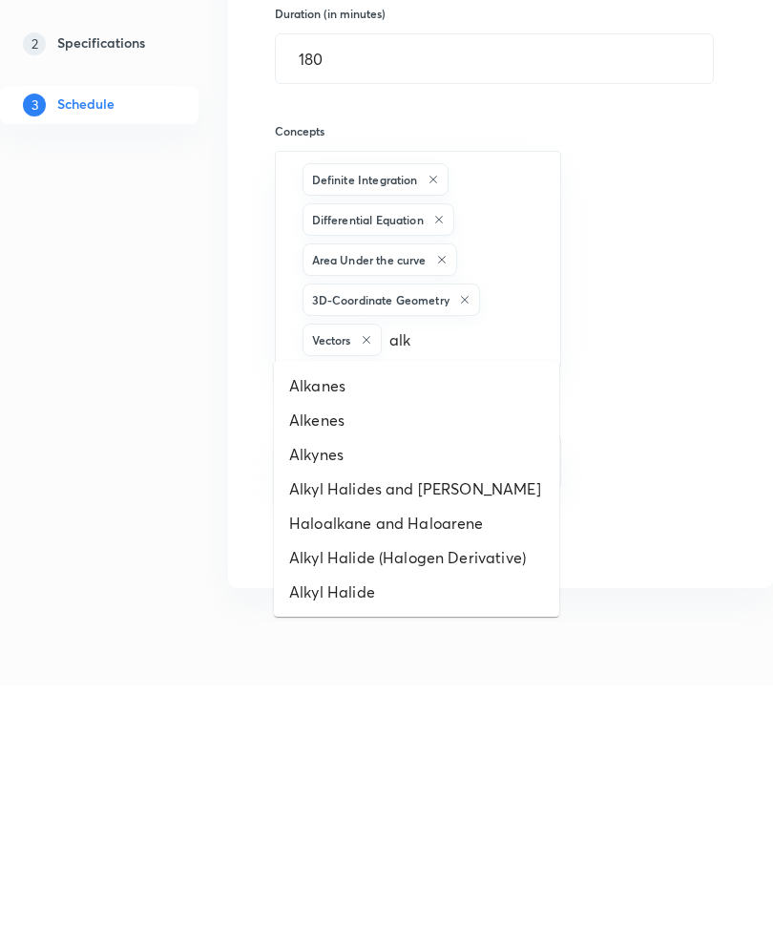
click at [381, 816] on li "Alkyl Halide" at bounding box center [416, 833] width 285 height 34
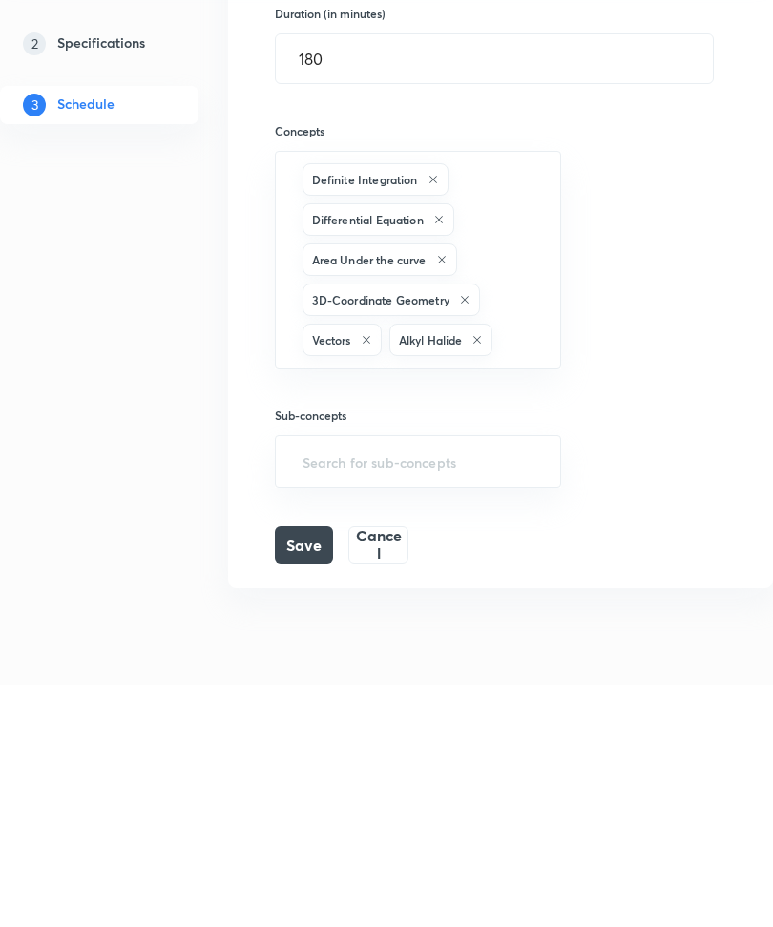
scroll to position [2366, 0]
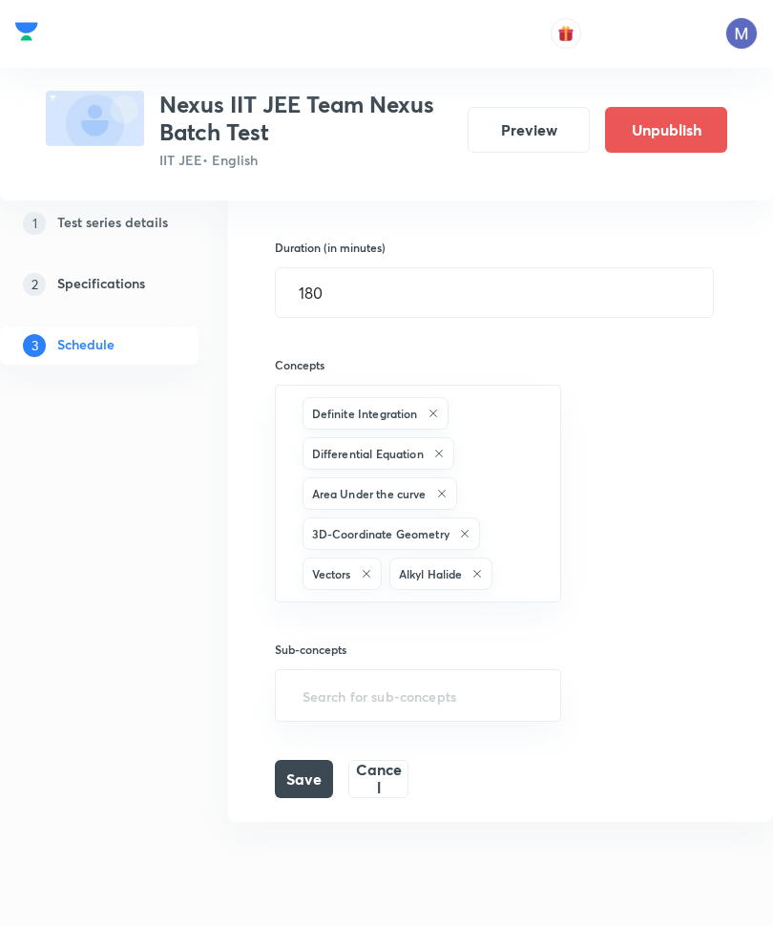
click at [527, 557] on input "text" at bounding box center [516, 574] width 41 height 35
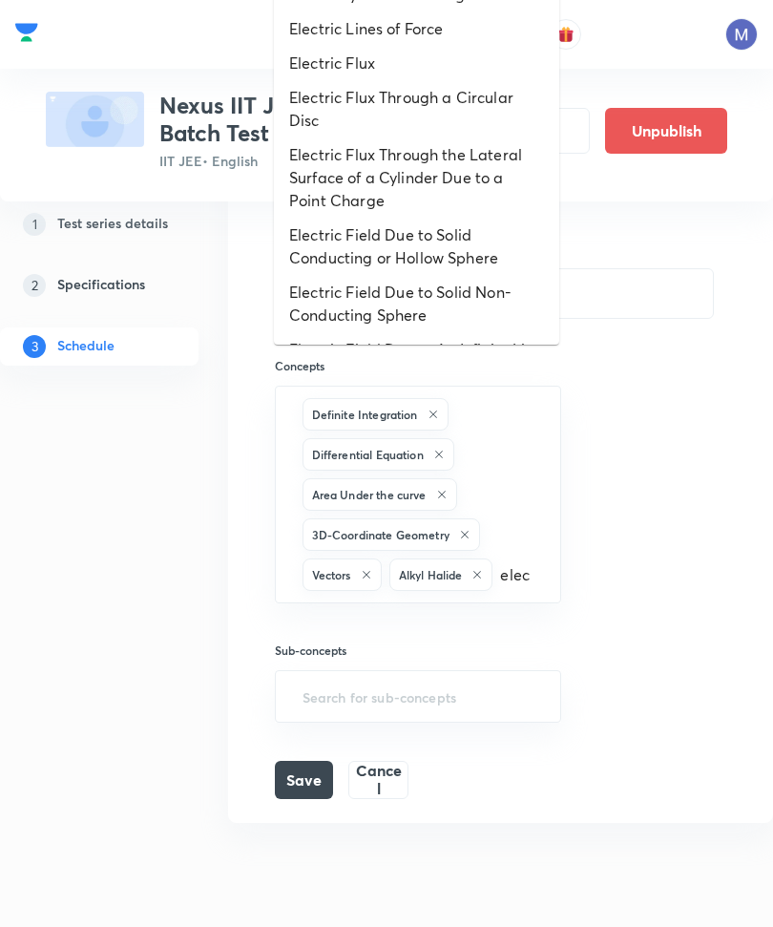
scroll to position [0, 0]
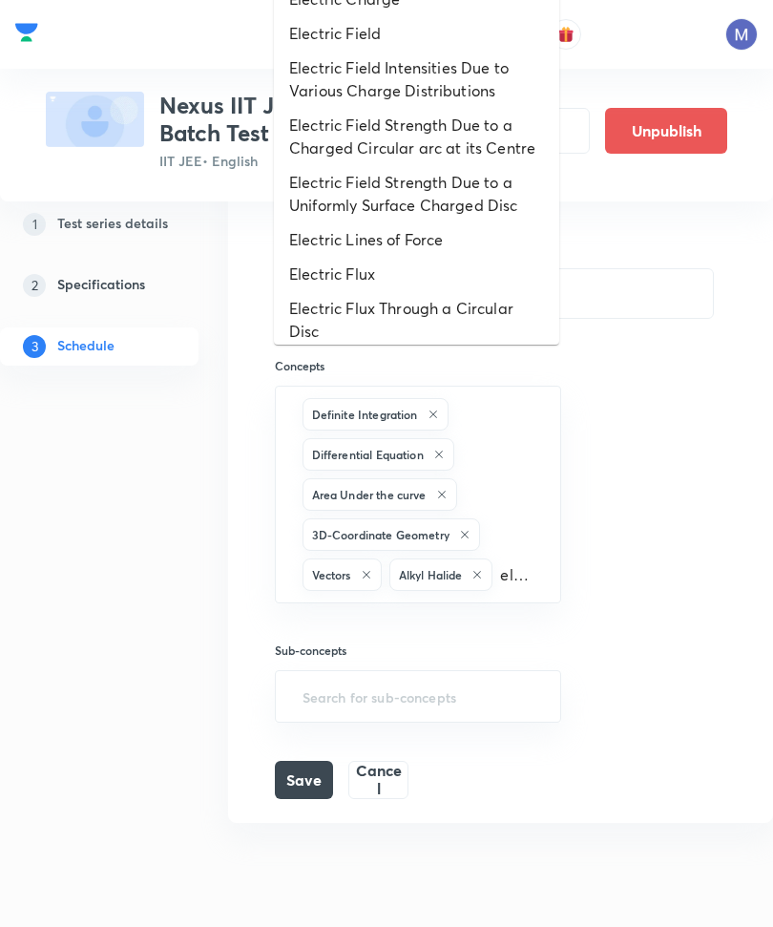
type input "electro"
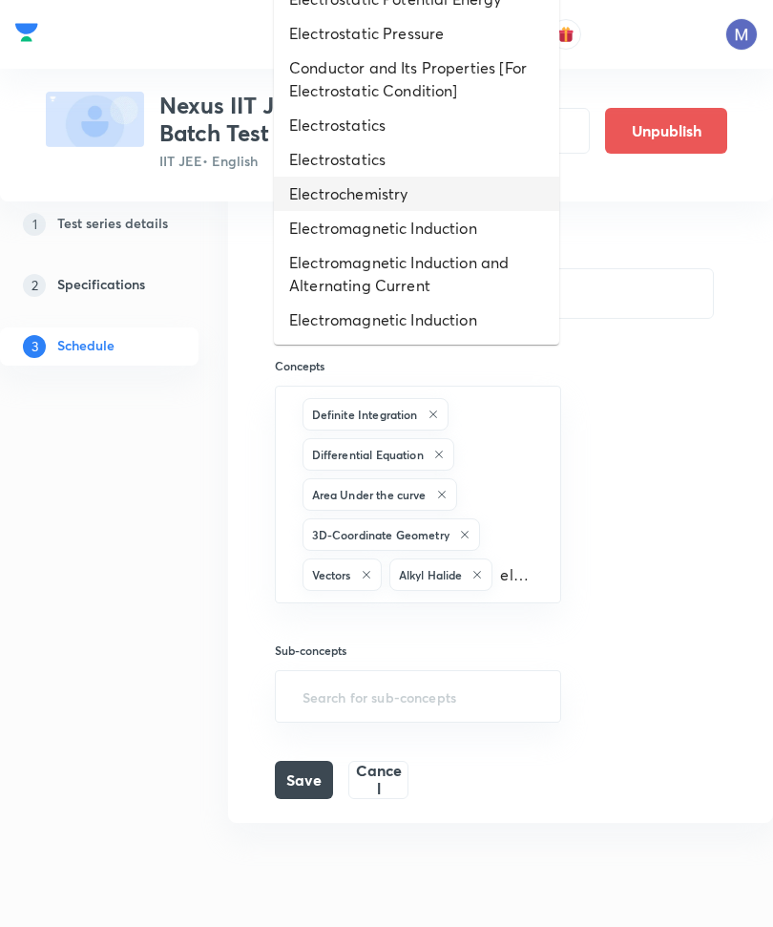
click at [429, 200] on li "Electrochemistry" at bounding box center [416, 194] width 285 height 34
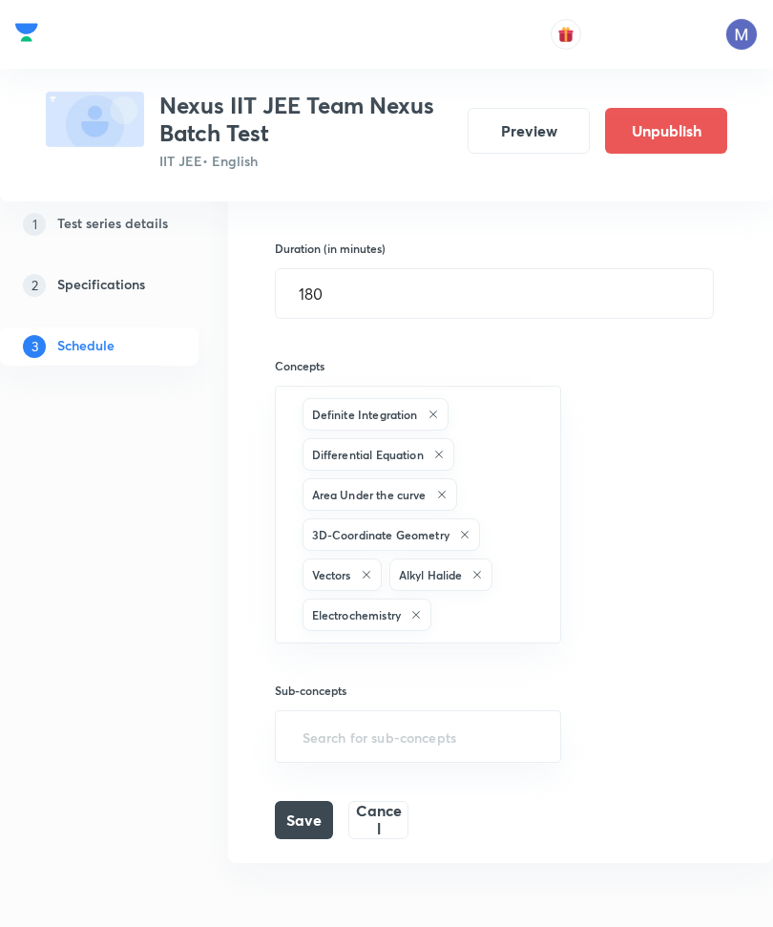
scroll to position [2111, 0]
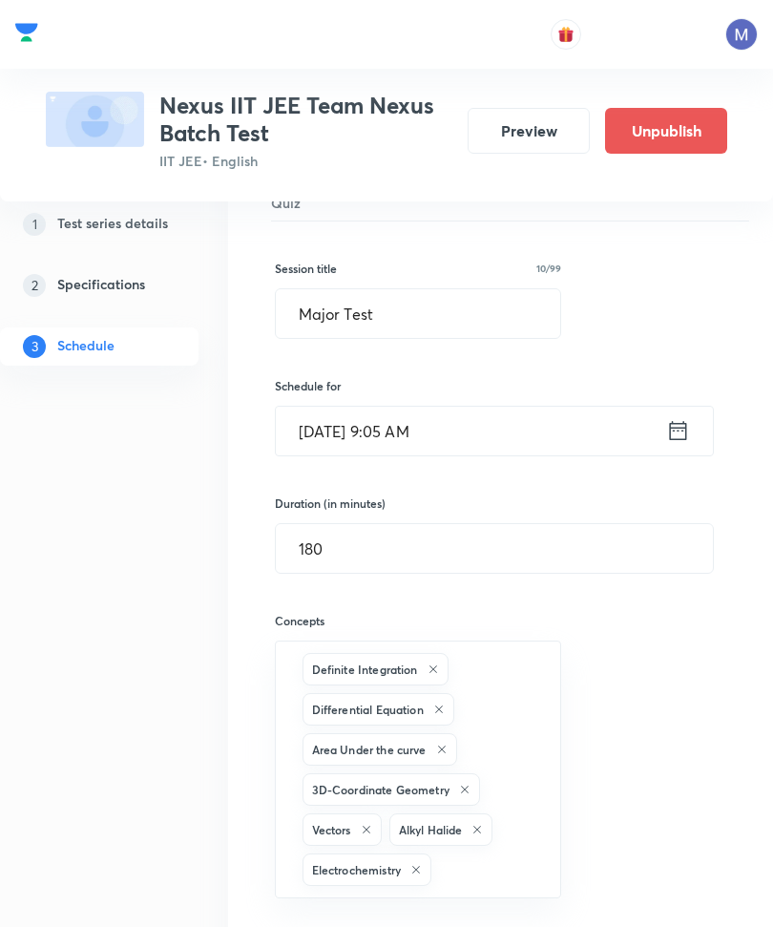
click at [496, 862] on input "text" at bounding box center [486, 869] width 102 height 35
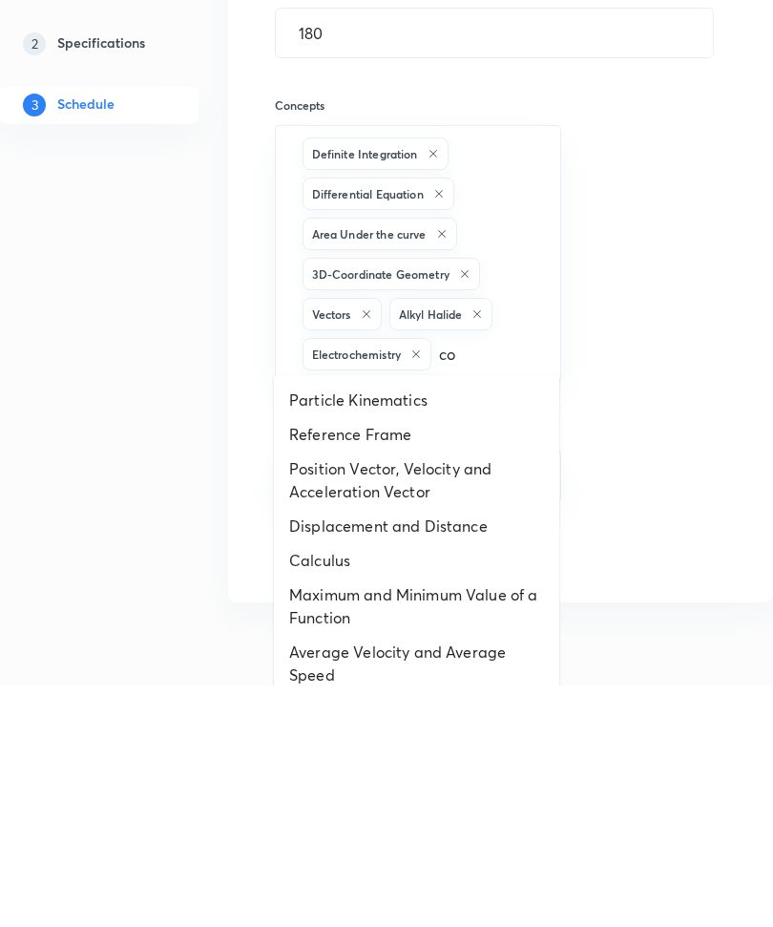
type input "coo"
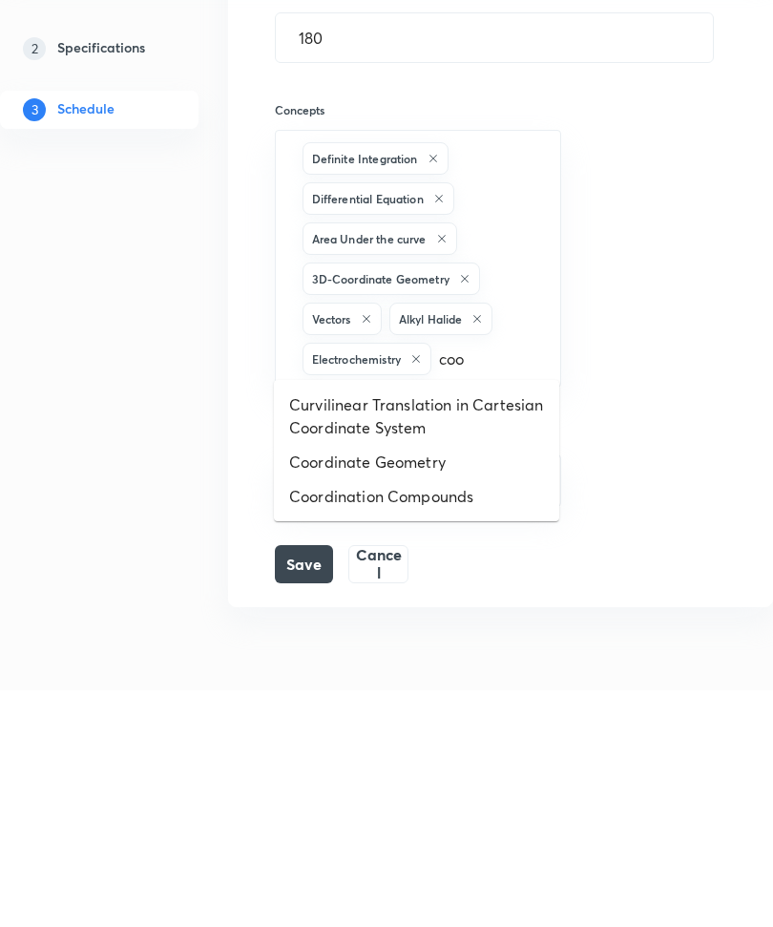
click at [475, 716] on li "Coordination Compounds" at bounding box center [416, 733] width 285 height 34
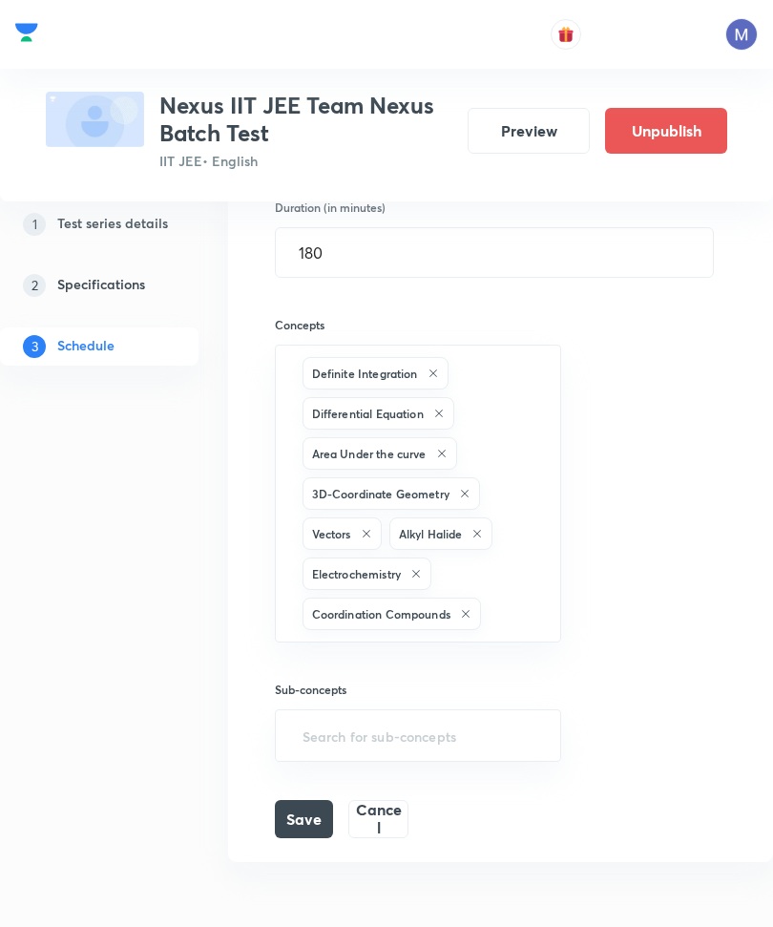
scroll to position [2151, 0]
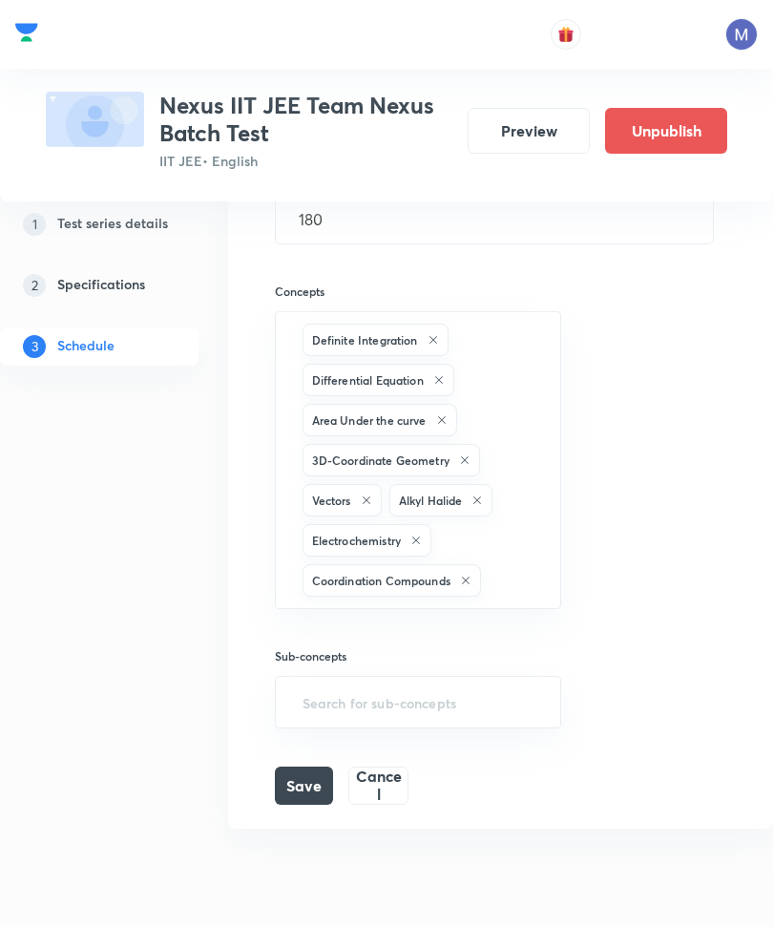
click at [528, 567] on input "text" at bounding box center [511, 579] width 53 height 35
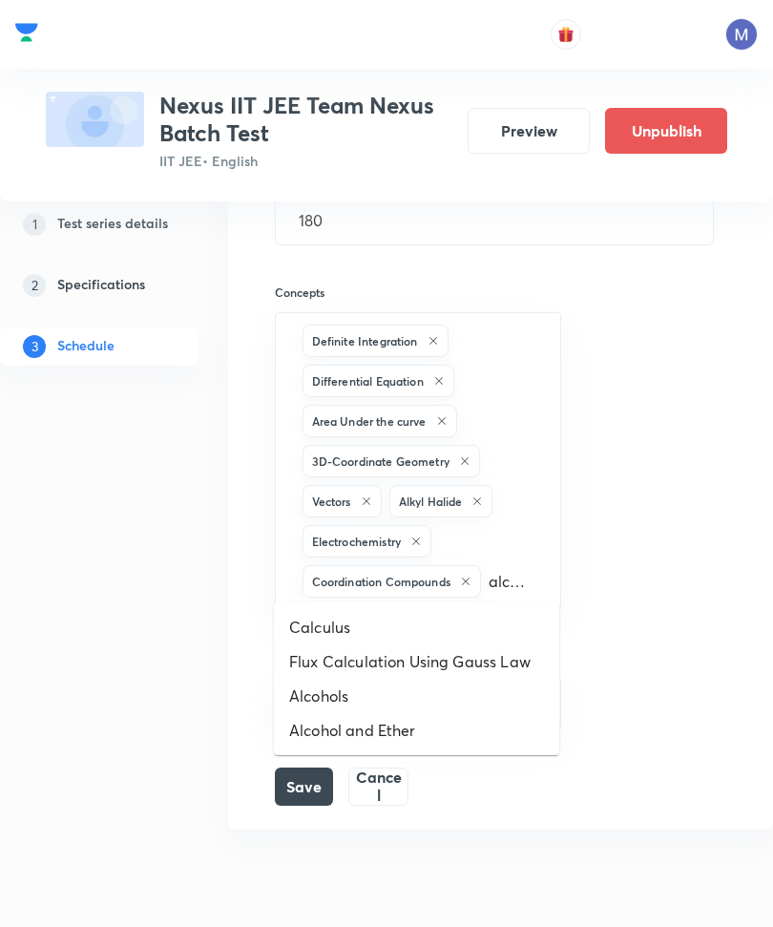
type input "alcohol"
click at [459, 649] on li "Alcohol and Ether" at bounding box center [416, 661] width 285 height 34
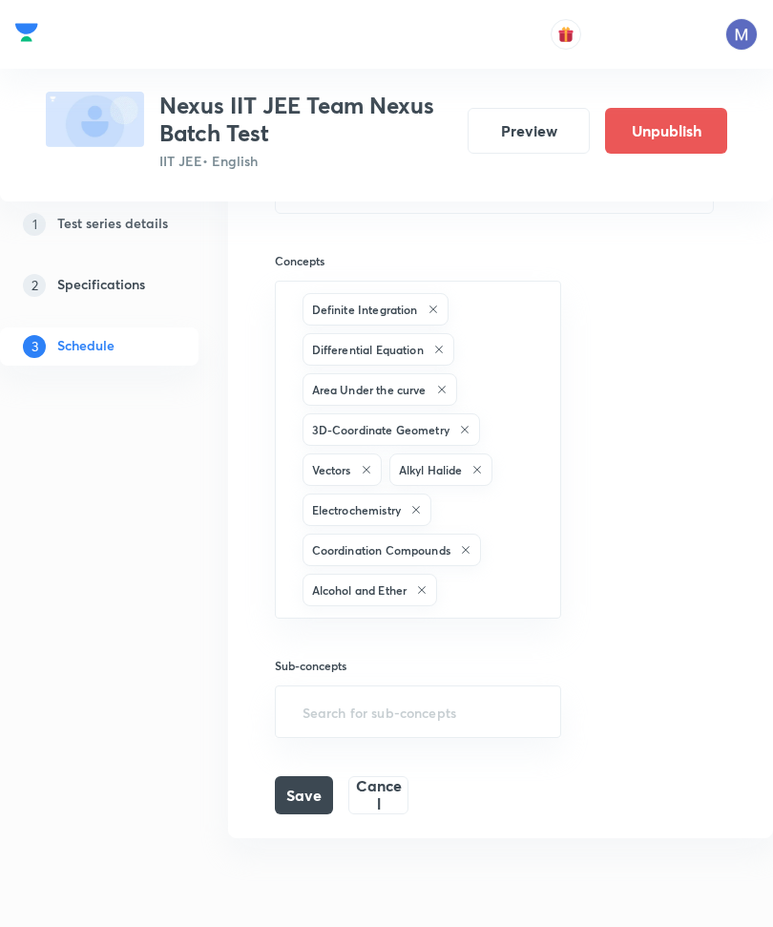
scroll to position [2486, 0]
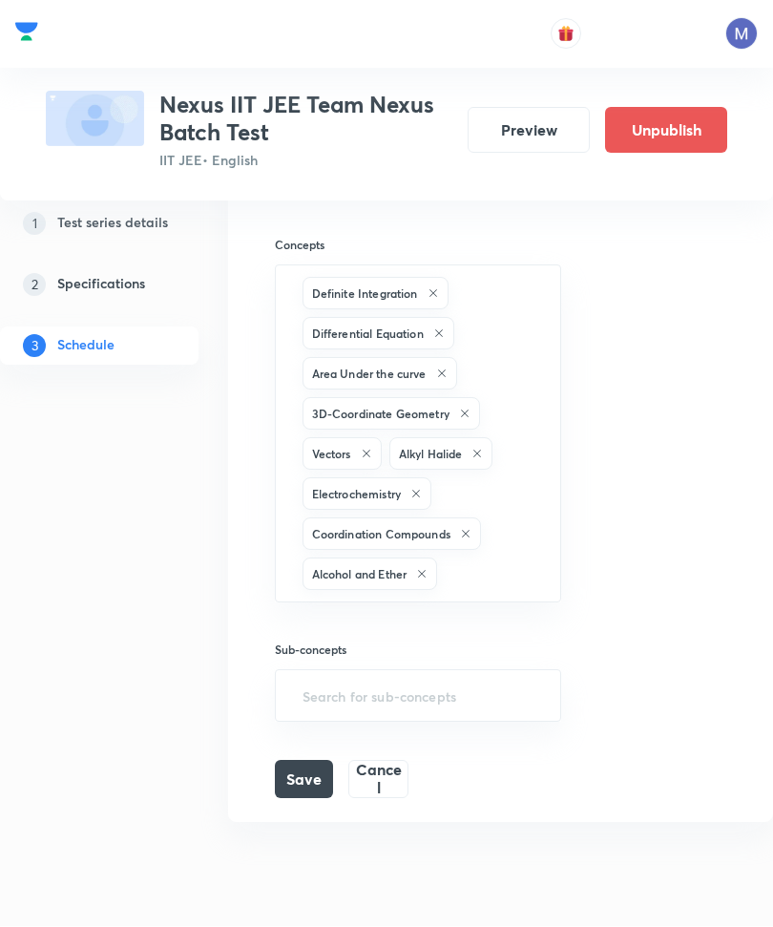
click at [491, 557] on input "text" at bounding box center [489, 574] width 96 height 35
type input "pheno"
click at [487, 622] on li "Phenols" at bounding box center [416, 620] width 285 height 34
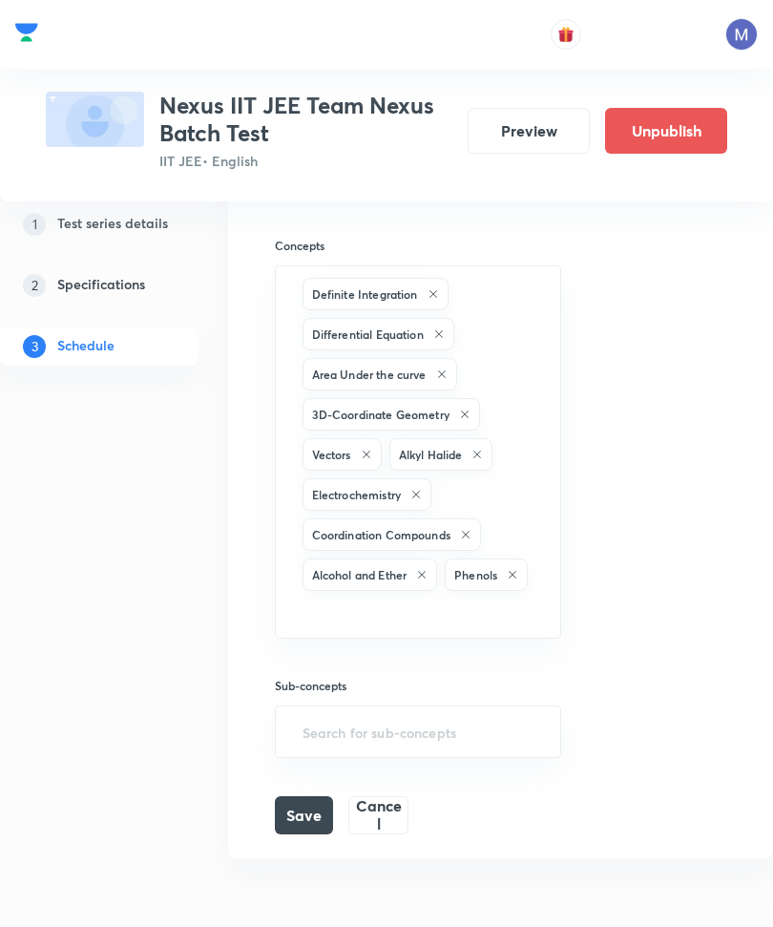
click at [326, 796] on button "Save" at bounding box center [304, 815] width 59 height 38
click at [315, 805] on button "Save" at bounding box center [304, 815] width 59 height 38
click at [310, 811] on button "Save" at bounding box center [304, 815] width 59 height 38
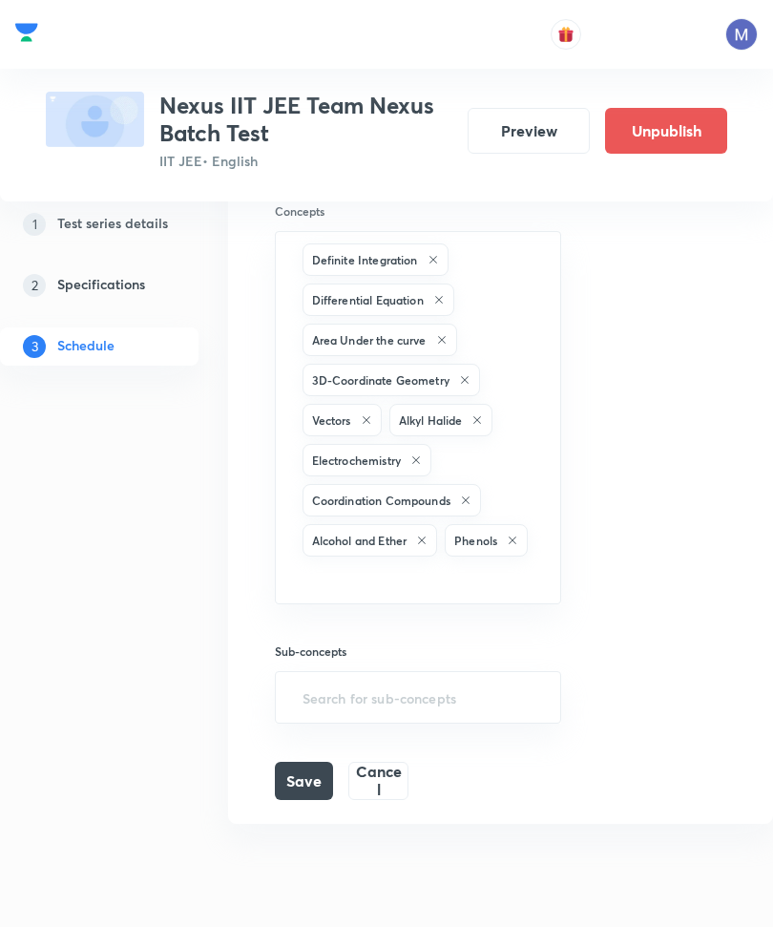
scroll to position [2521, 0]
